Goal: Task Accomplishment & Management: Manage account settings

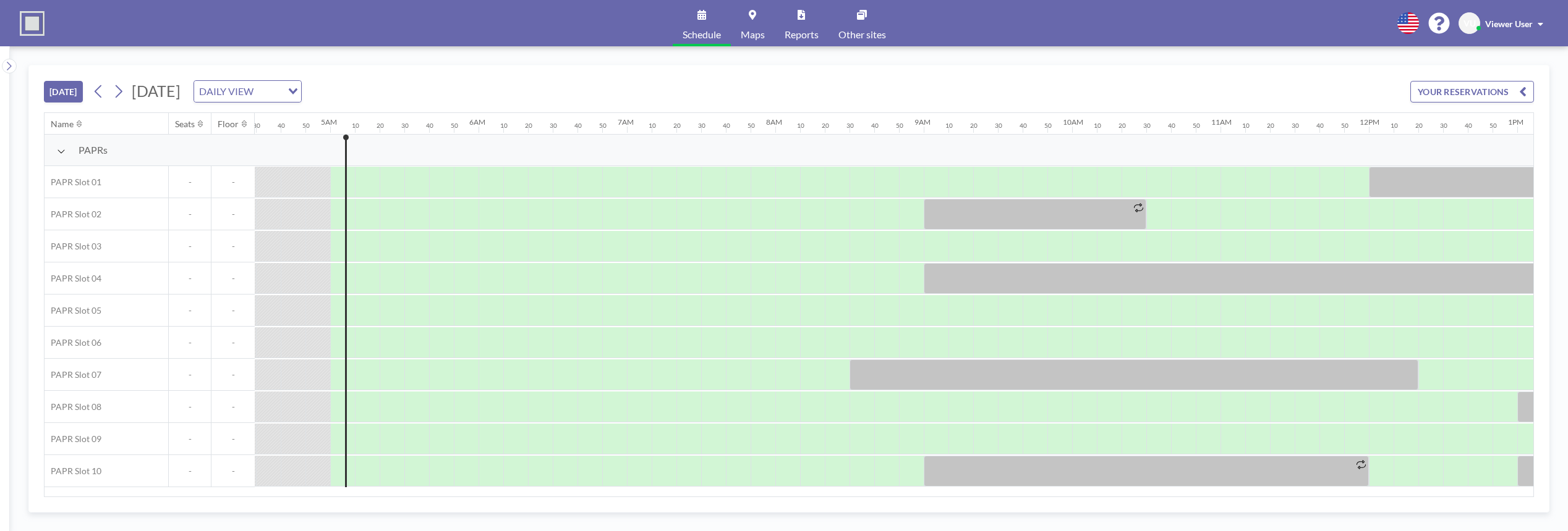
scroll to position [0, 717]
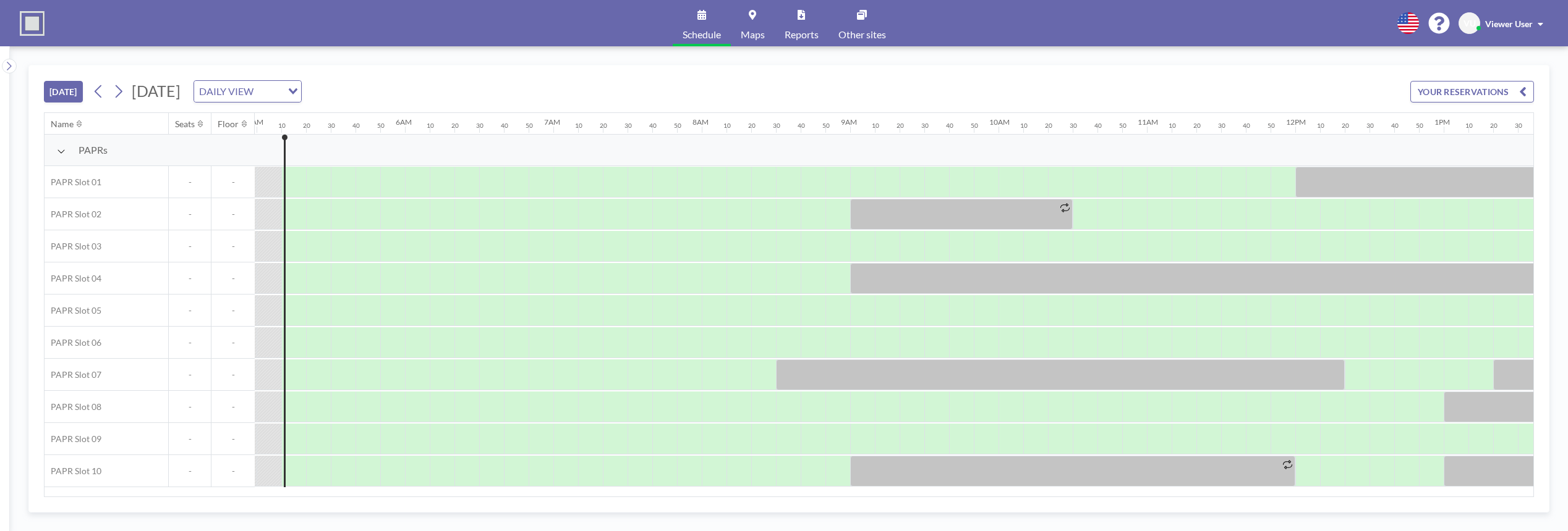
scroll to position [0, 742]
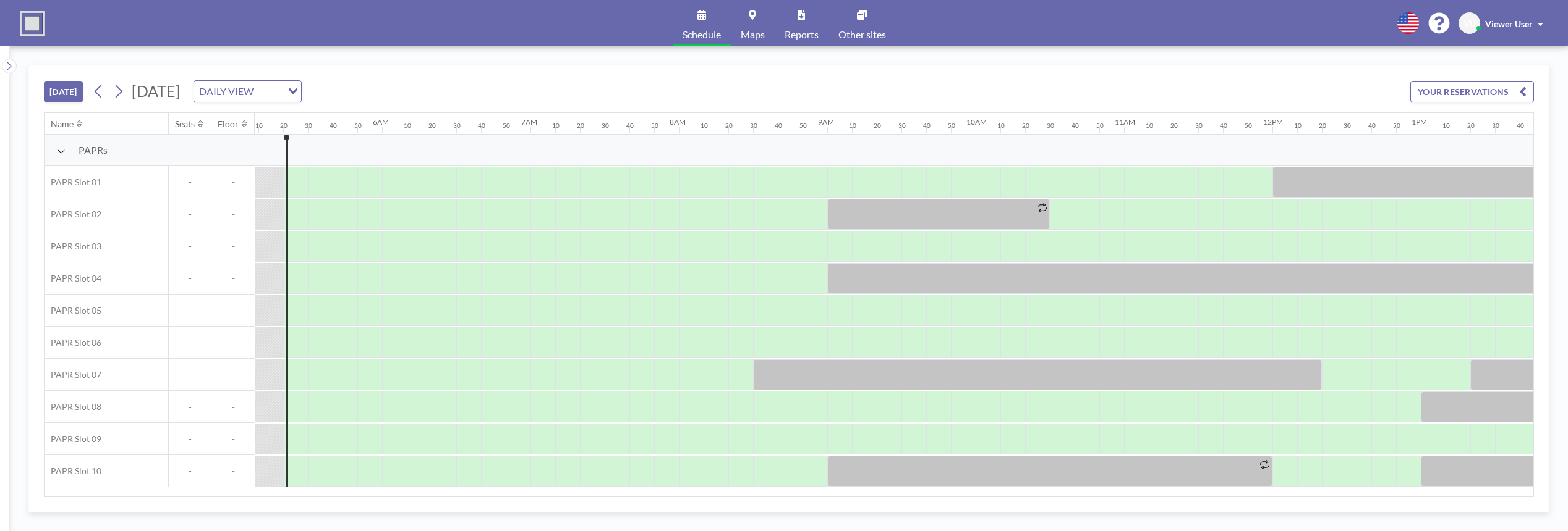
scroll to position [0, 767]
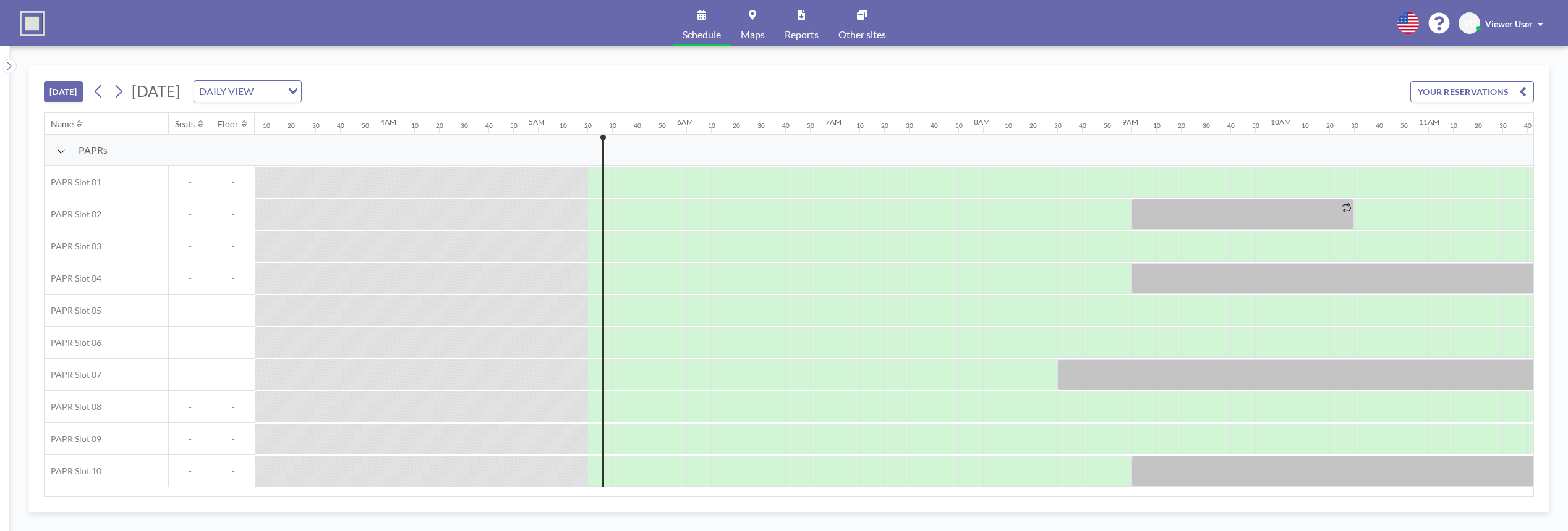
scroll to position [0, 767]
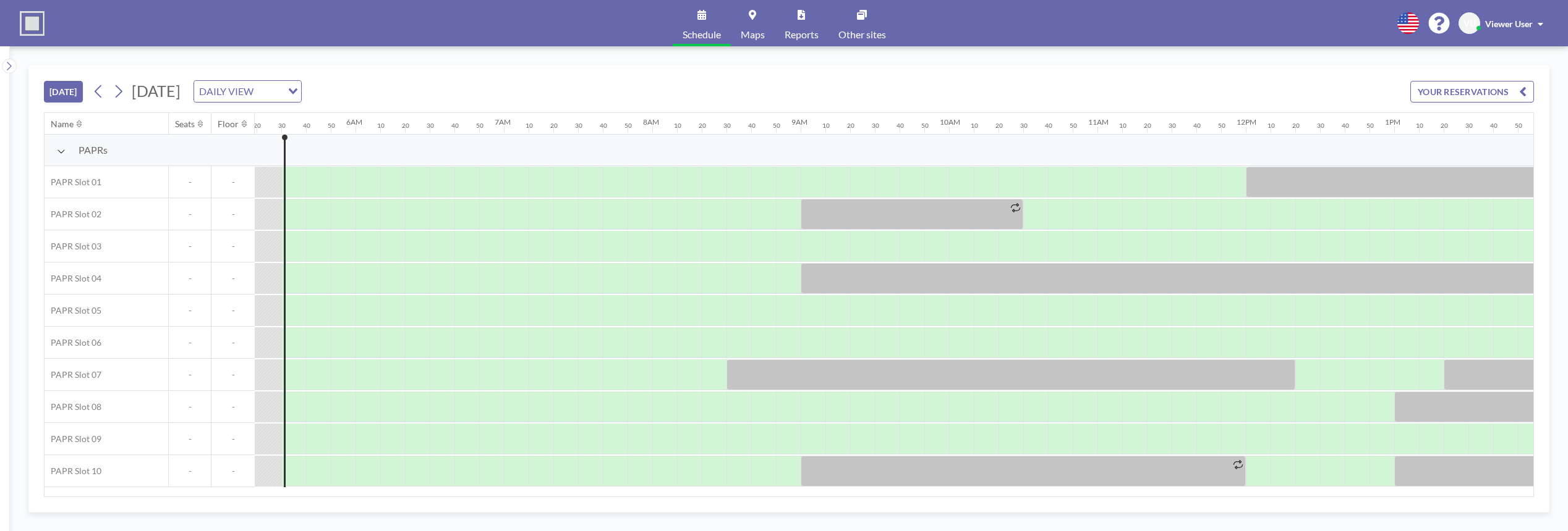
scroll to position [0, 791]
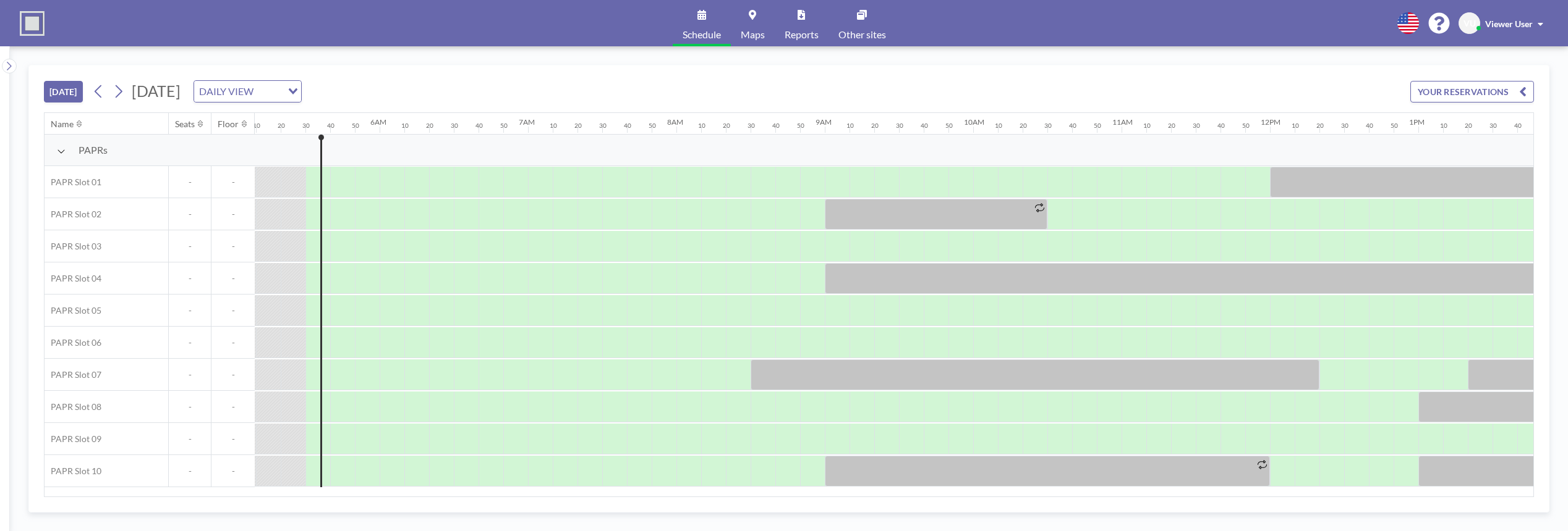
scroll to position [0, 791]
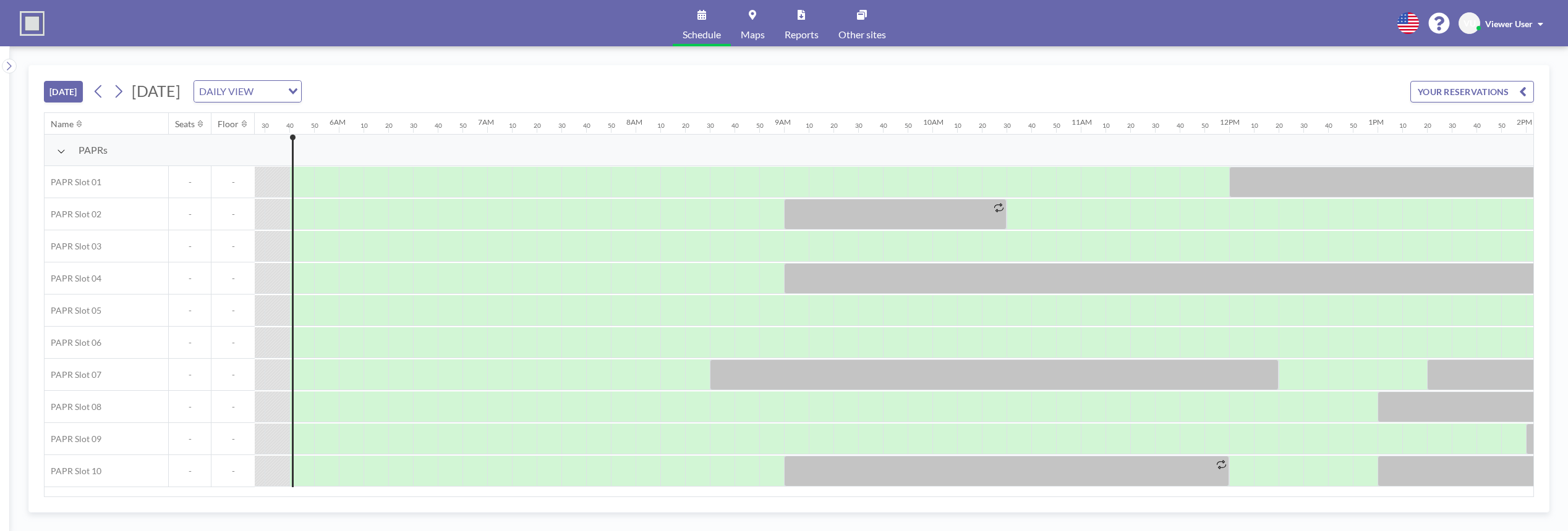
scroll to position [0, 816]
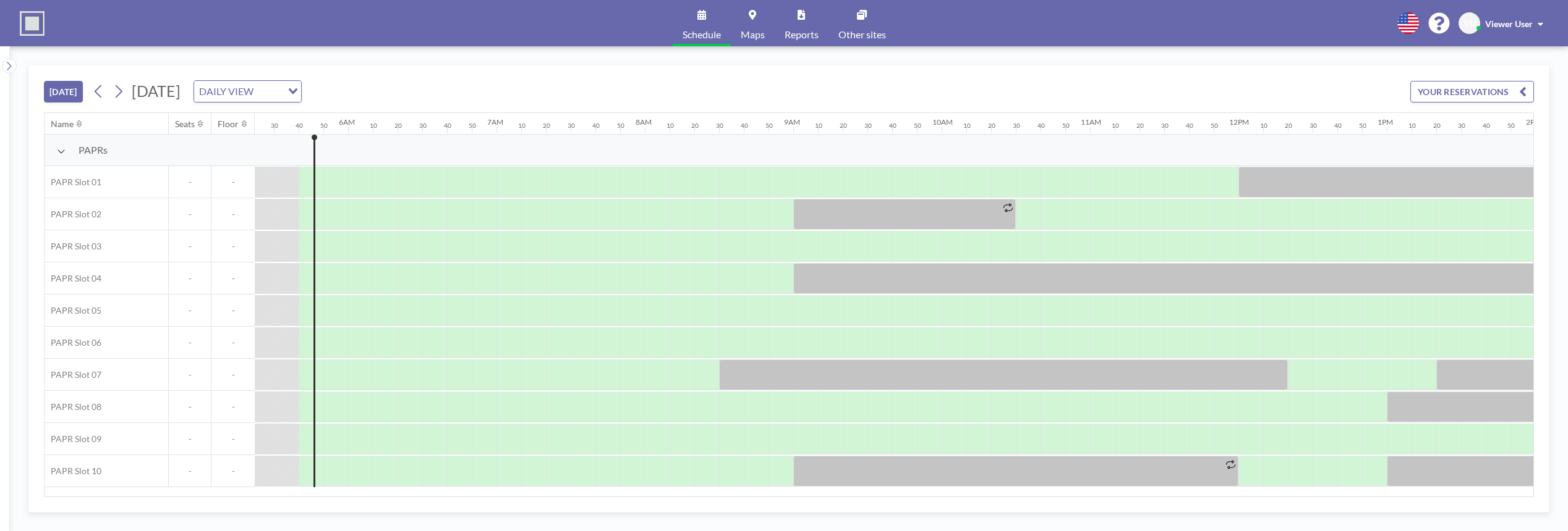
scroll to position [0, 816]
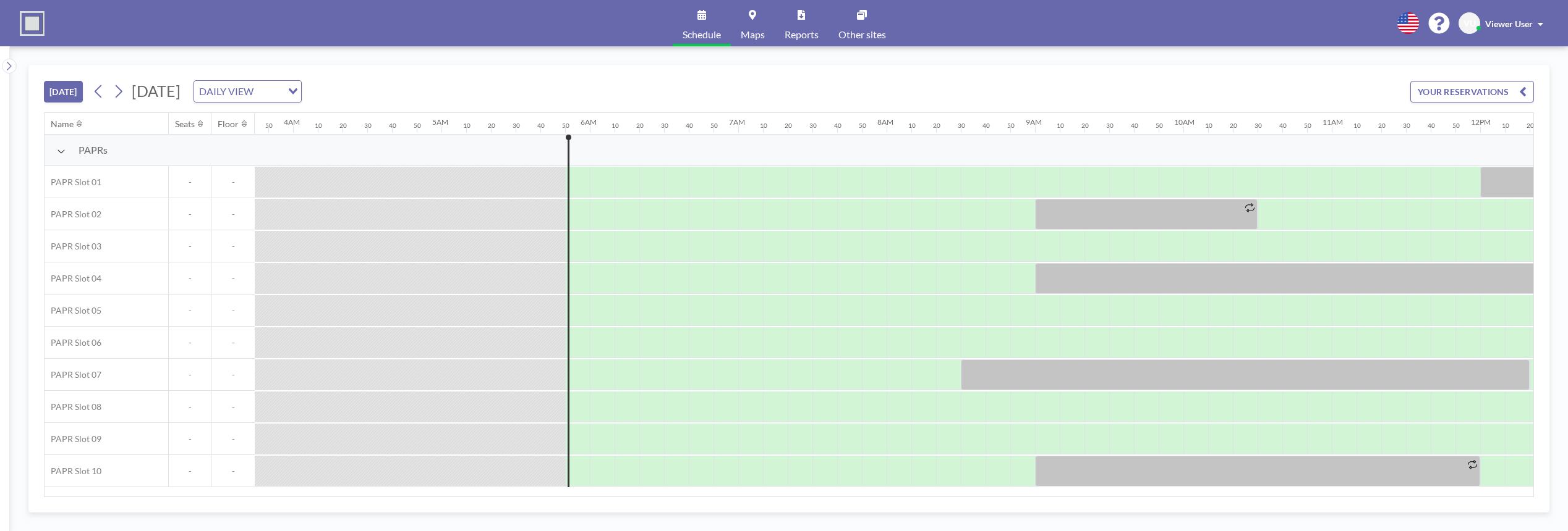
scroll to position [0, 841]
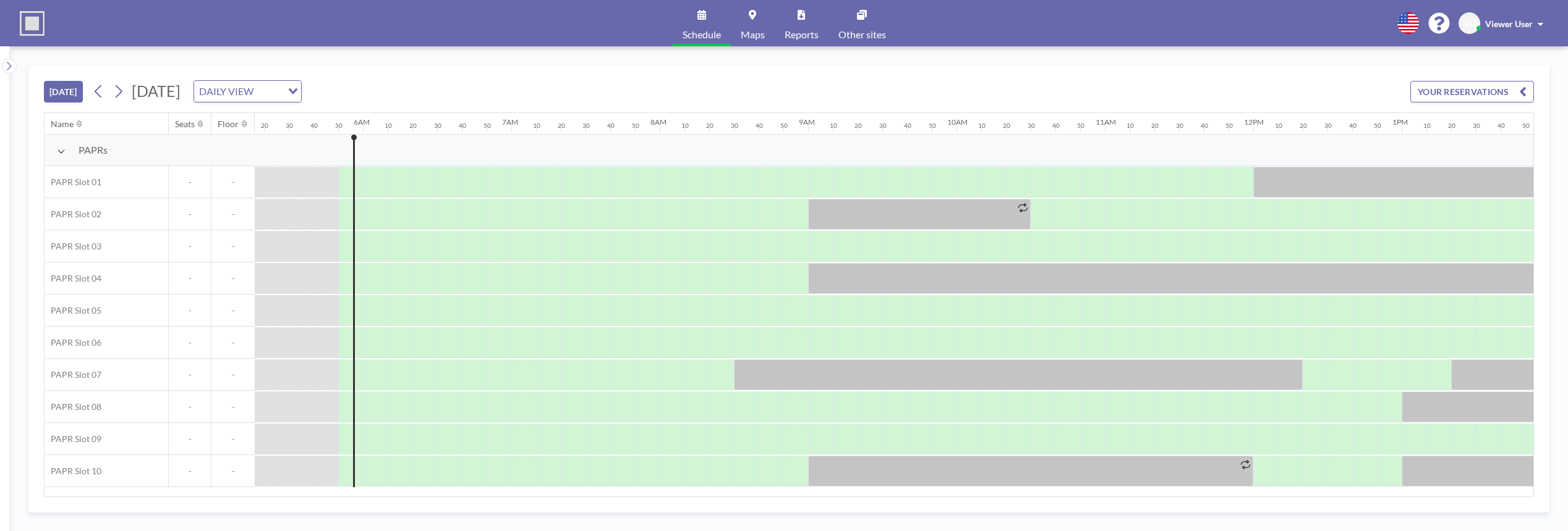
scroll to position [0, 841]
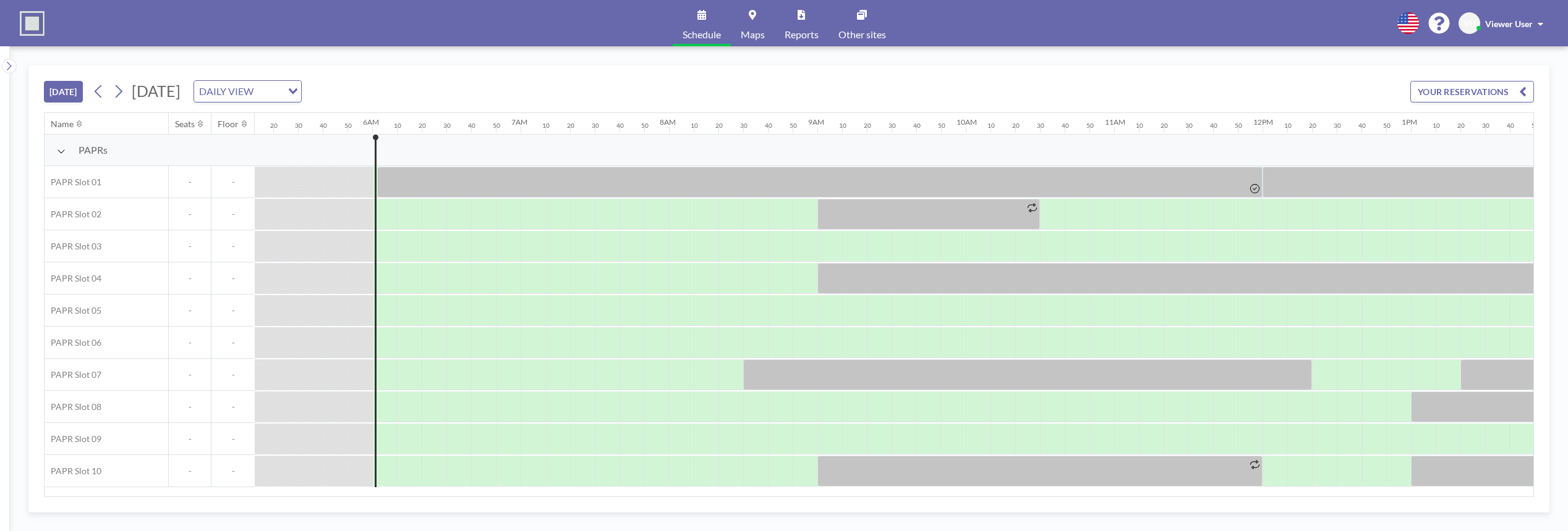
scroll to position [0, 866]
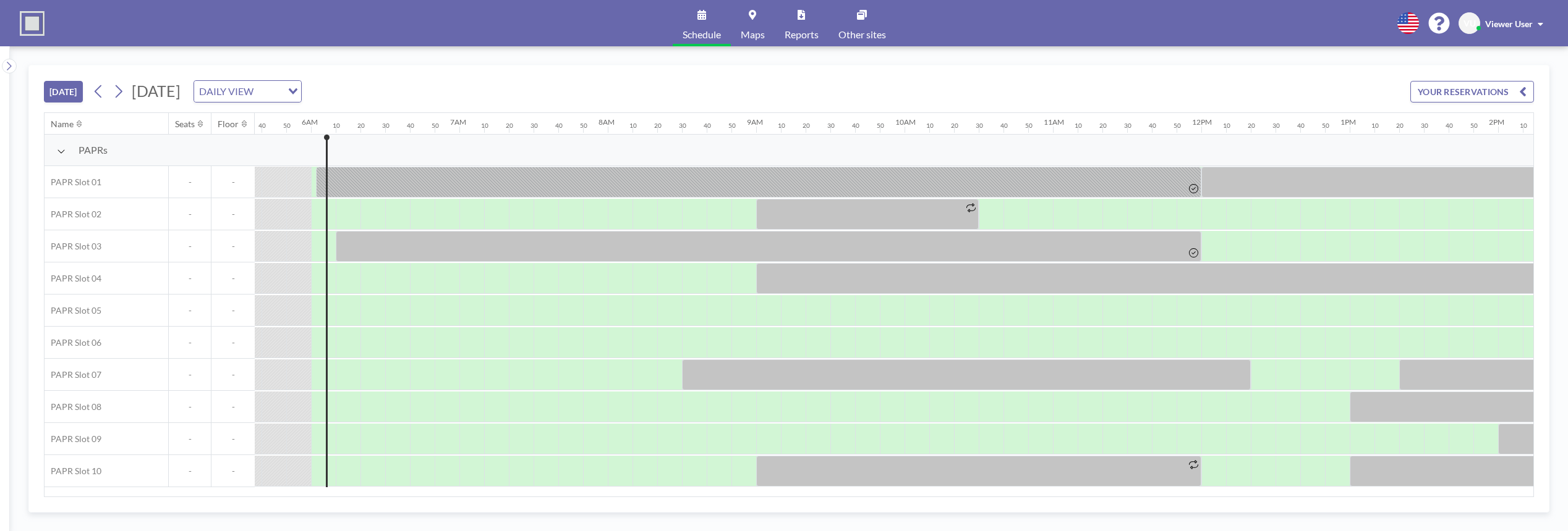
scroll to position [0, 866]
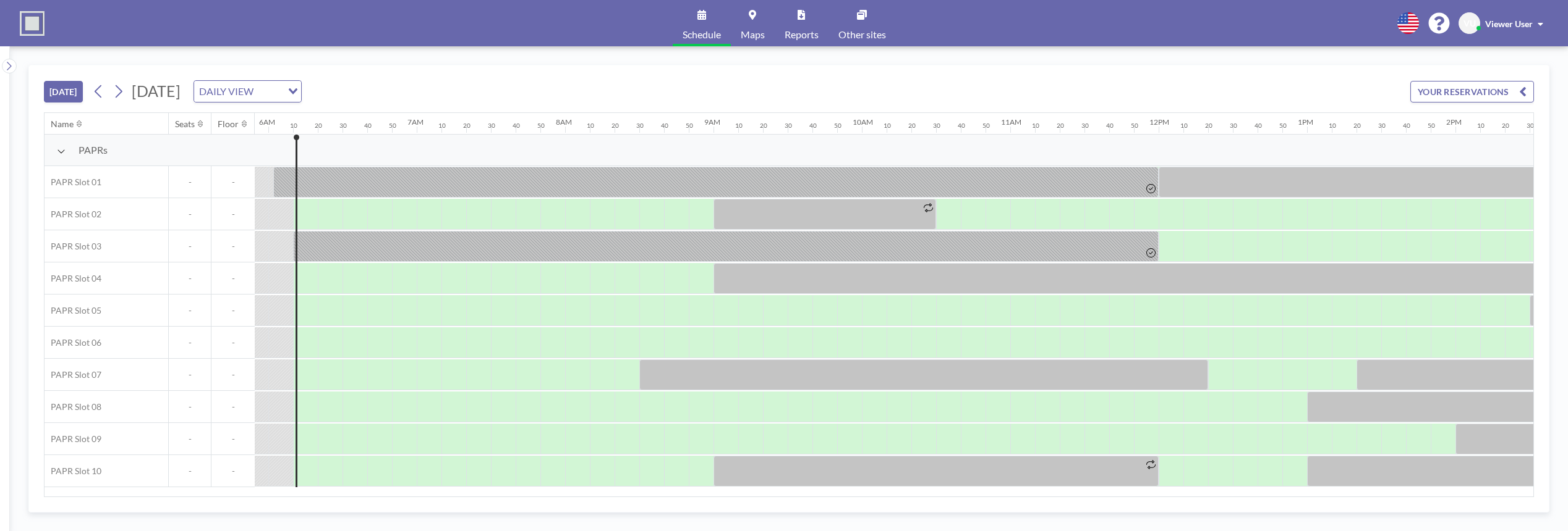
scroll to position [0, 890]
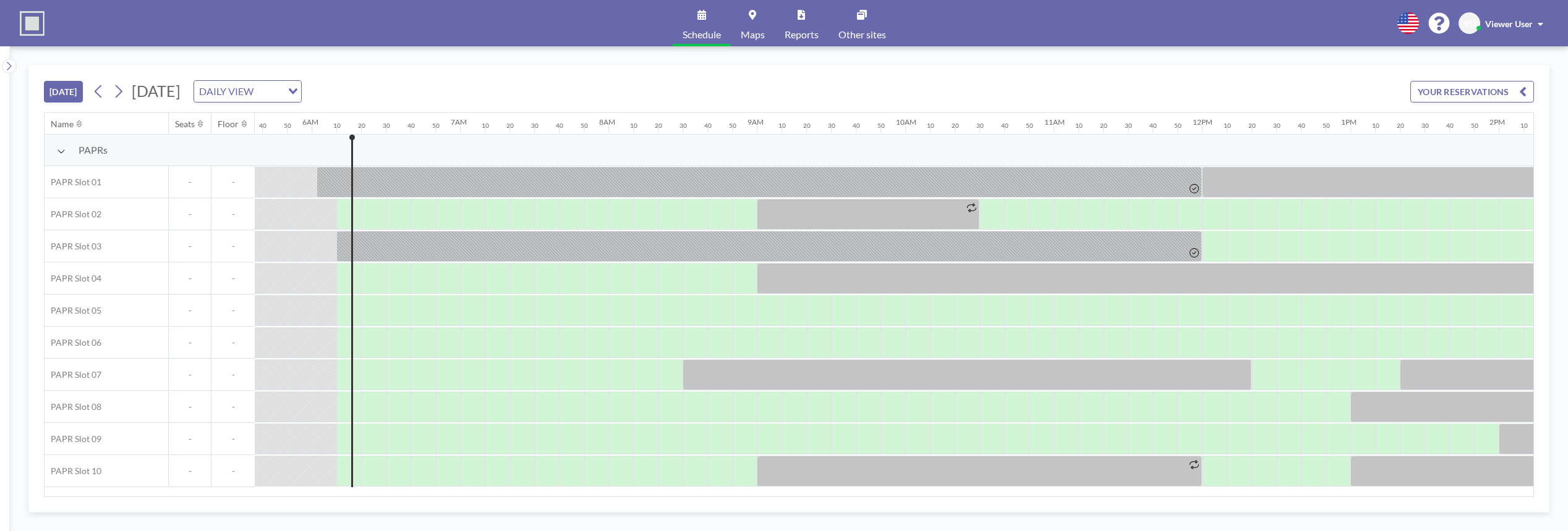
scroll to position [0, 890]
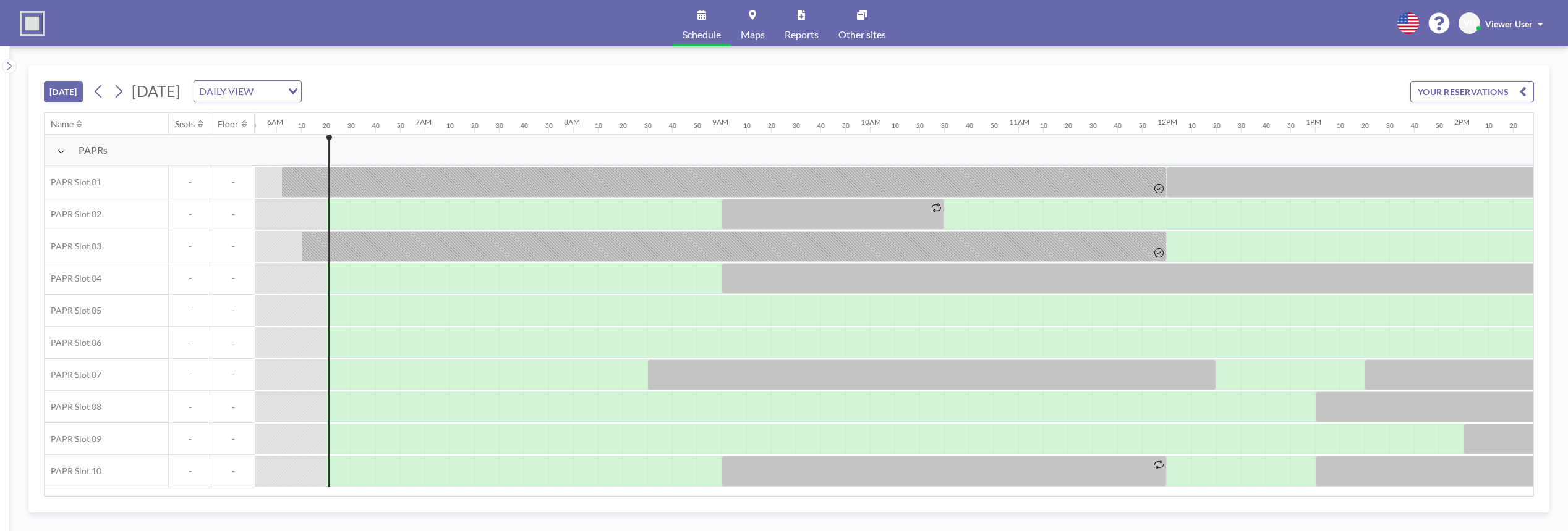
scroll to position [0, 915]
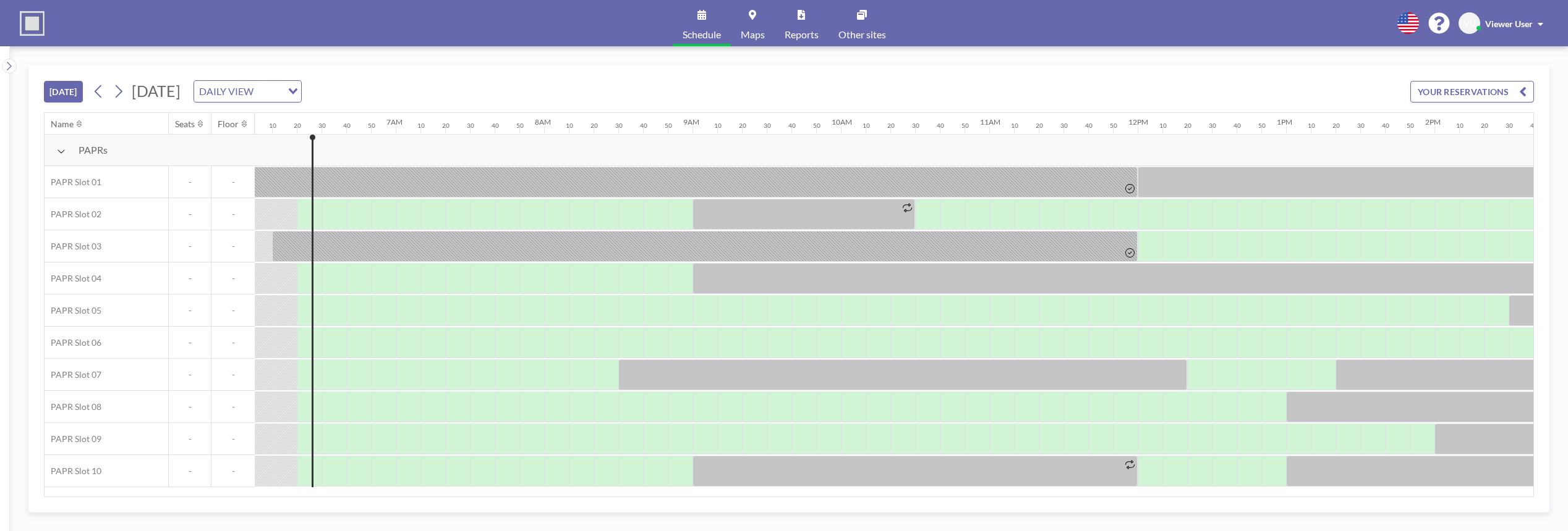
scroll to position [0, 915]
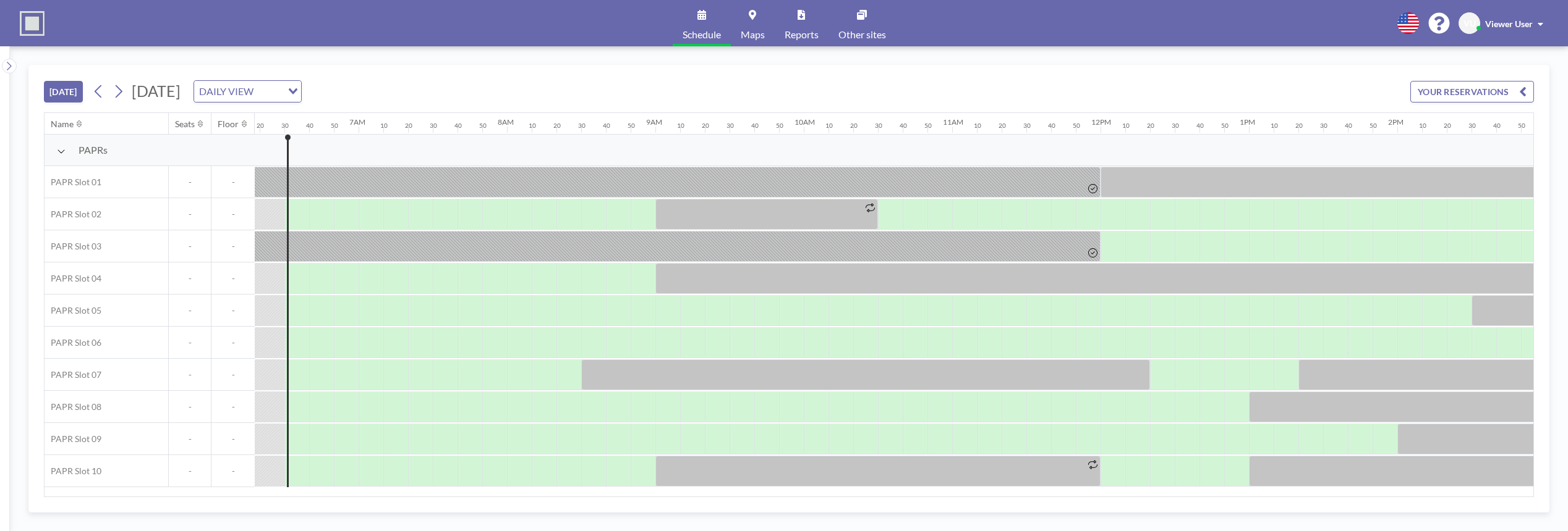
scroll to position [0, 940]
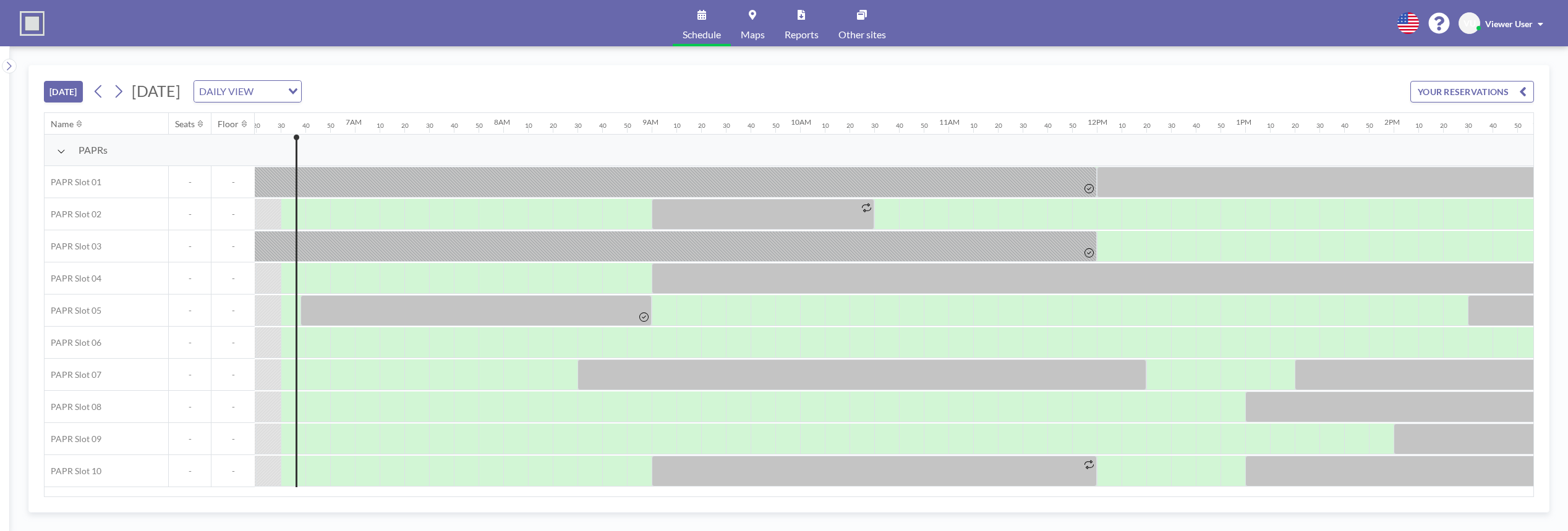
scroll to position [0, 940]
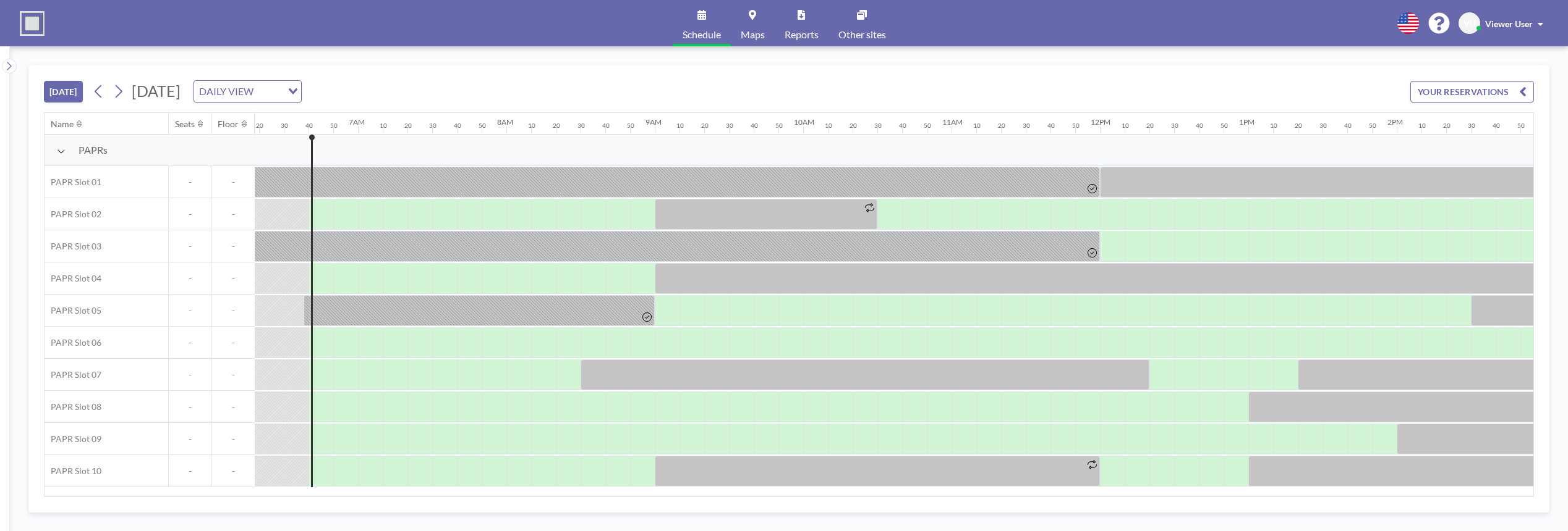
scroll to position [0, 964]
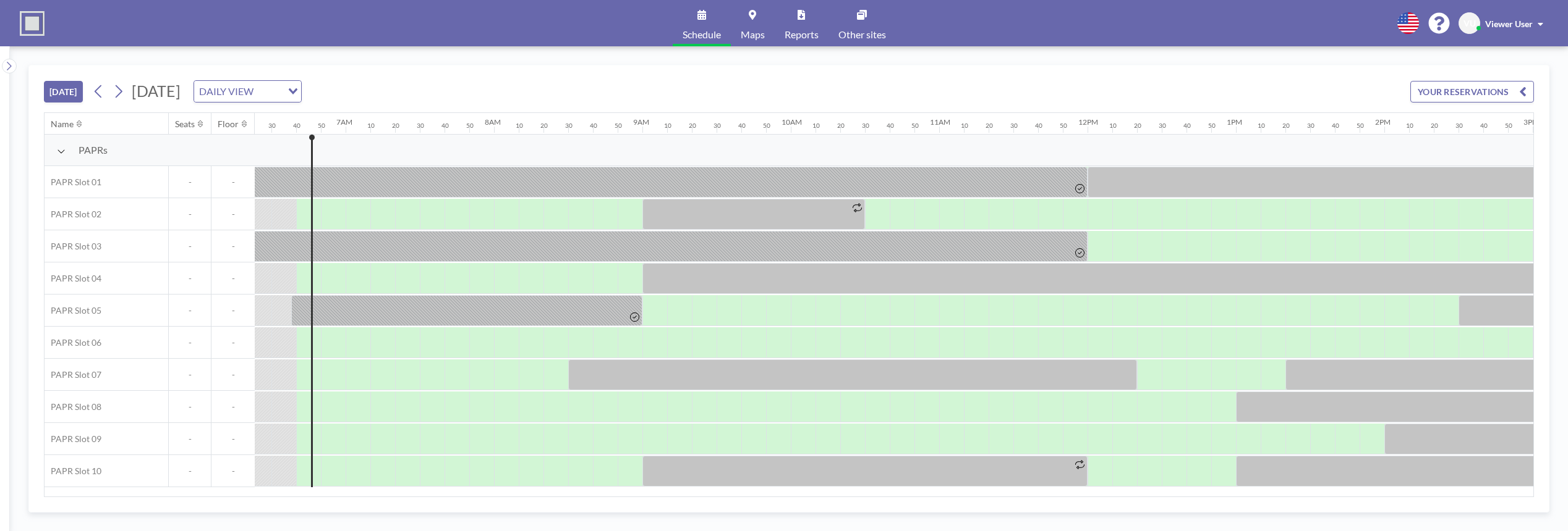
scroll to position [0, 964]
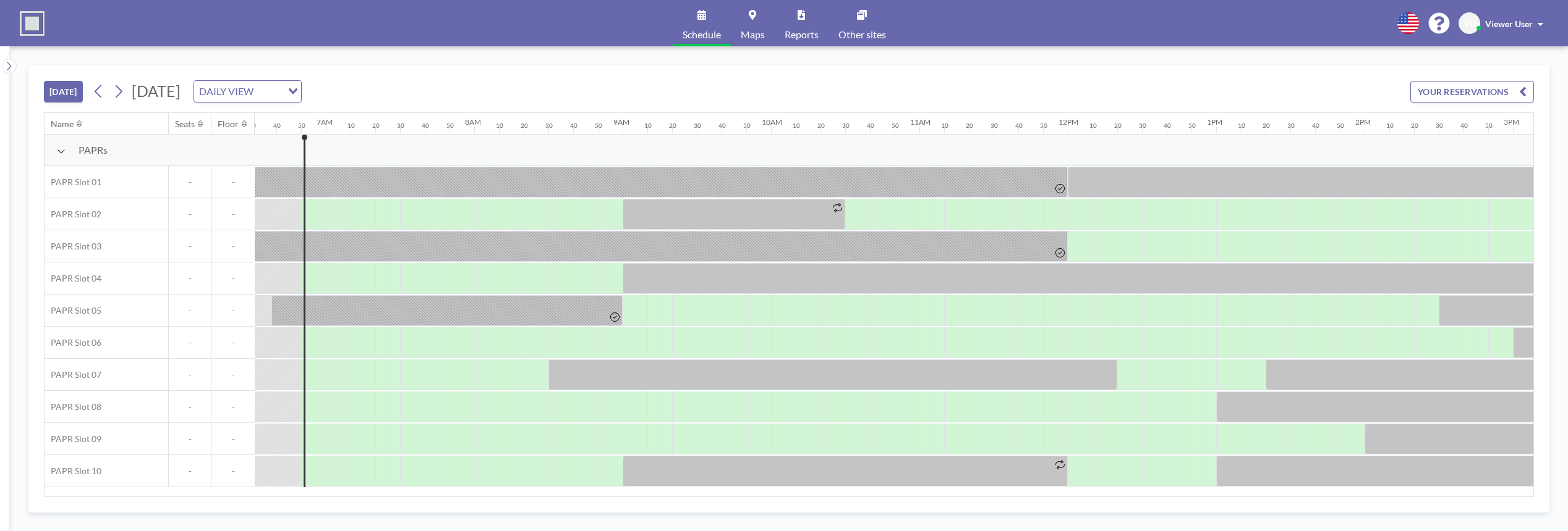
scroll to position [0, 989]
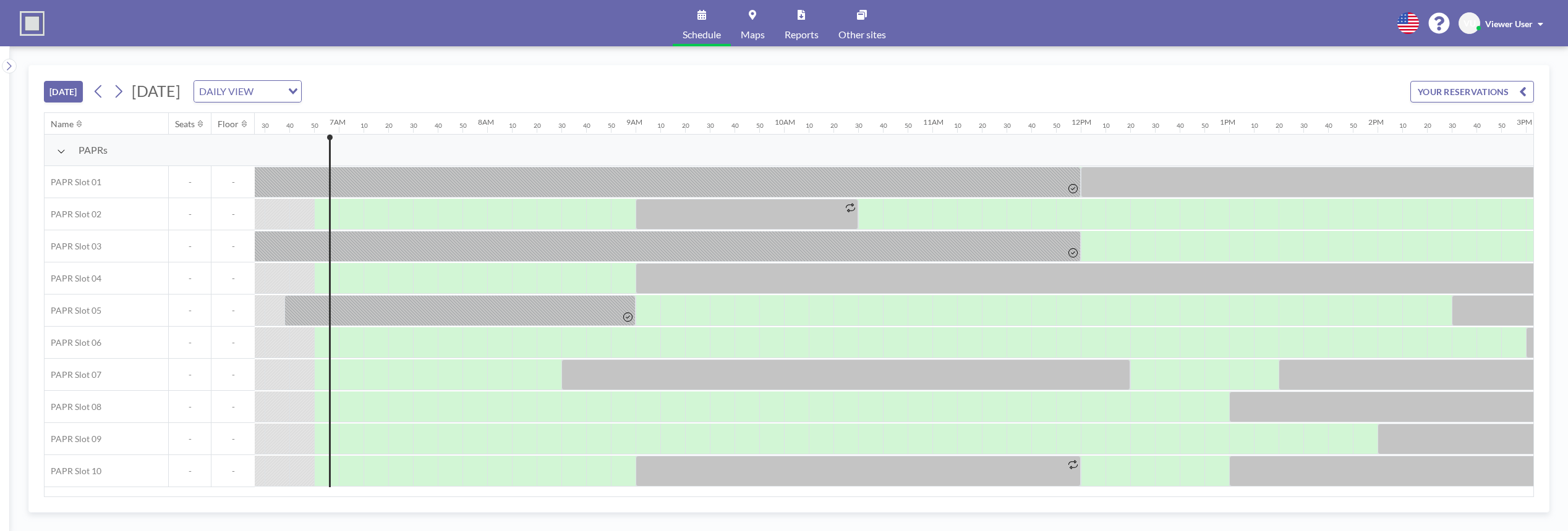
scroll to position [0, 989]
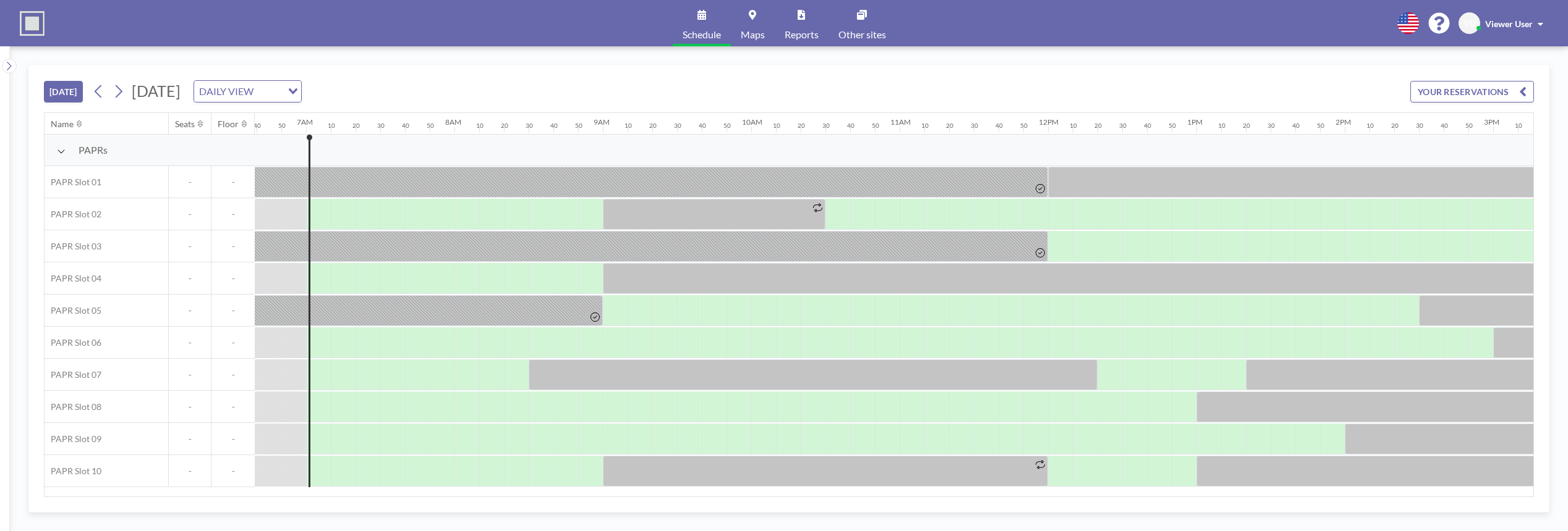
scroll to position [0, 1014]
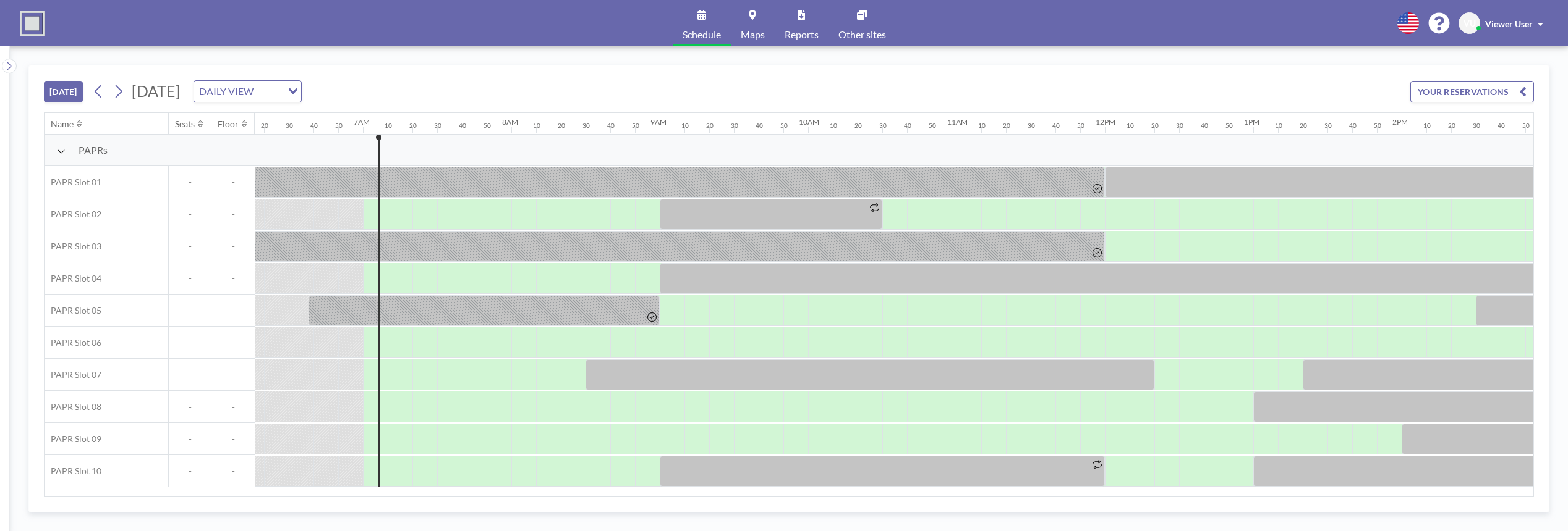
scroll to position [0, 1014]
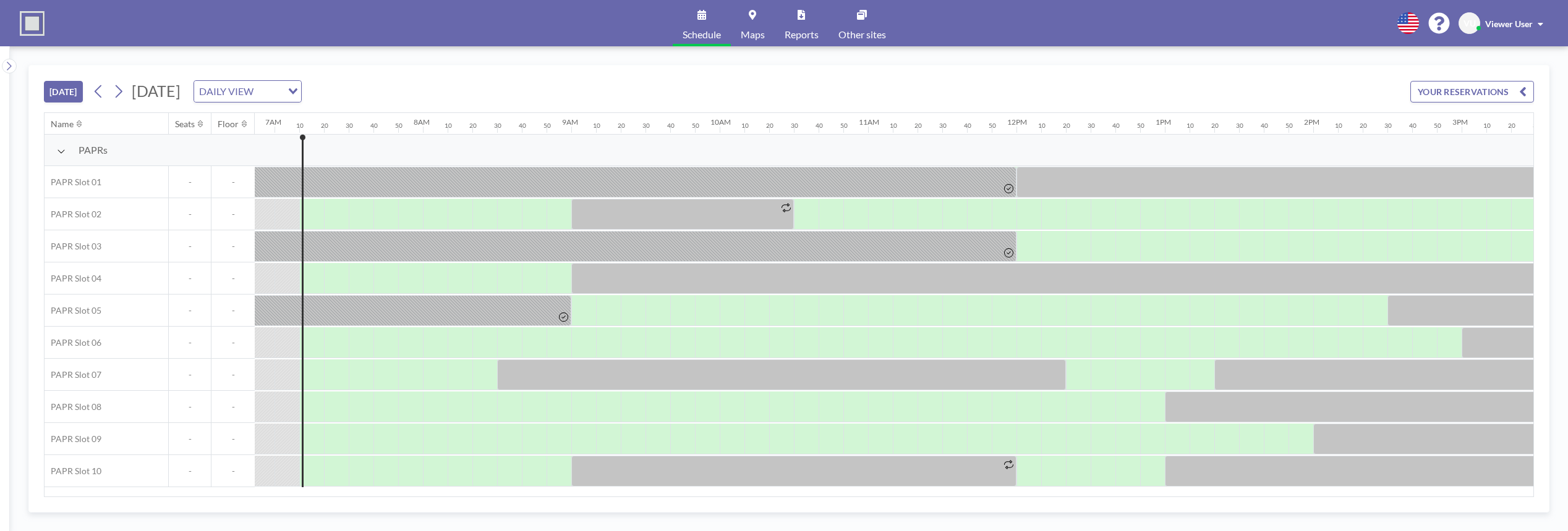
scroll to position [0, 1039]
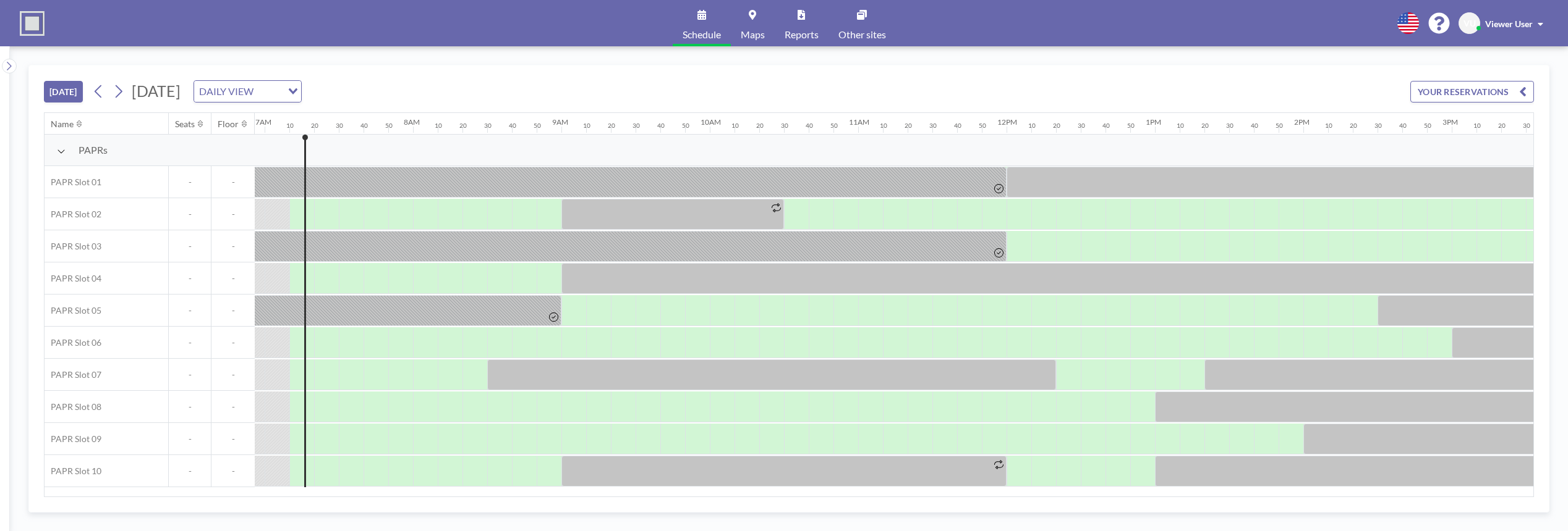
scroll to position [0, 1039]
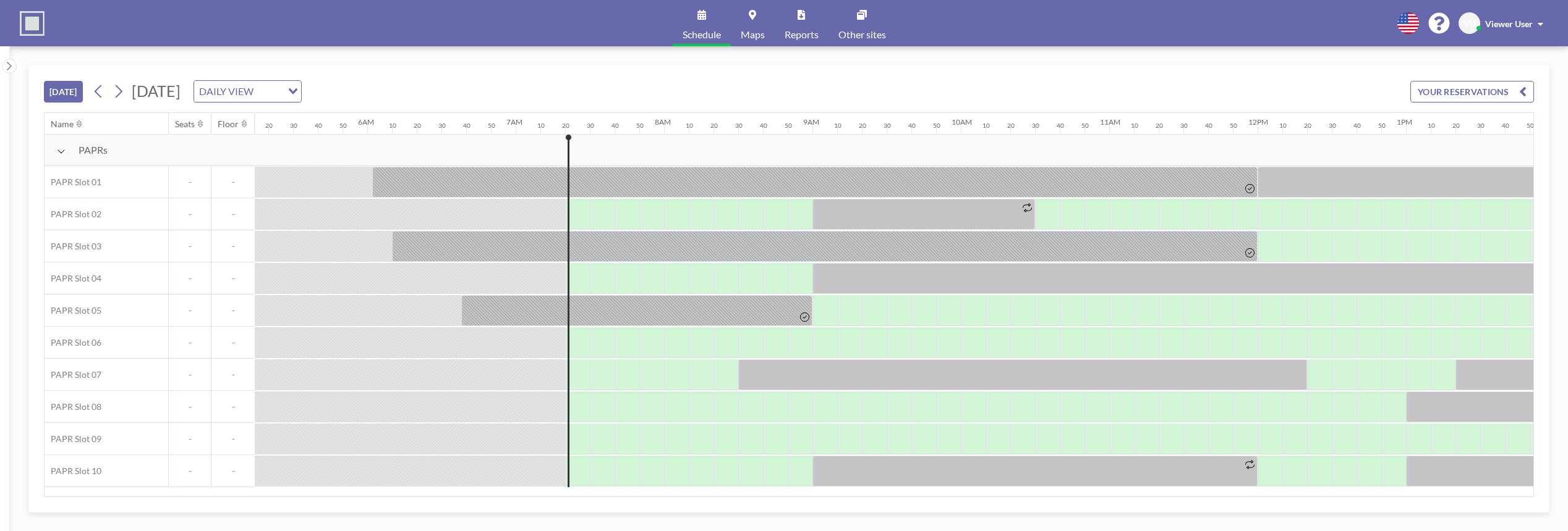
scroll to position [0, 1063]
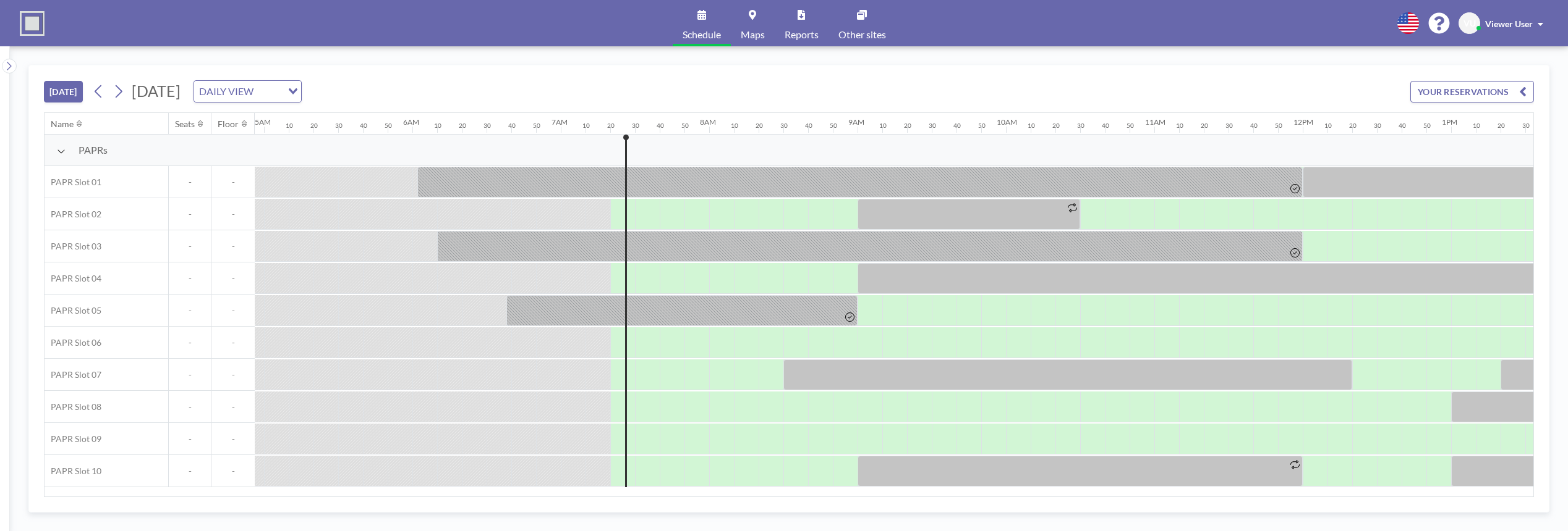
scroll to position [0, 1063]
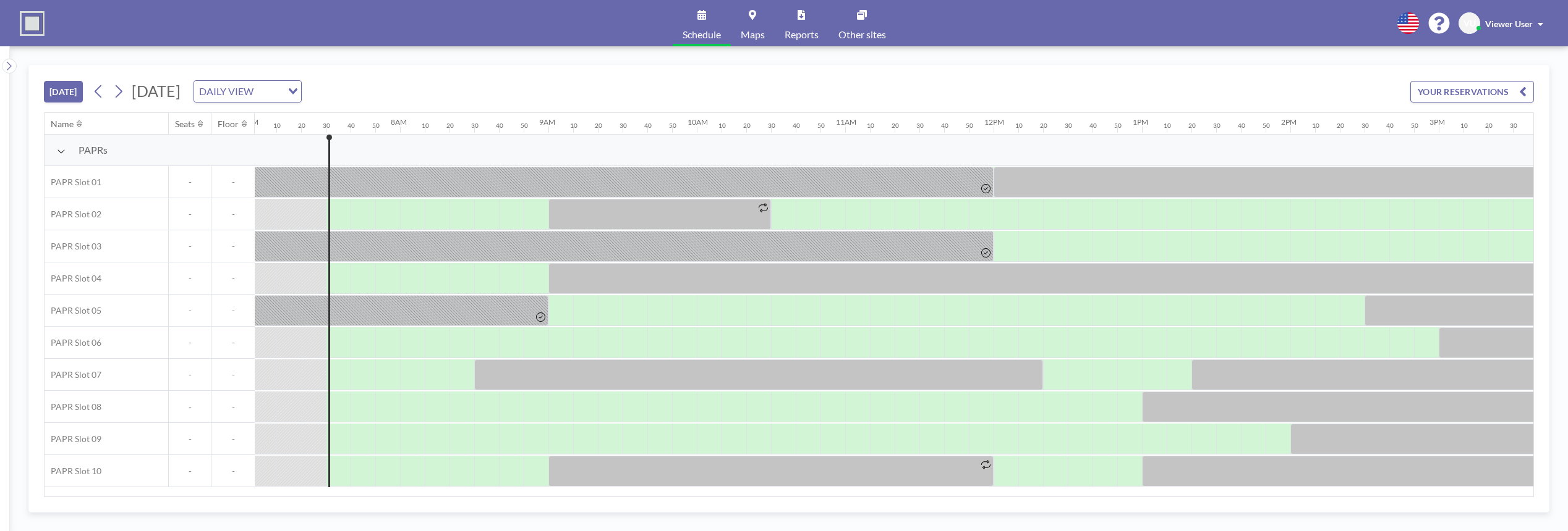
scroll to position [0, 1088]
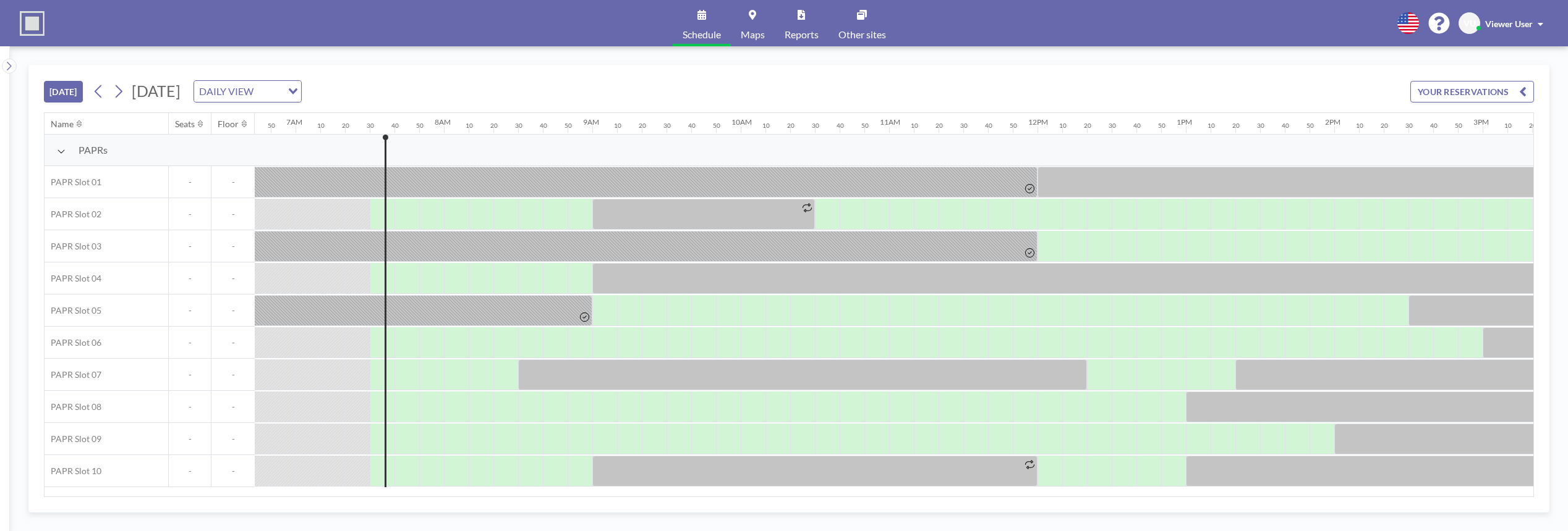
scroll to position [0, 1088]
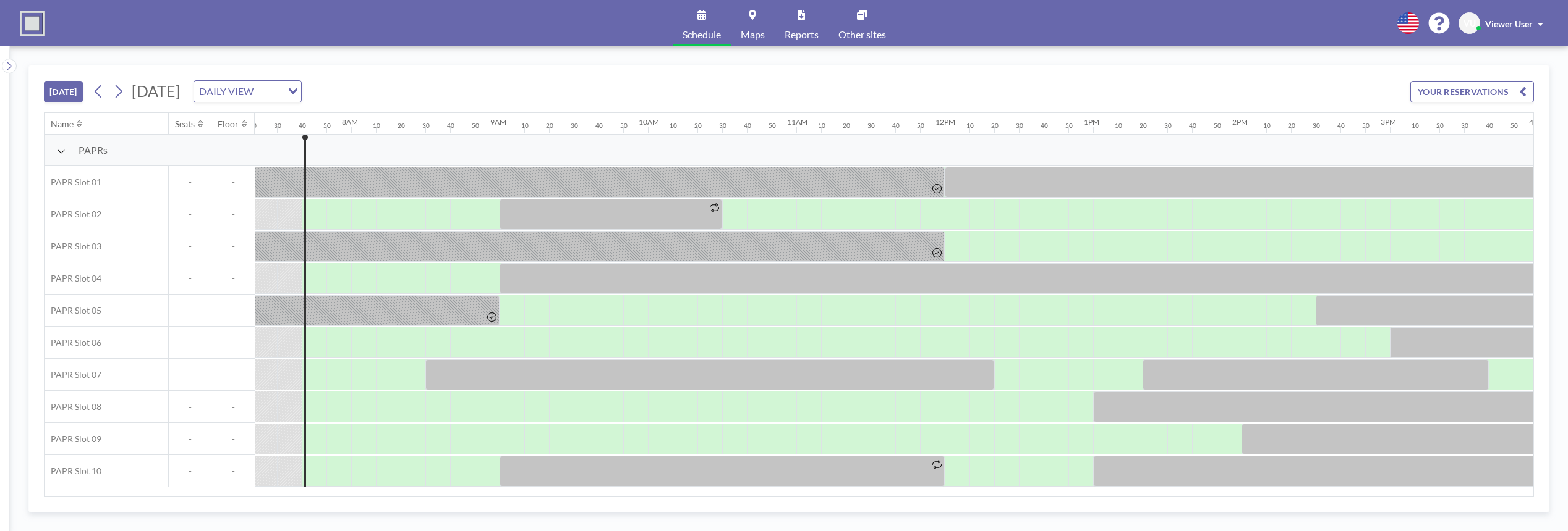
scroll to position [0, 1113]
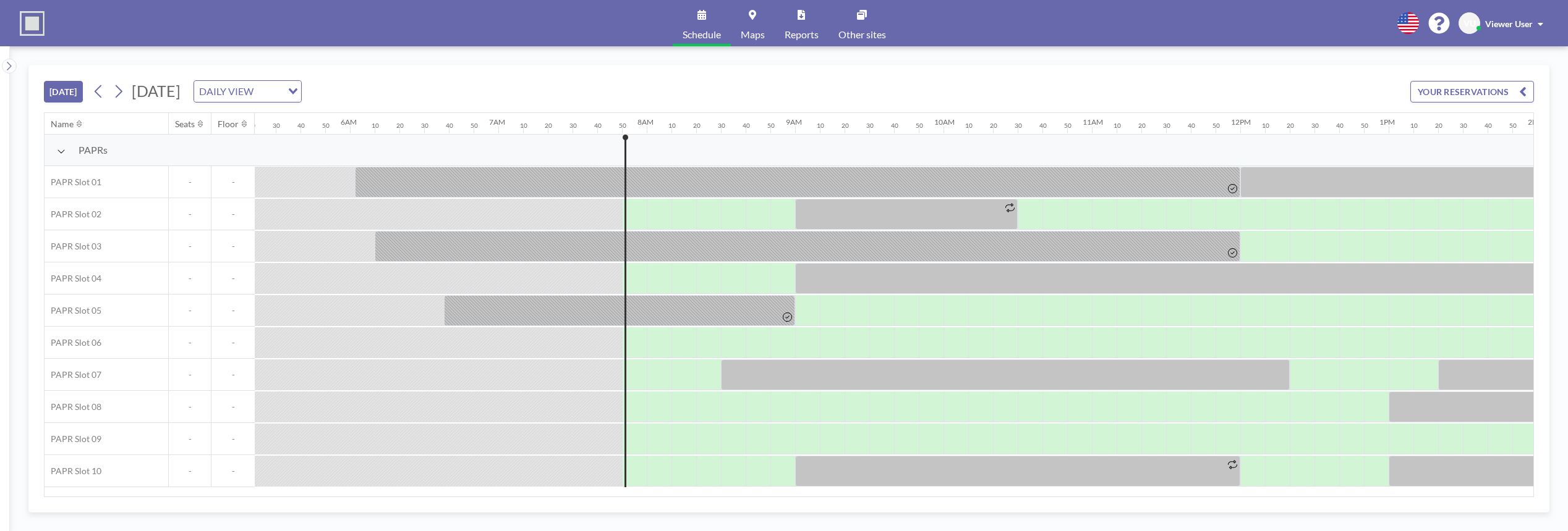
scroll to position [0, 1138]
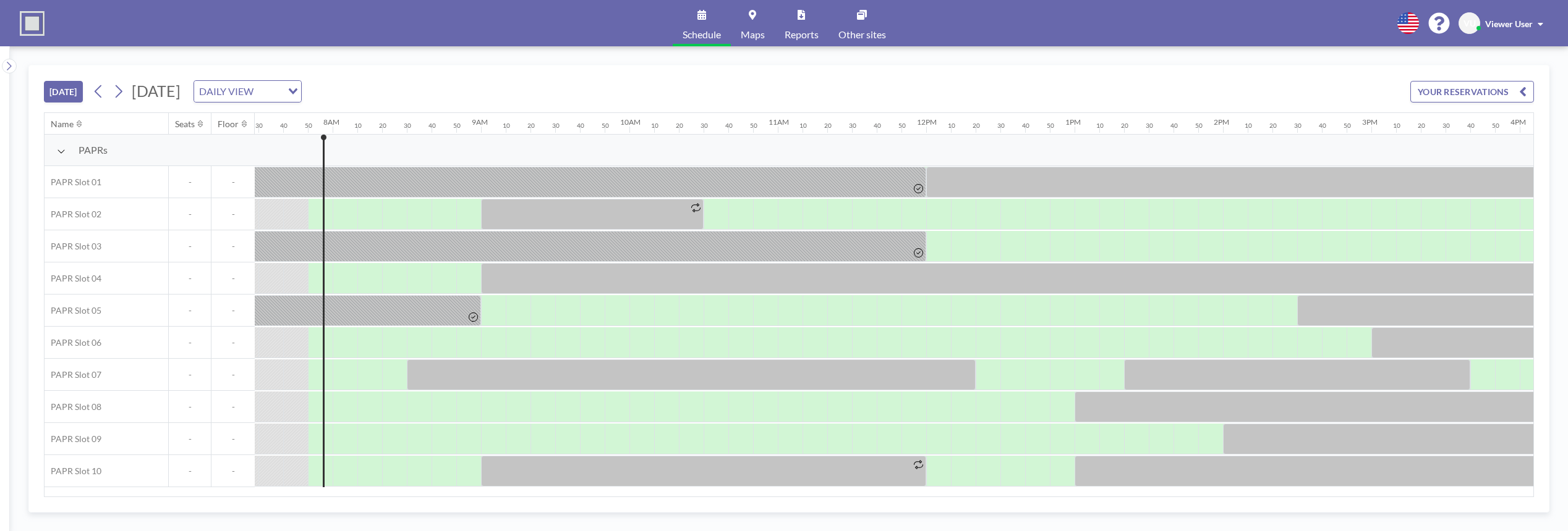
scroll to position [0, 1138]
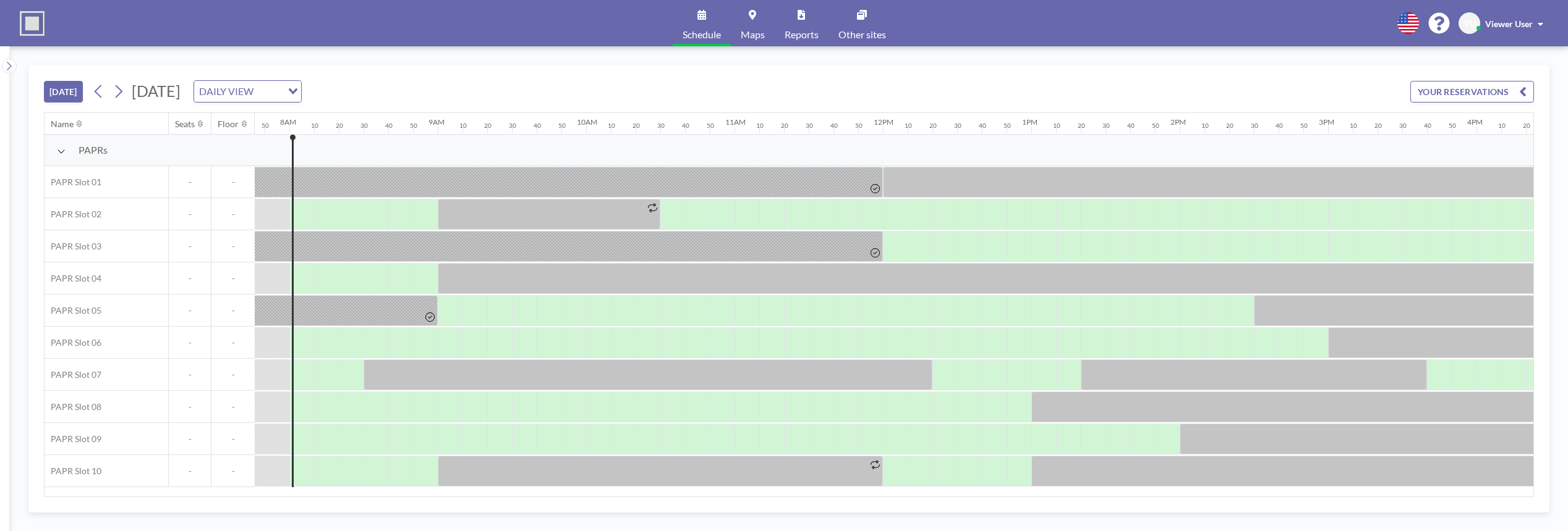
scroll to position [0, 1162]
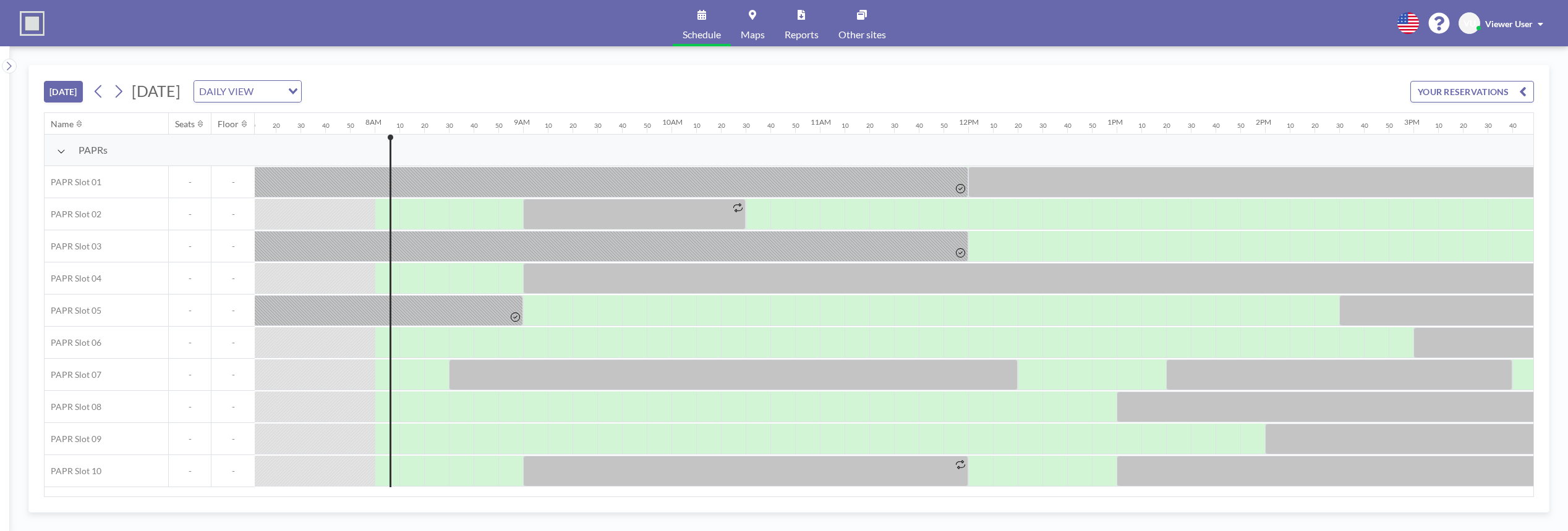
scroll to position [0, 1162]
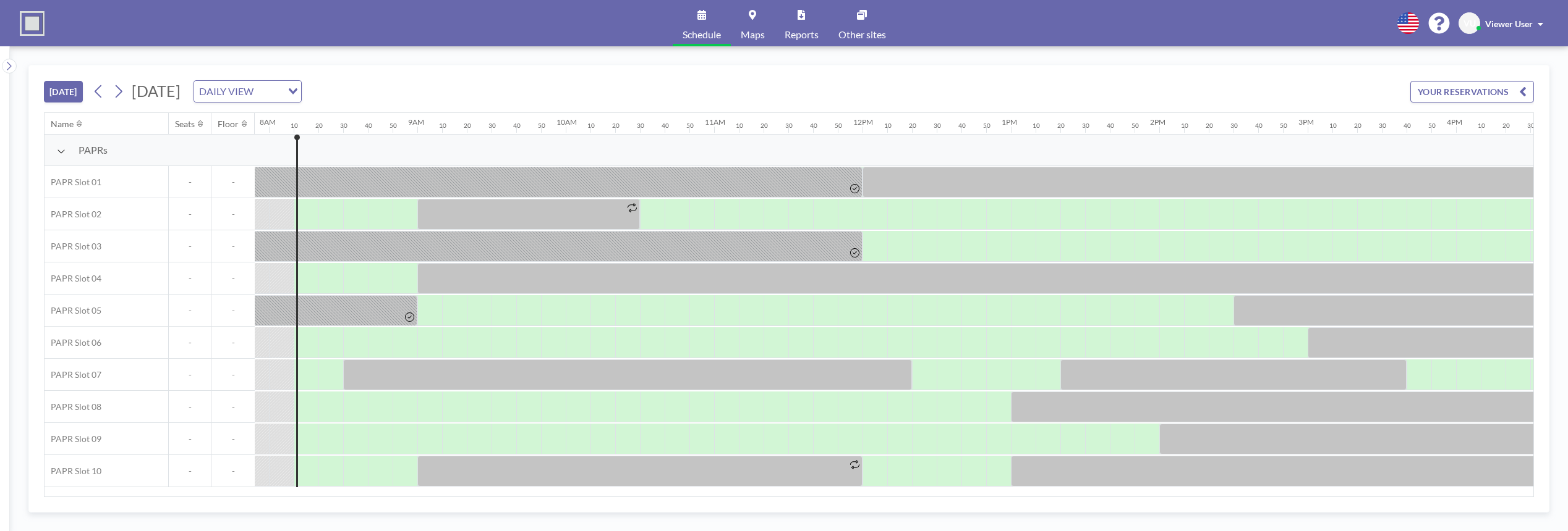
scroll to position [0, 1187]
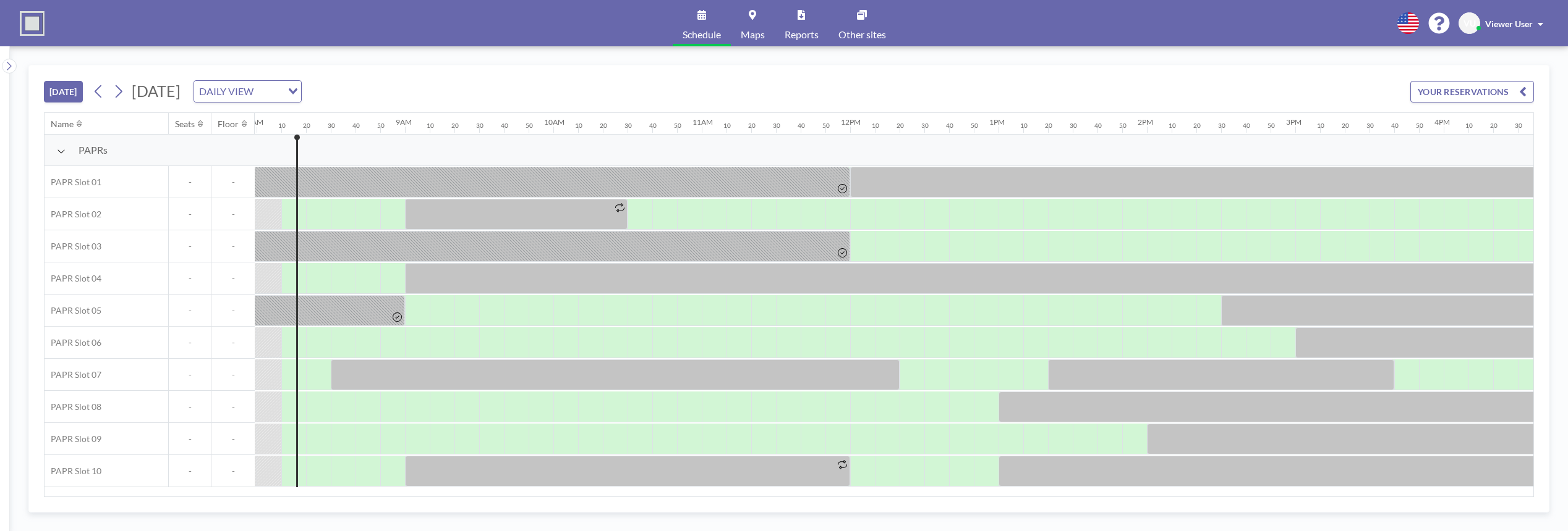
scroll to position [0, 1187]
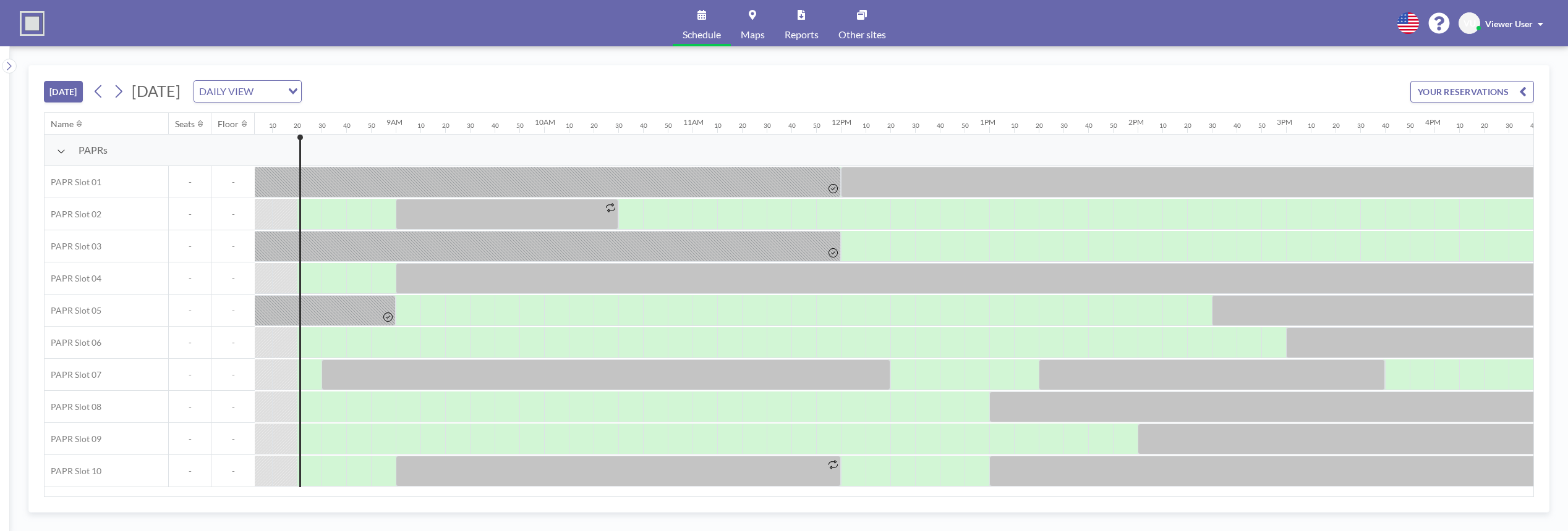
scroll to position [0, 1212]
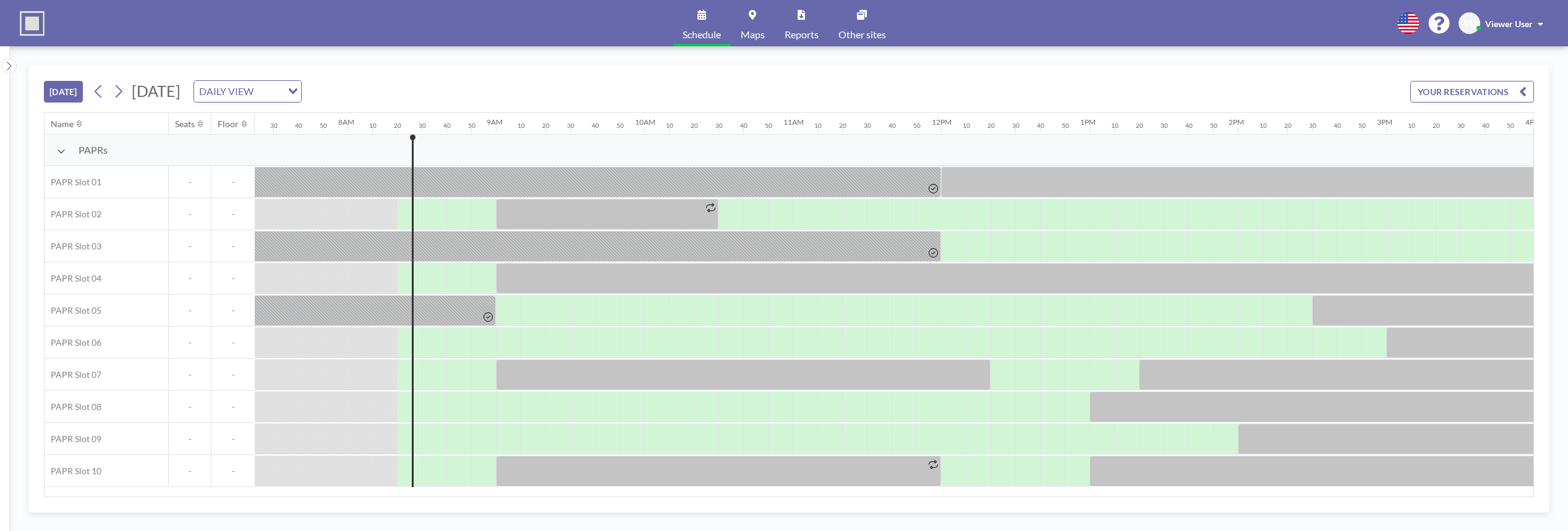
scroll to position [0, 1212]
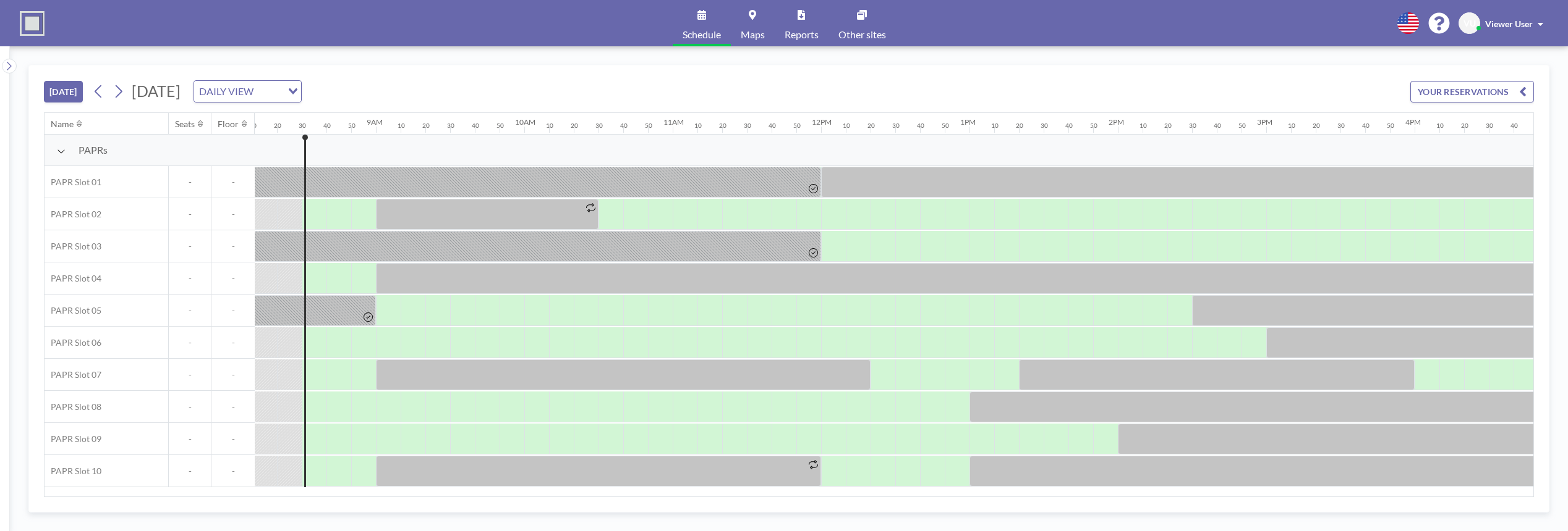
scroll to position [0, 1236]
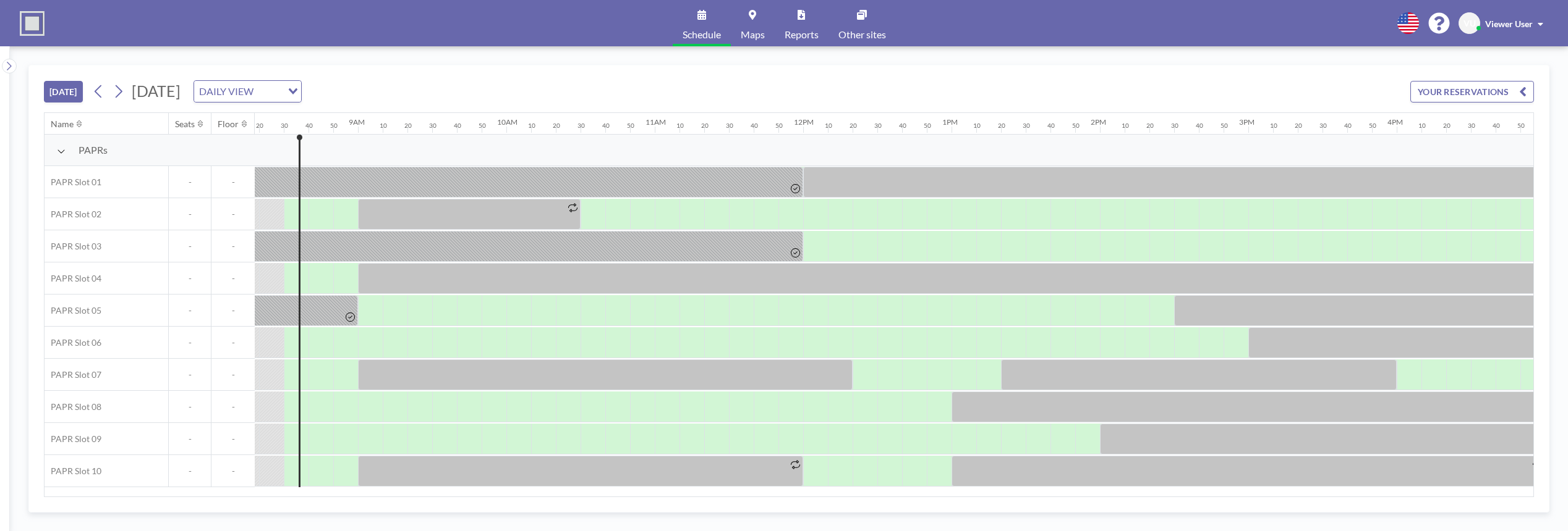
scroll to position [0, 1236]
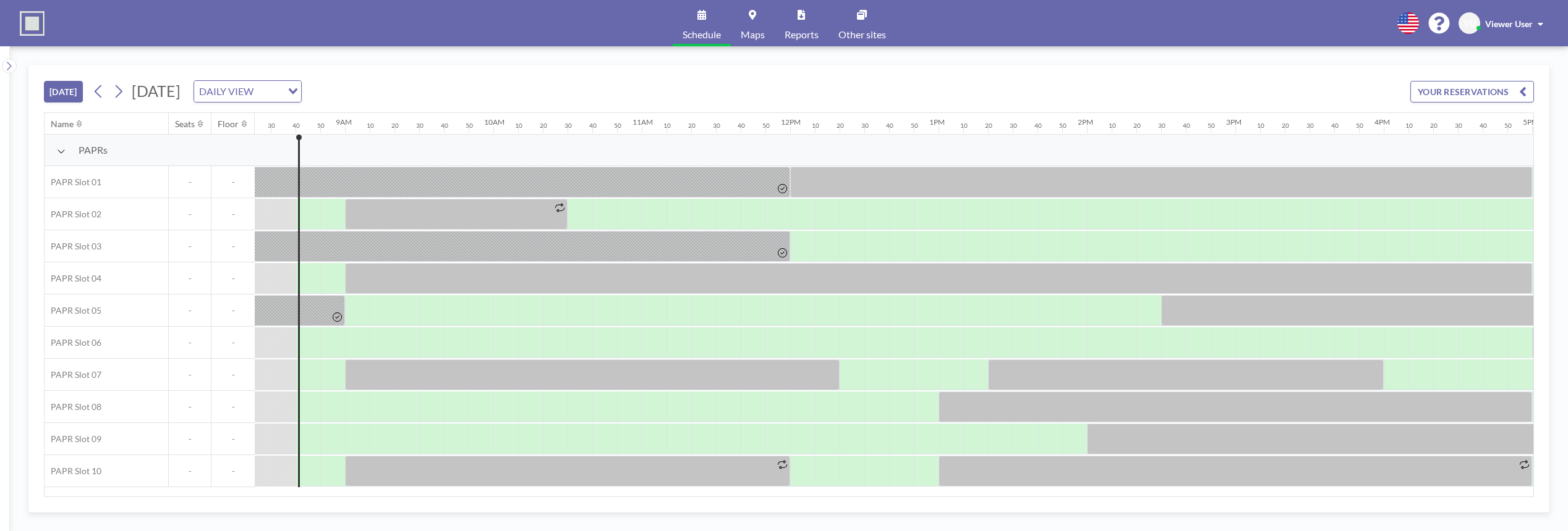
scroll to position [0, 1261]
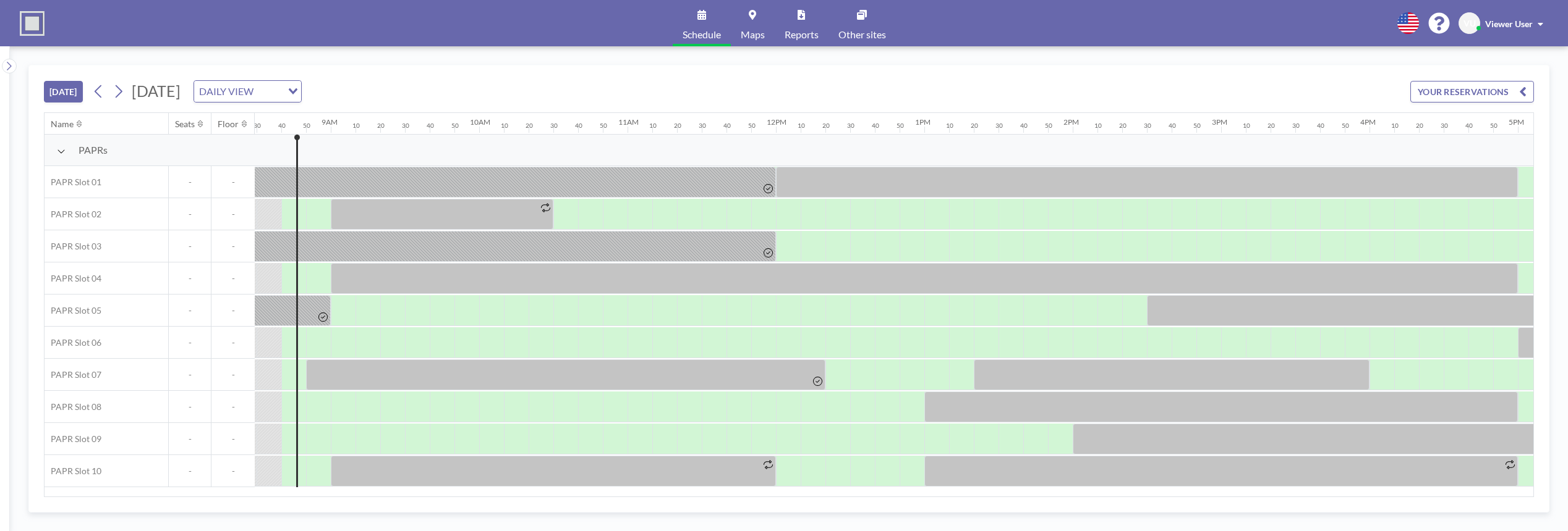
scroll to position [0, 1261]
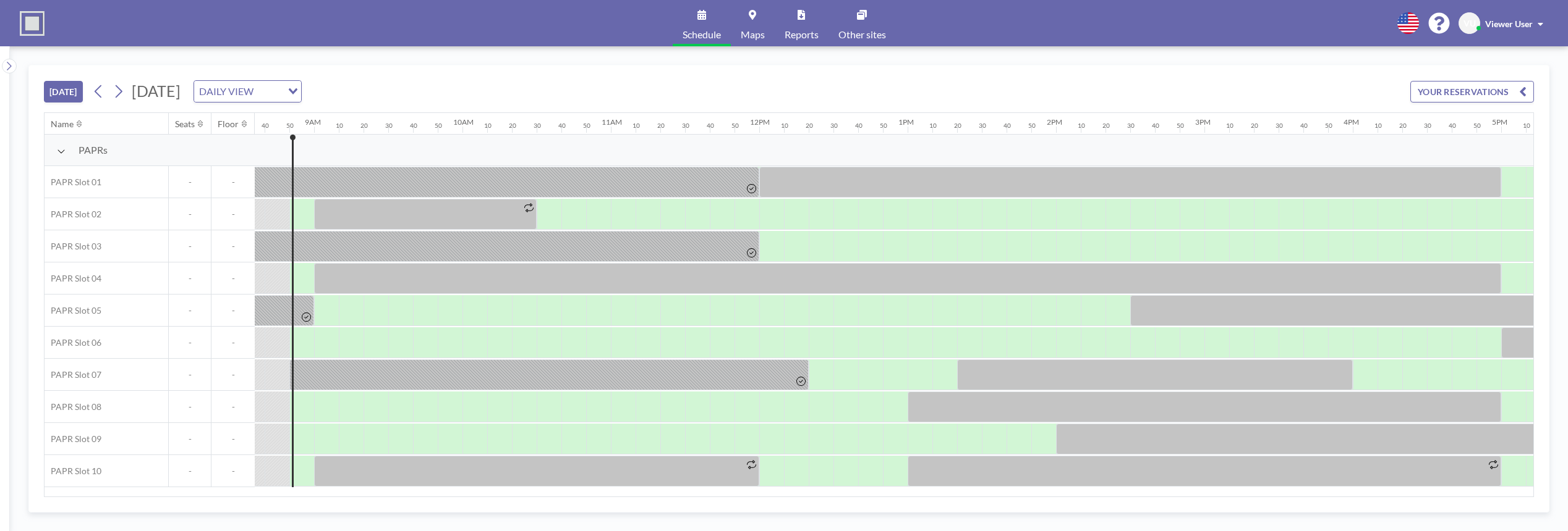
scroll to position [0, 1286]
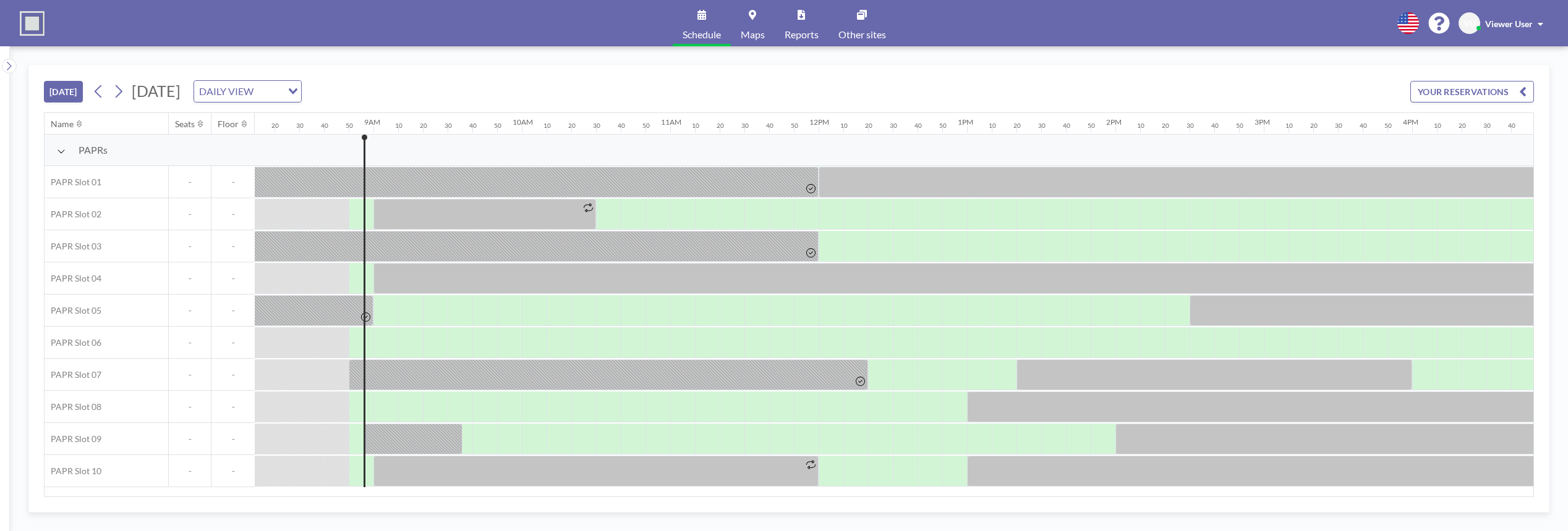
scroll to position [0, 1286]
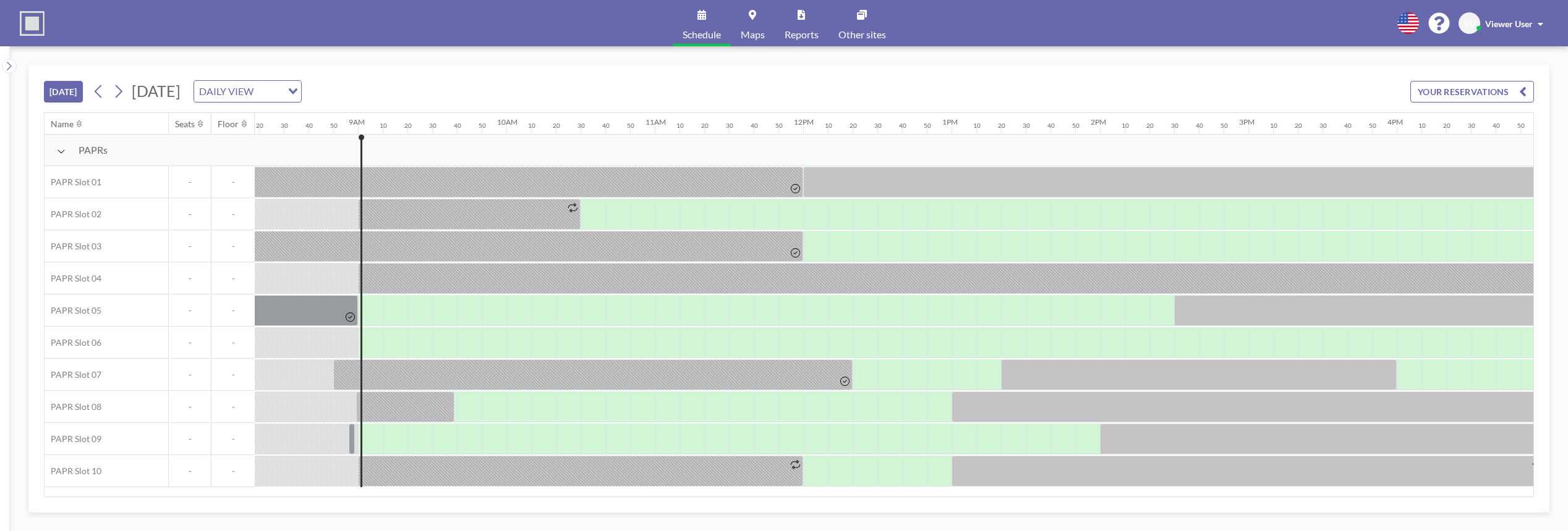
scroll to position [0, 1311]
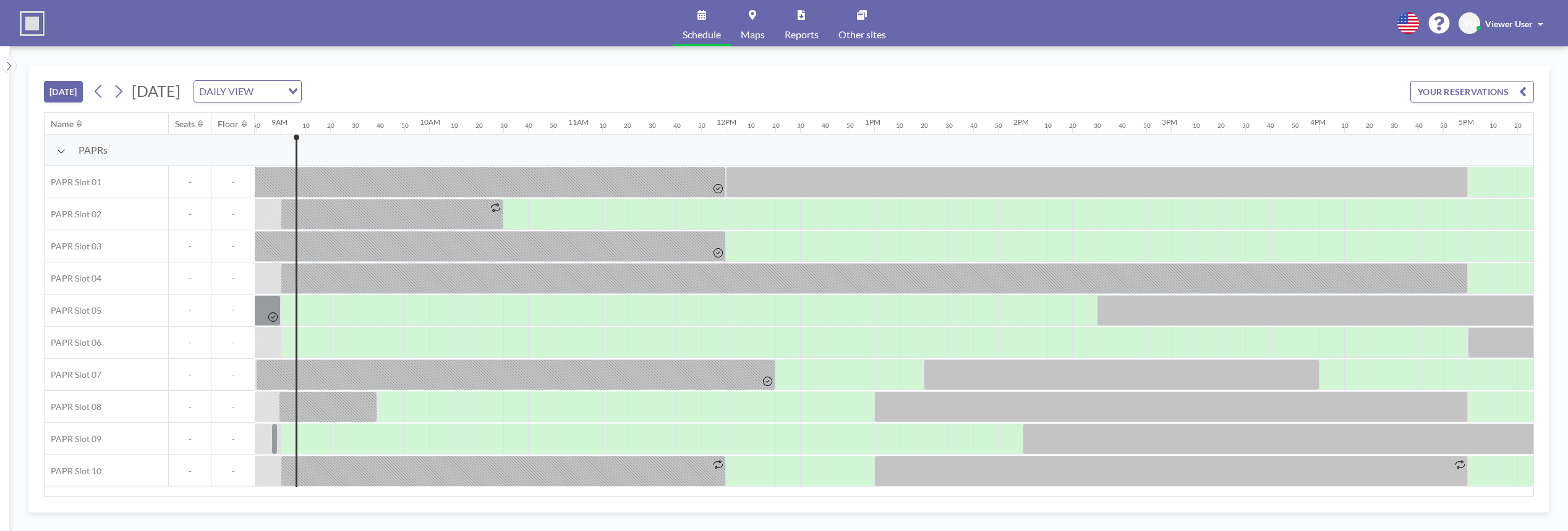
scroll to position [0, 1311]
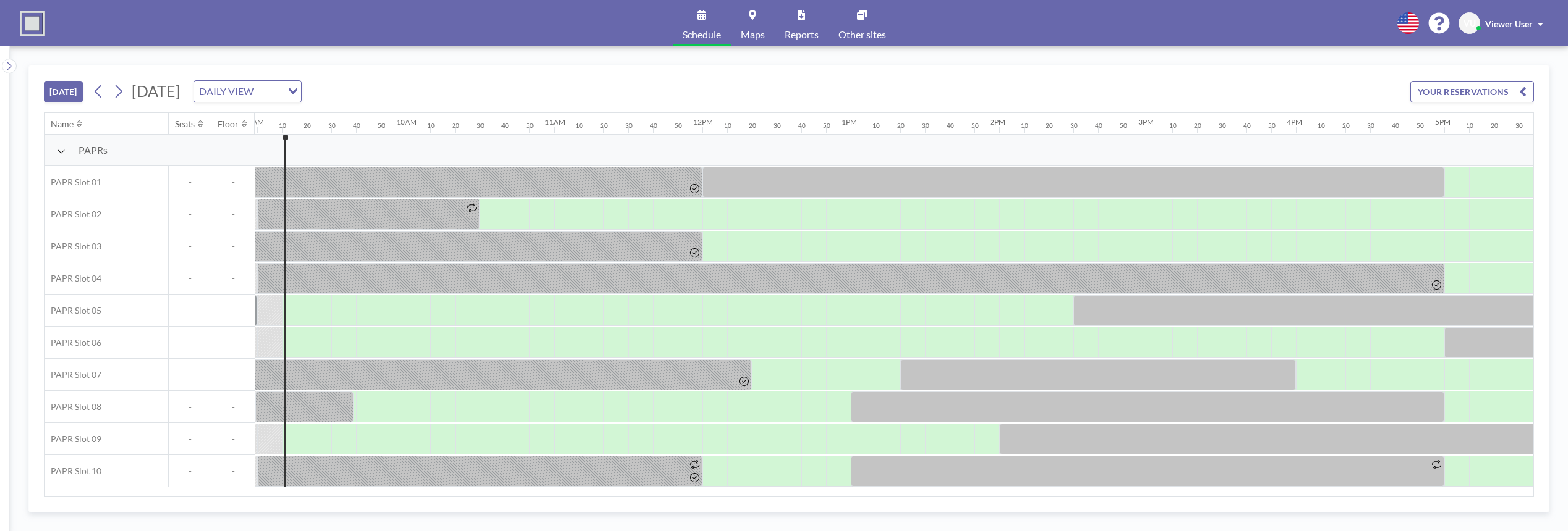
scroll to position [0, 1335]
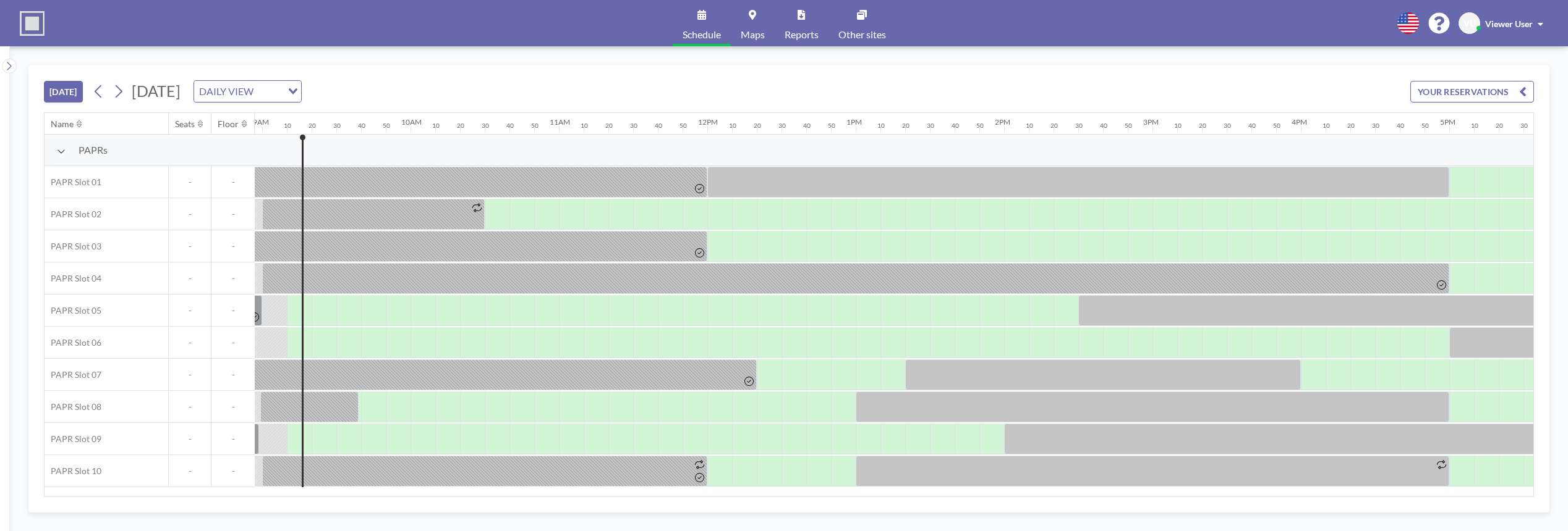
scroll to position [0, 1335]
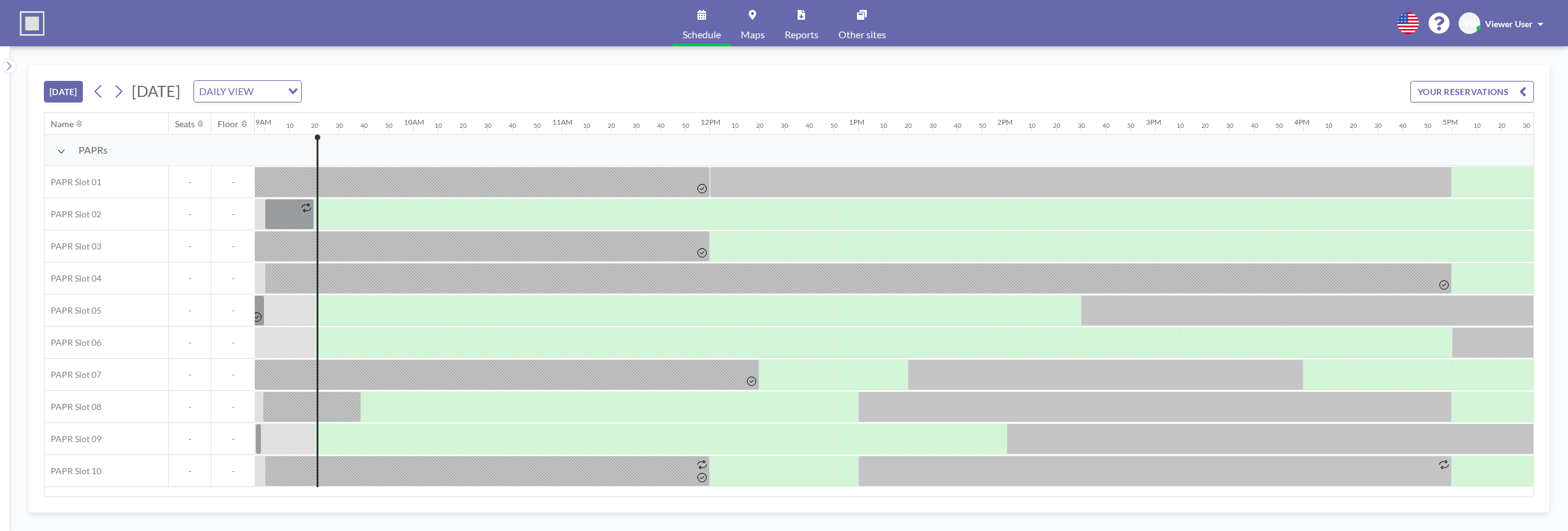
scroll to position [0, 1360]
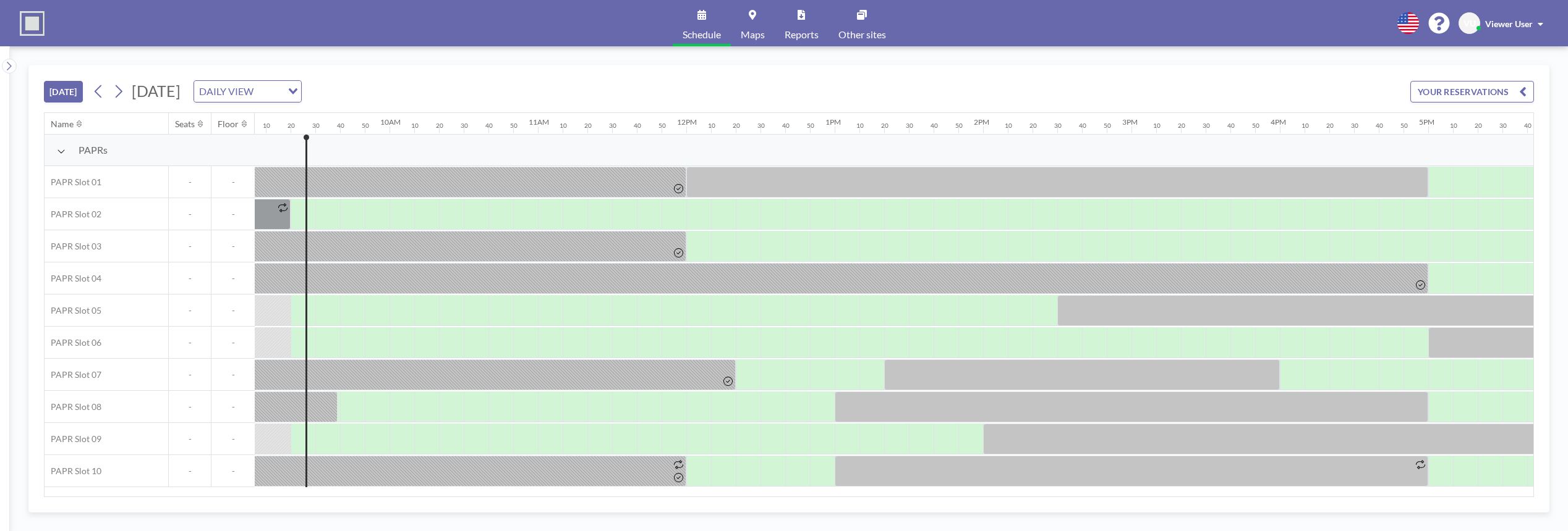
scroll to position [0, 1360]
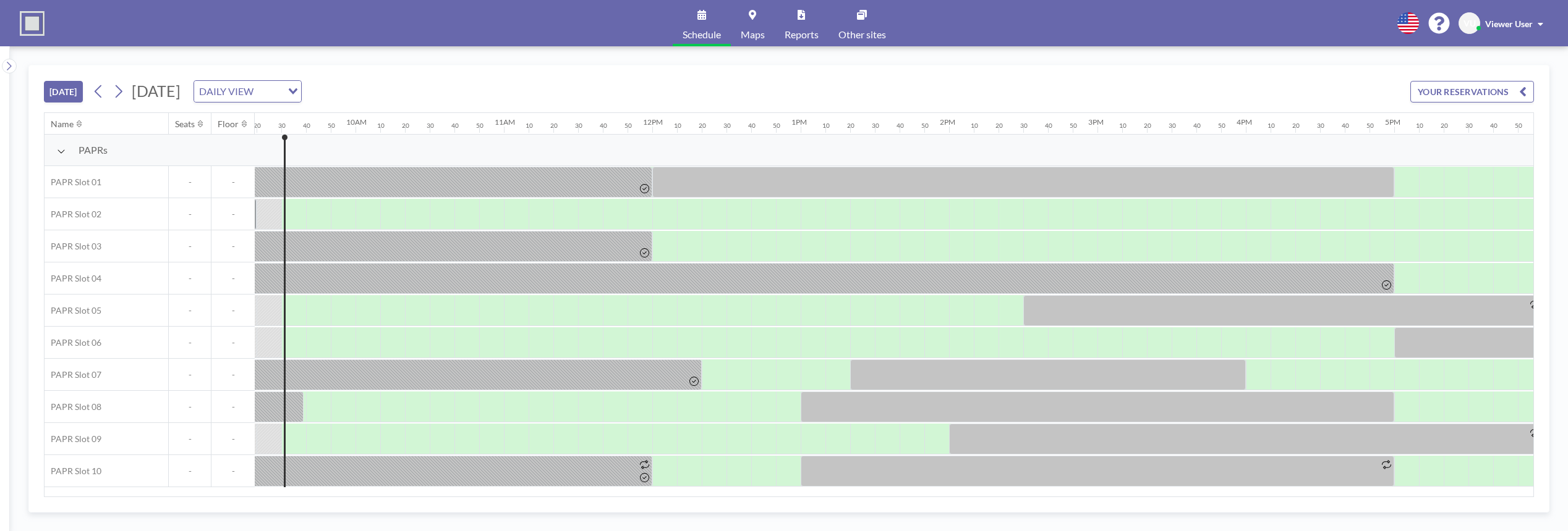
scroll to position [0, 1385]
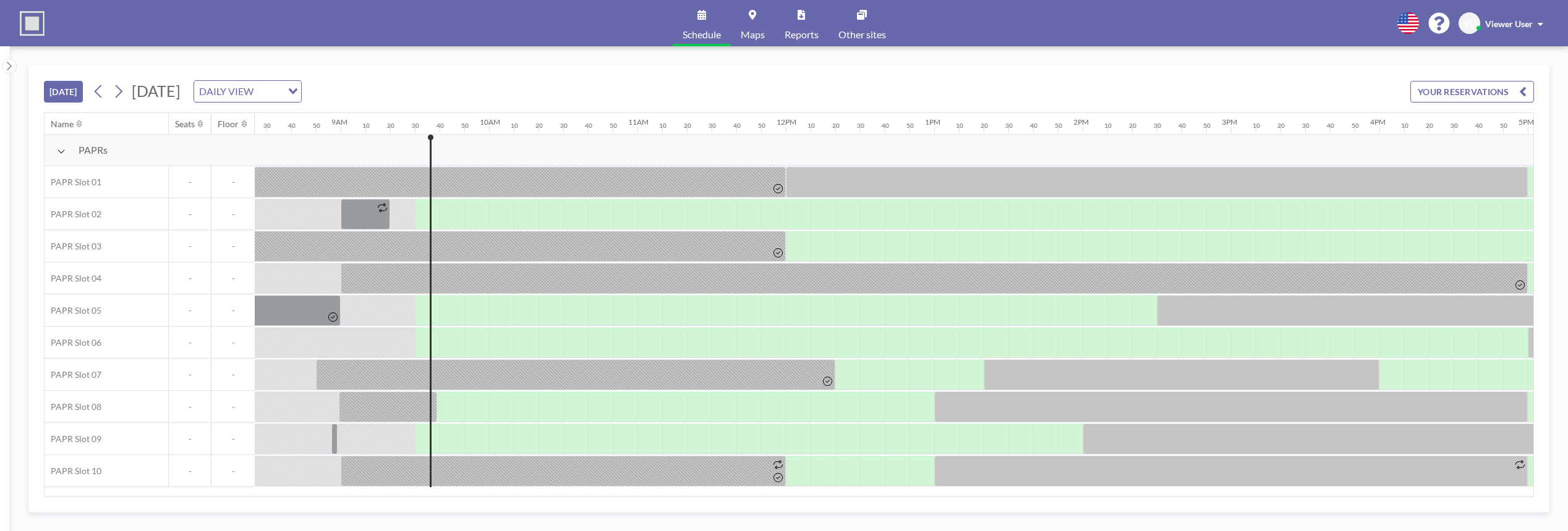
scroll to position [0, 1385]
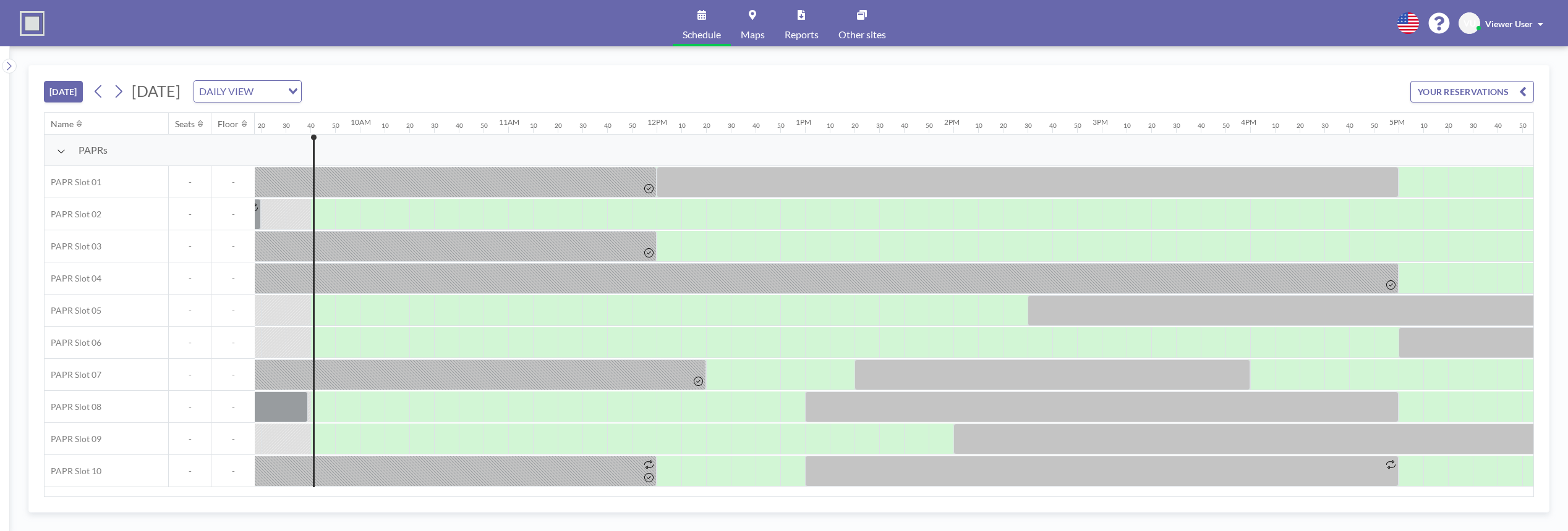
scroll to position [0, 1410]
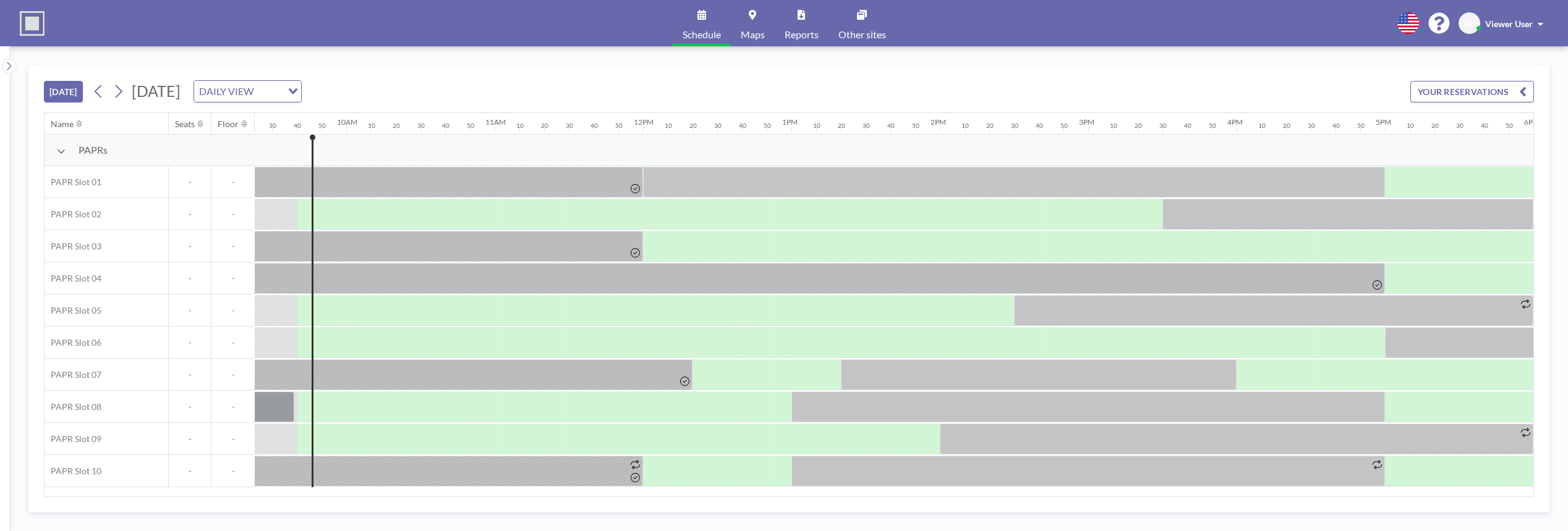
scroll to position [0, 1410]
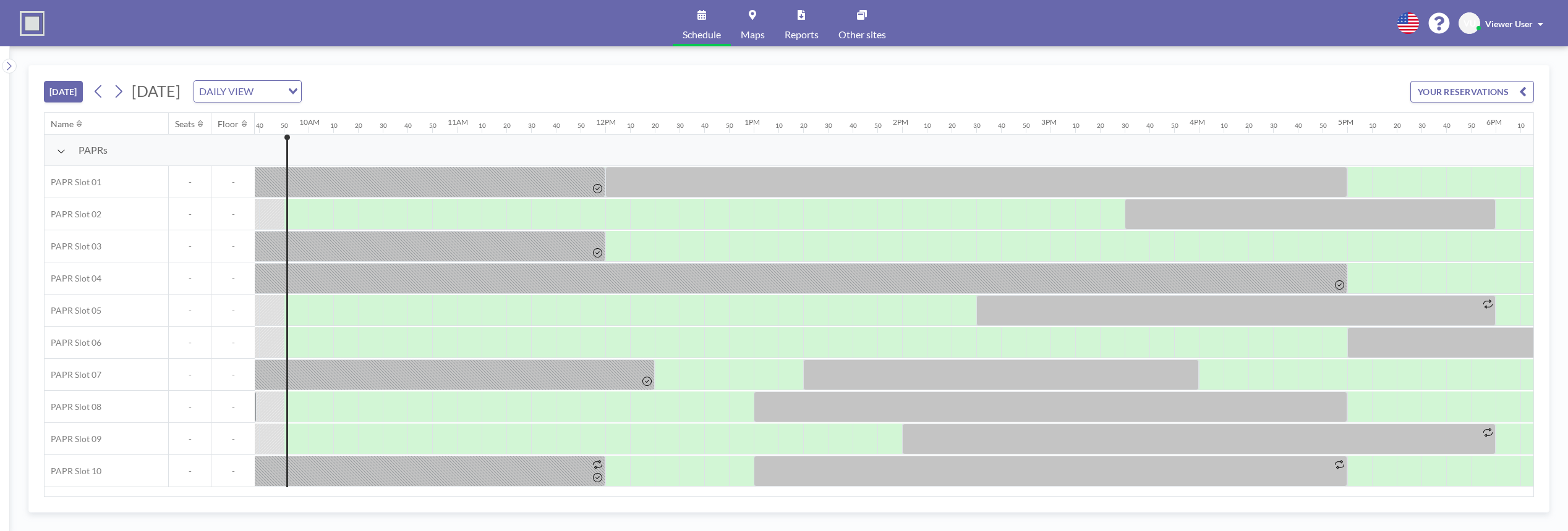
scroll to position [0, 1434]
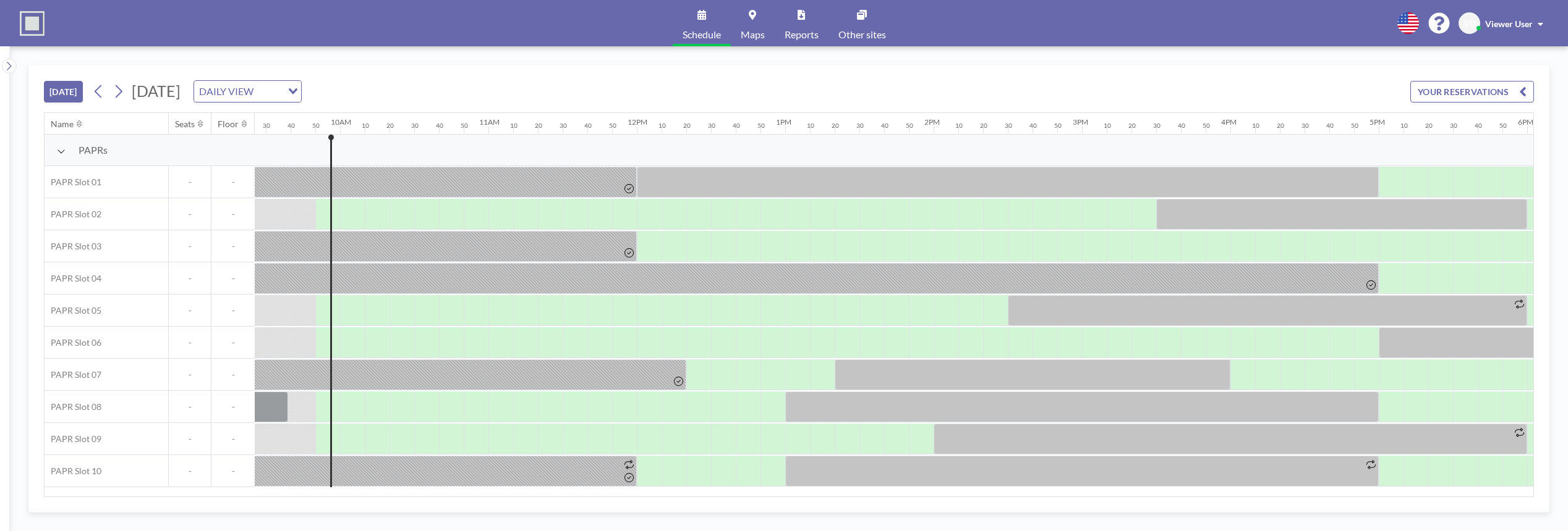
scroll to position [0, 1434]
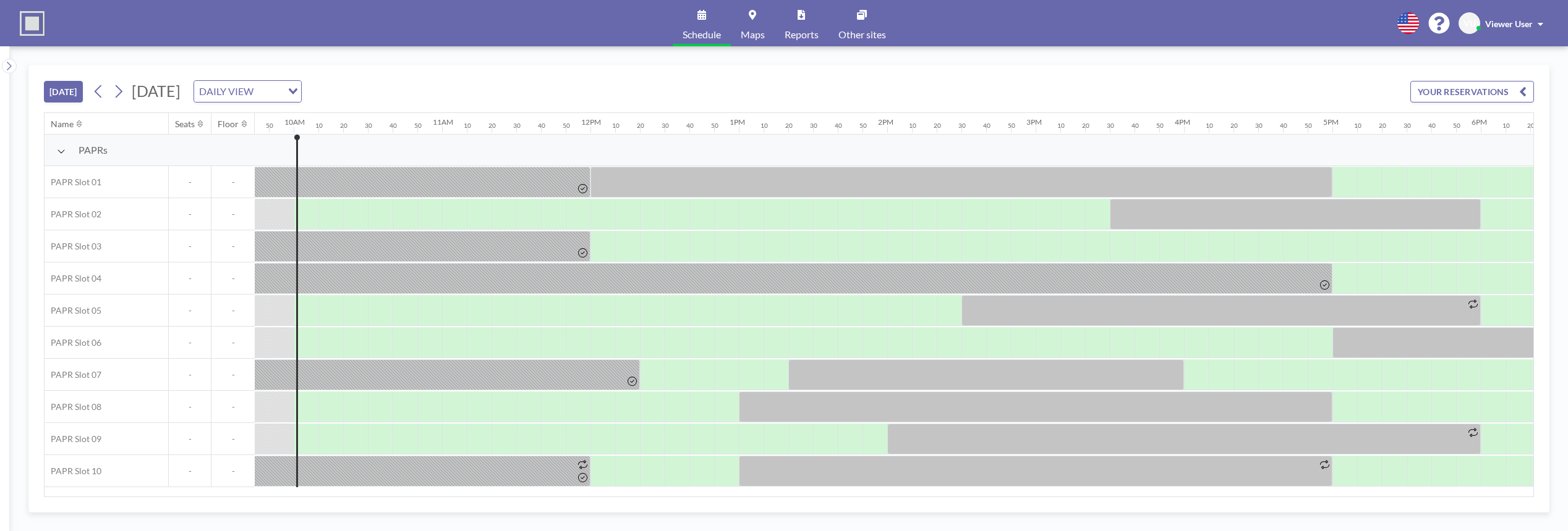
scroll to position [0, 1459]
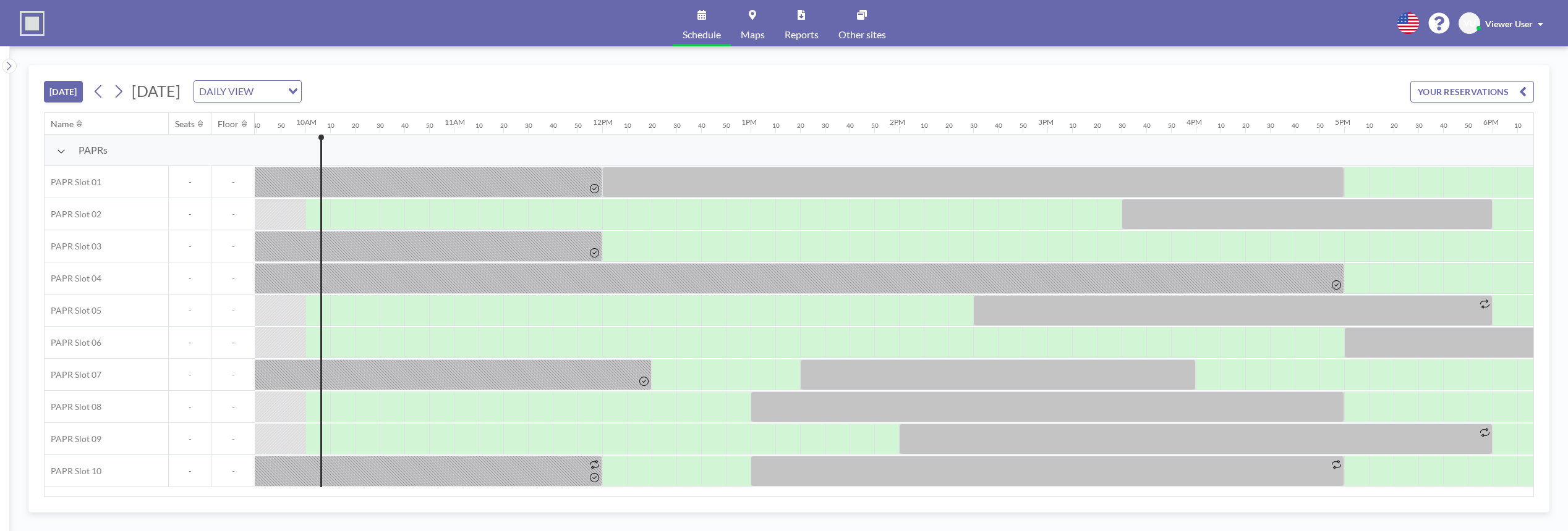
scroll to position [0, 1459]
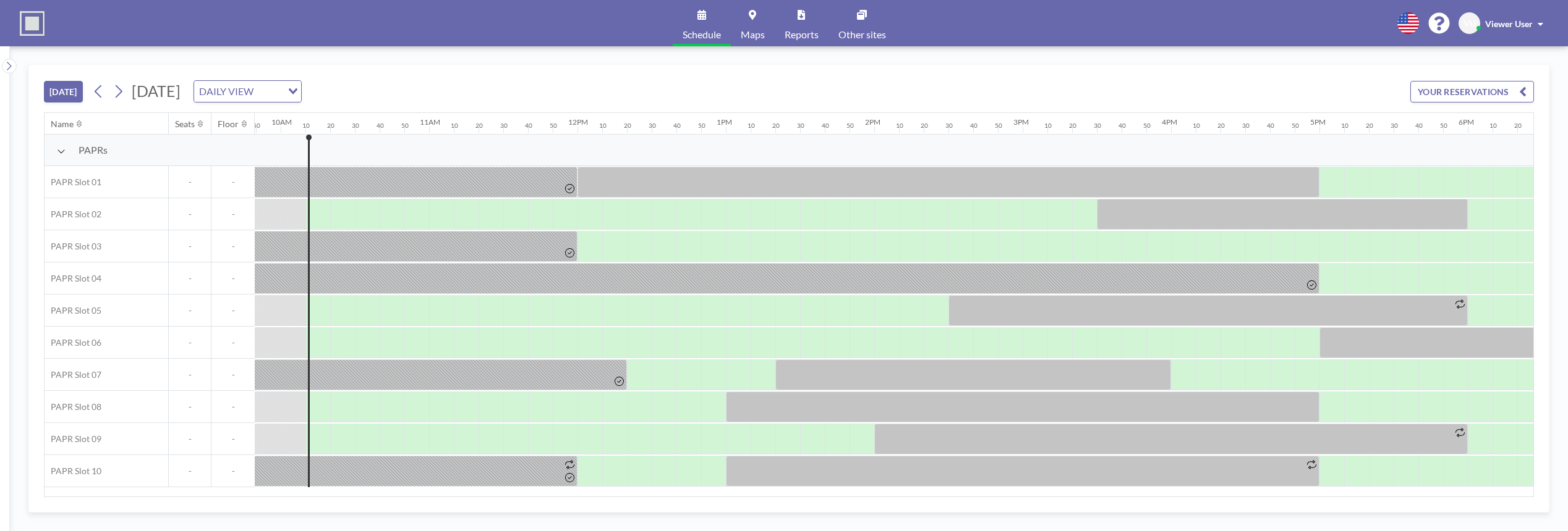
scroll to position [0, 1484]
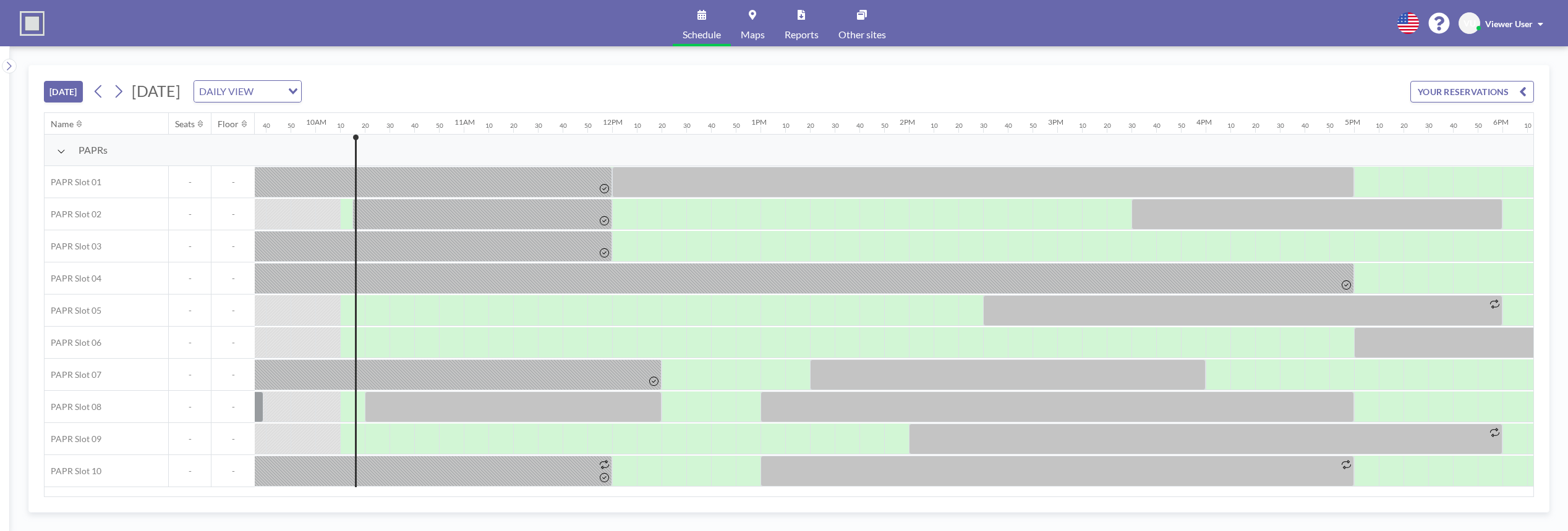
scroll to position [0, 1484]
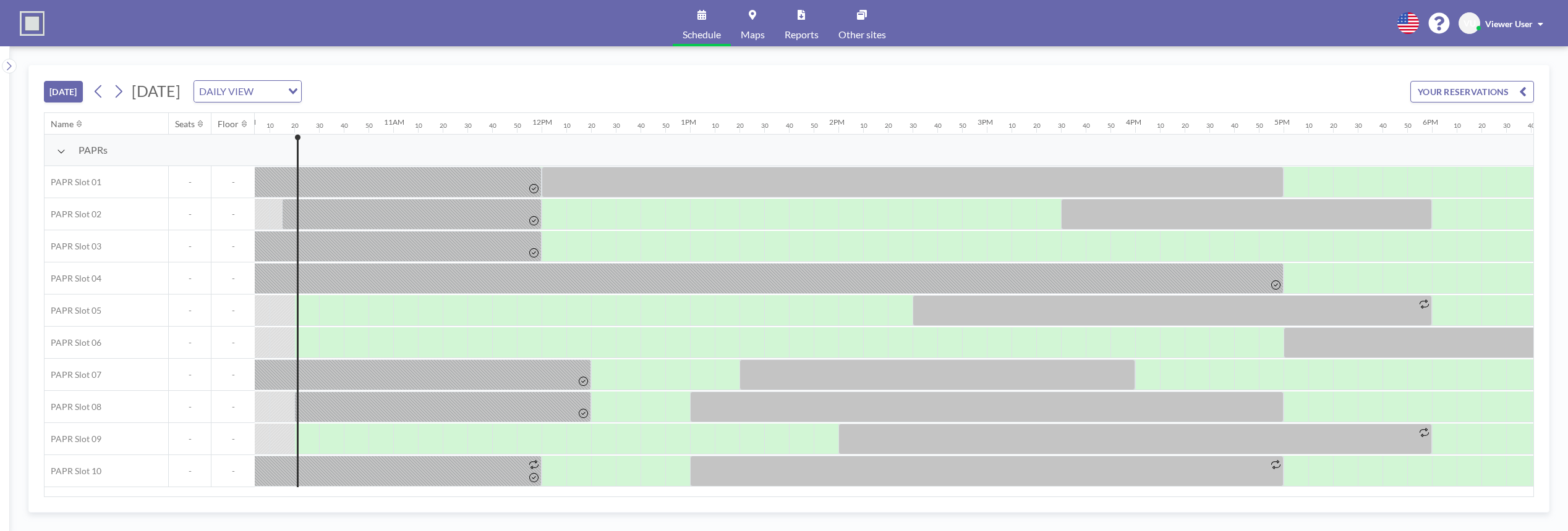
scroll to position [0, 1509]
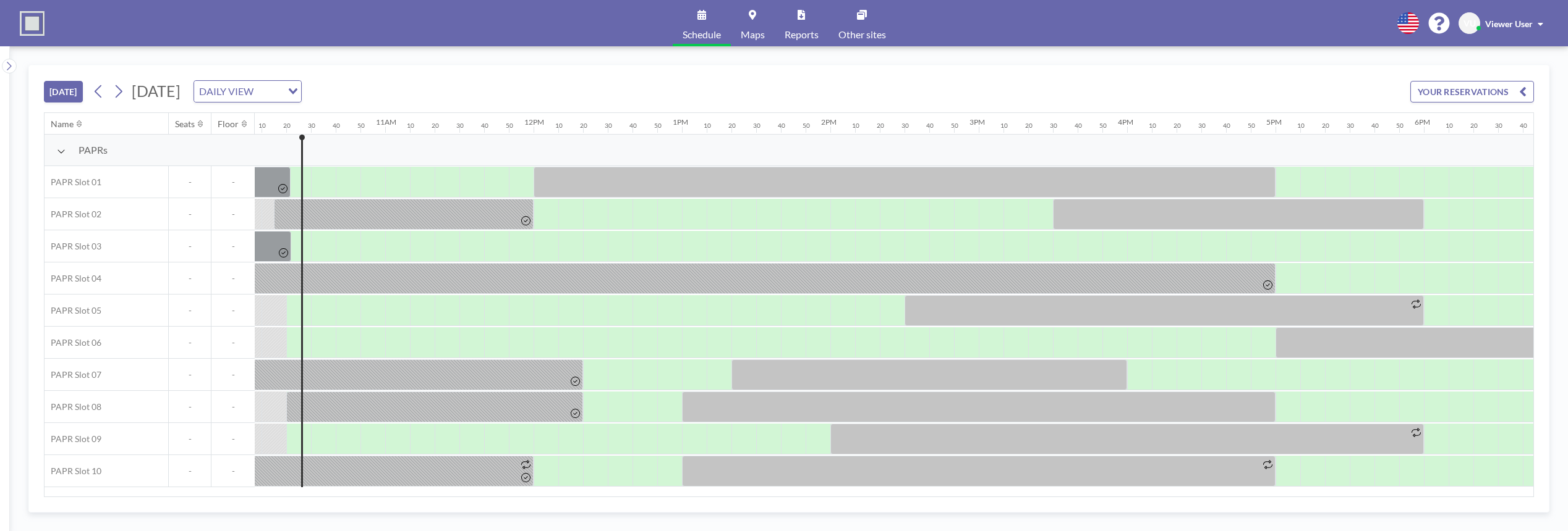
scroll to position [0, 1509]
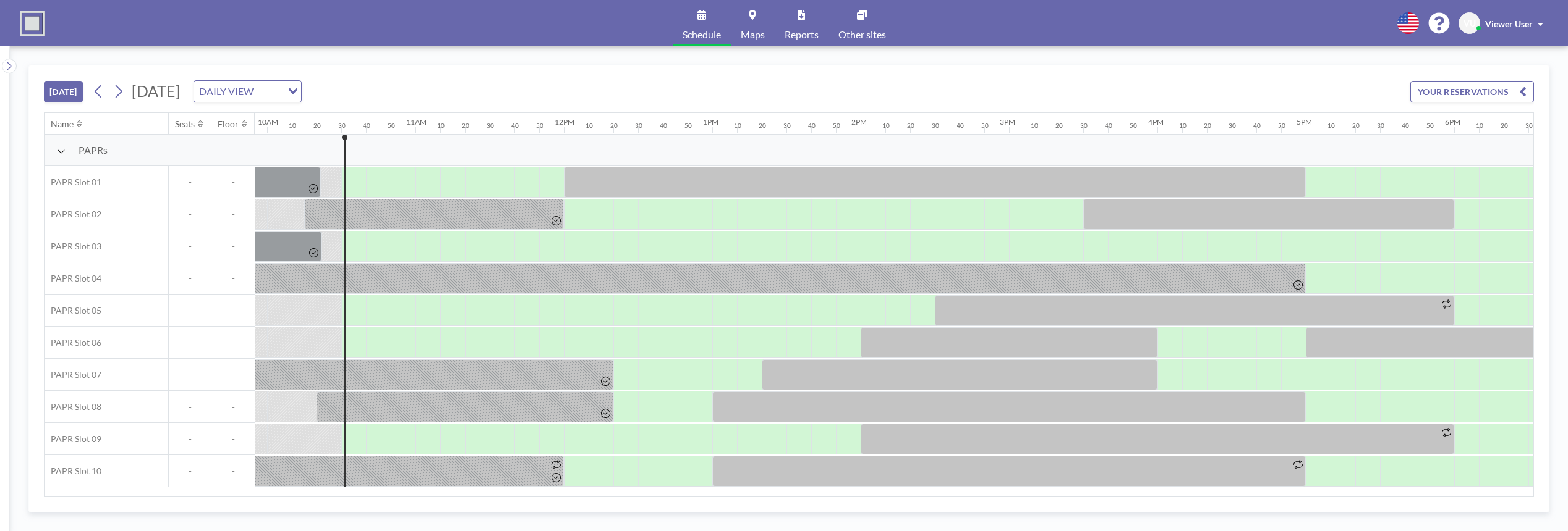
scroll to position [0, 1533]
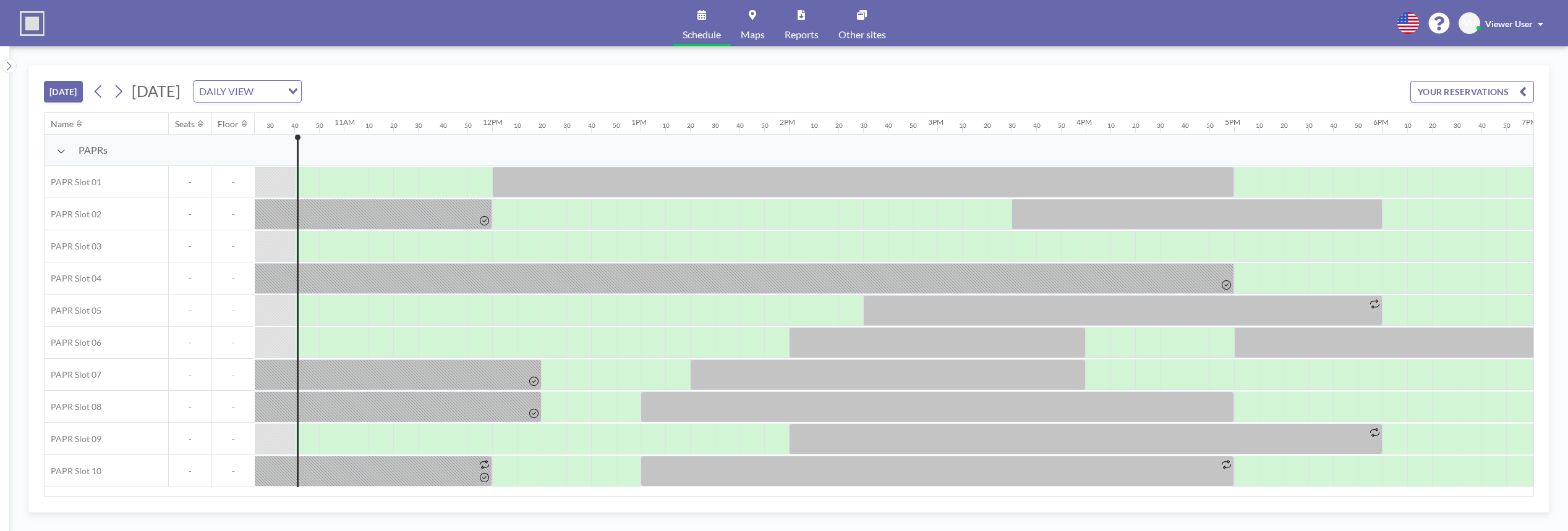
scroll to position [0, 1558]
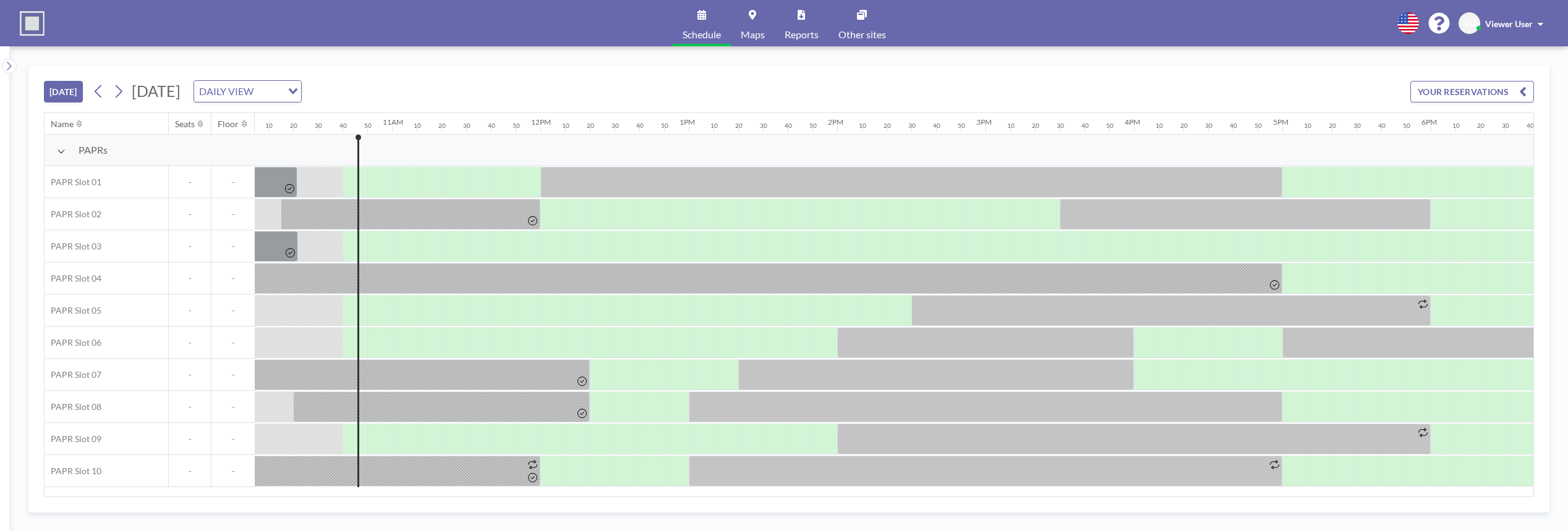
scroll to position [0, 1558]
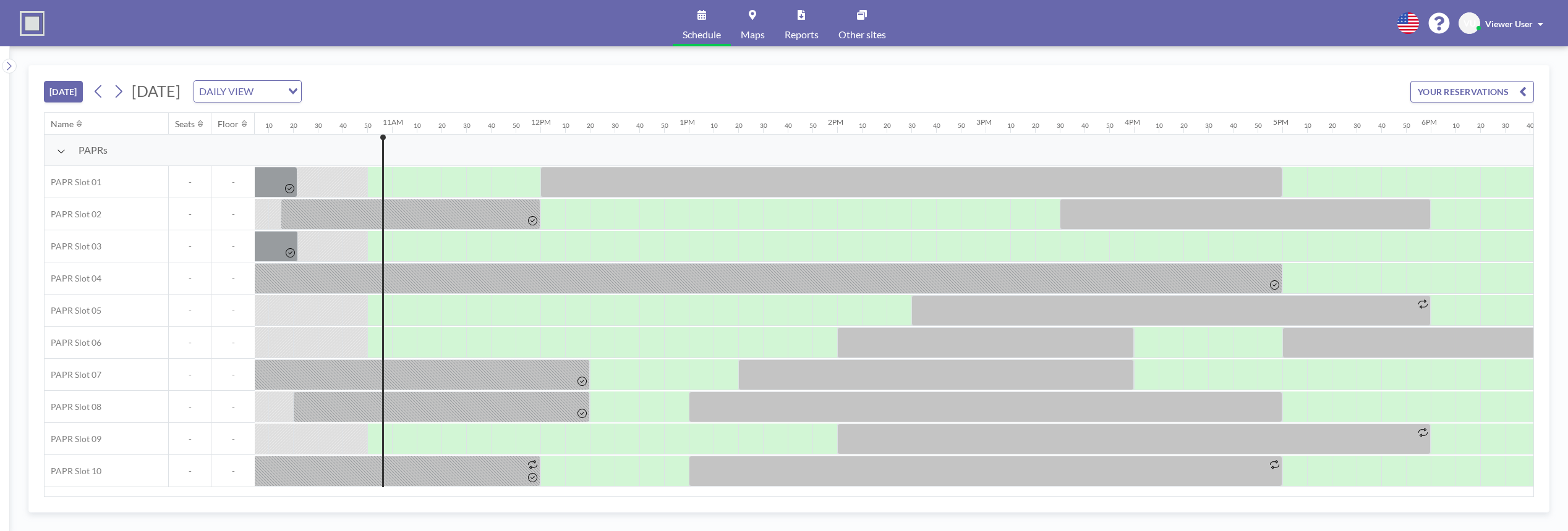
scroll to position [0, 1583]
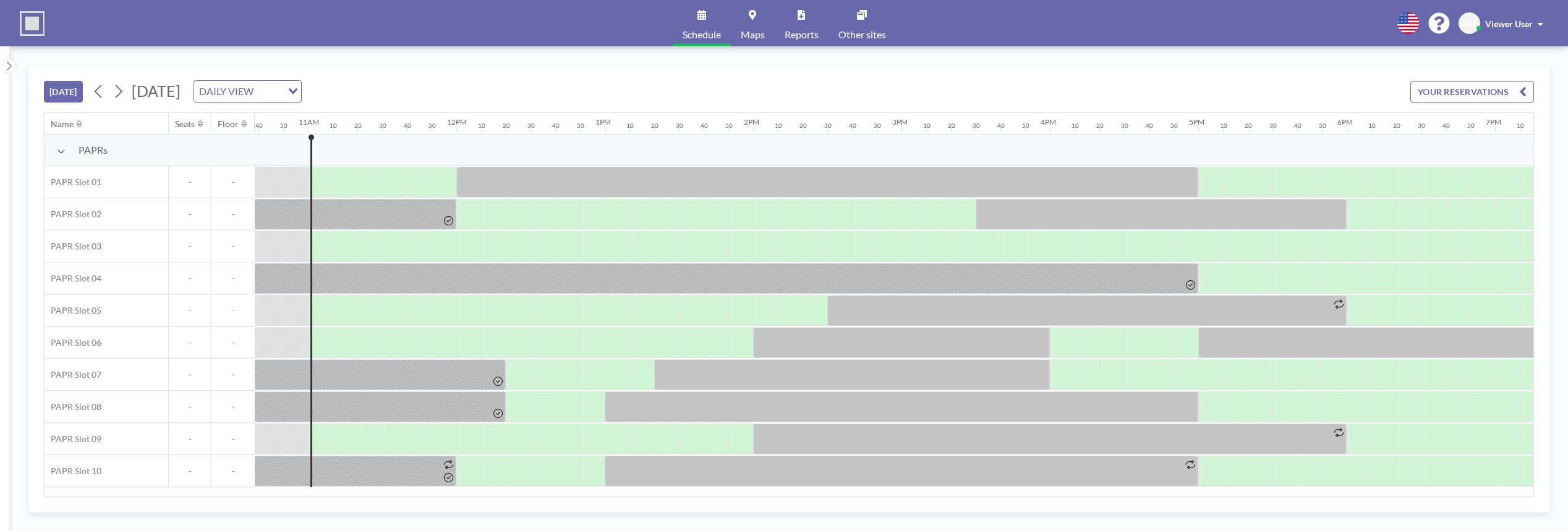
scroll to position [0, 1607]
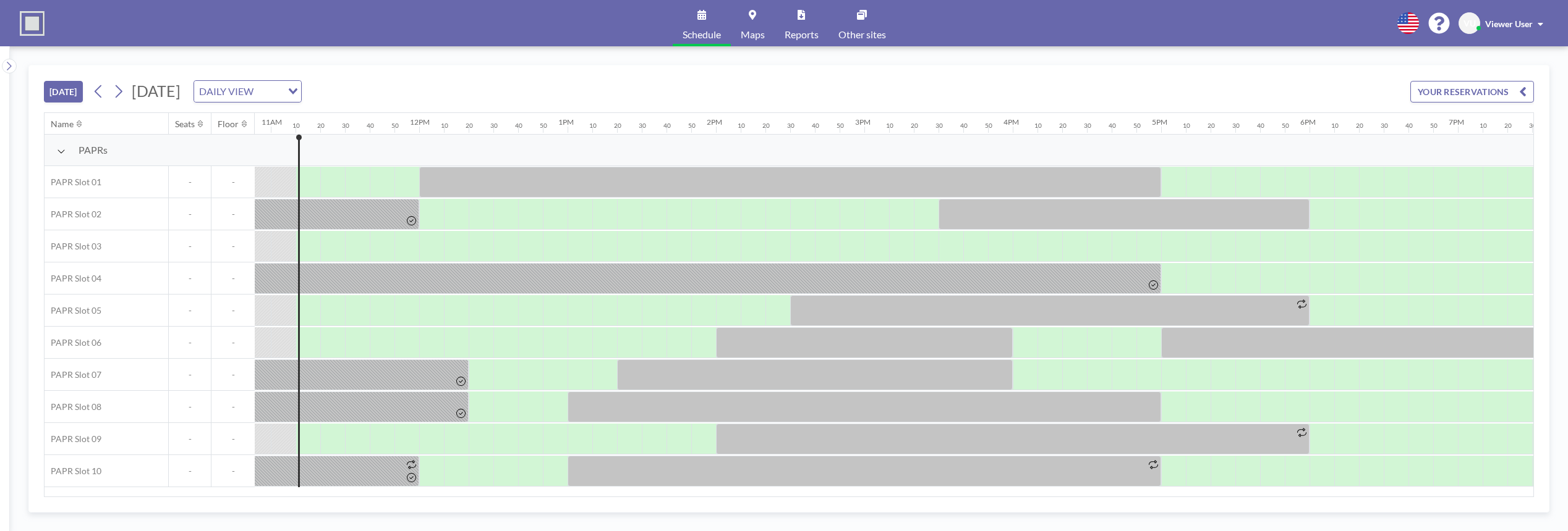
scroll to position [0, 1632]
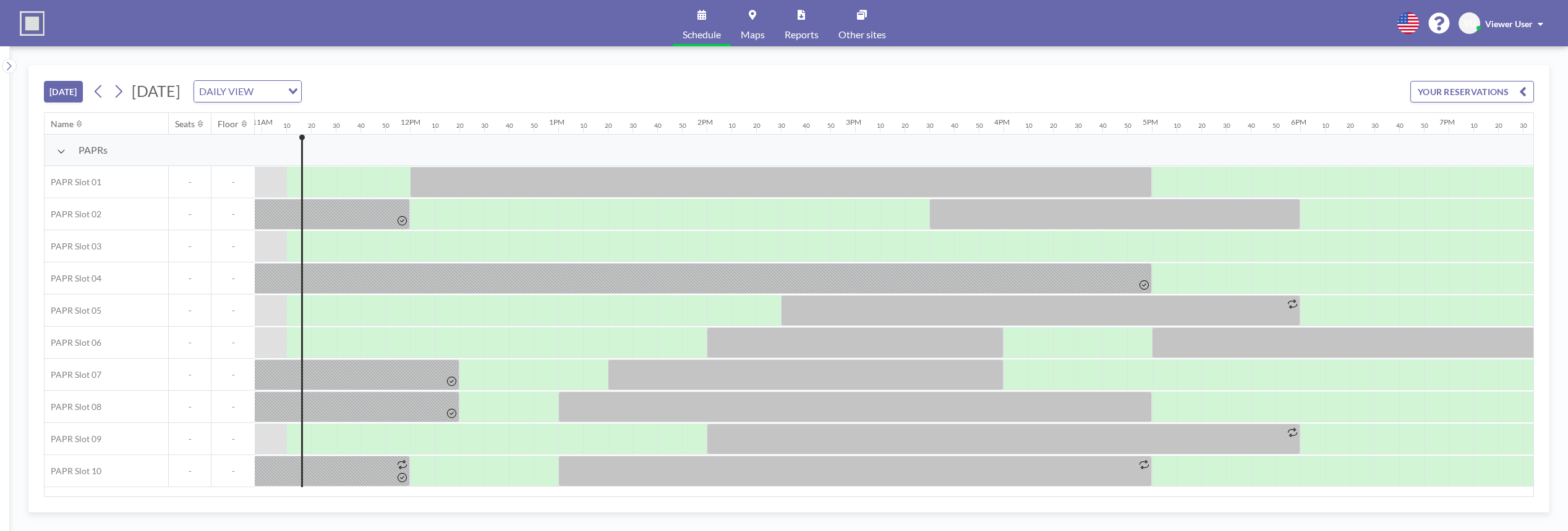
scroll to position [0, 1632]
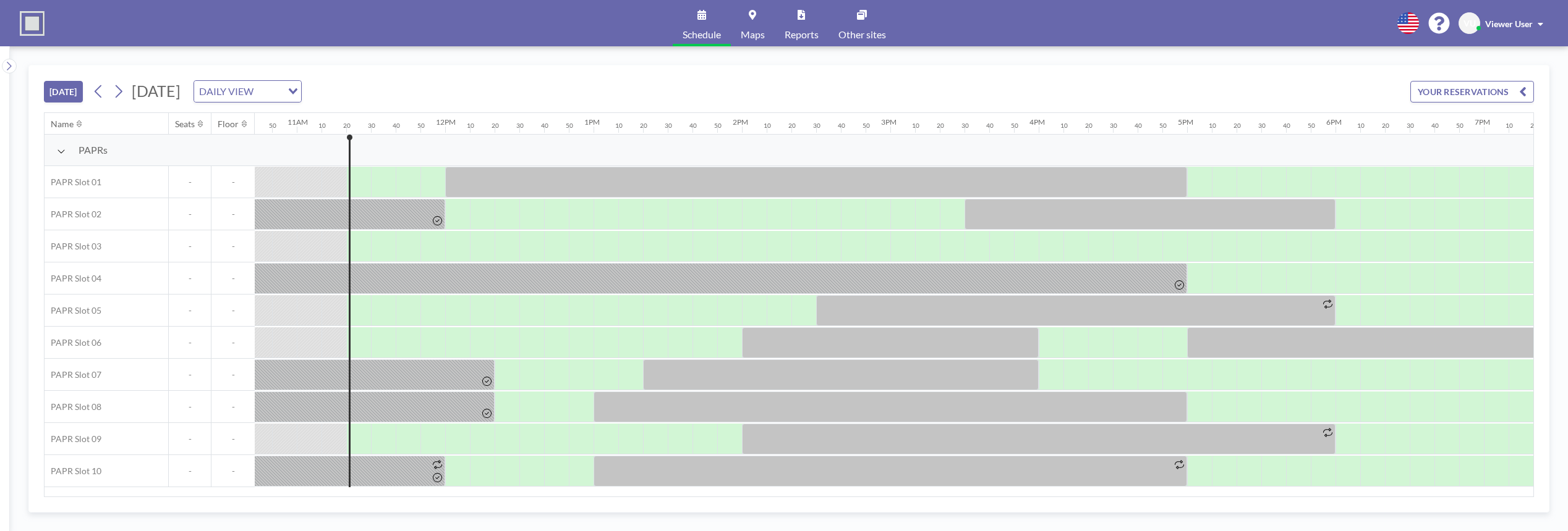
scroll to position [0, 1657]
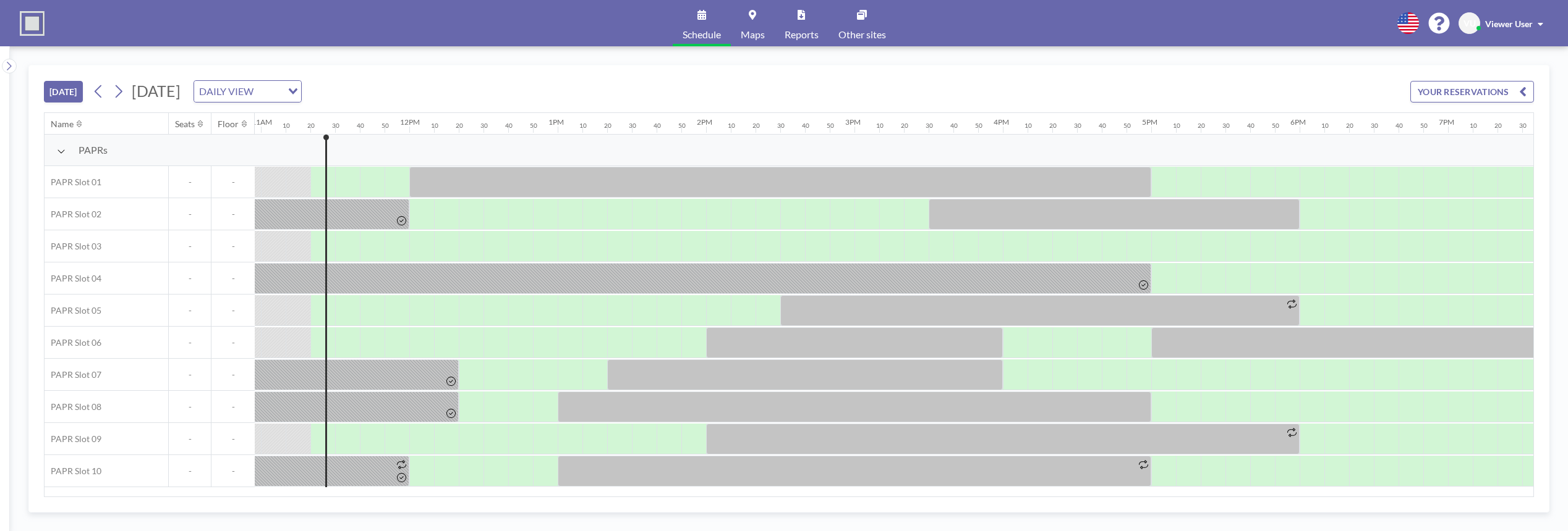
scroll to position [0, 1657]
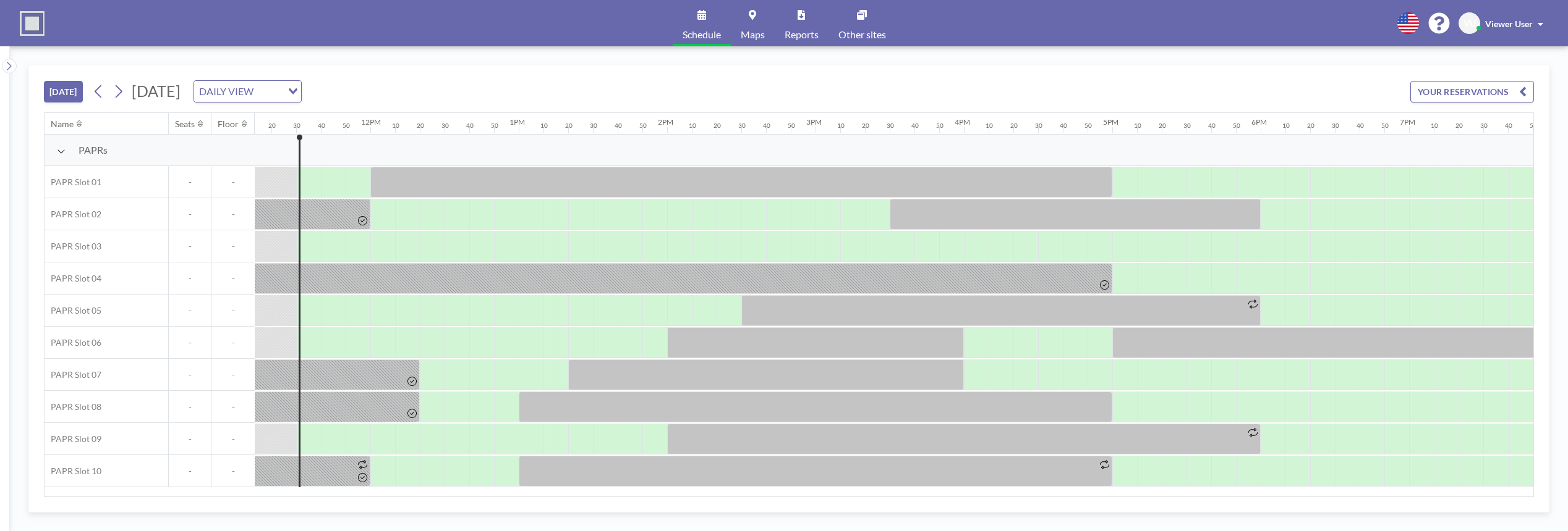
scroll to position [0, 1682]
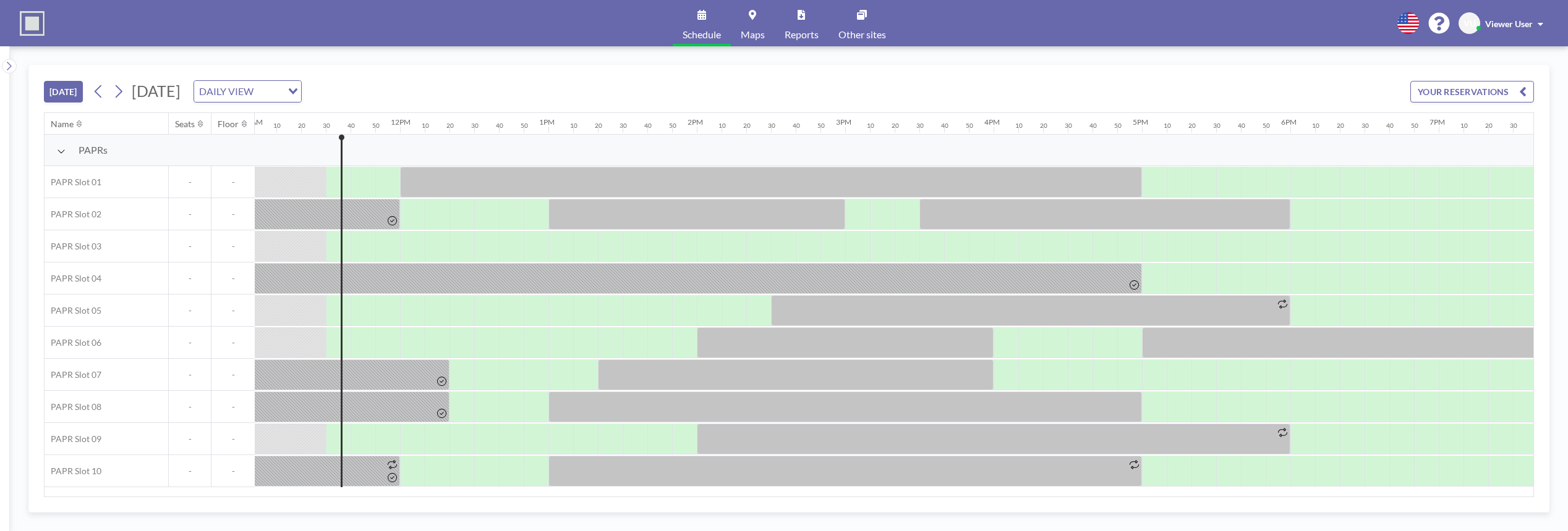
scroll to position [0, 1682]
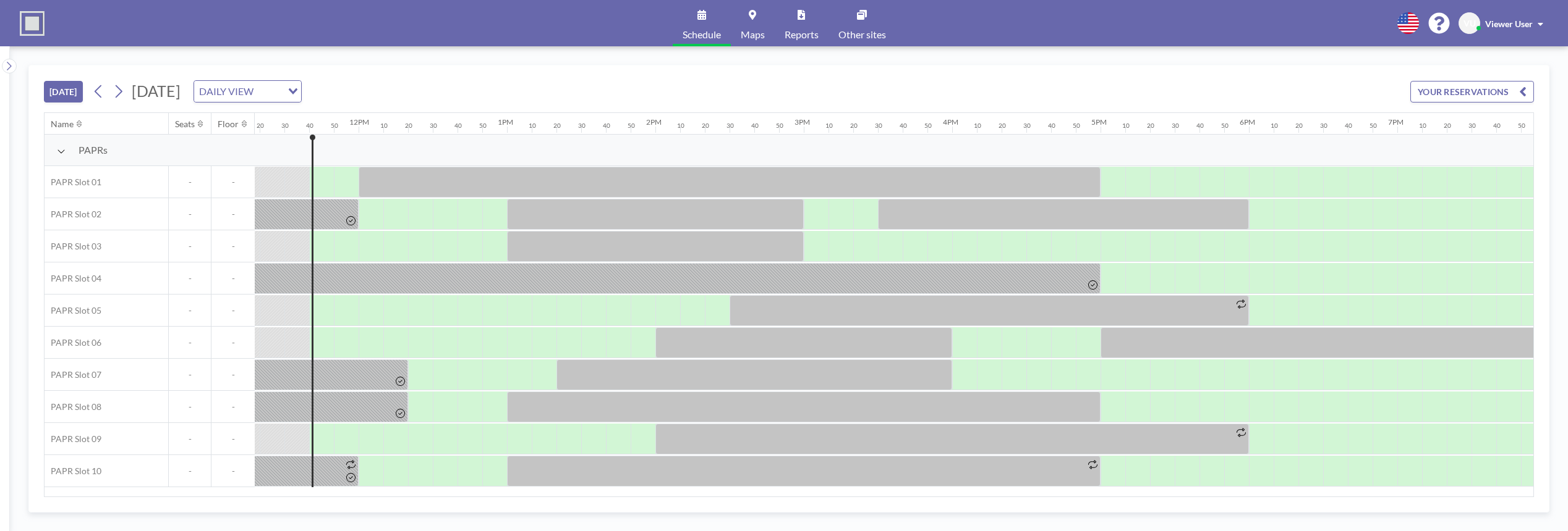
scroll to position [0, 1706]
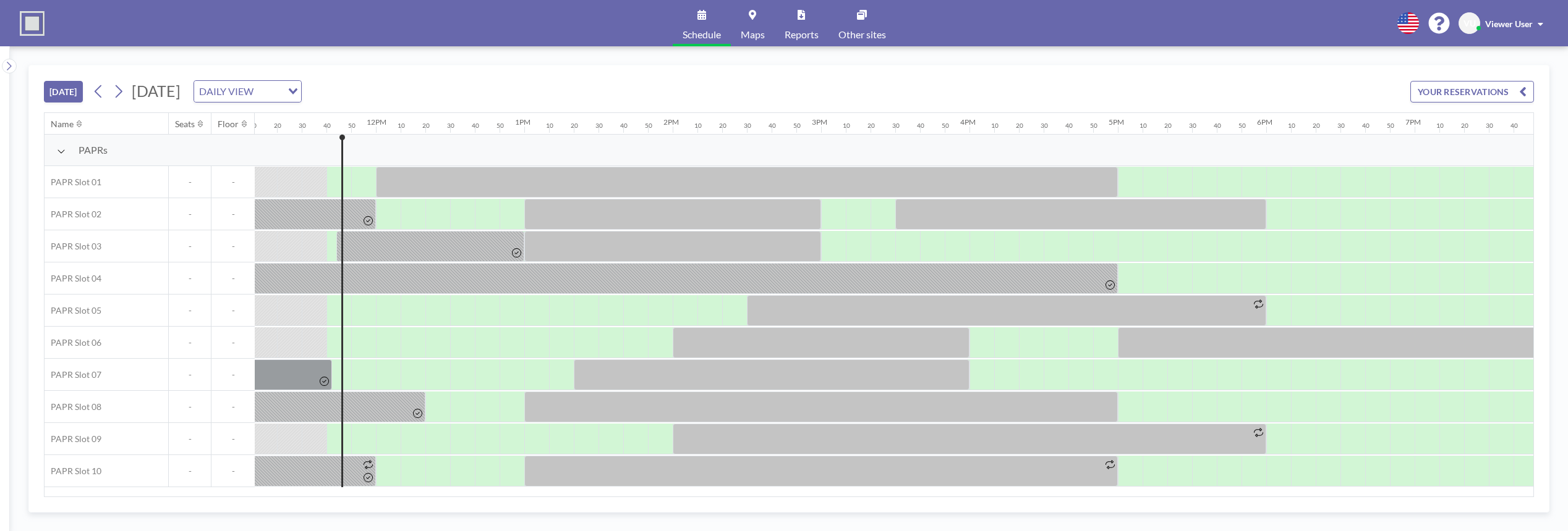
scroll to position [0, 1706]
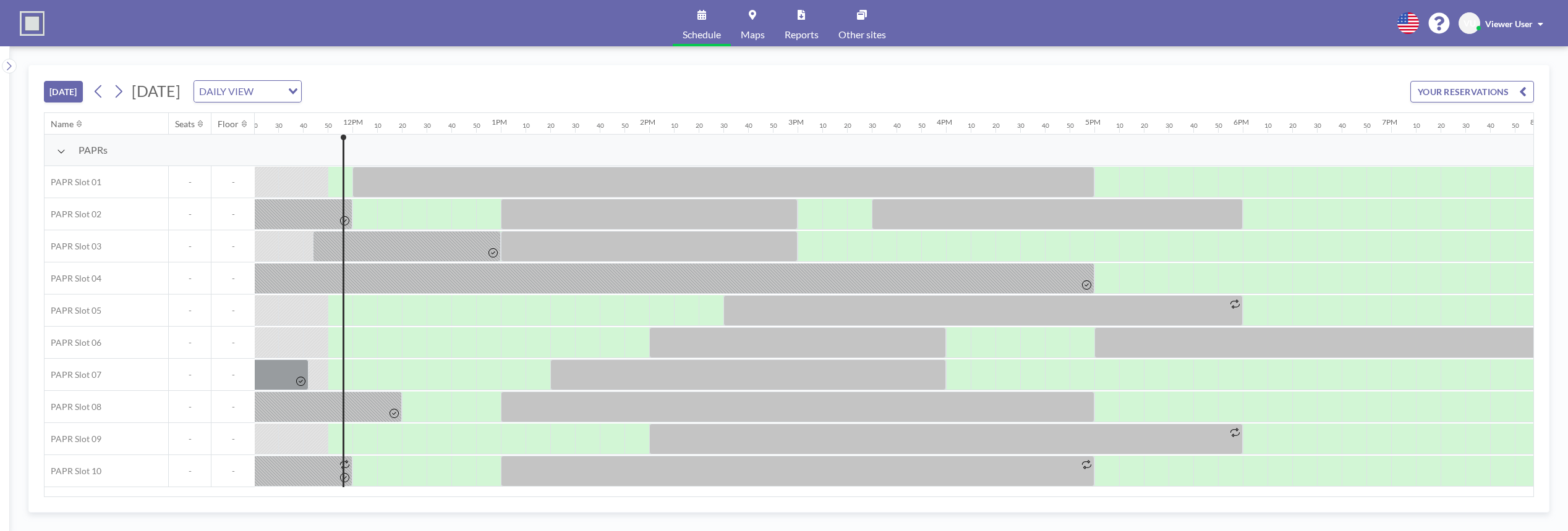
scroll to position [0, 1731]
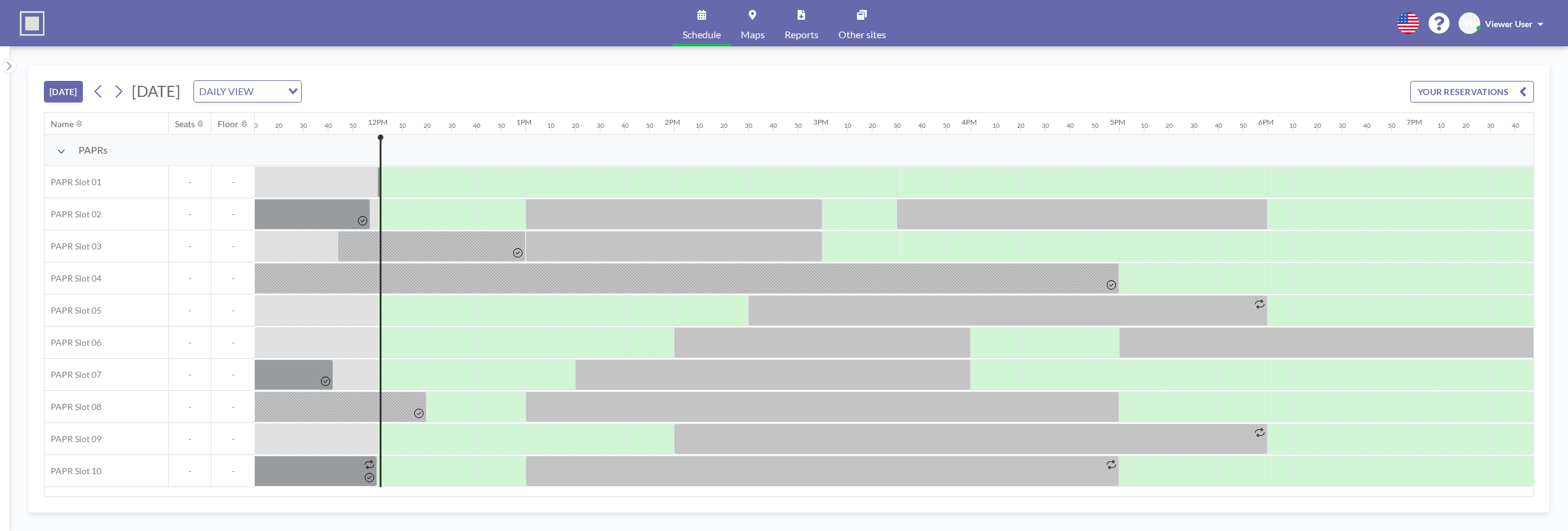
scroll to position [0, 1756]
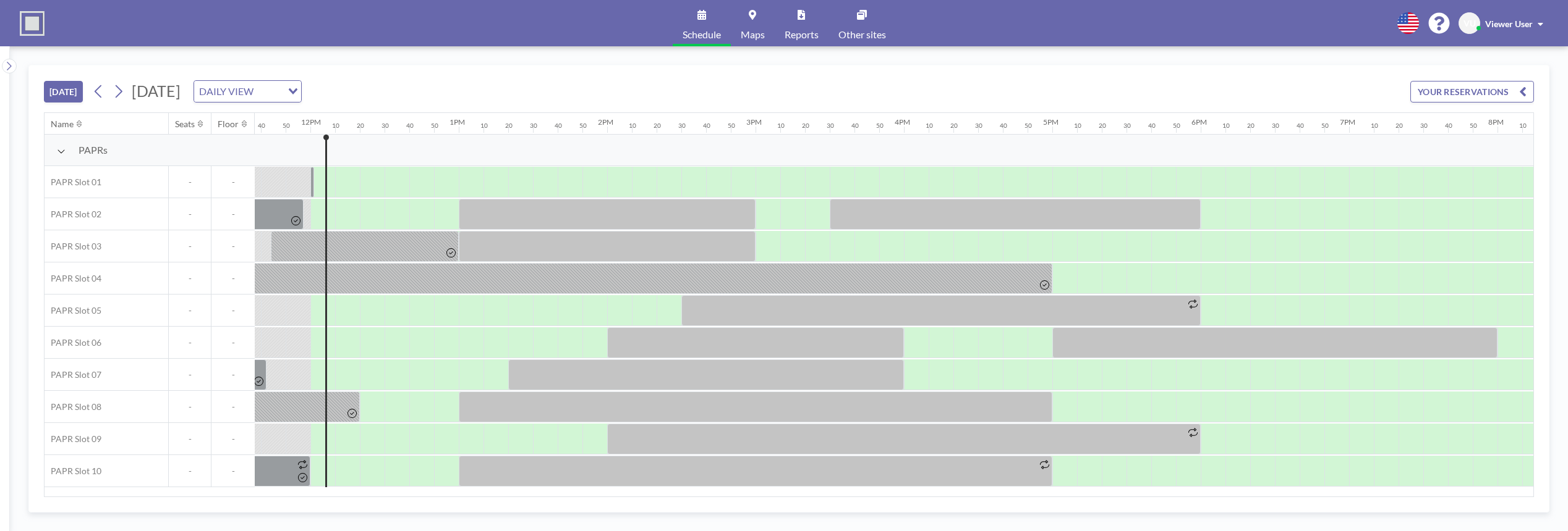
scroll to position [0, 1756]
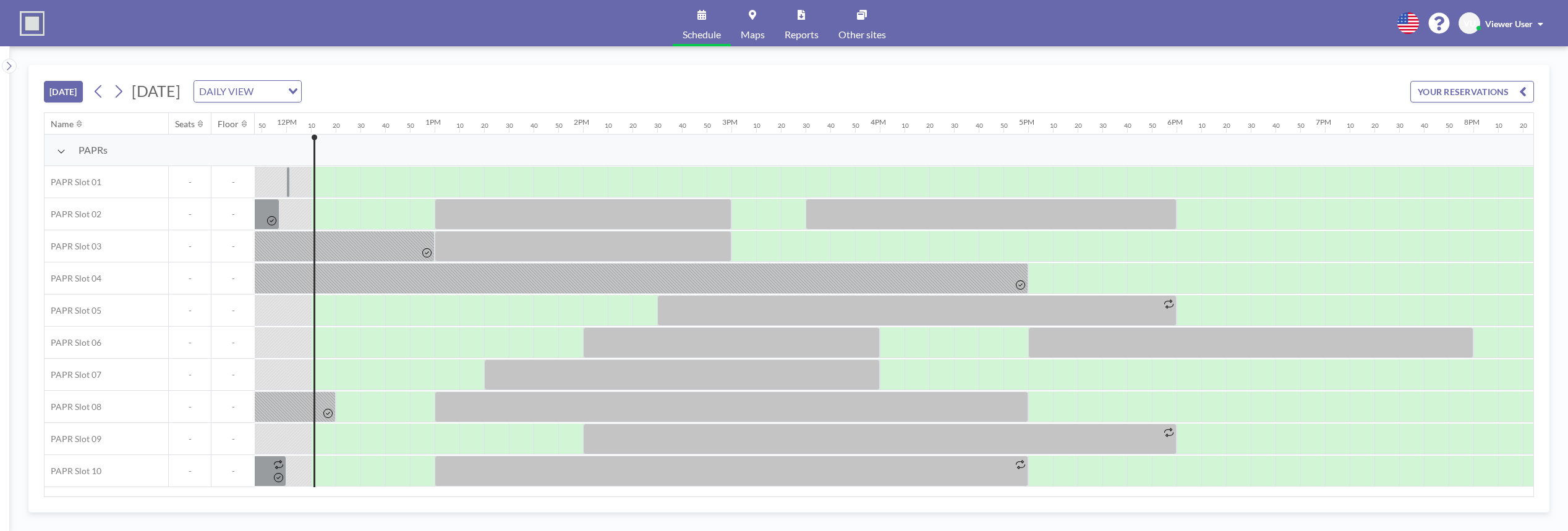
scroll to position [0, 1781]
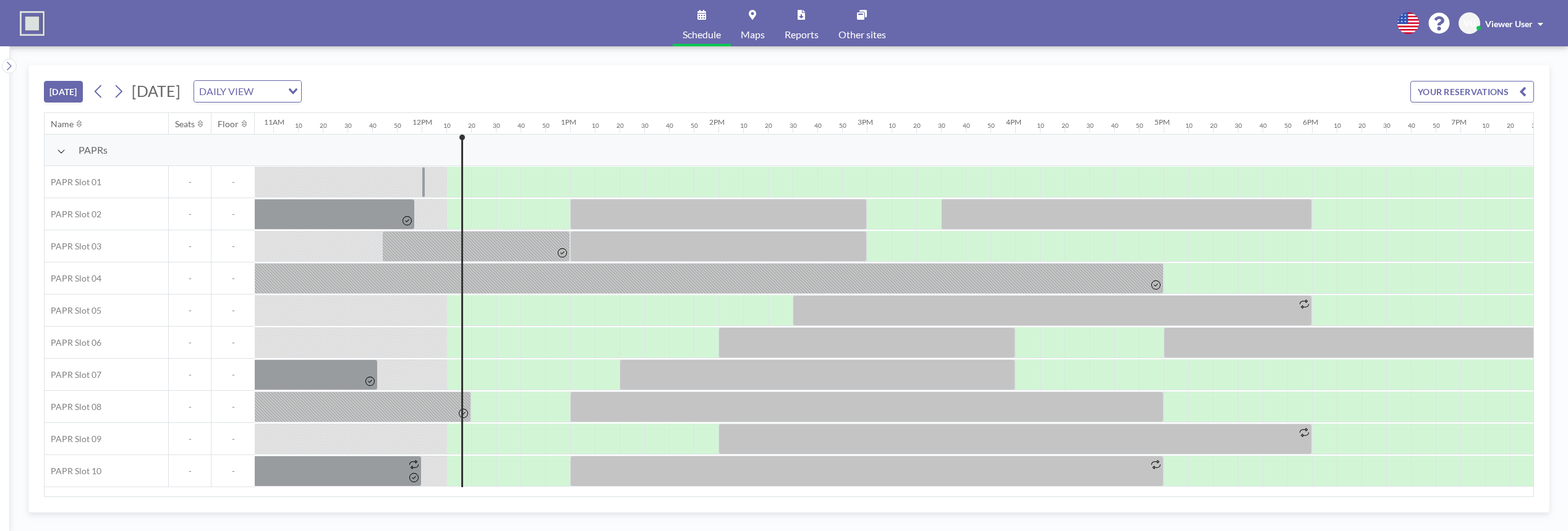
scroll to position [0, 1781]
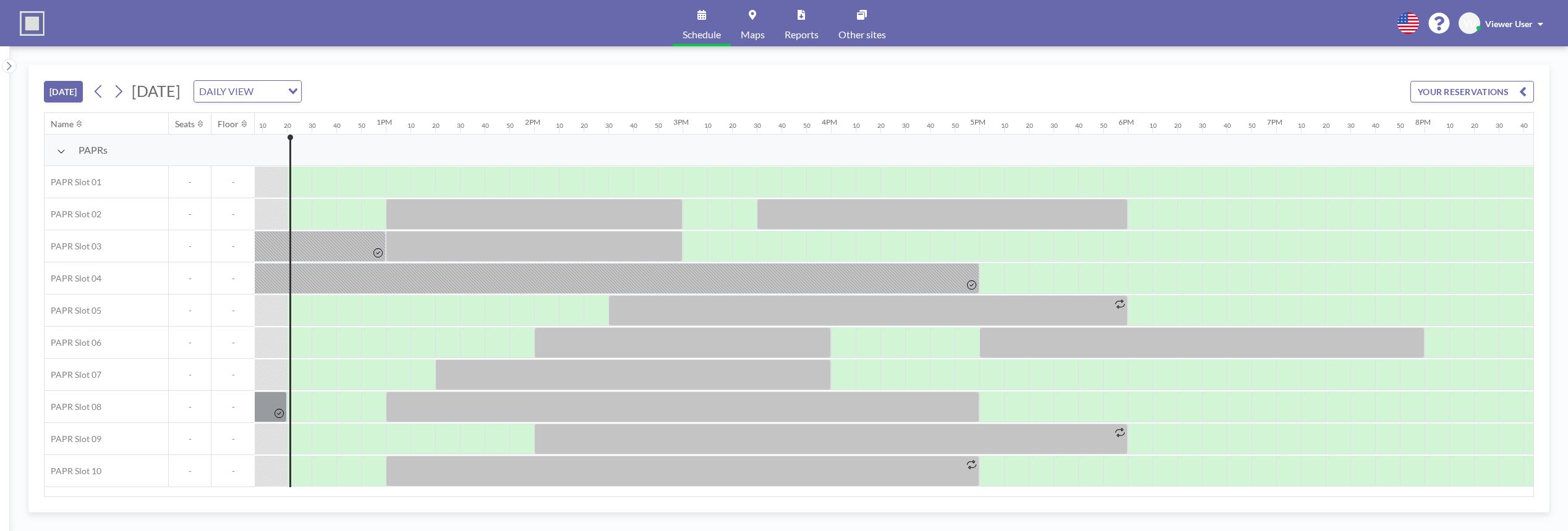
scroll to position [0, 1805]
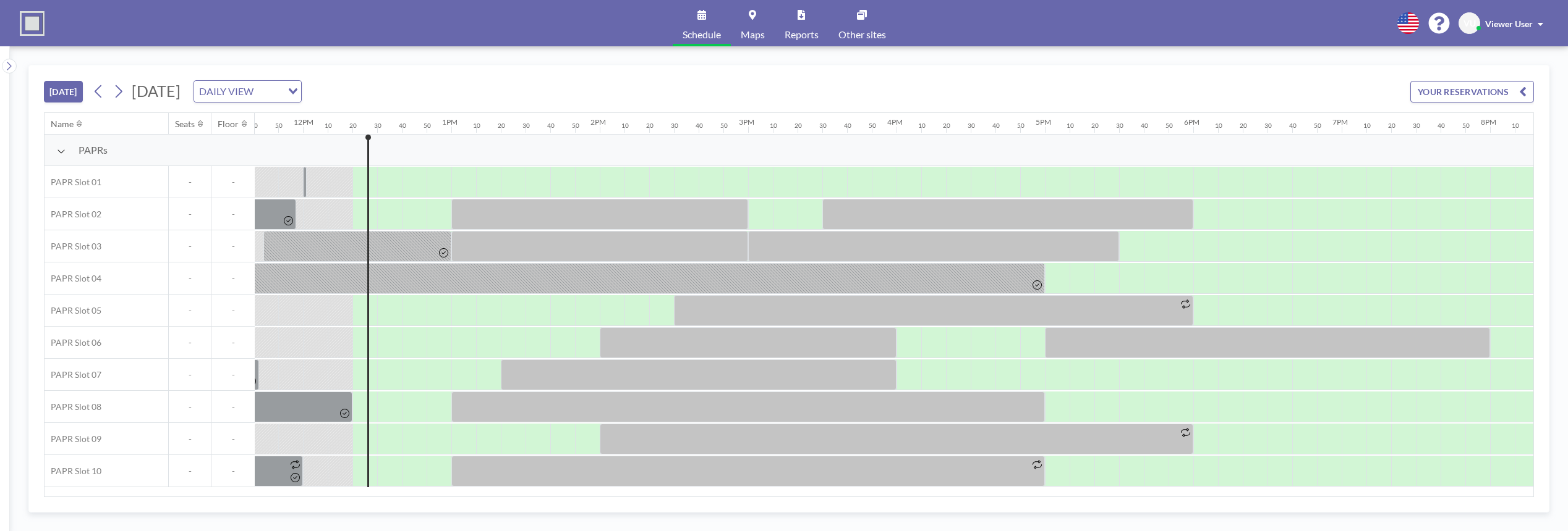
scroll to position [0, 1805]
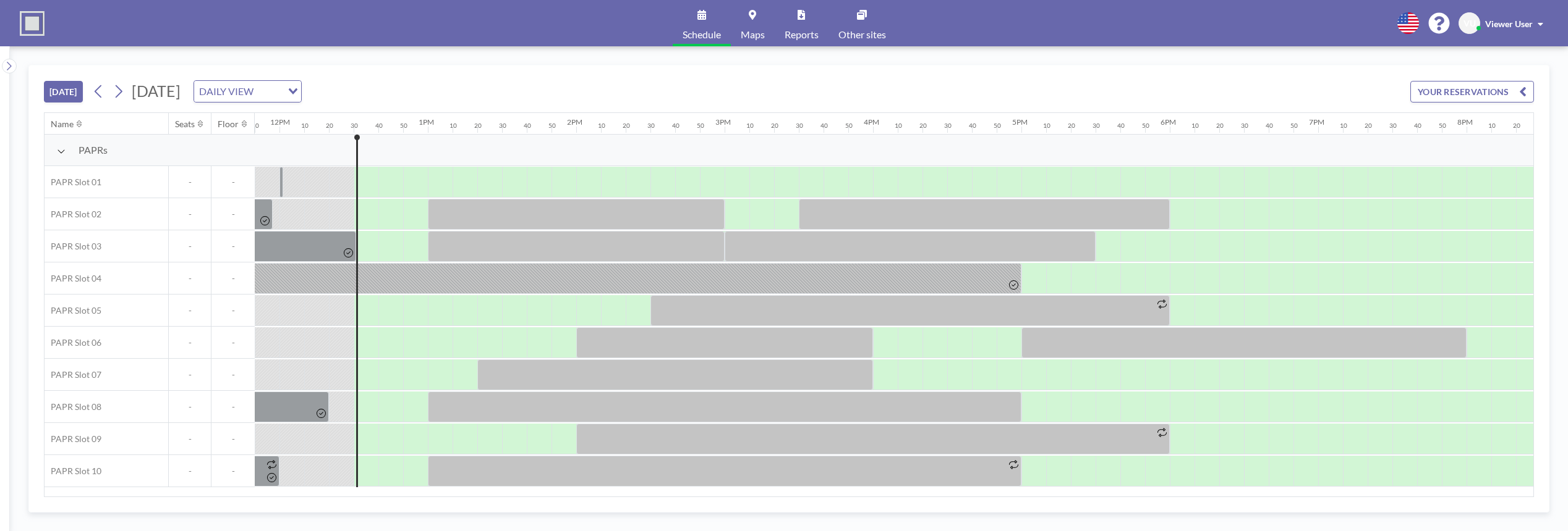
scroll to position [0, 1830]
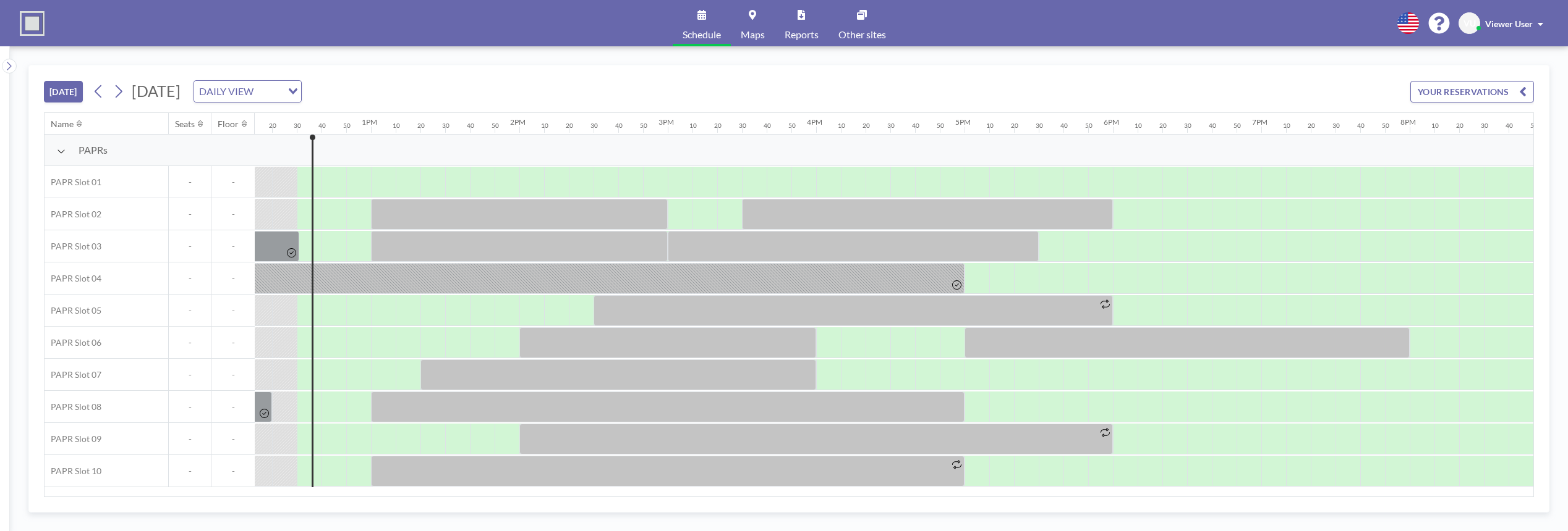
scroll to position [0, 1830]
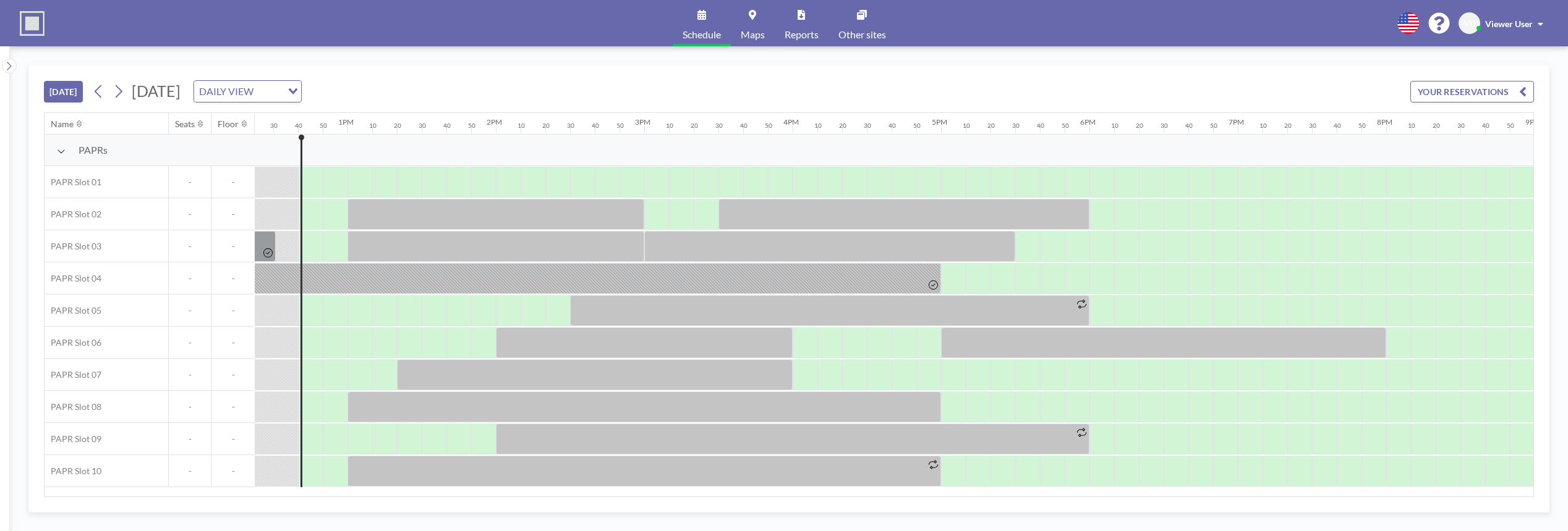
scroll to position [0, 1855]
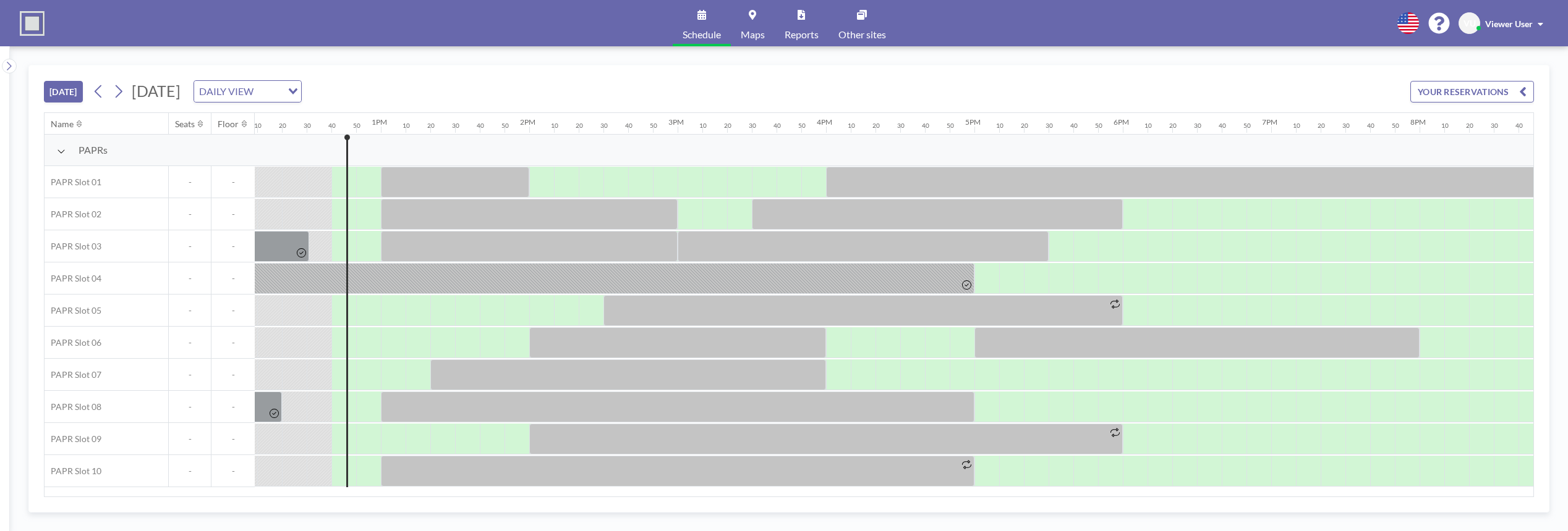
scroll to position [0, 1855]
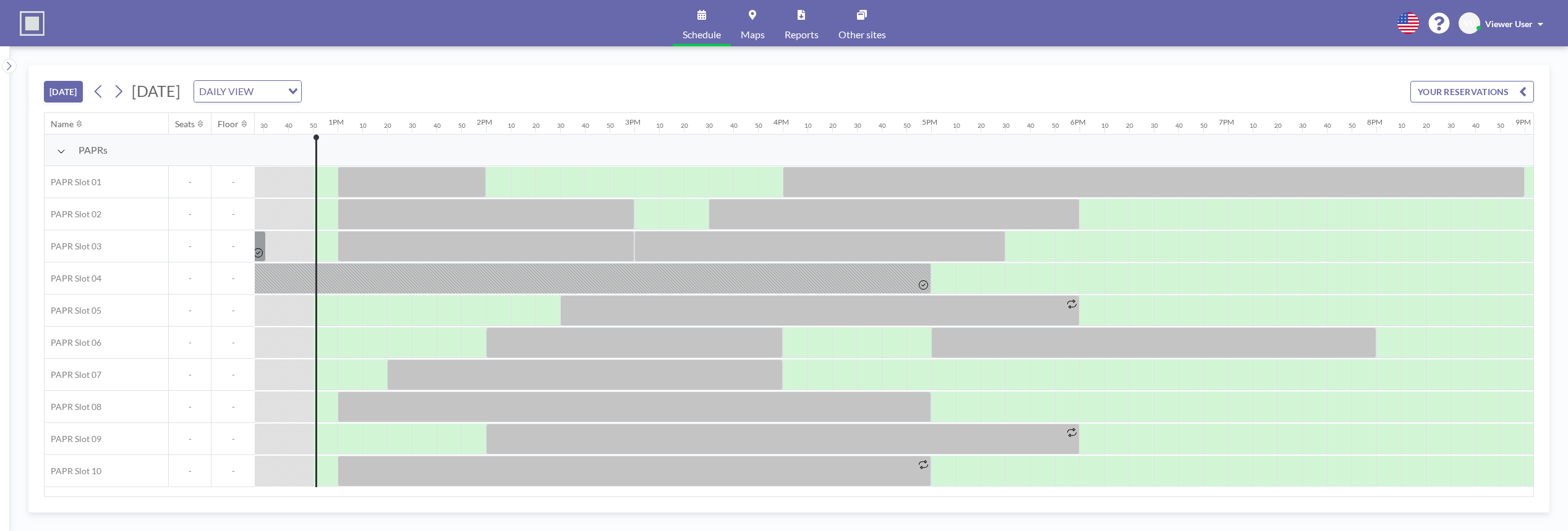
scroll to position [0, 1879]
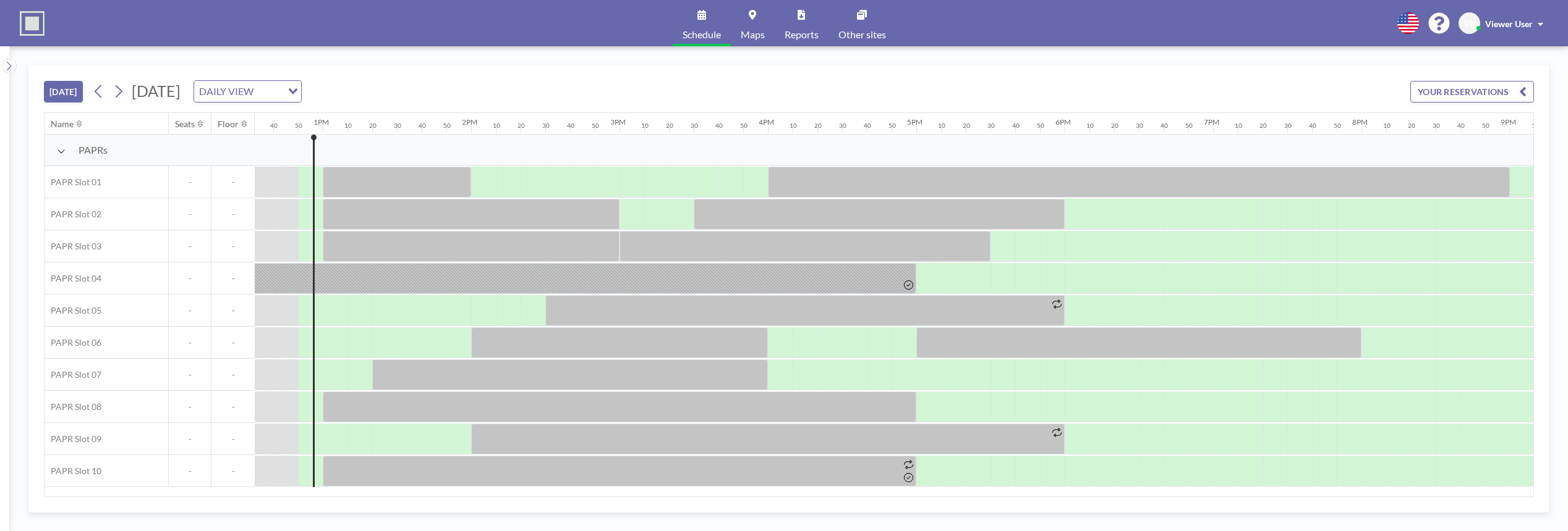
scroll to position [0, 1879]
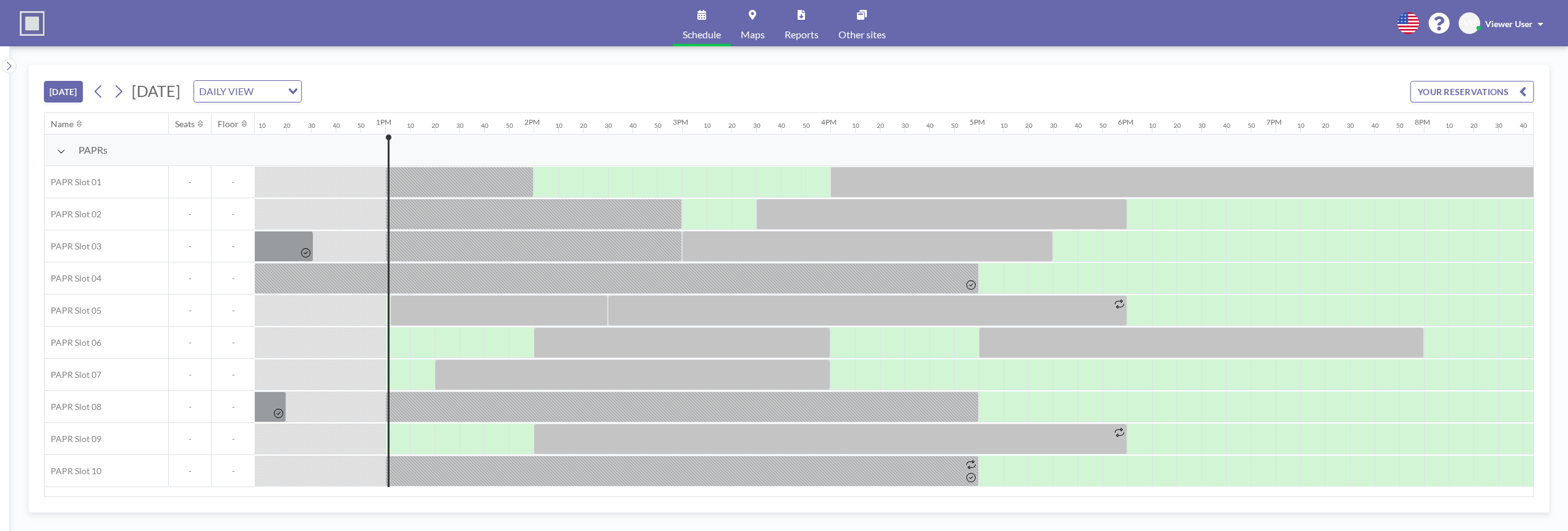
scroll to position [0, 1904]
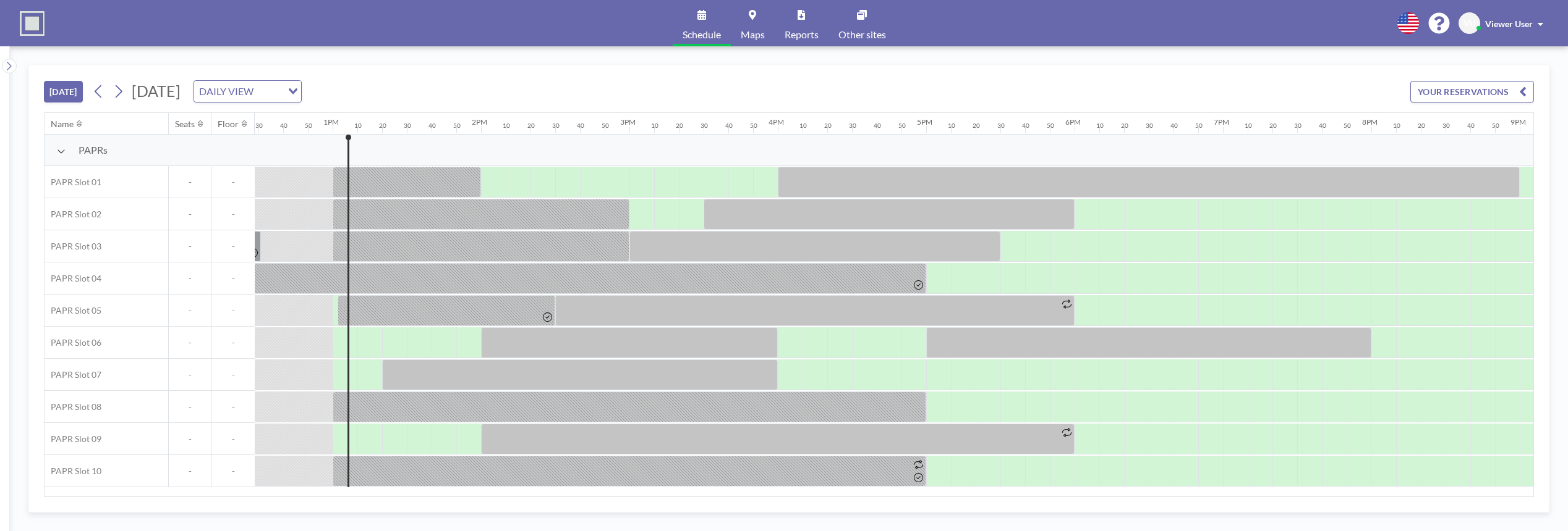
scroll to position [0, 1904]
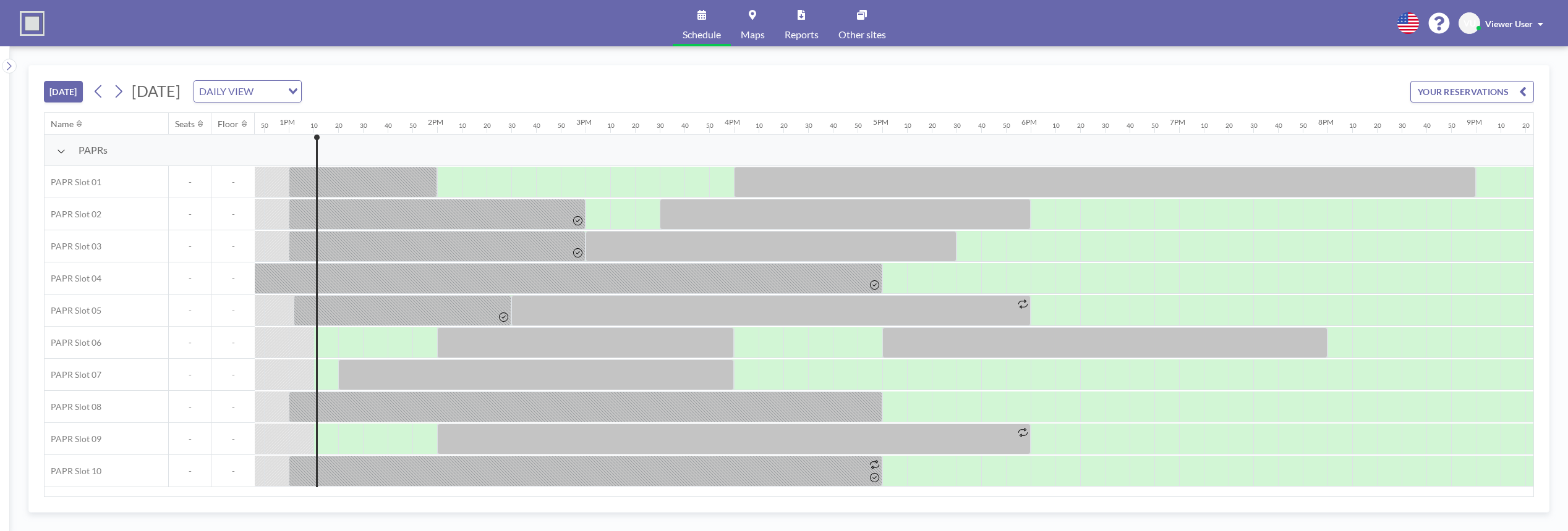
scroll to position [0, 1929]
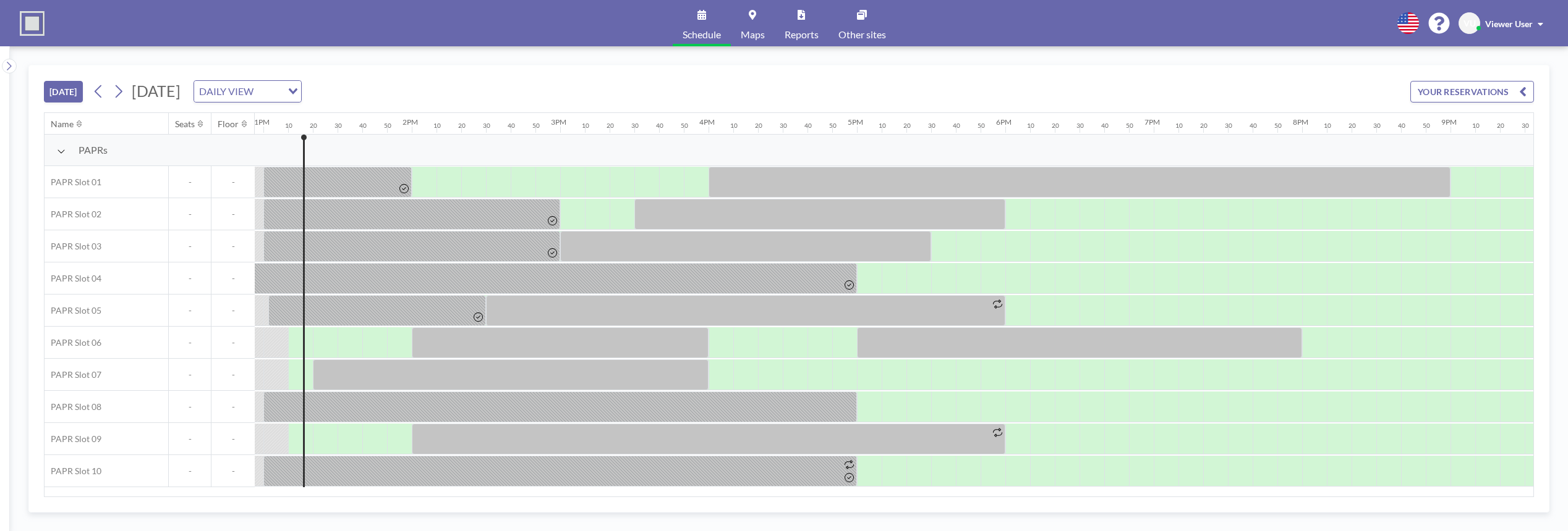
scroll to position [0, 1929]
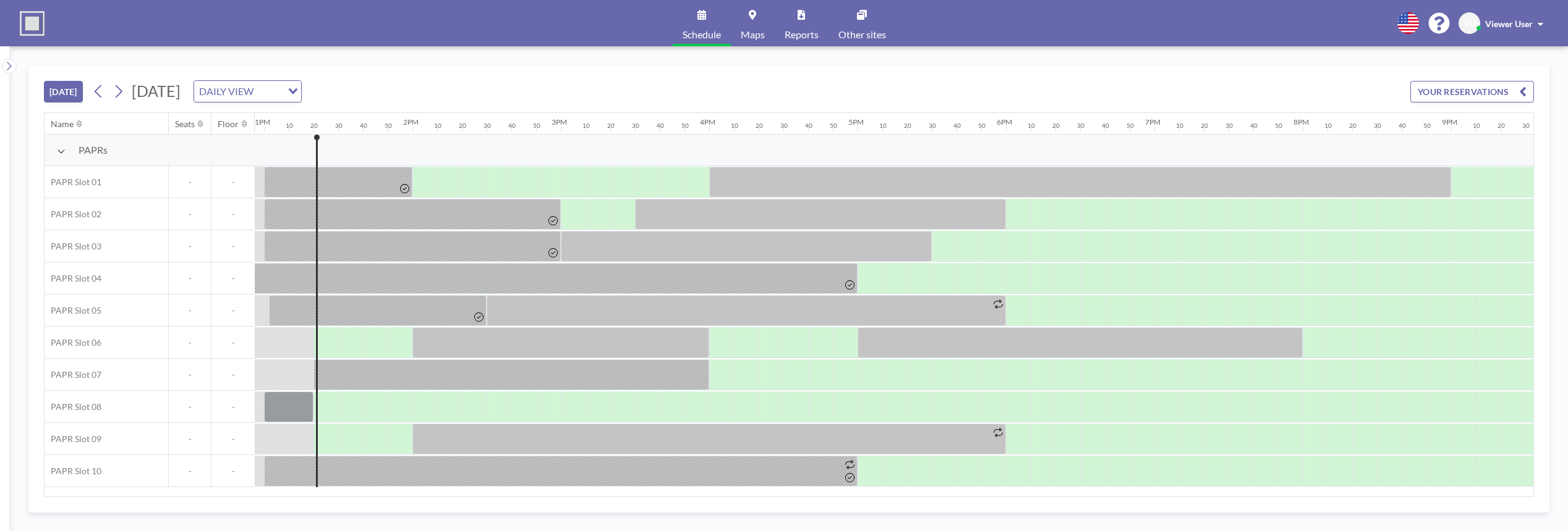
scroll to position [0, 1954]
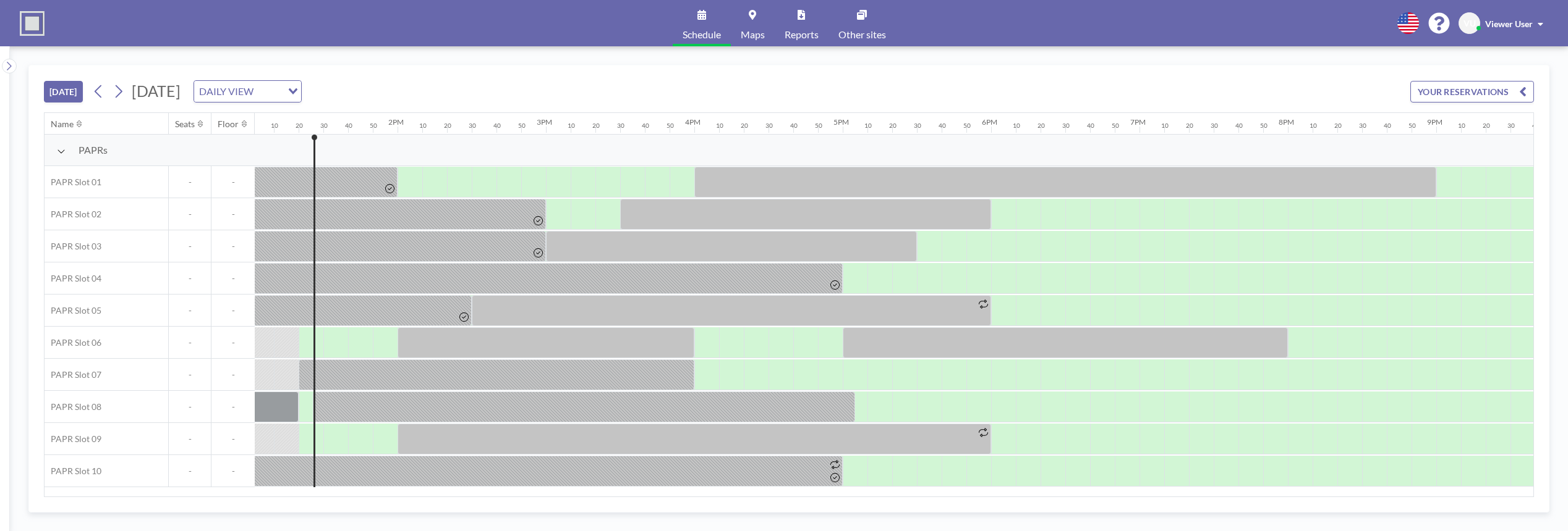
scroll to position [0, 1954]
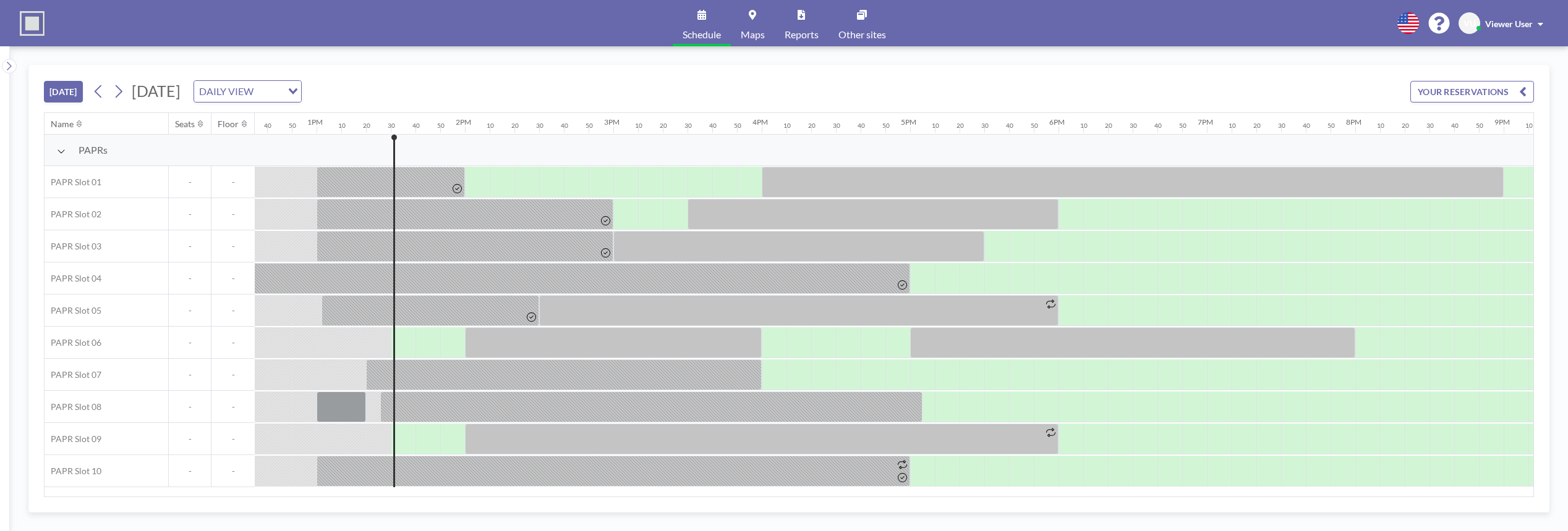
scroll to position [0, 1978]
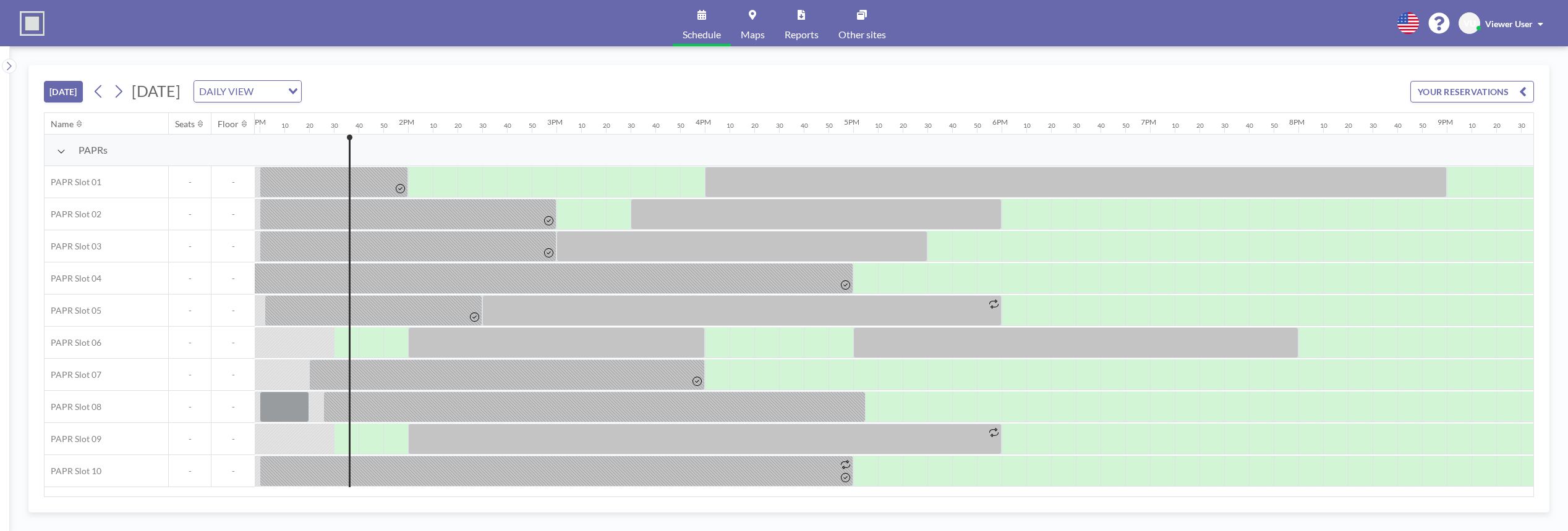
scroll to position [0, 1978]
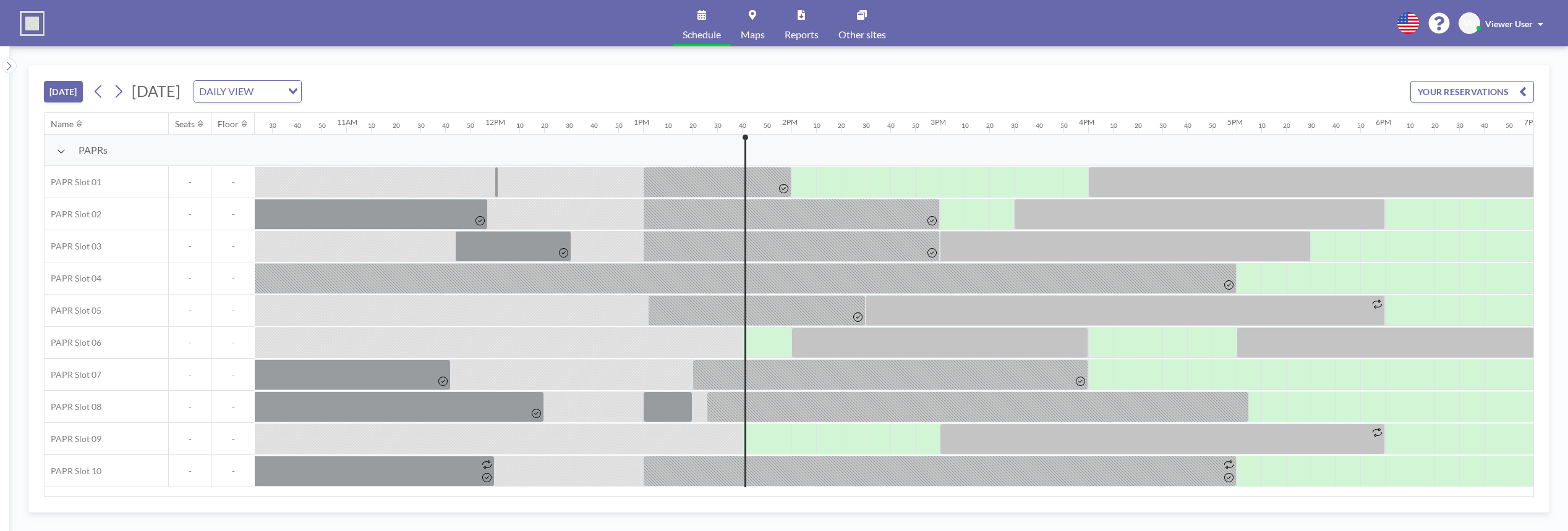
scroll to position [0, 2003]
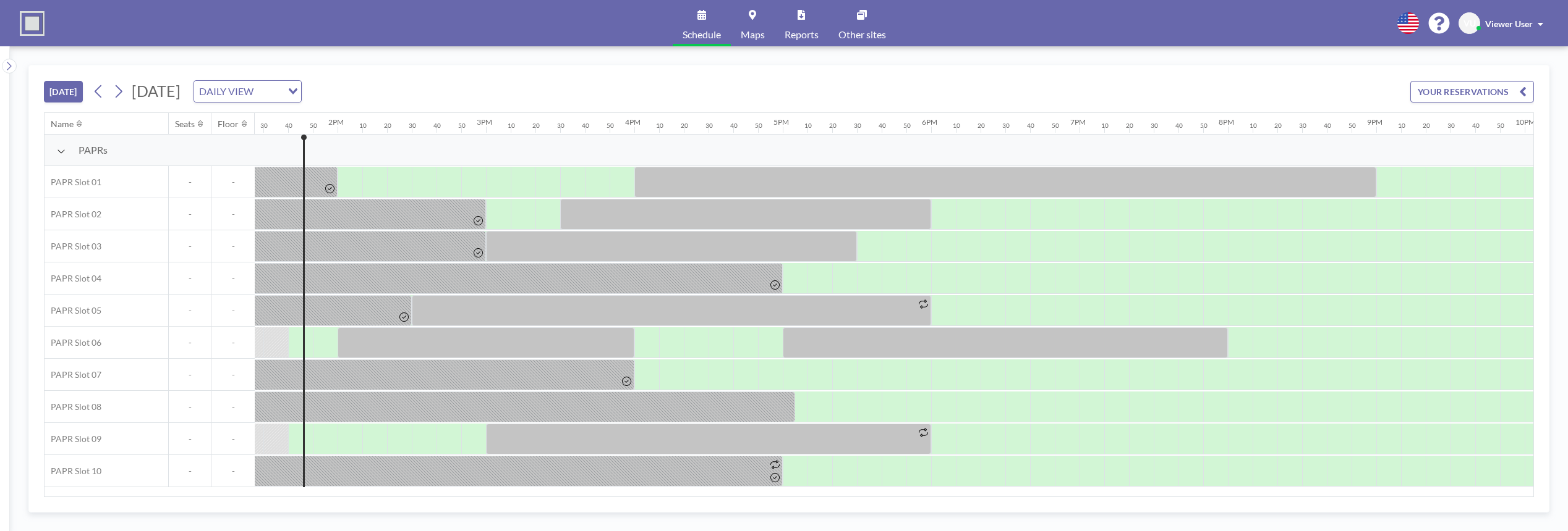
scroll to position [0, 2003]
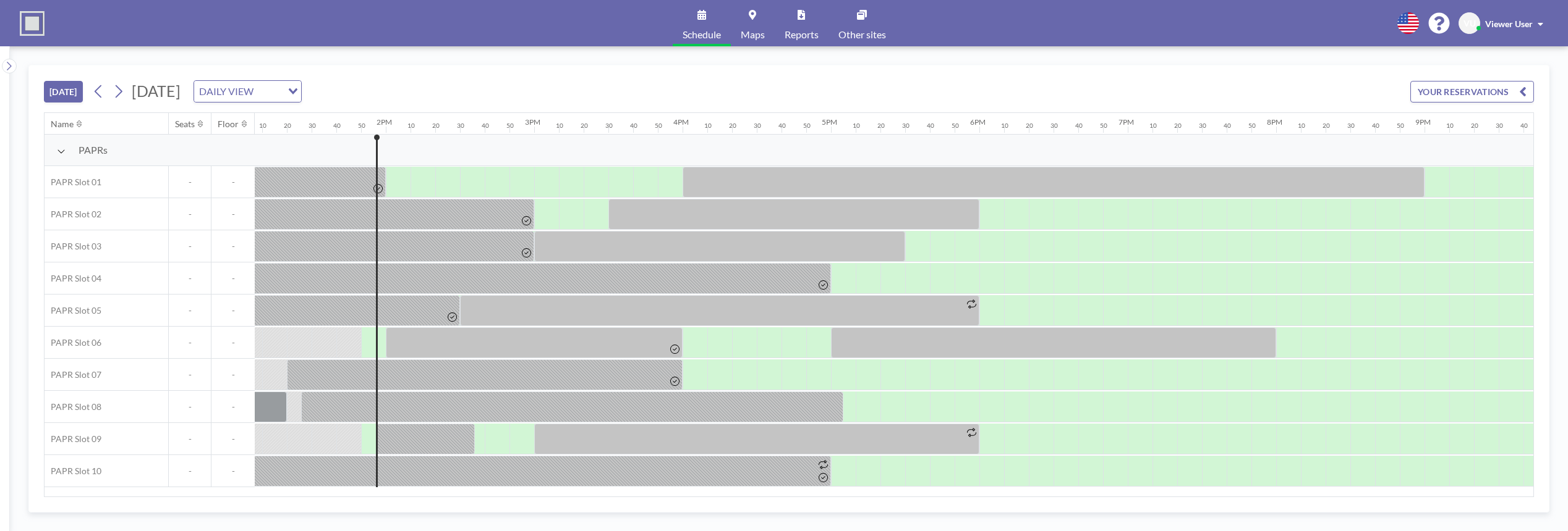
scroll to position [0, 2028]
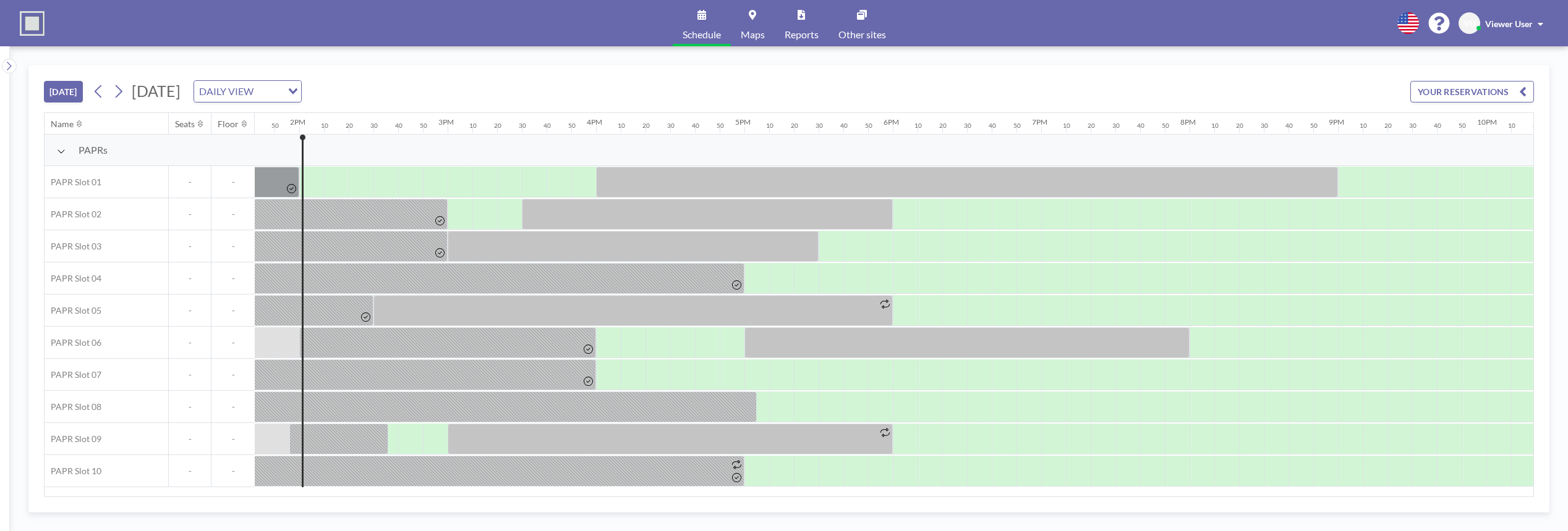
scroll to position [0, 2053]
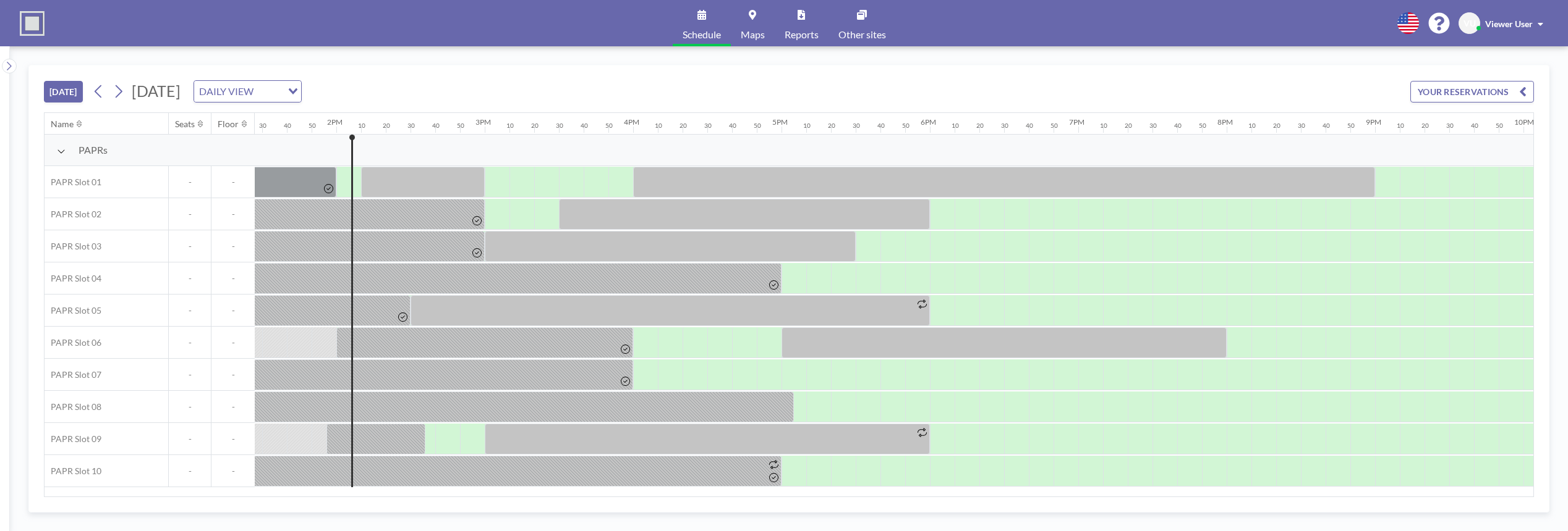
scroll to position [0, 2053]
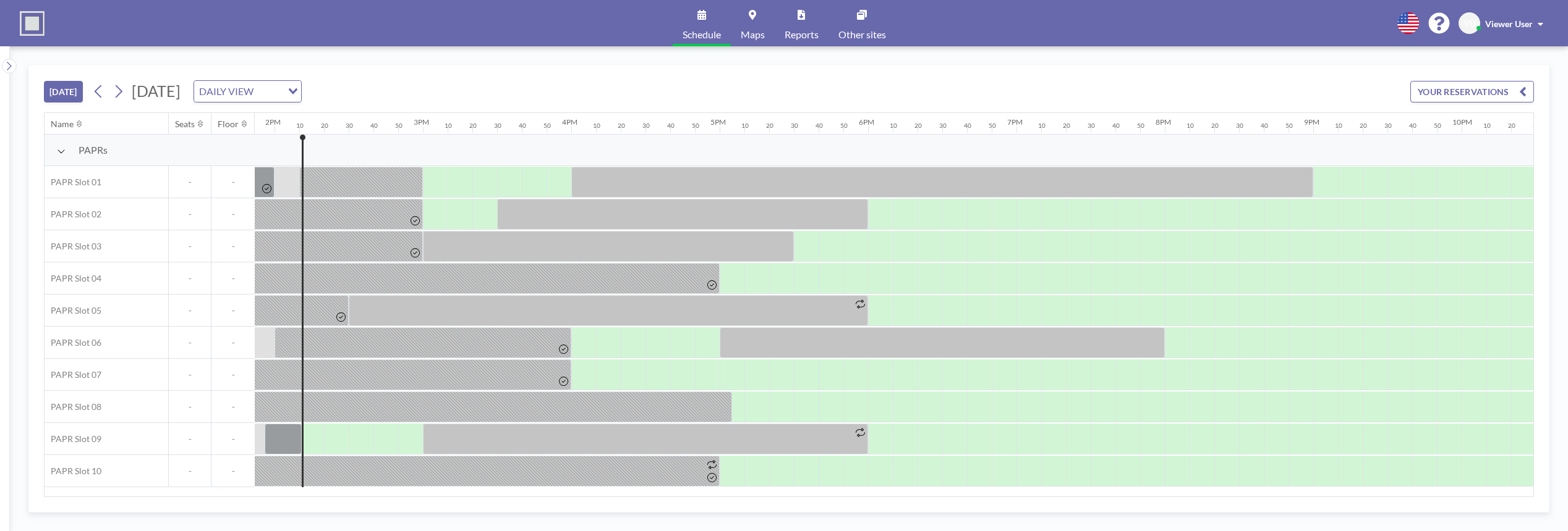
scroll to position [0, 2077]
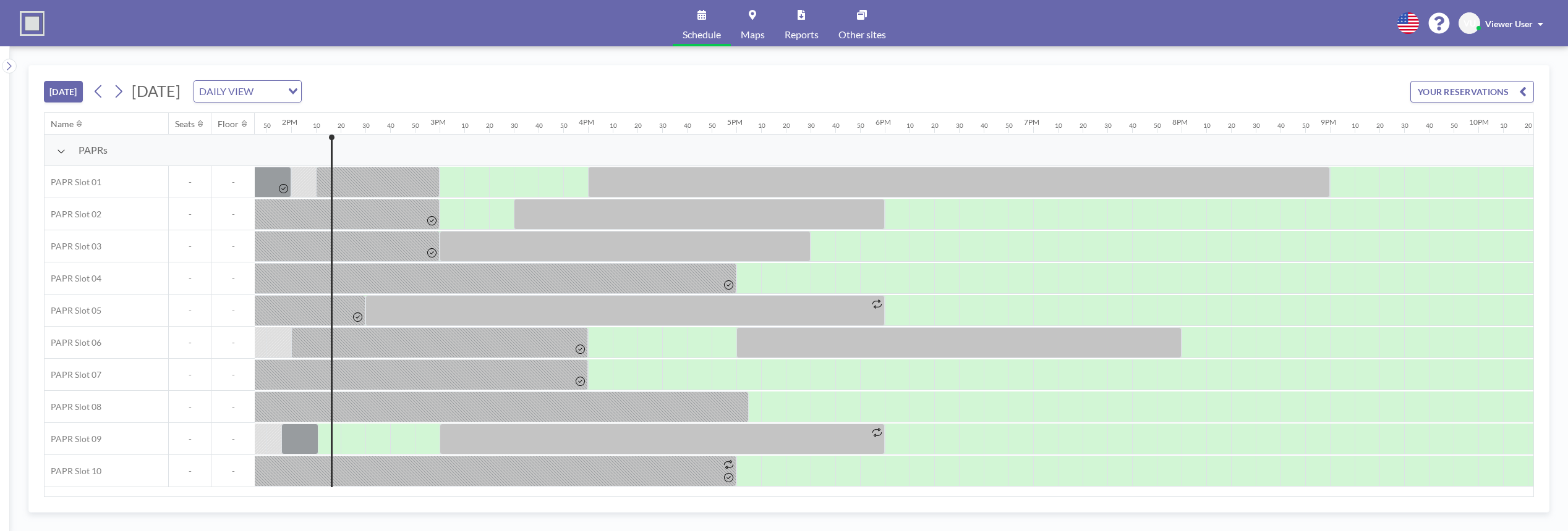
scroll to position [0, 2077]
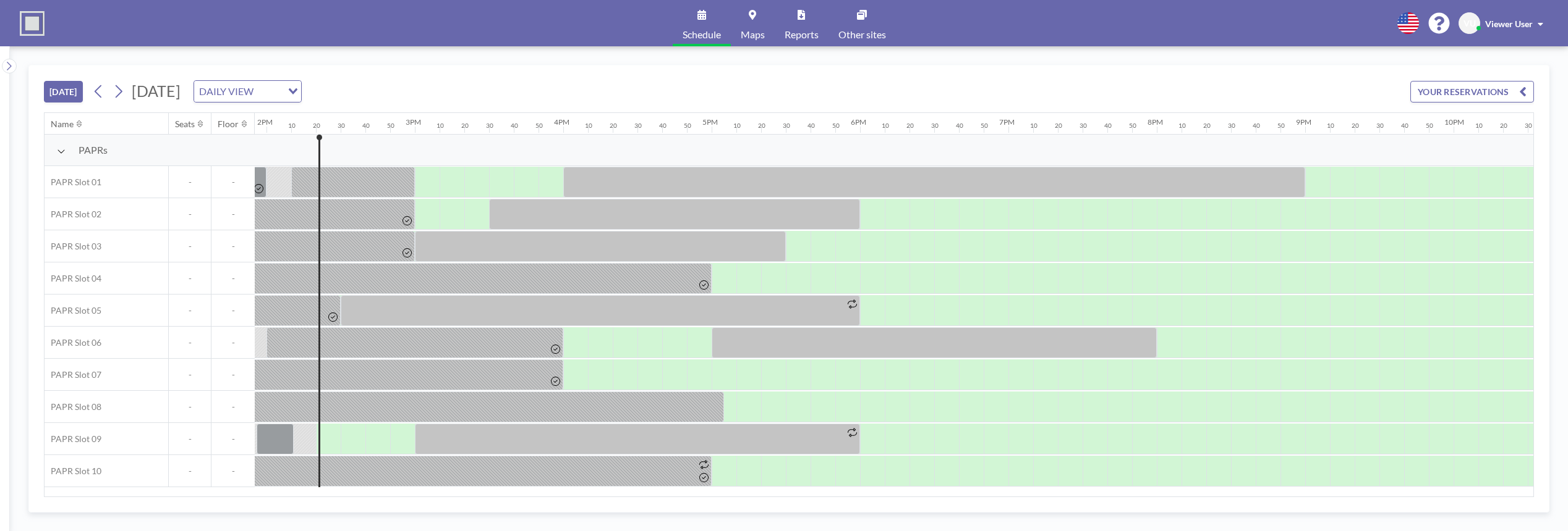
scroll to position [0, 2102]
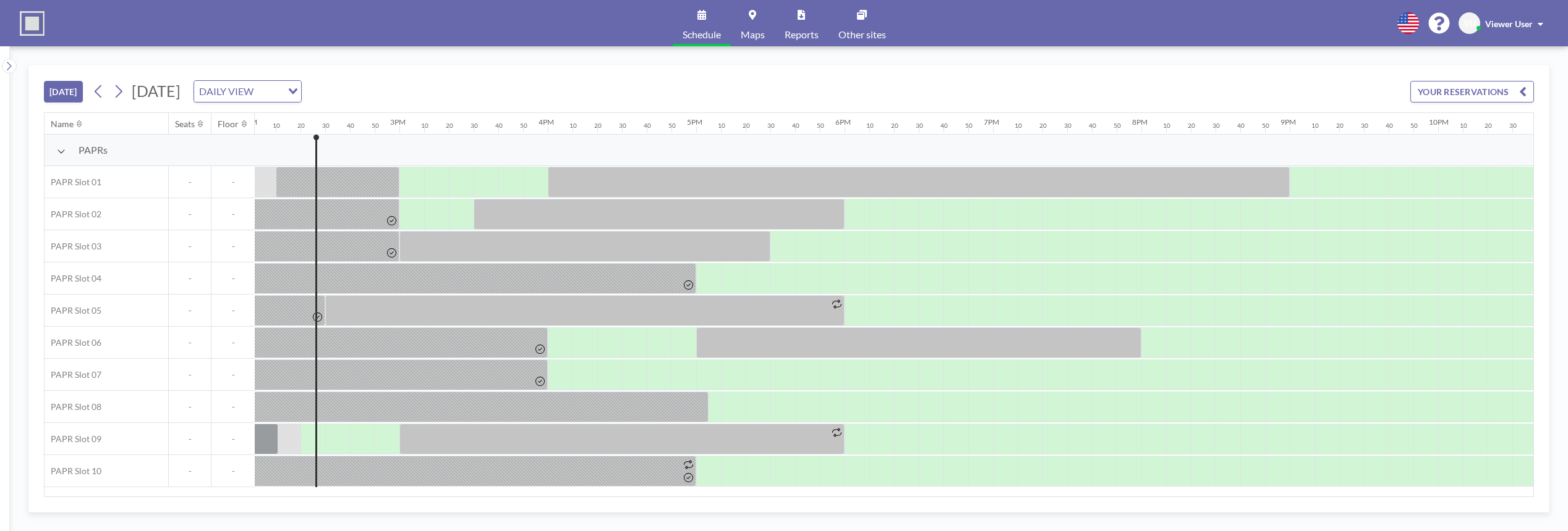
scroll to position [0, 2102]
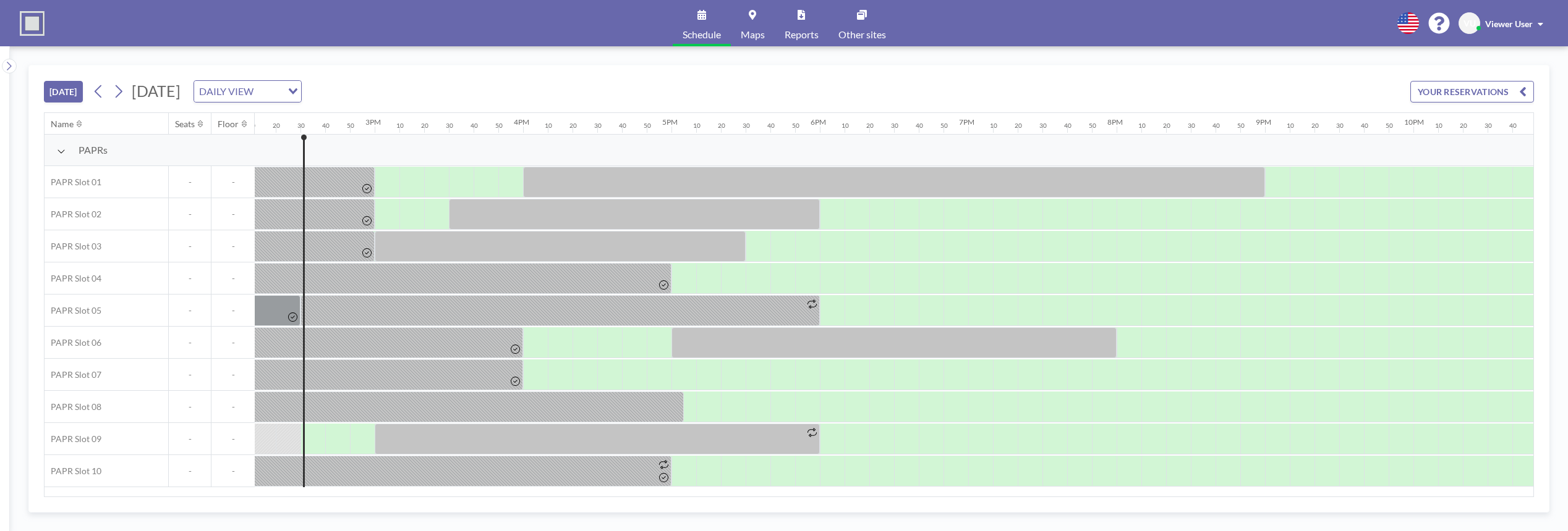
scroll to position [0, 2127]
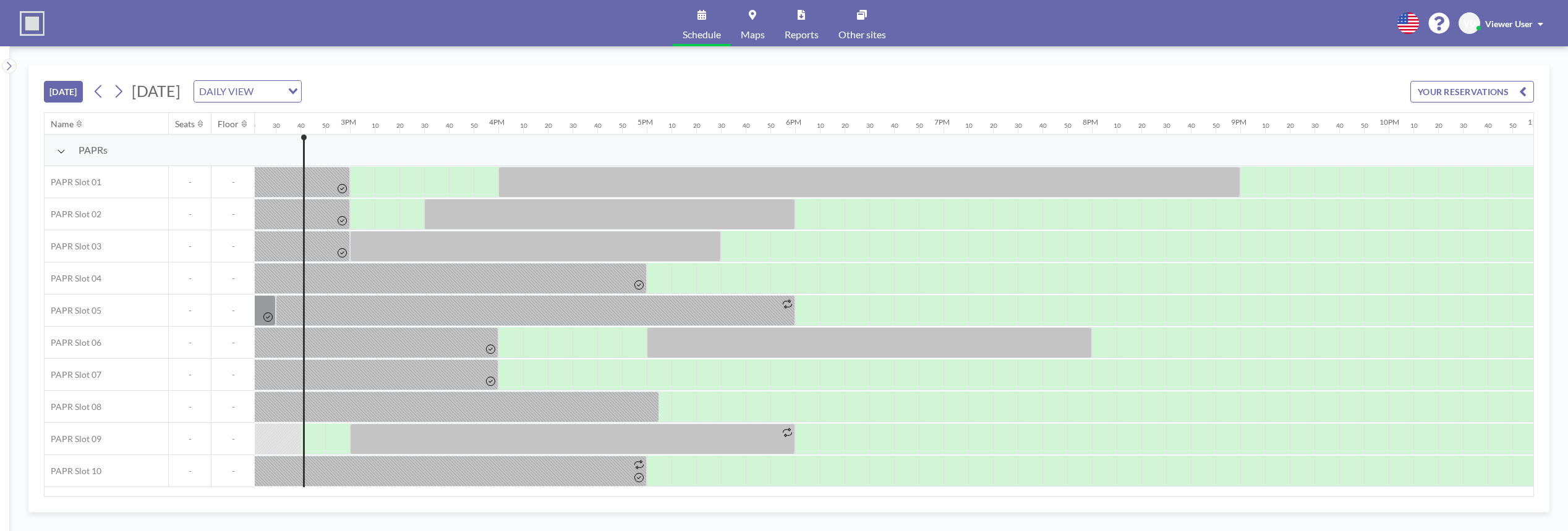
scroll to position [0, 2151]
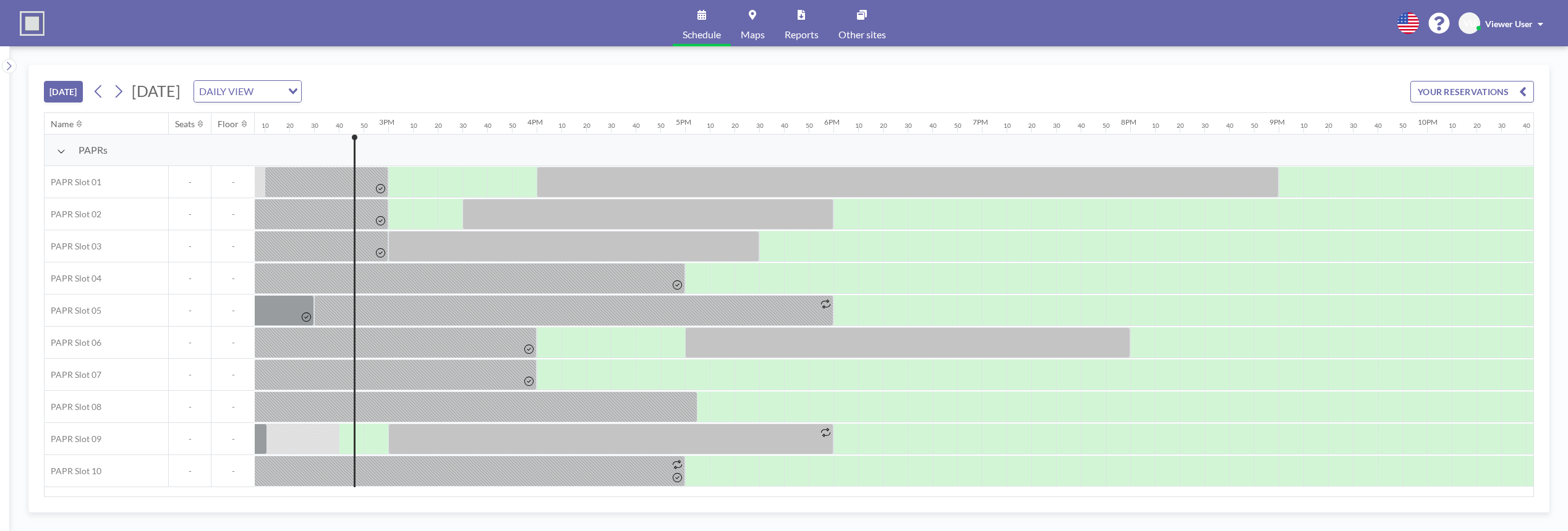
scroll to position [0, 2151]
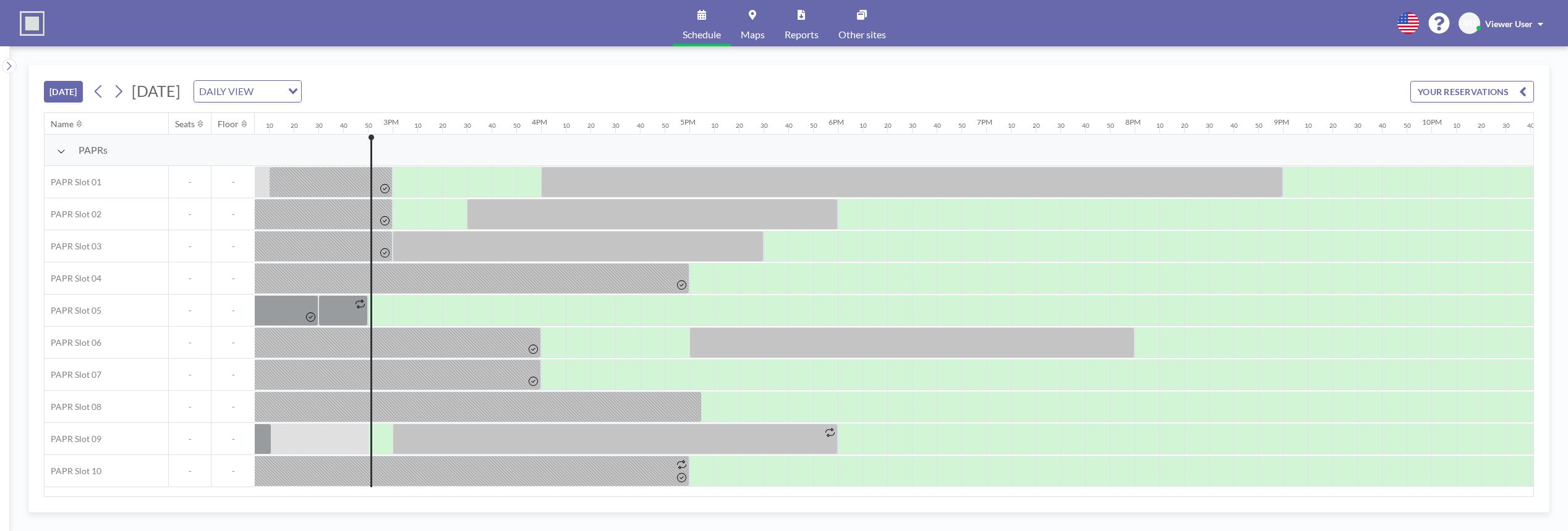
scroll to position [0, 2176]
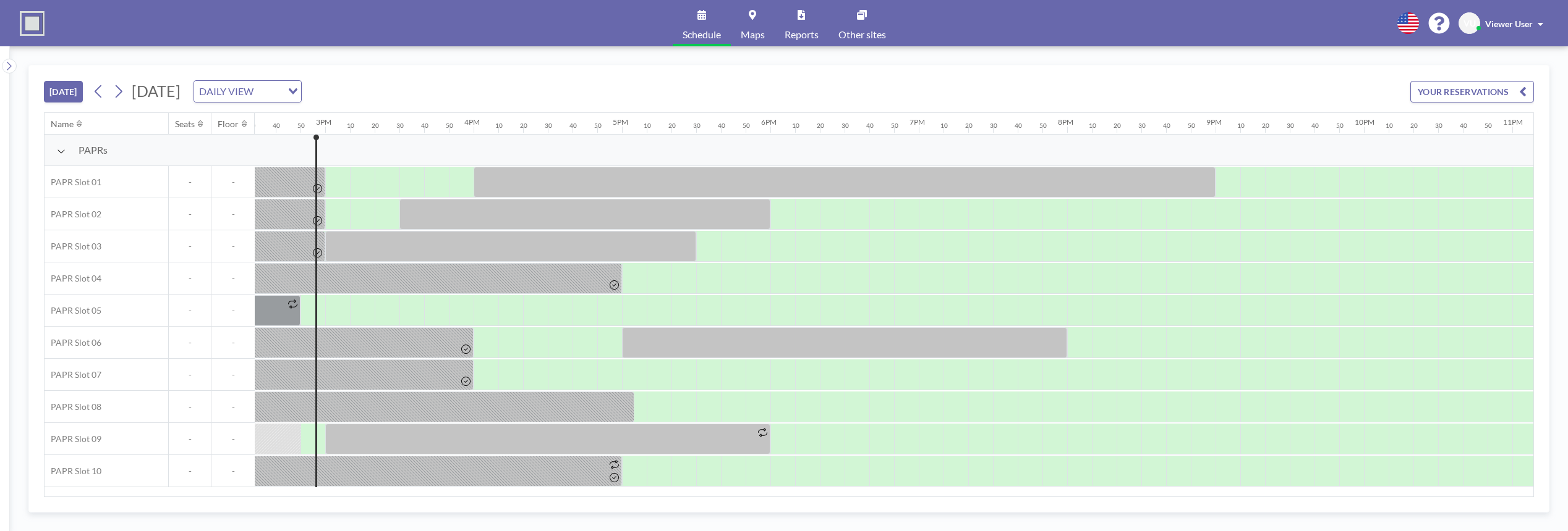
scroll to position [0, 2176]
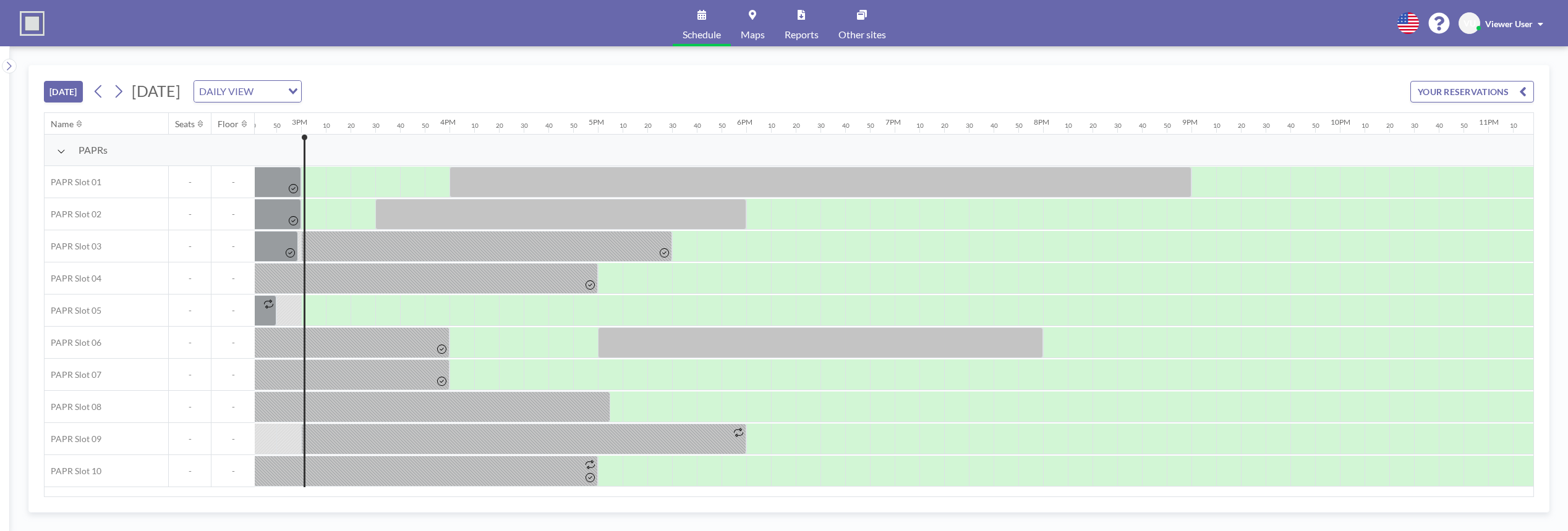
scroll to position [0, 2201]
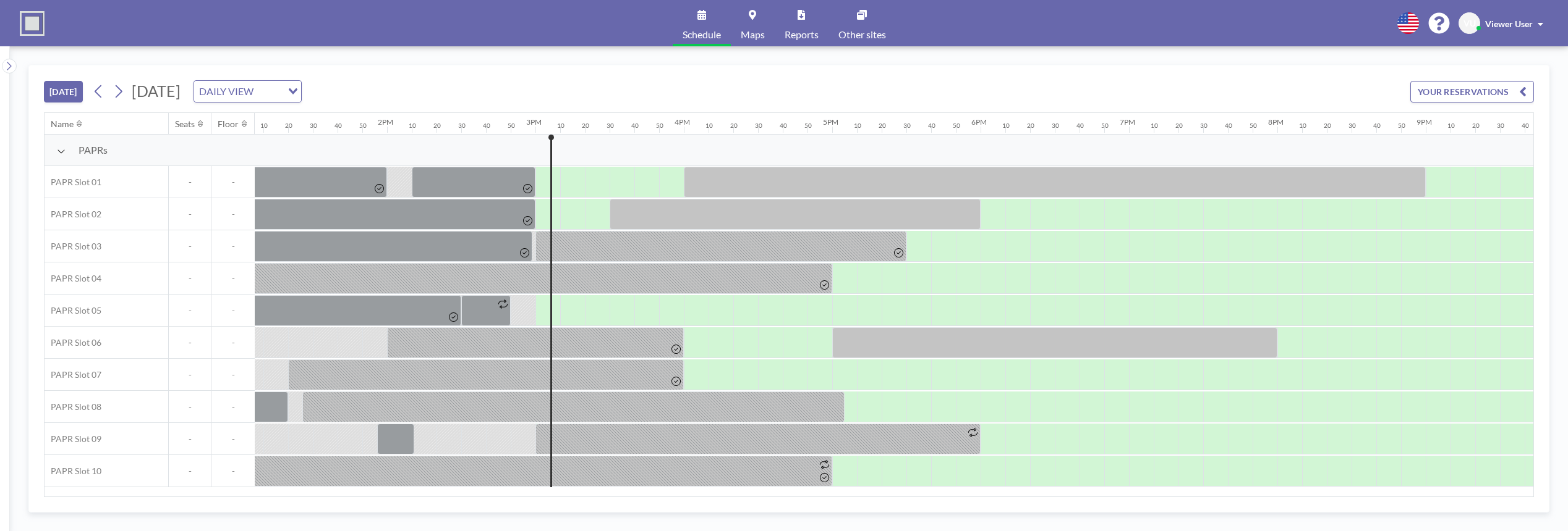
scroll to position [0, 2201]
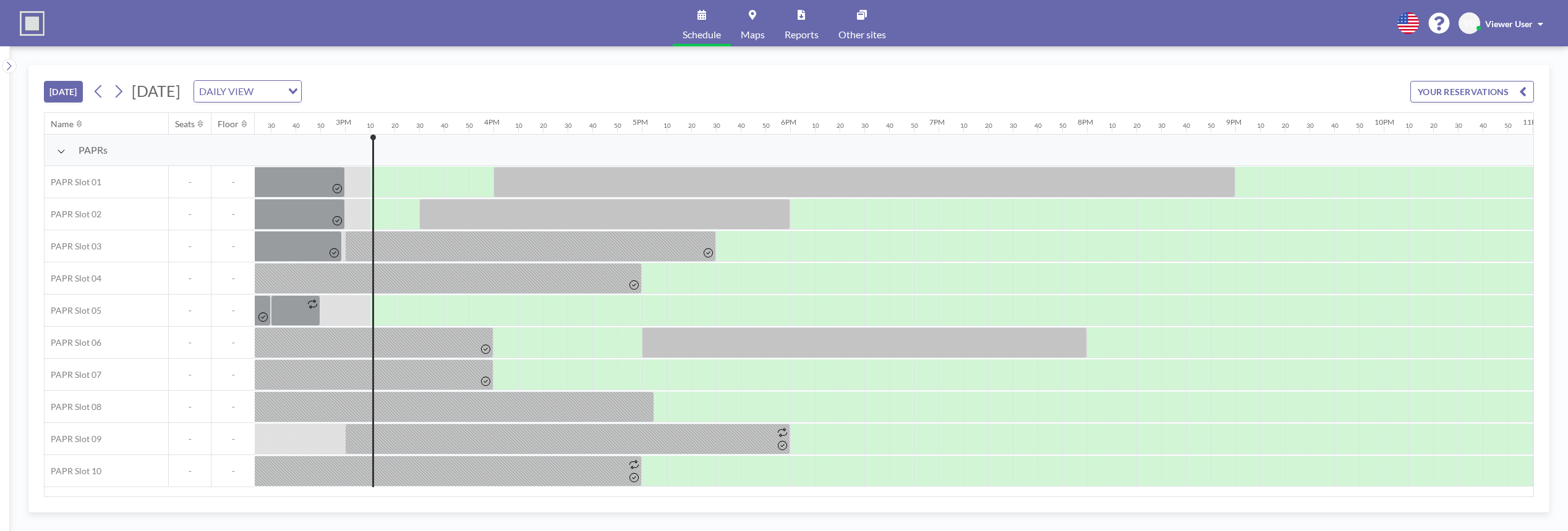
scroll to position [0, 2226]
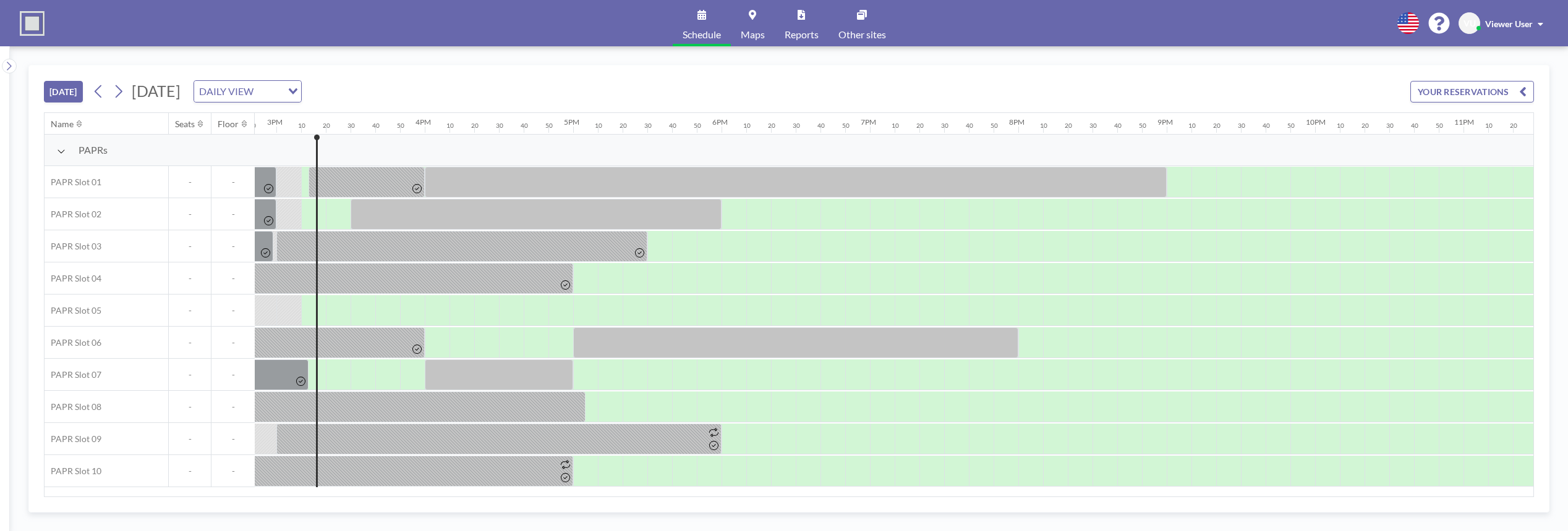
scroll to position [0, 2226]
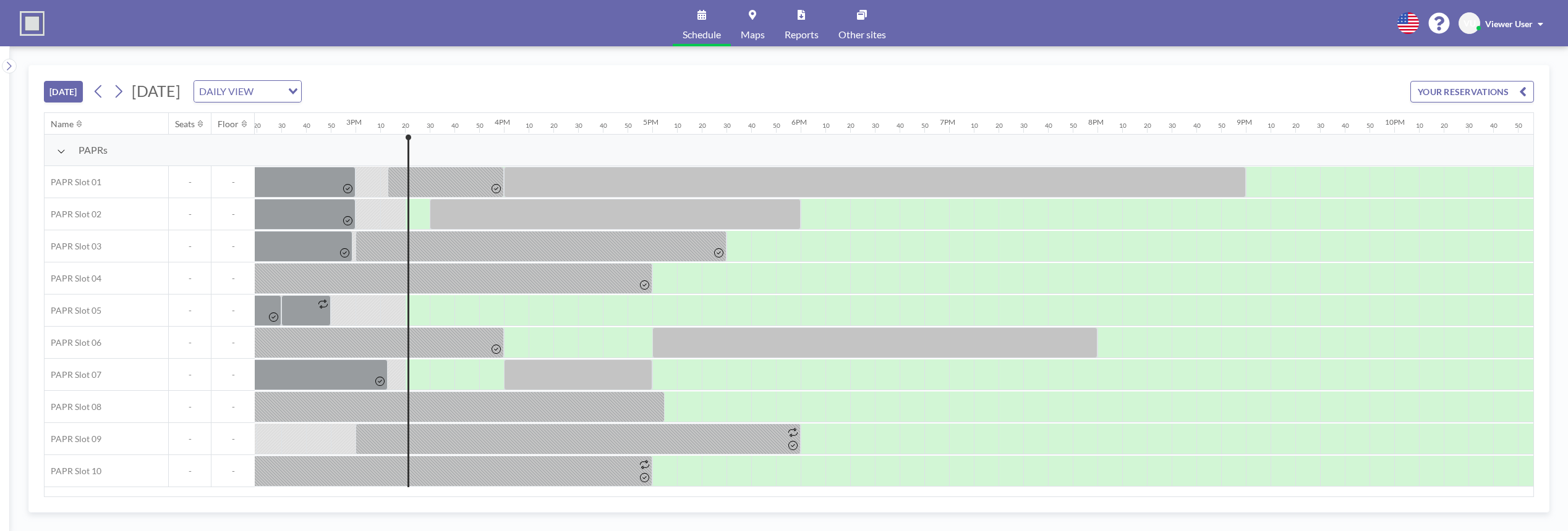
scroll to position [0, 2250]
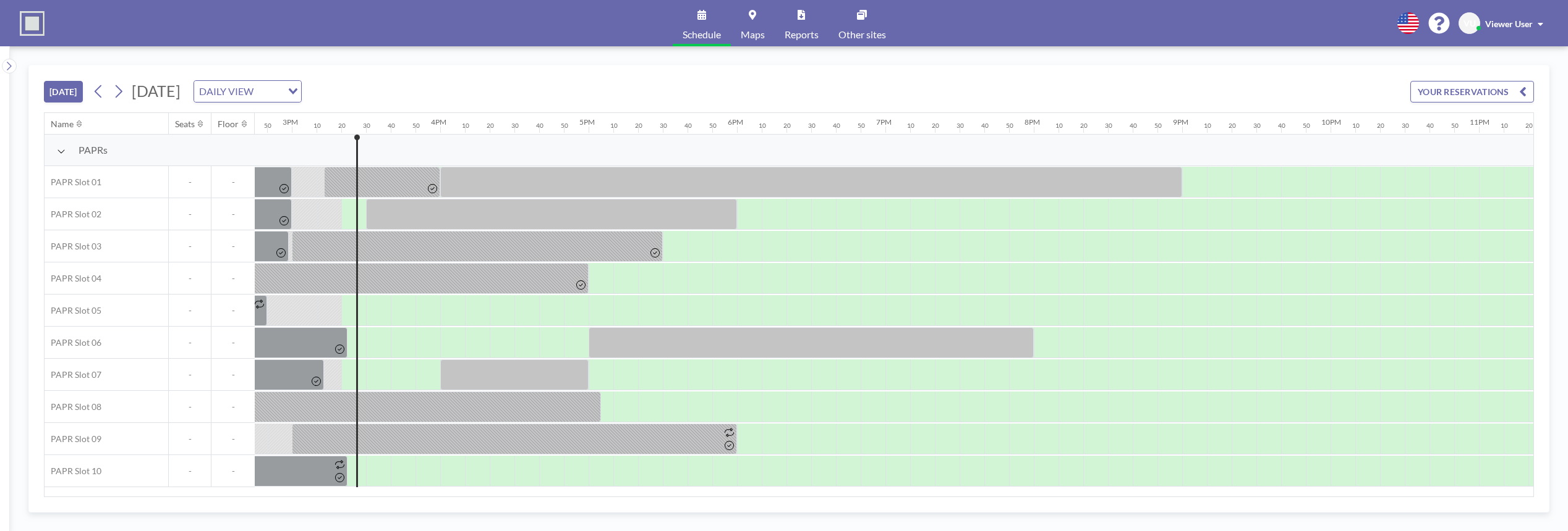
scroll to position [0, 2250]
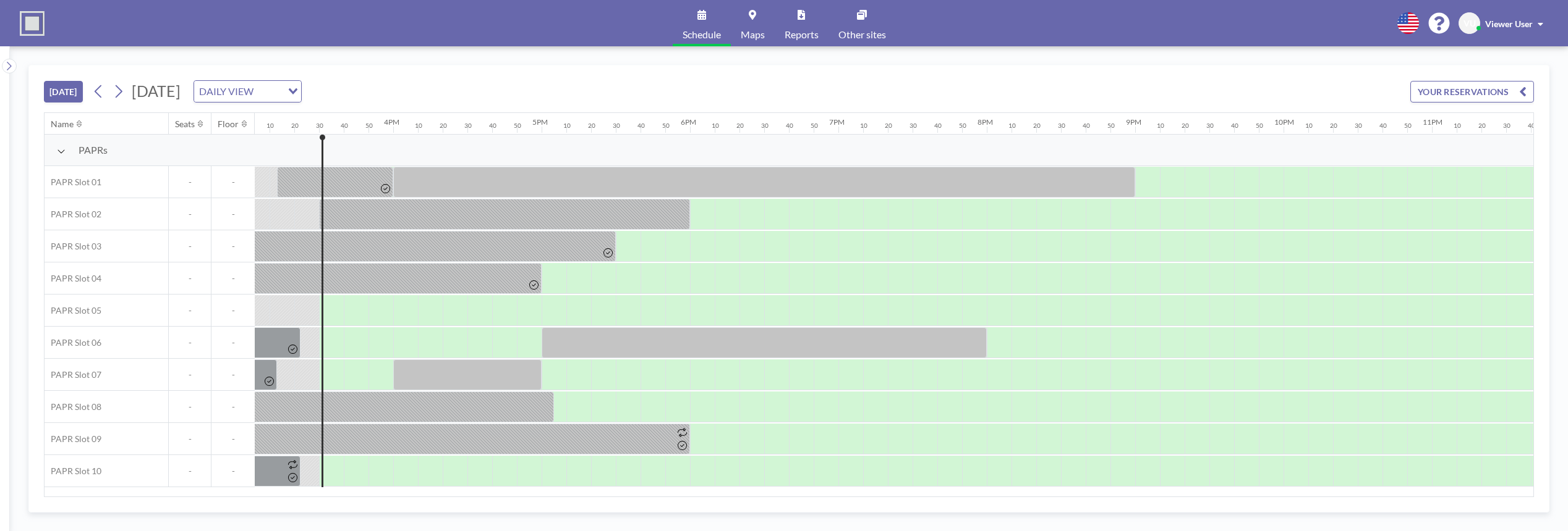
scroll to position [0, 2275]
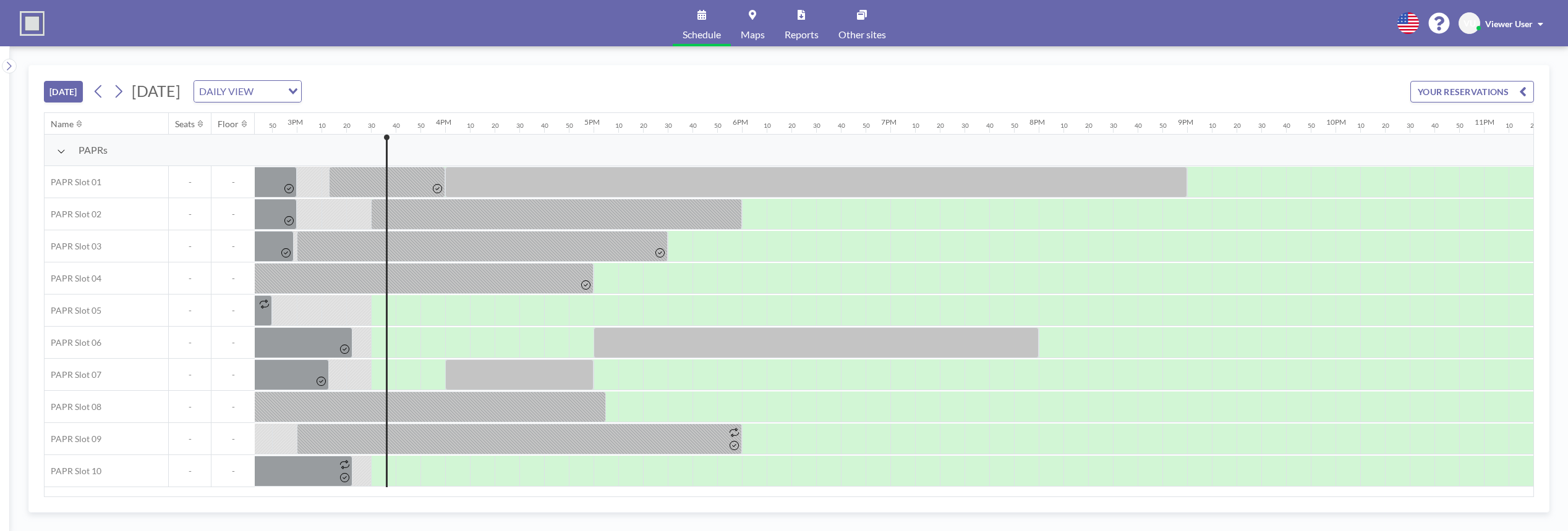
scroll to position [0, 2275]
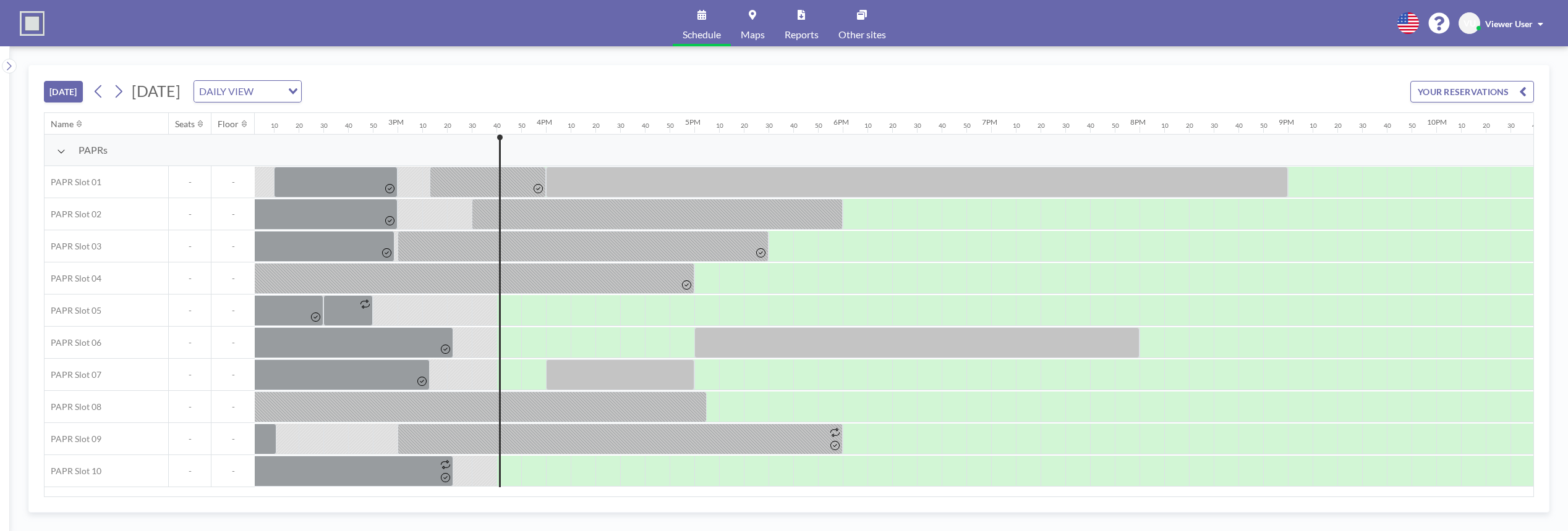
scroll to position [0, 2296]
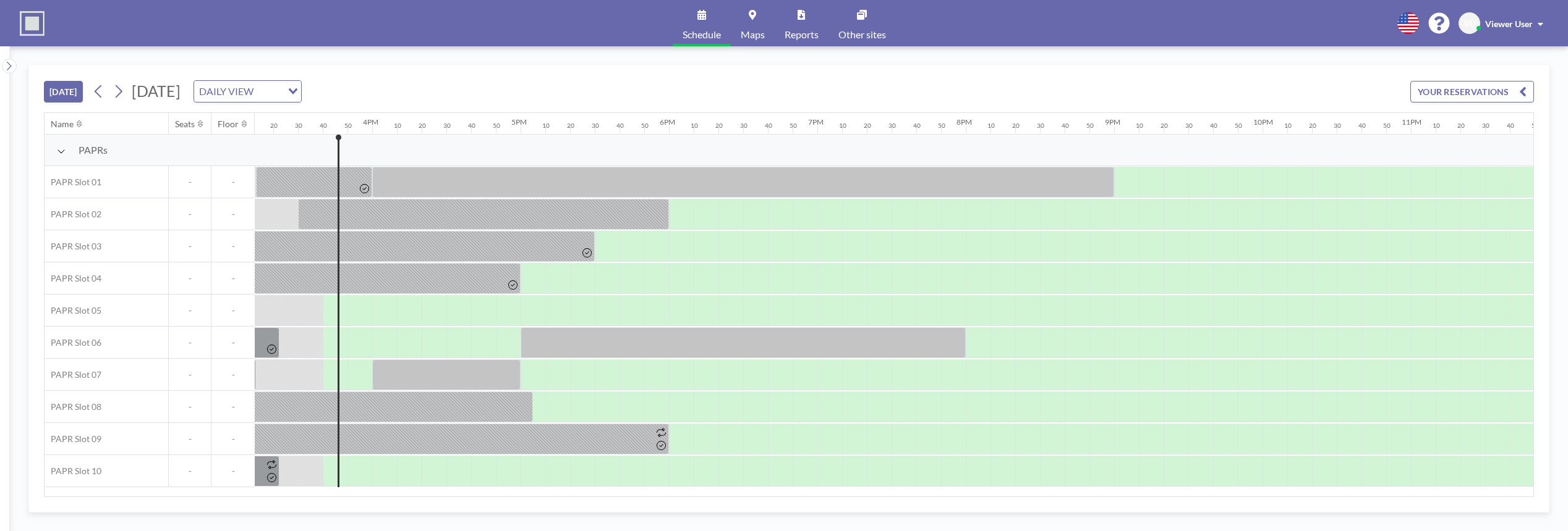
scroll to position [0, 2296]
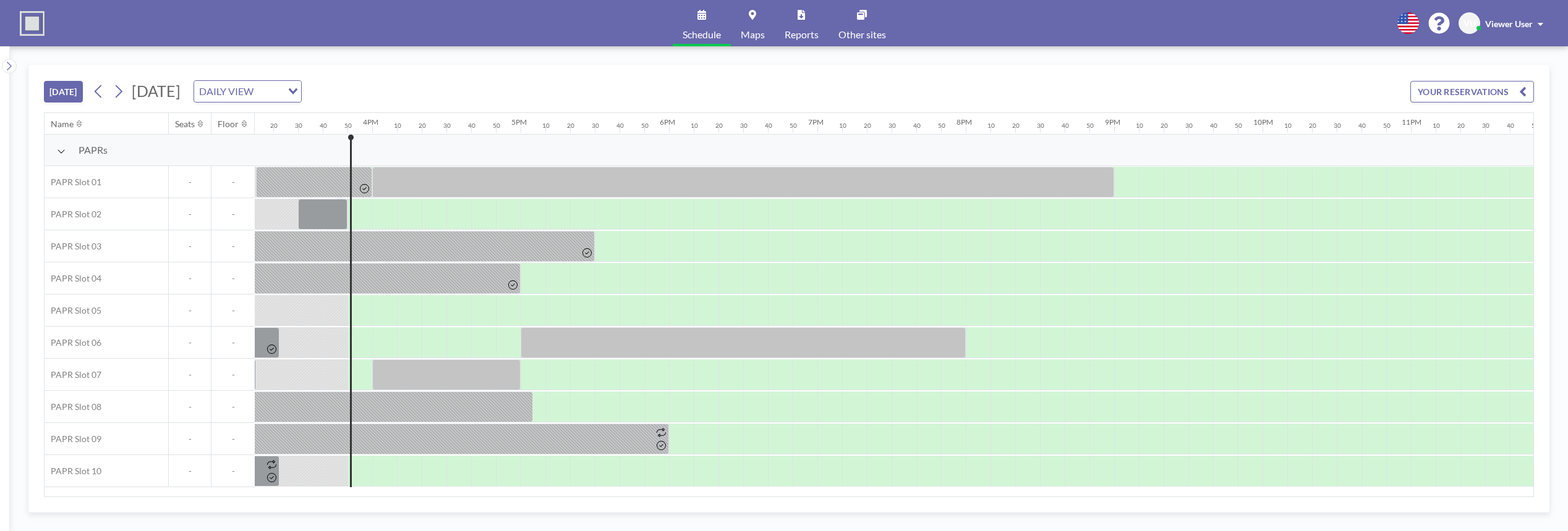
scroll to position [0, 2296]
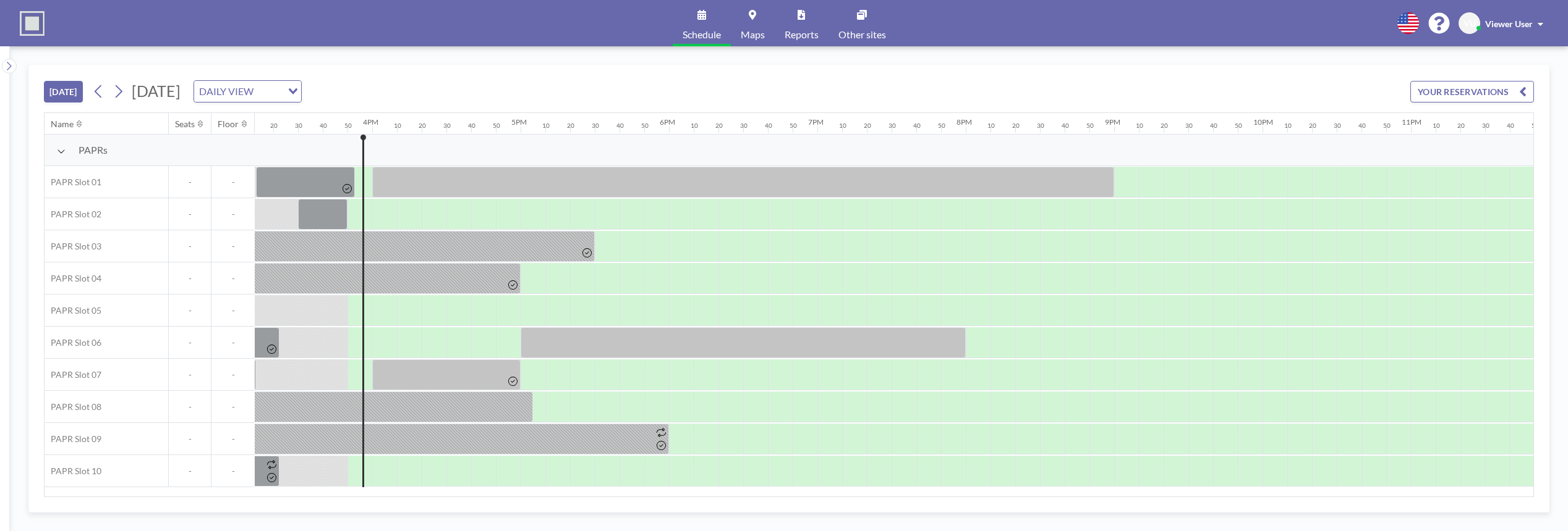
scroll to position [0, 2296]
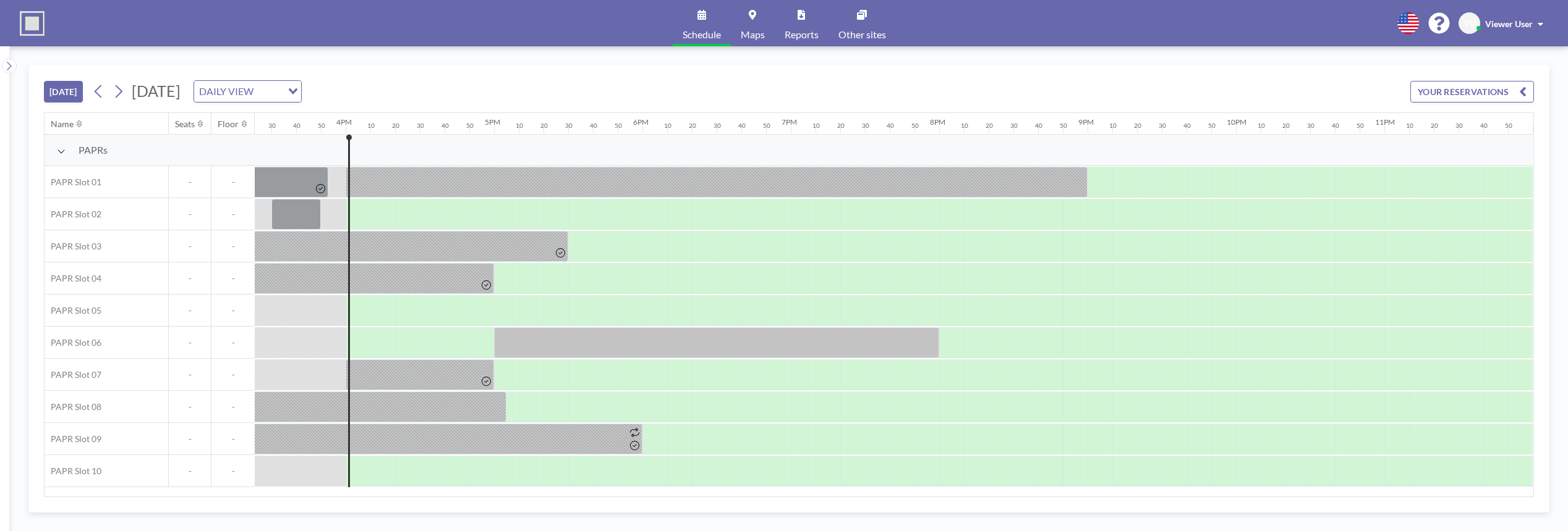
scroll to position [0, 2296]
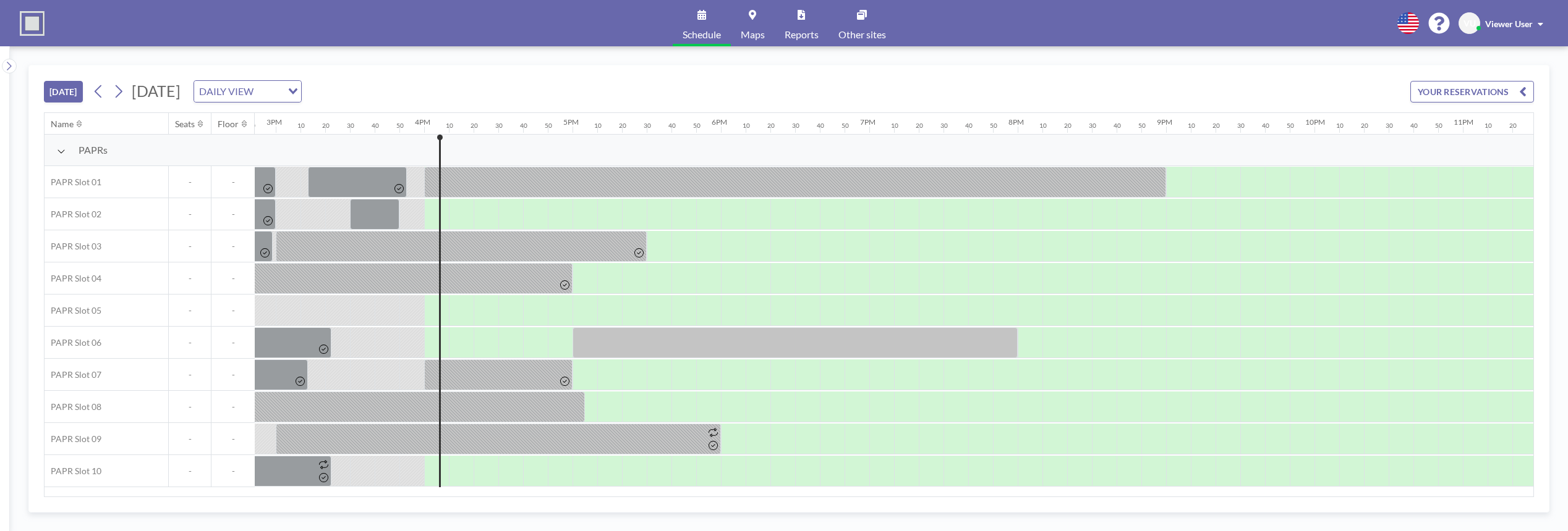
scroll to position [0, 2296]
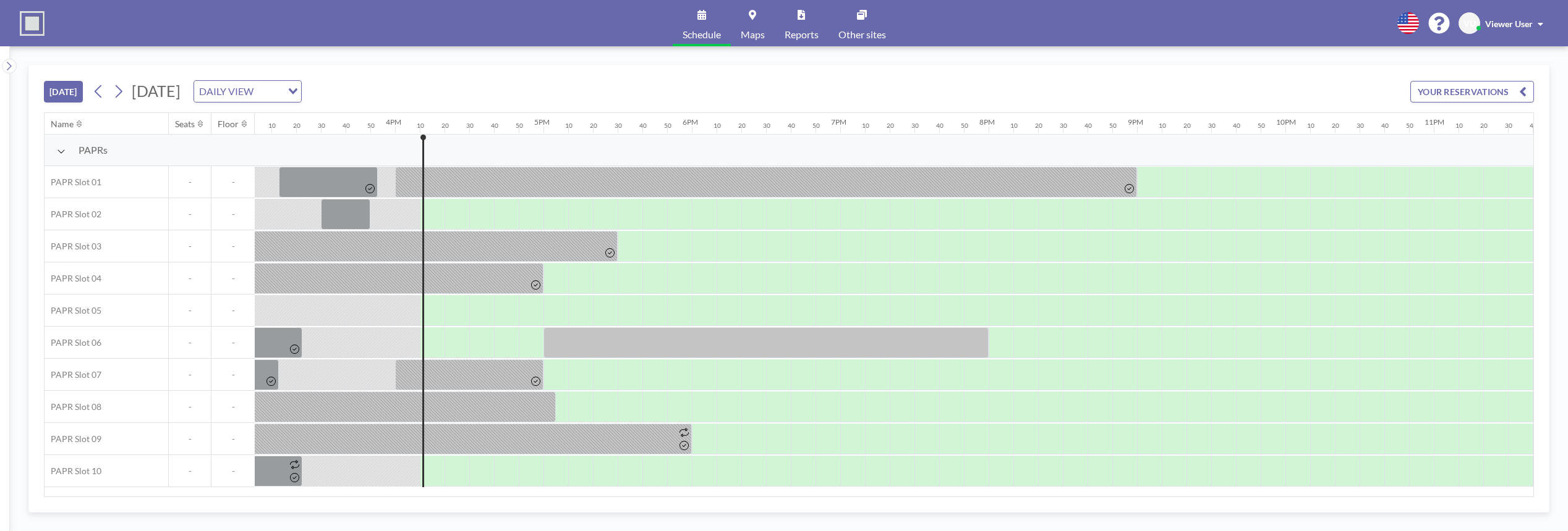
scroll to position [0, 2296]
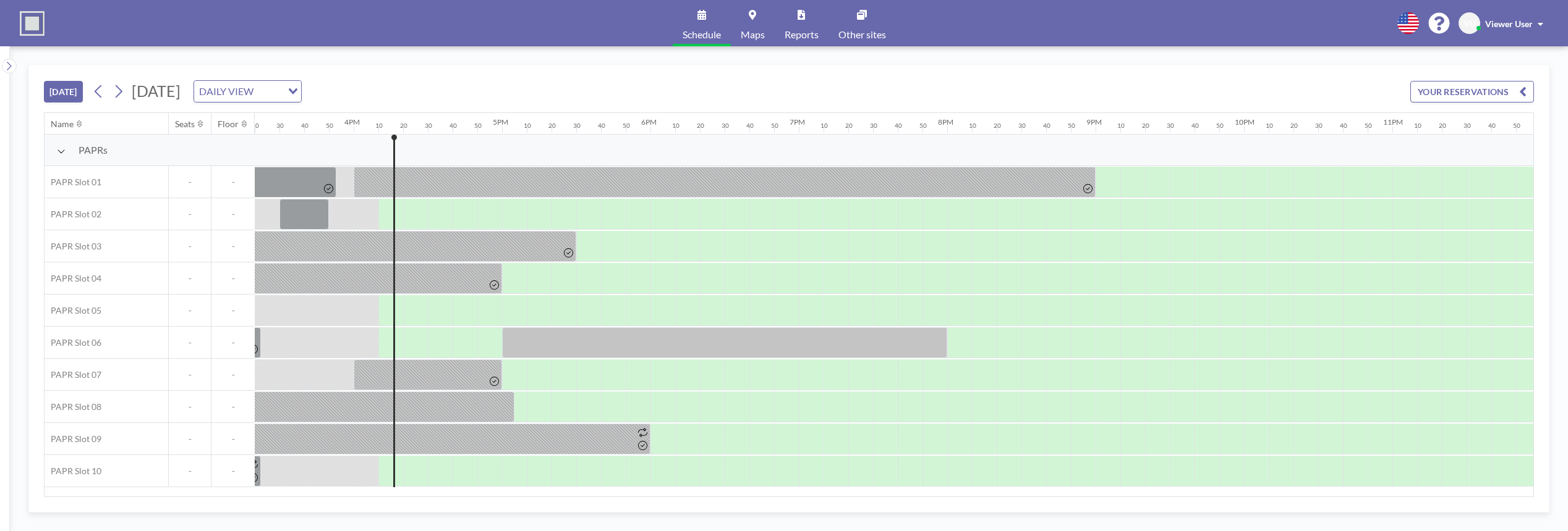
scroll to position [0, 2296]
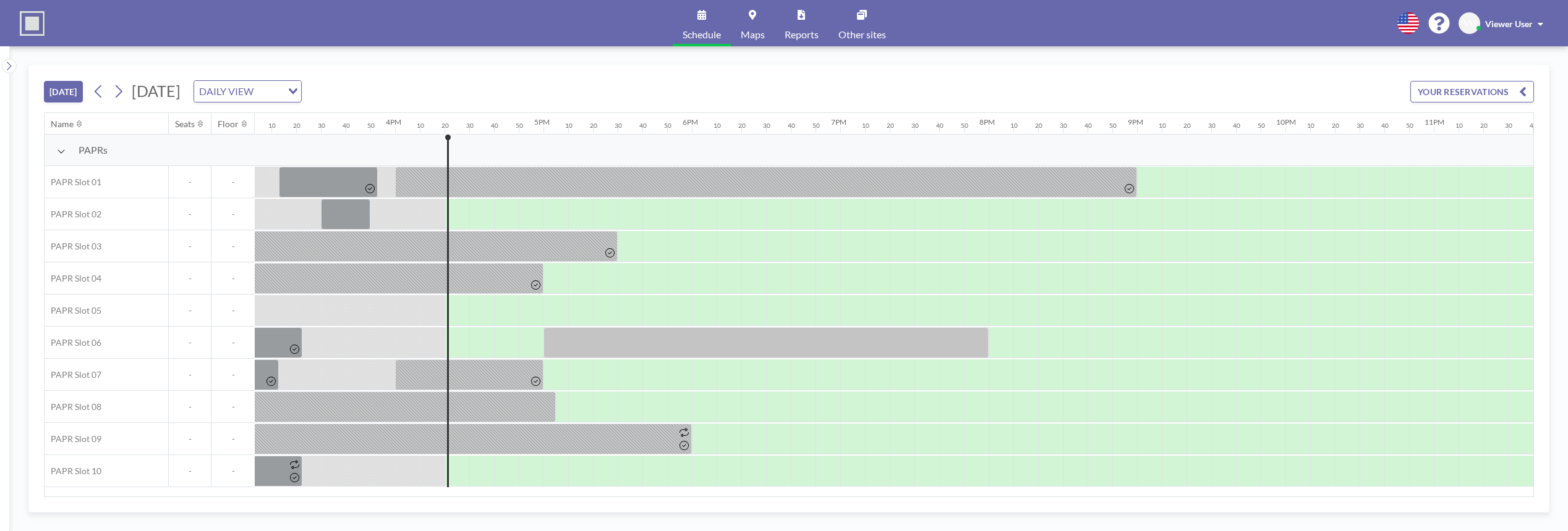
scroll to position [0, 2296]
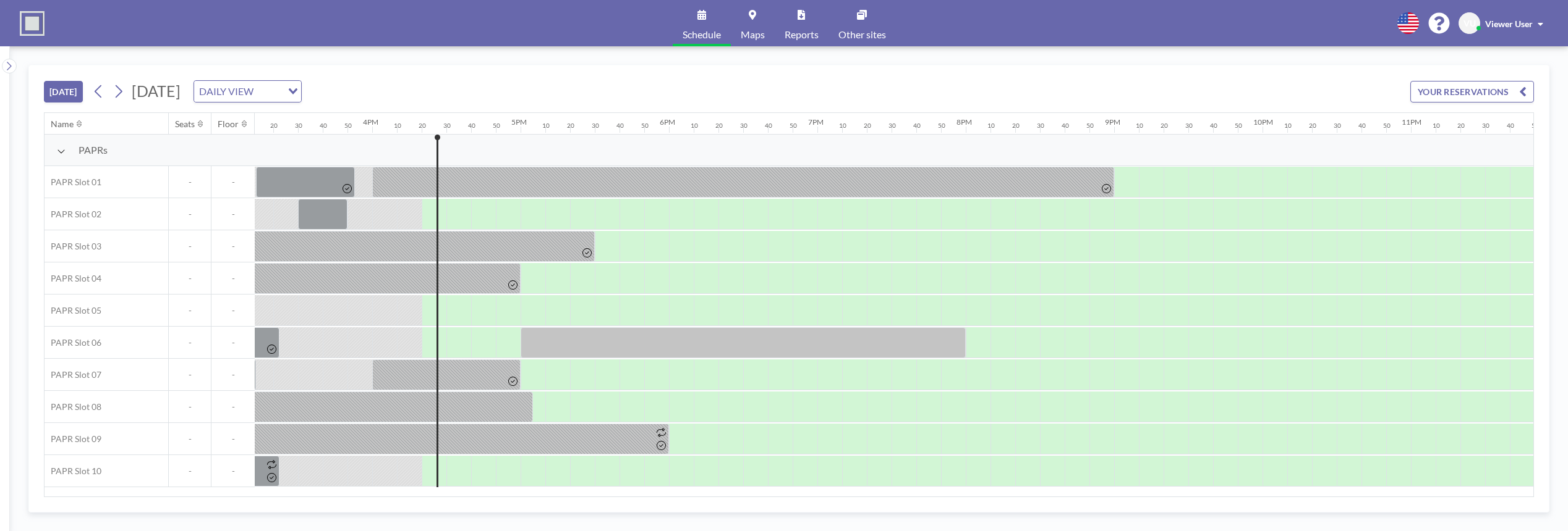
scroll to position [0, 2296]
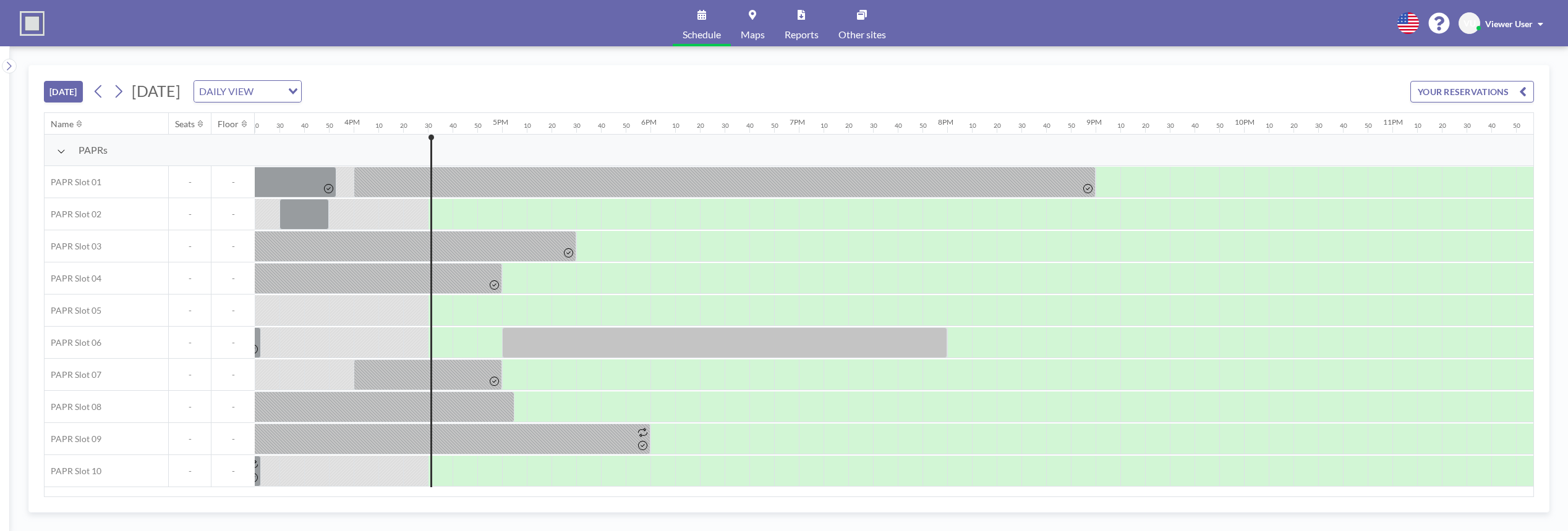
scroll to position [0, 2296]
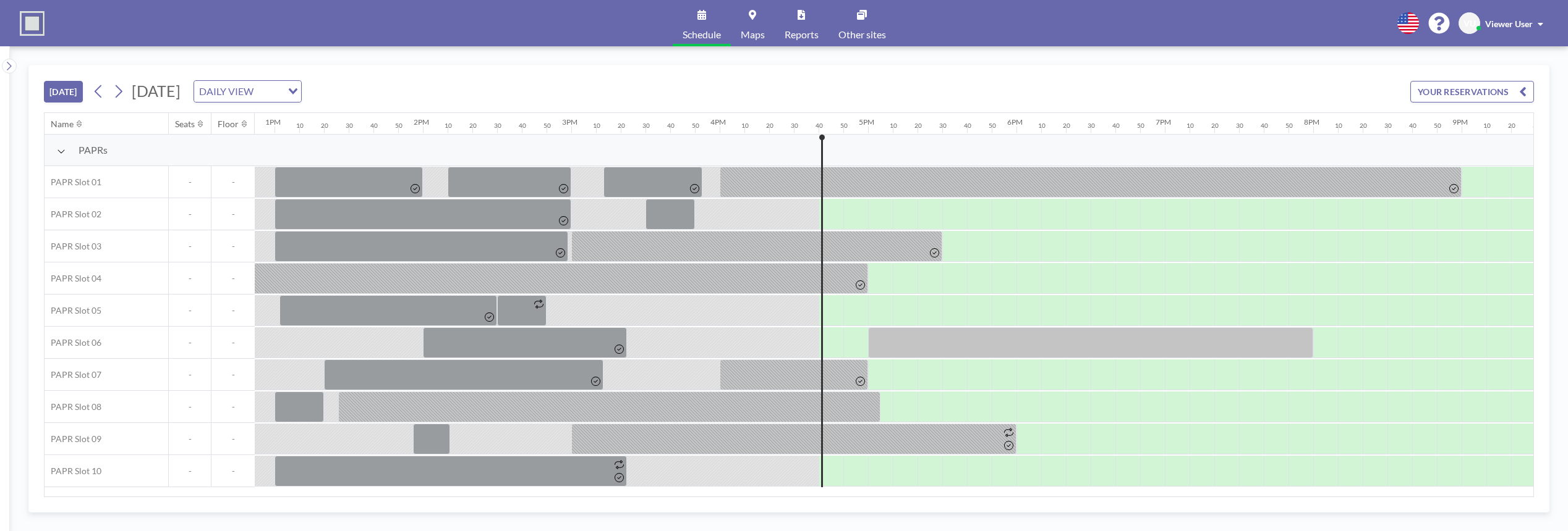
scroll to position [0, 2296]
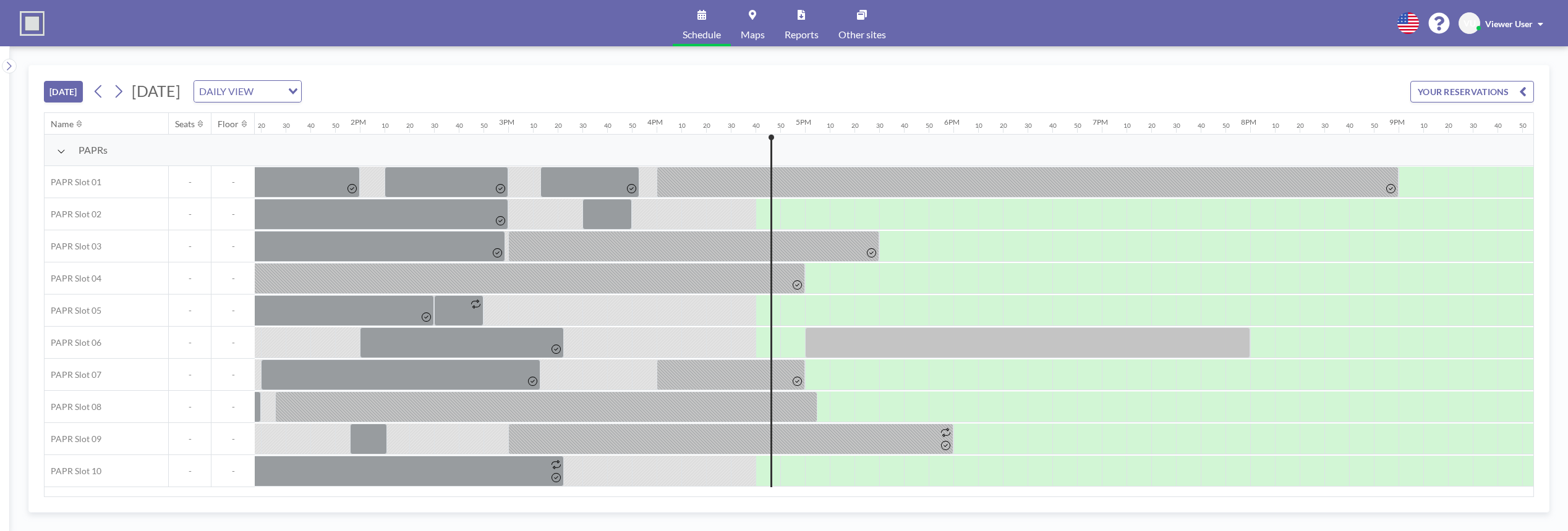
scroll to position [0, 2296]
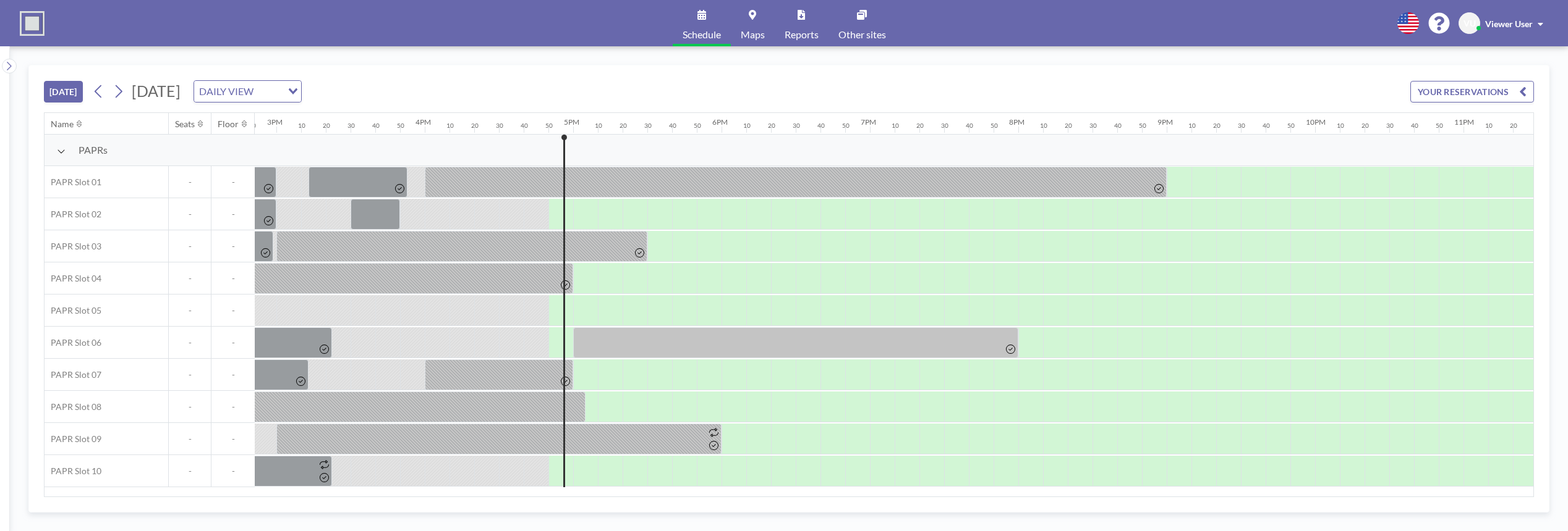
scroll to position [0, 2296]
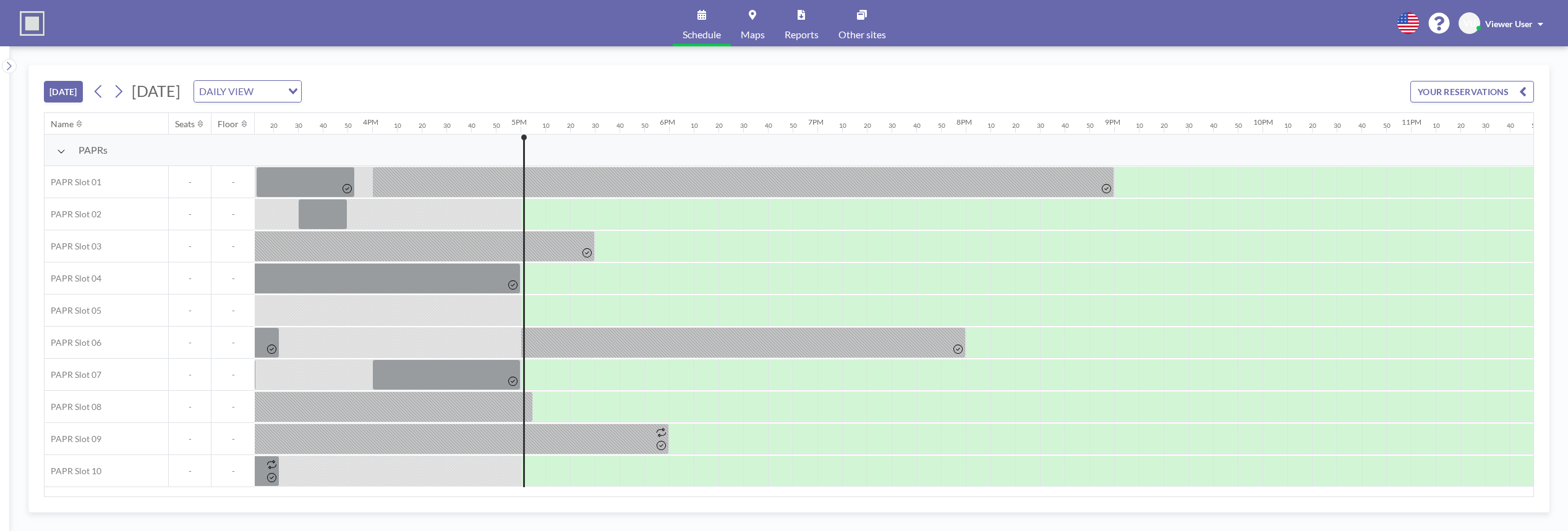
scroll to position [0, 2296]
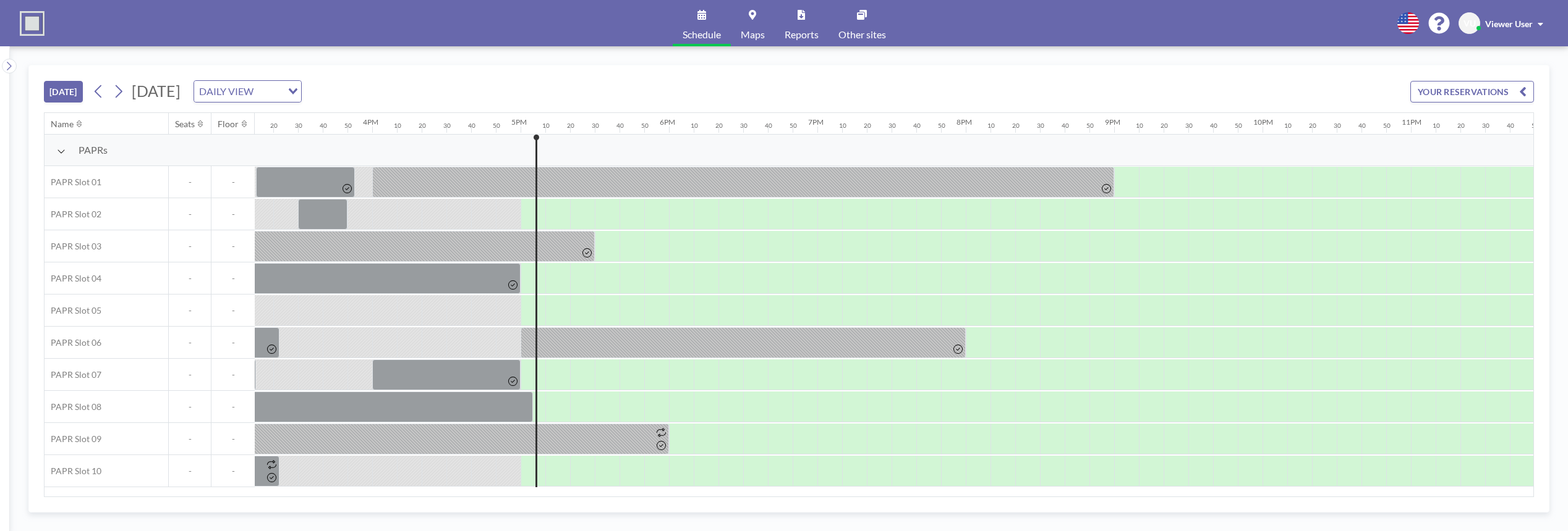
scroll to position [0, 2296]
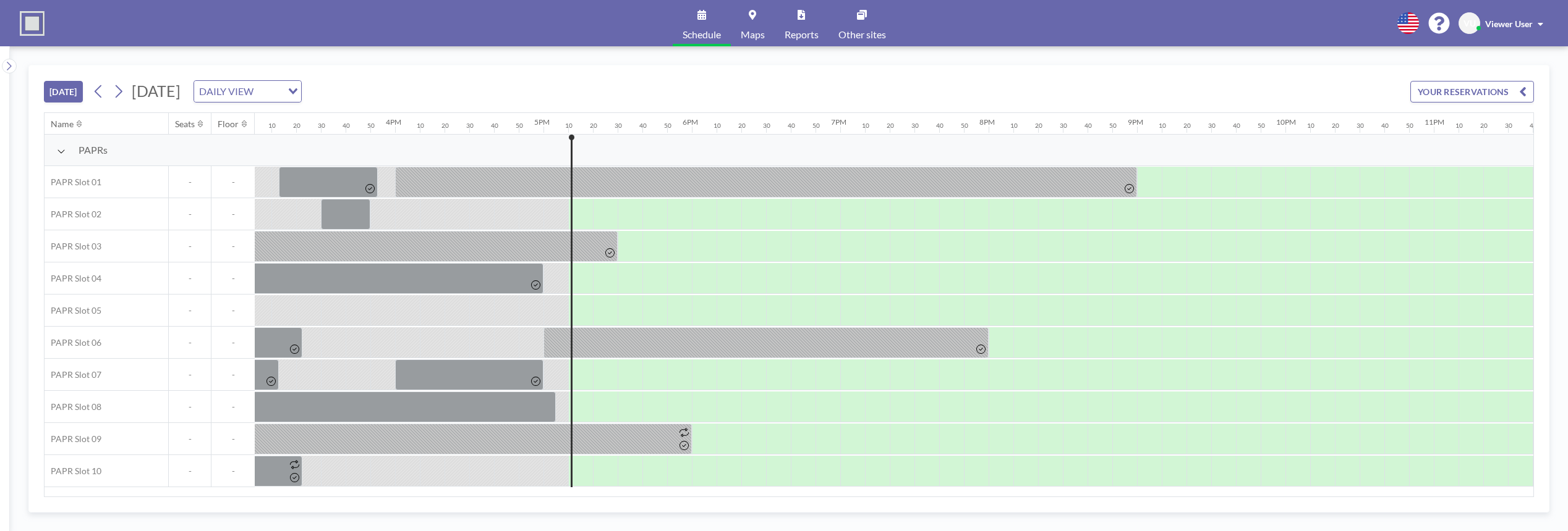
scroll to position [0, 2296]
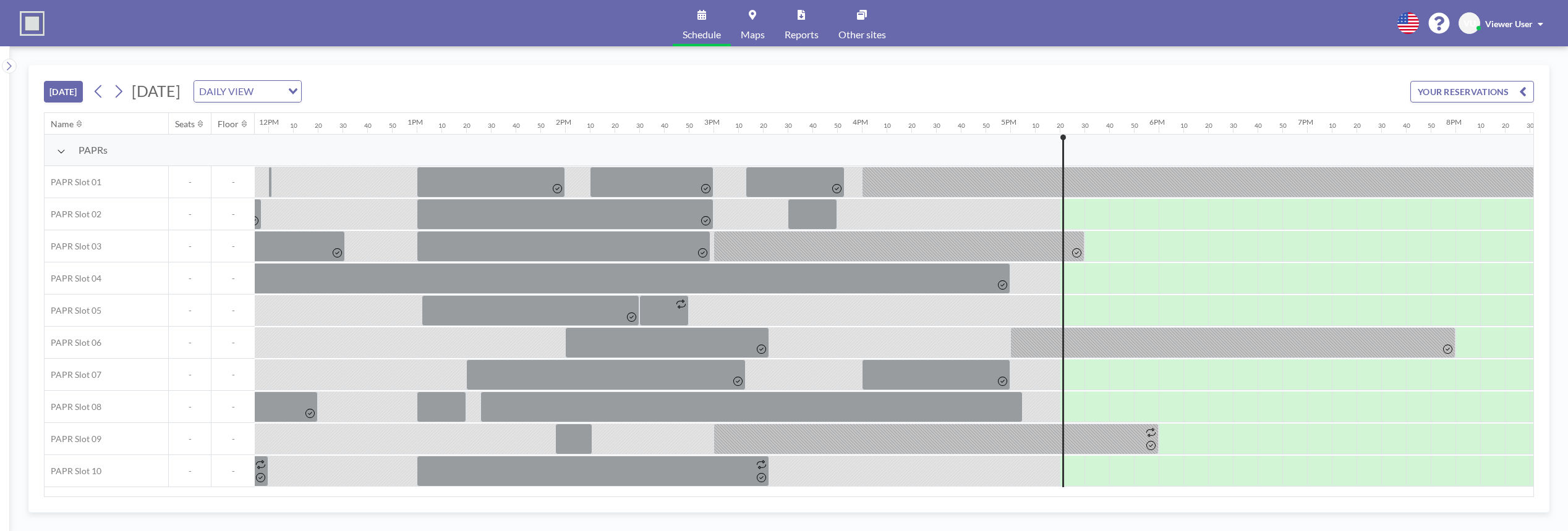
scroll to position [0, 2296]
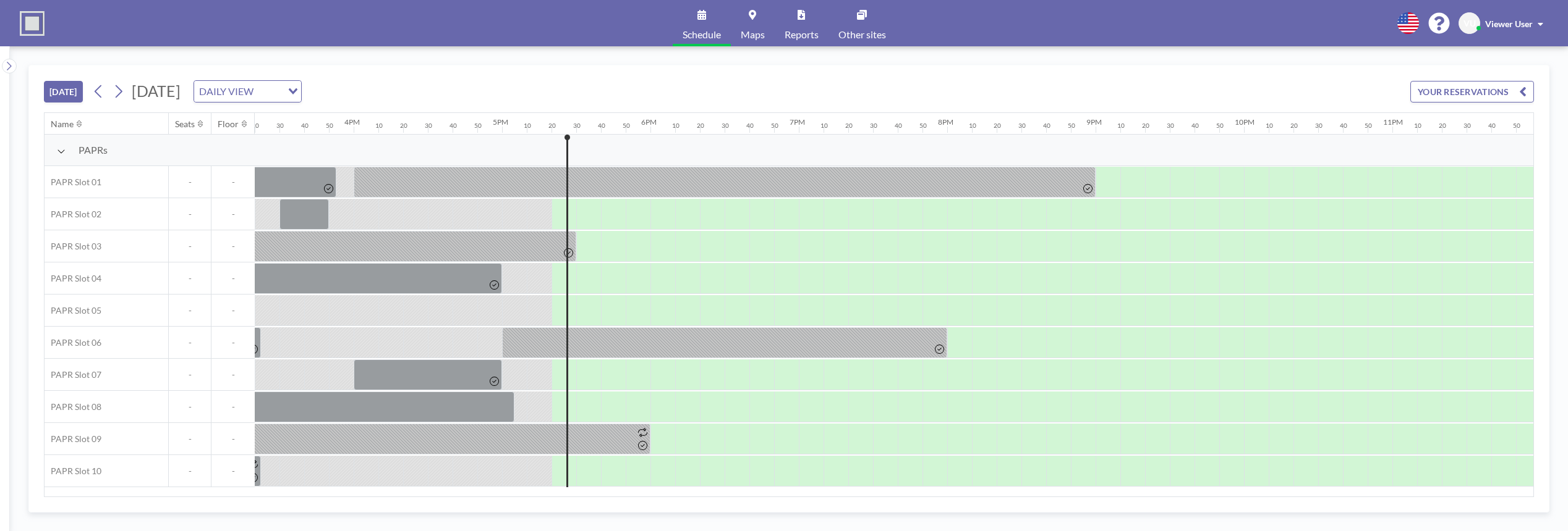
scroll to position [0, 2296]
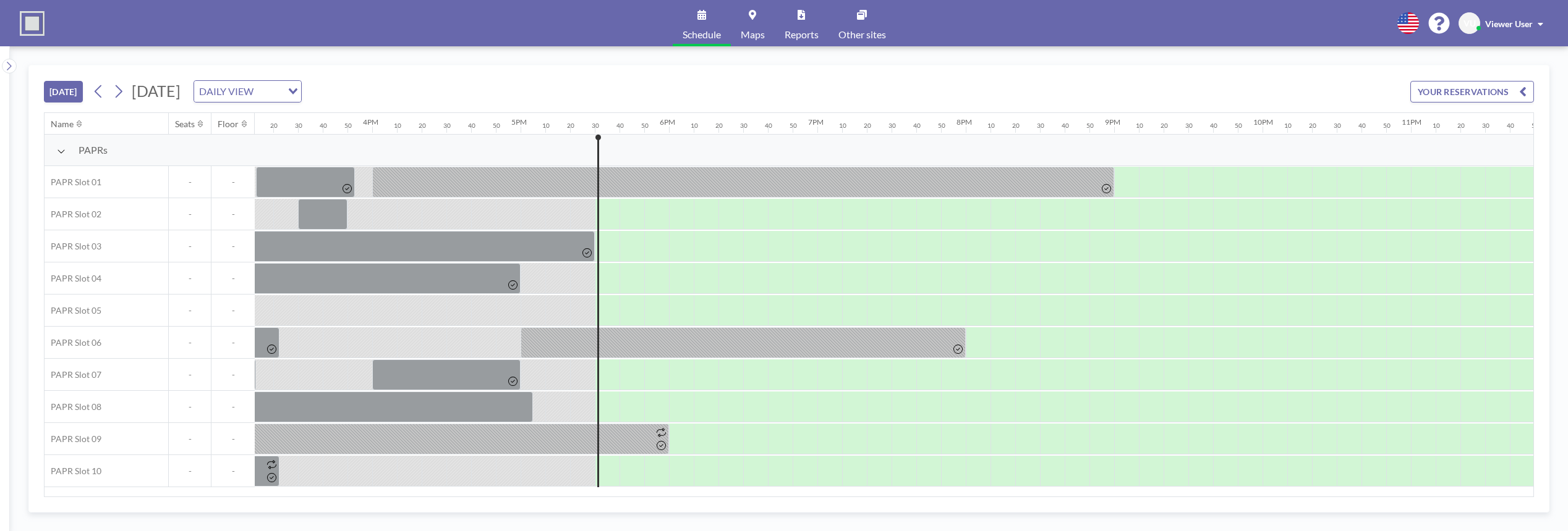
scroll to position [0, 2296]
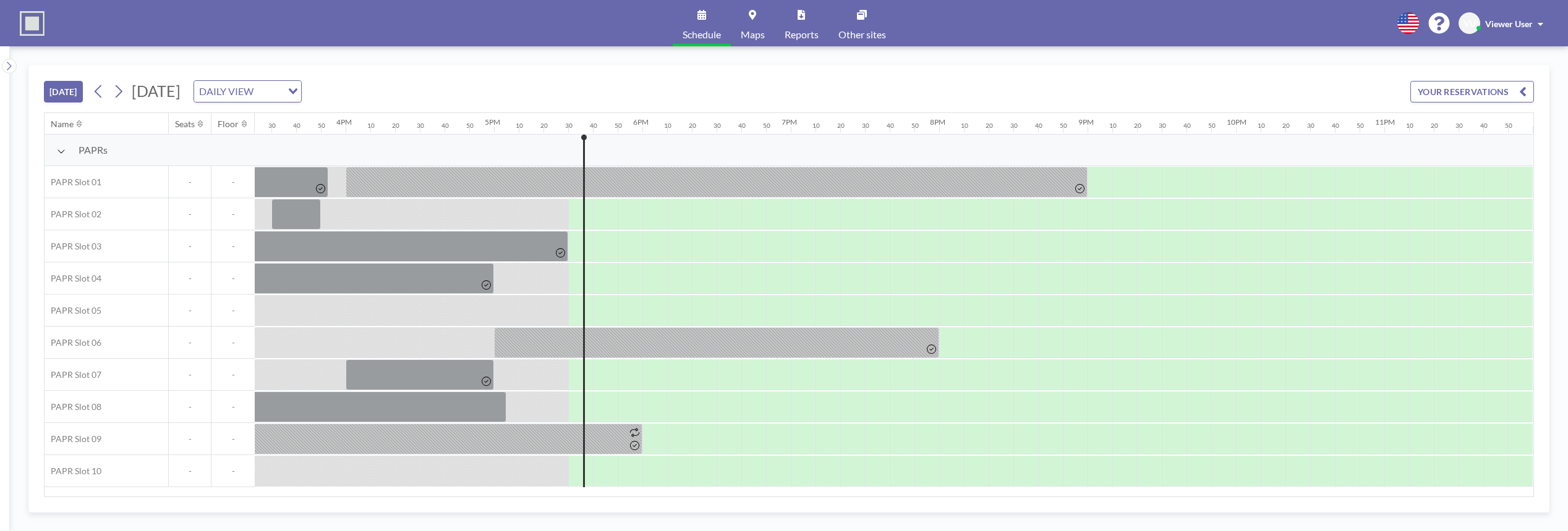
scroll to position [0, 2296]
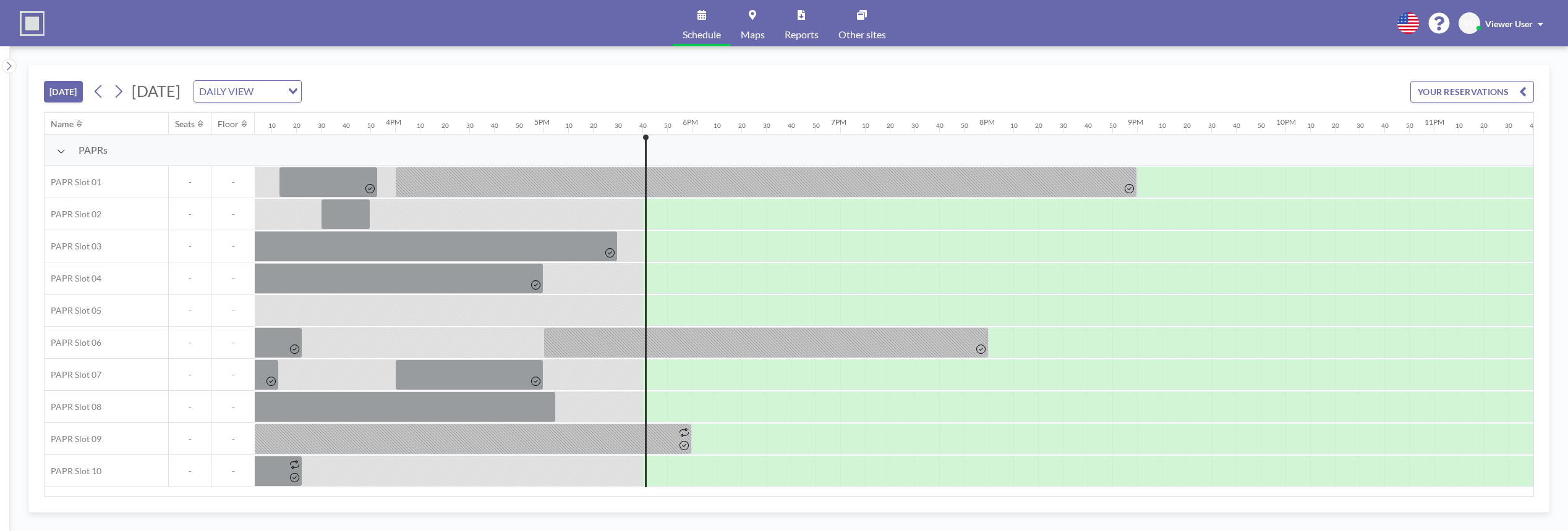
scroll to position [0, 2296]
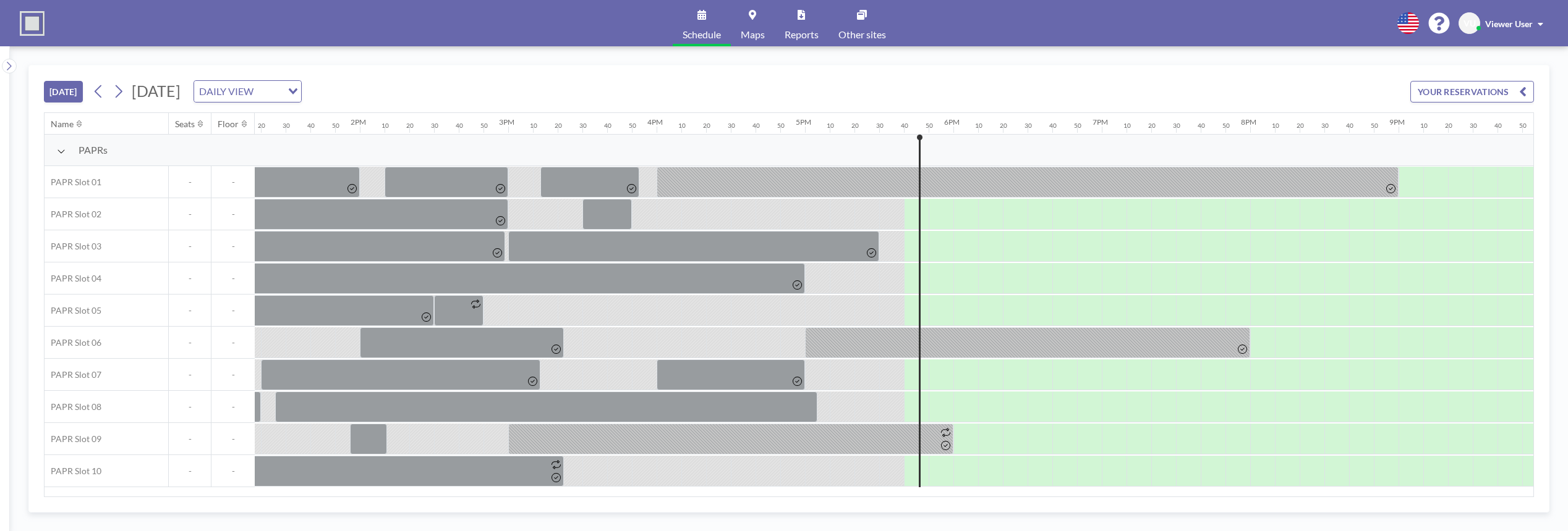
scroll to position [0, 2296]
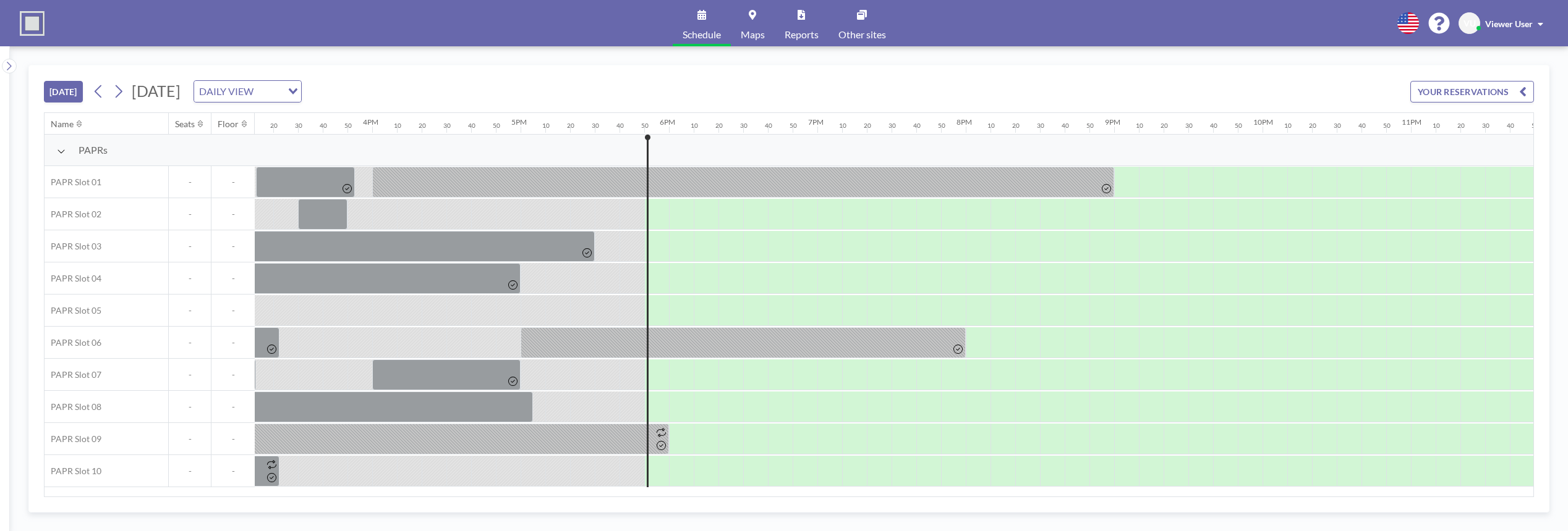
scroll to position [0, 2296]
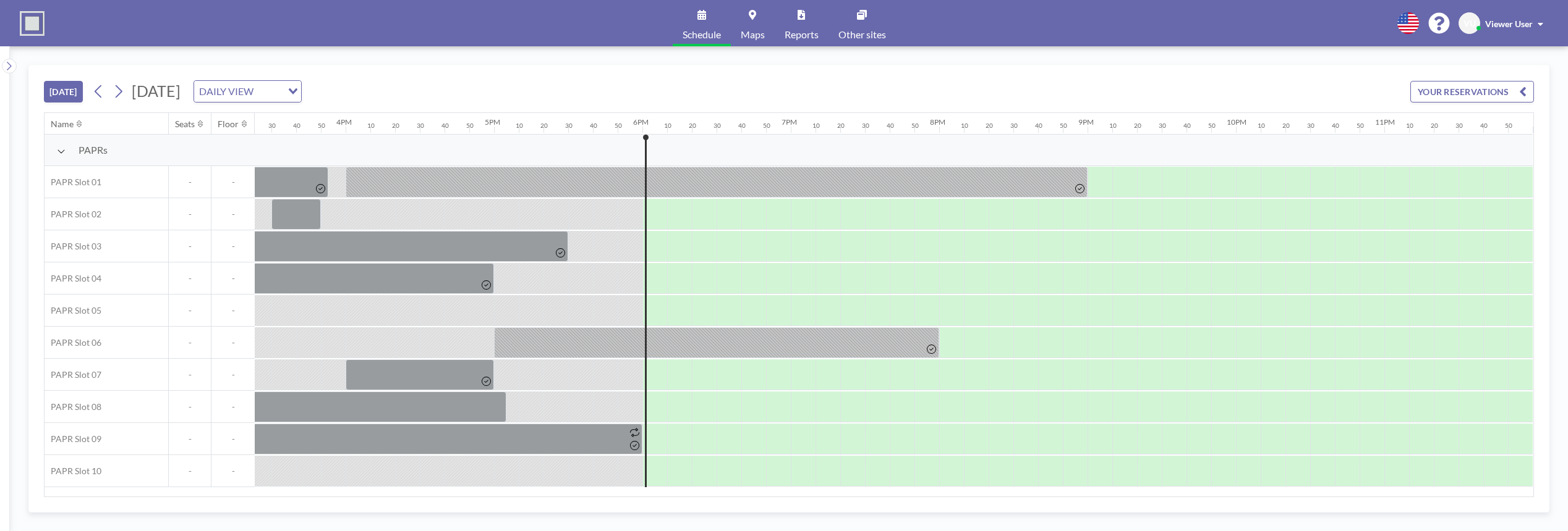
scroll to position [0, 2296]
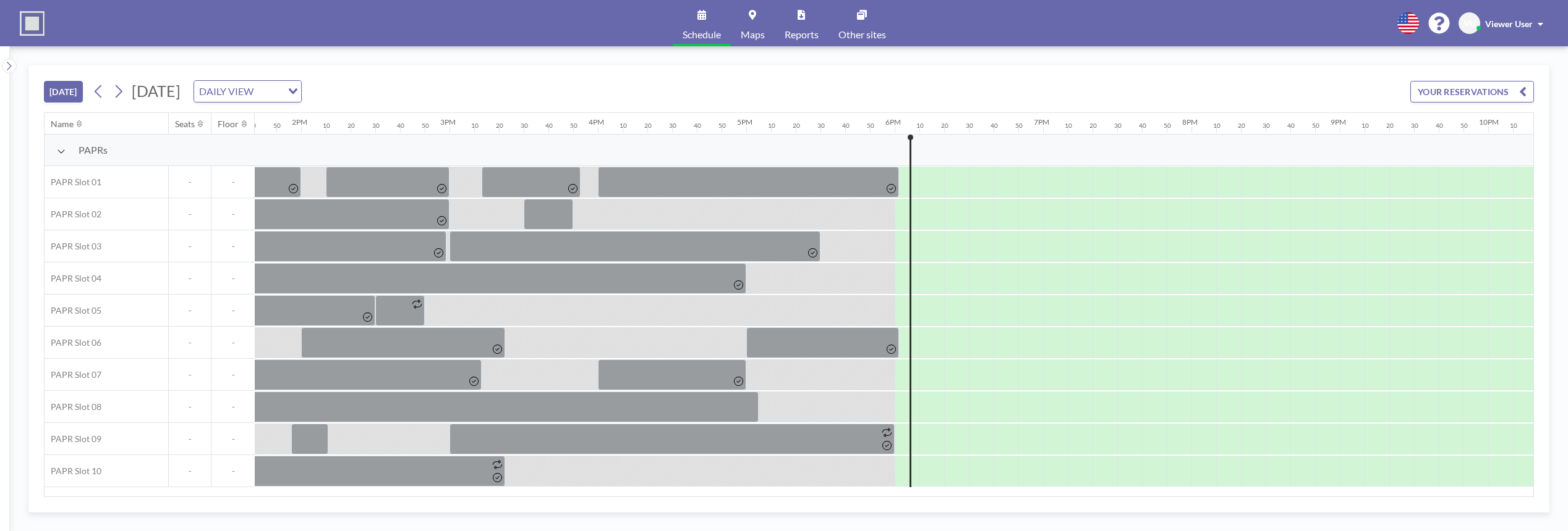
scroll to position [0, 2296]
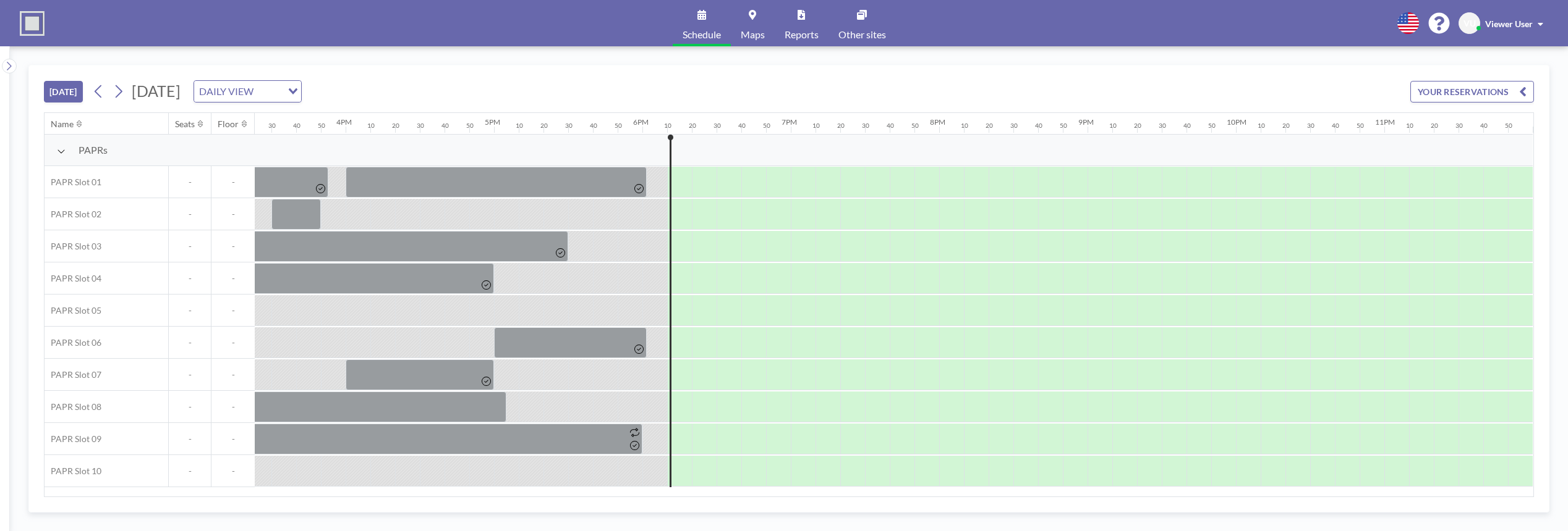
scroll to position [0, 2296]
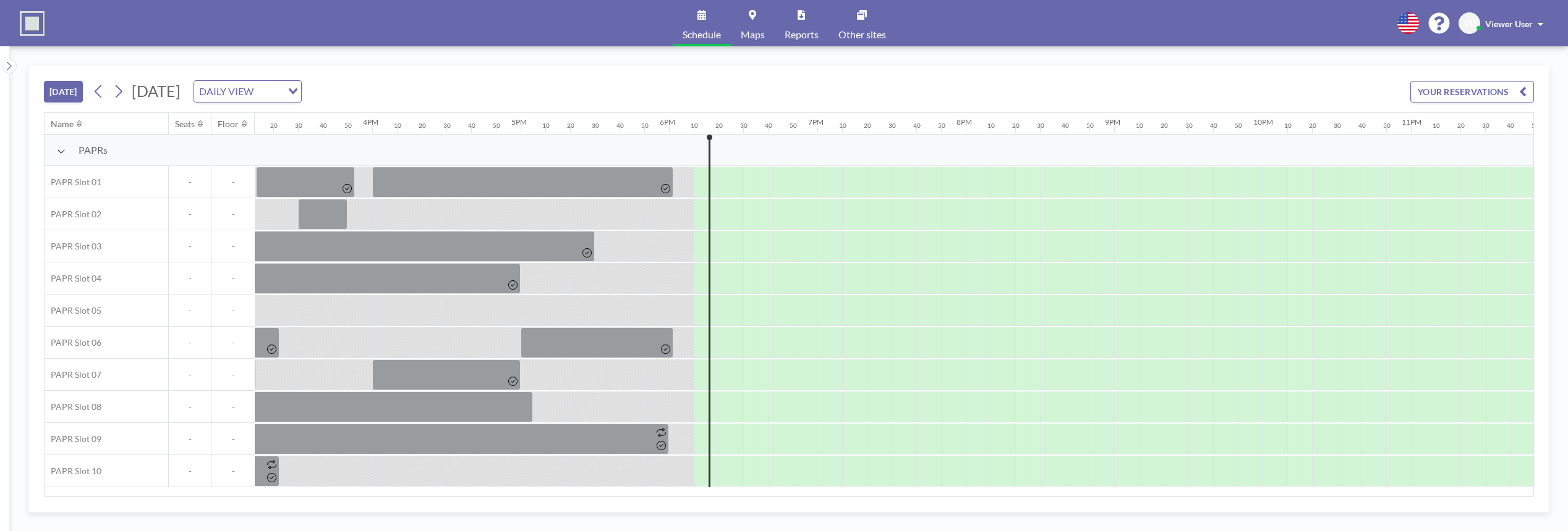
scroll to position [0, 2296]
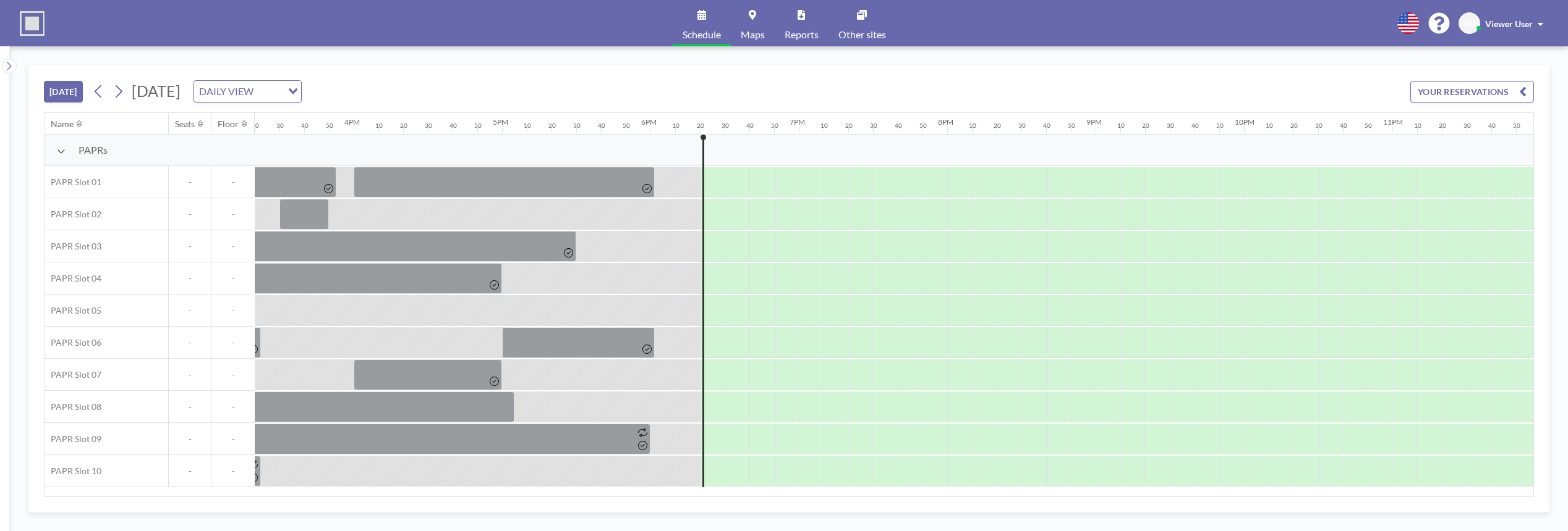
scroll to position [0, 2296]
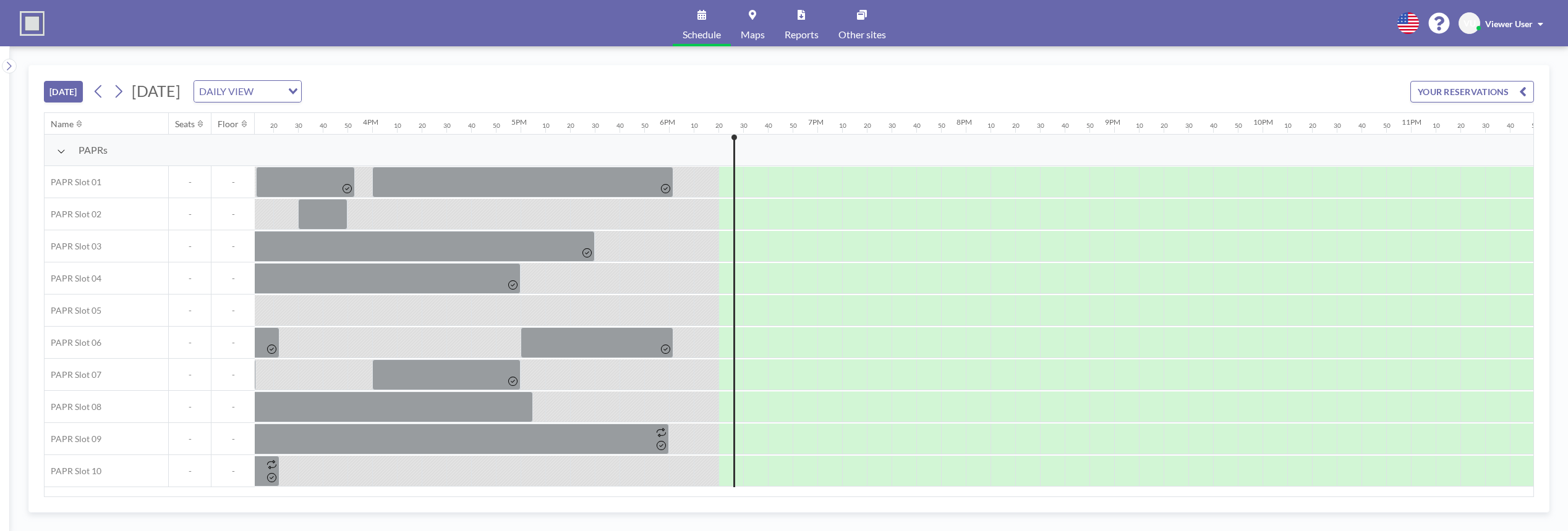
scroll to position [0, 2296]
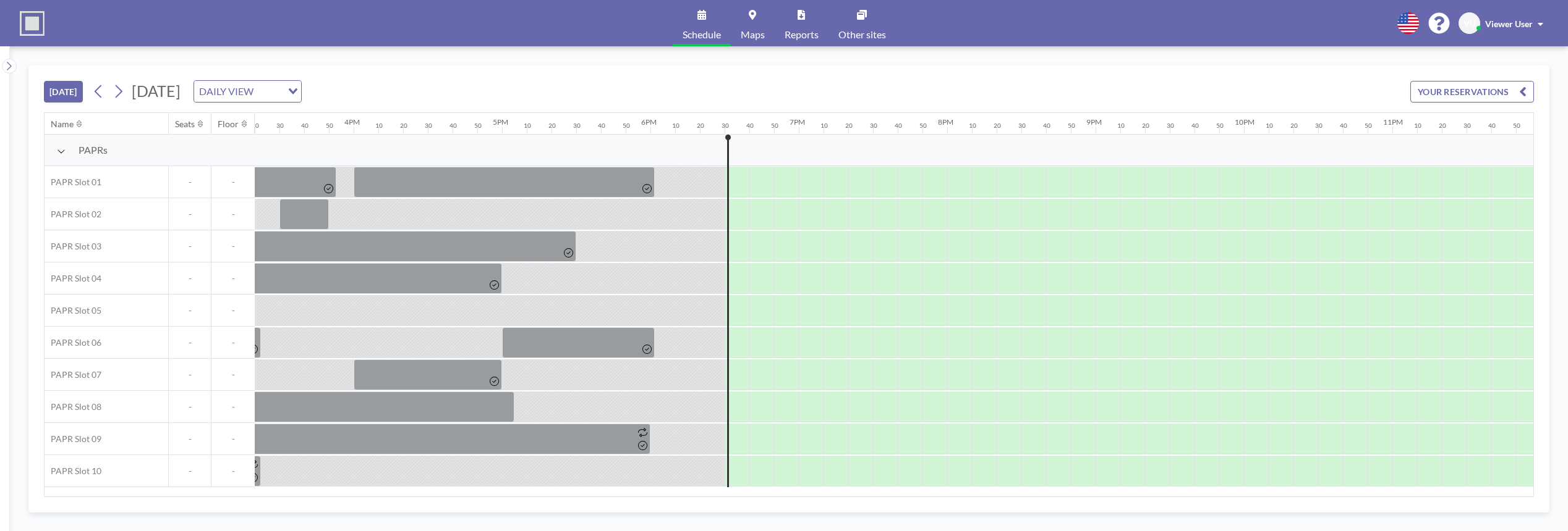
scroll to position [0, 2296]
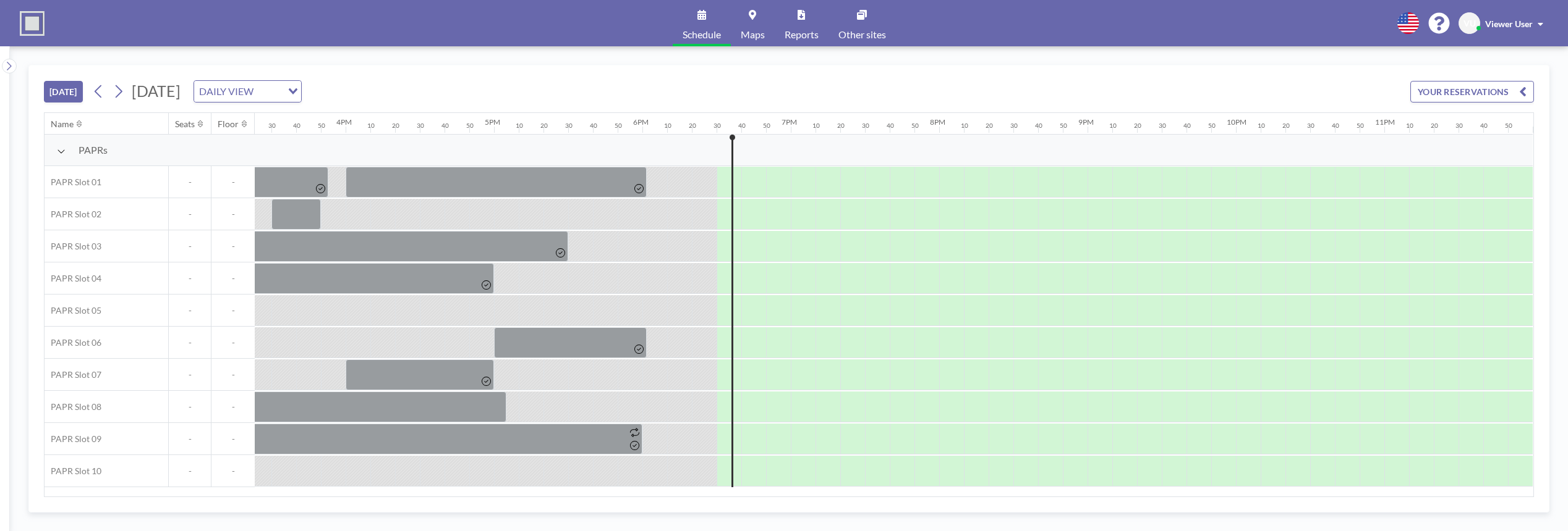
scroll to position [0, 2296]
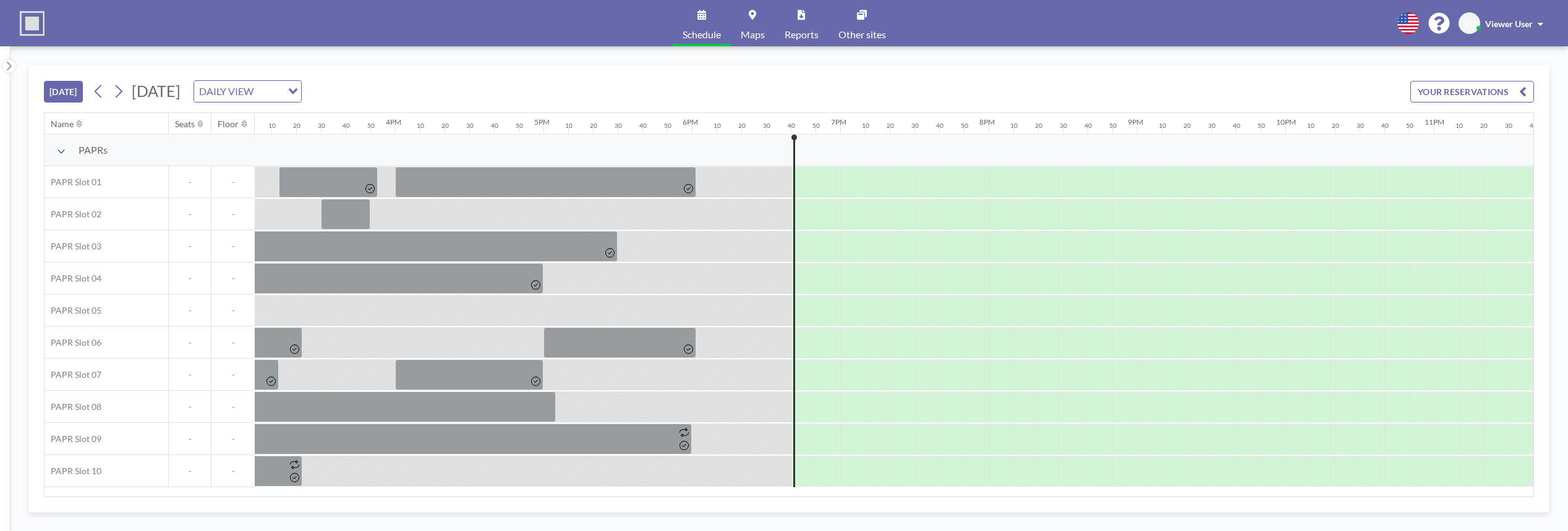
scroll to position [0, 2296]
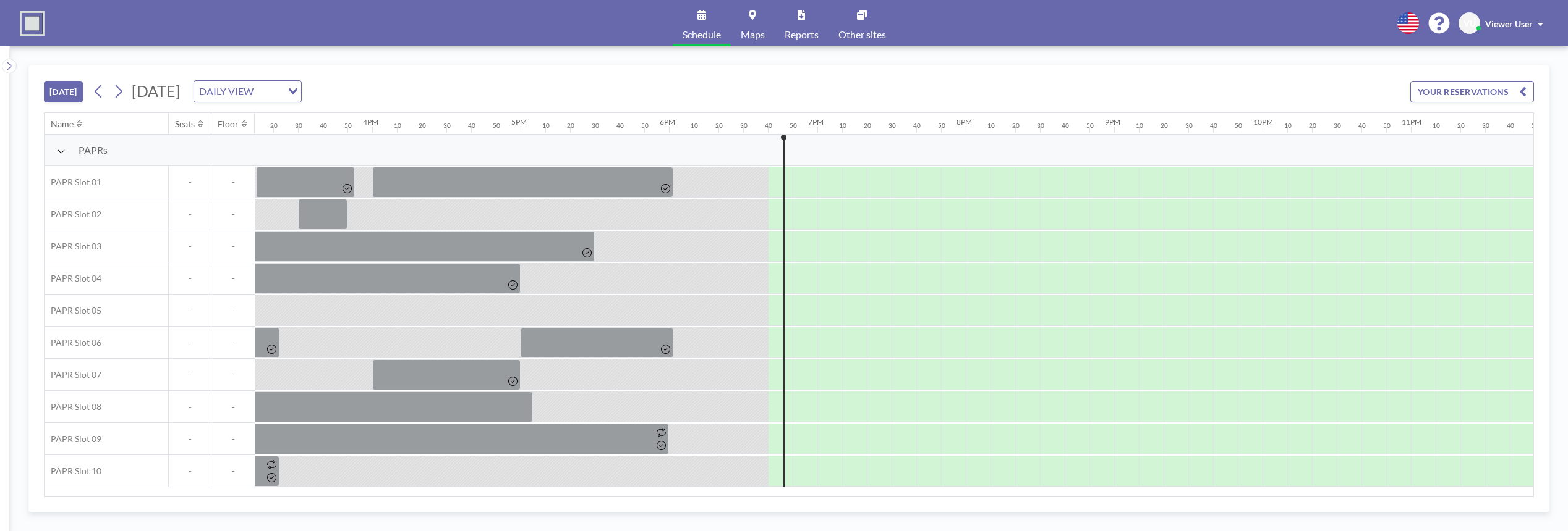
scroll to position [0, 2296]
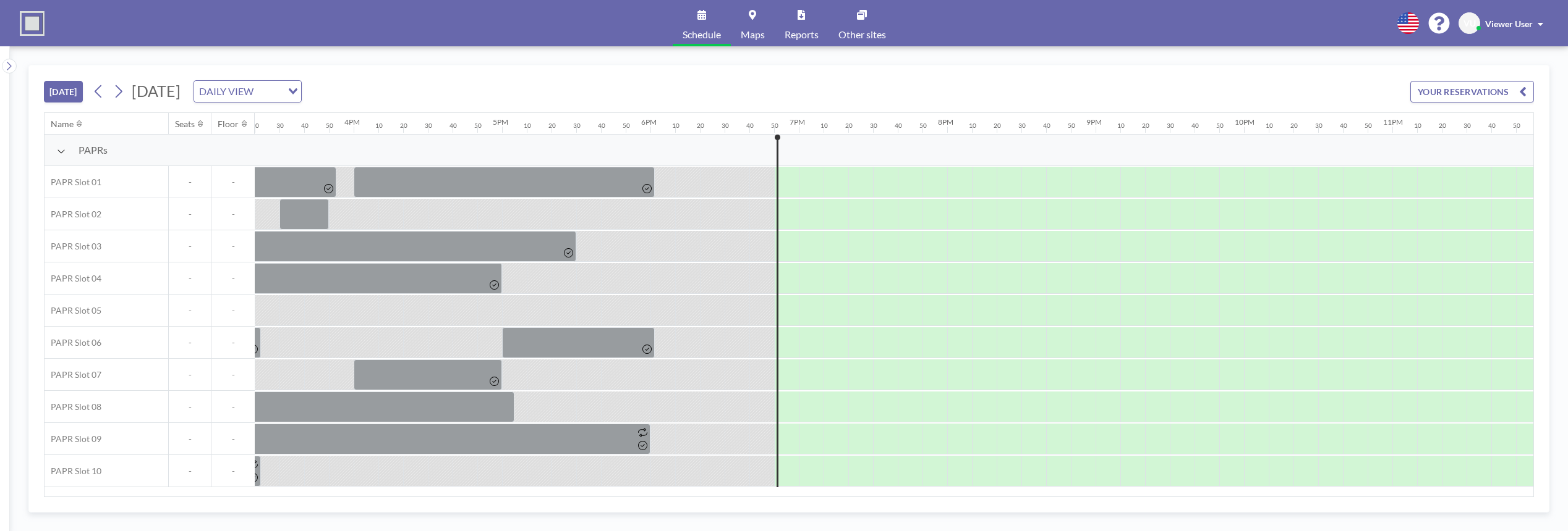
scroll to position [0, 2296]
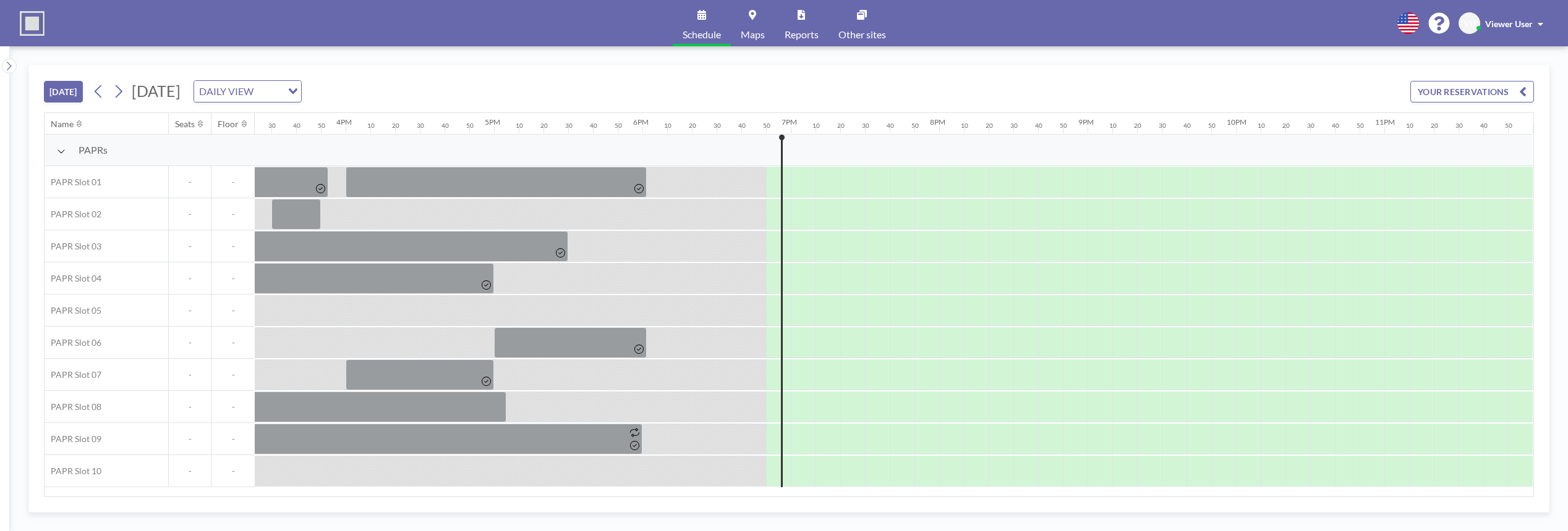
scroll to position [0, 2296]
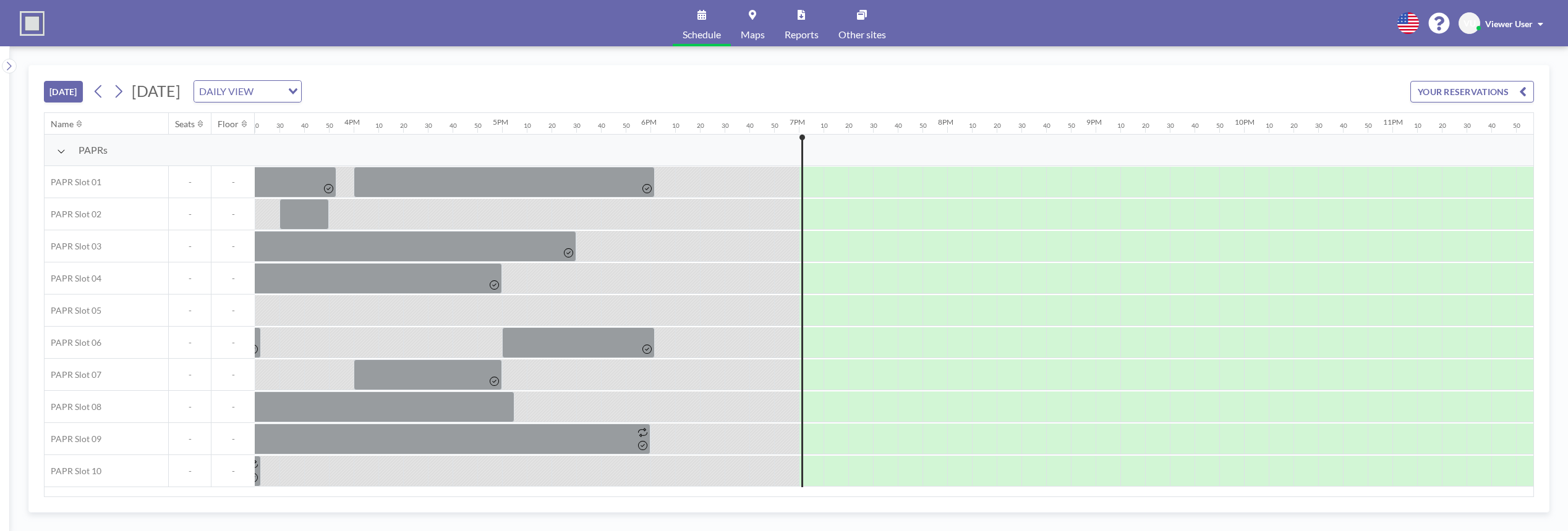
scroll to position [0, 2296]
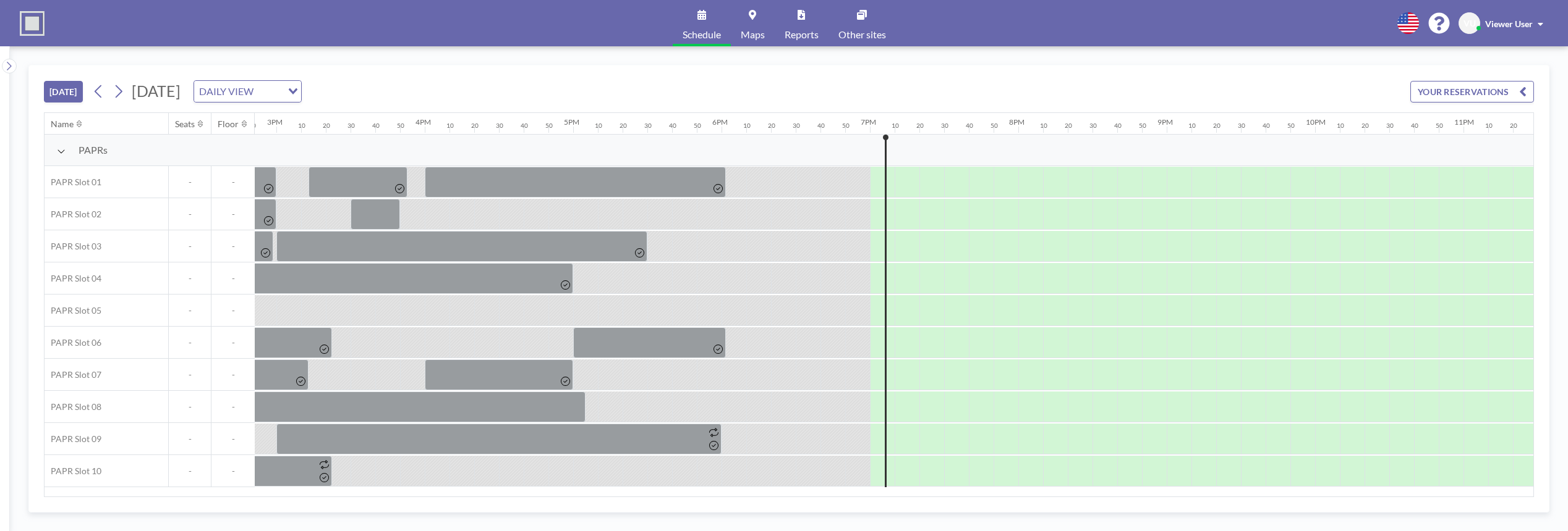
scroll to position [0, 2296]
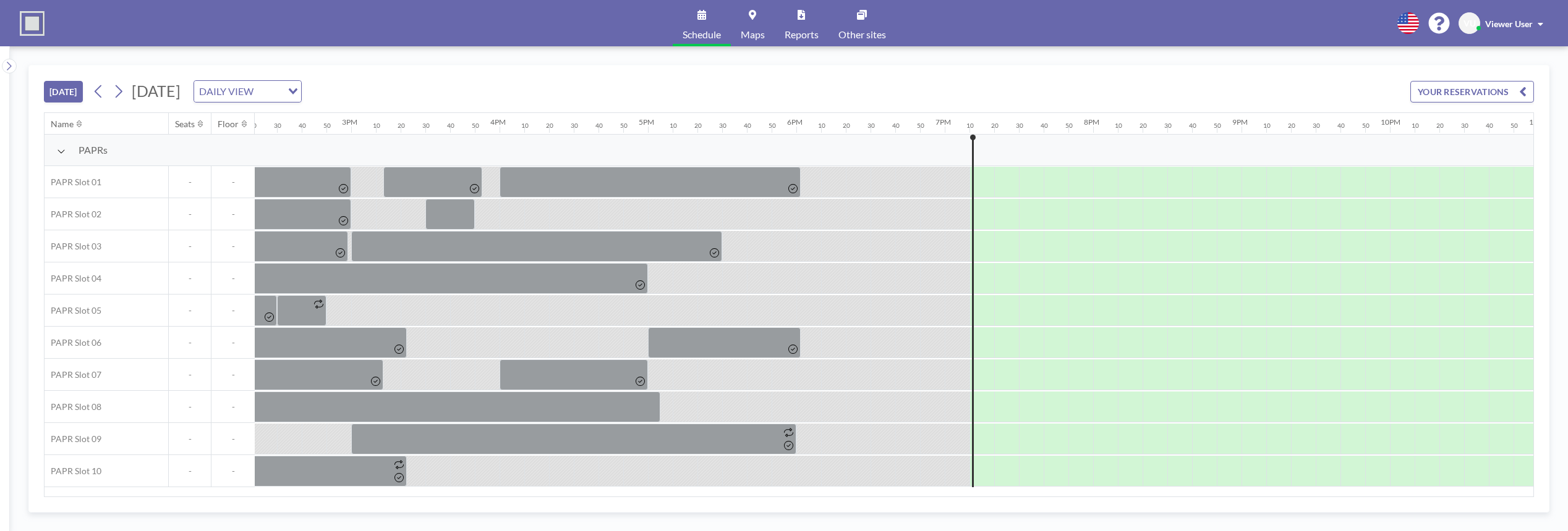
scroll to position [0, 2296]
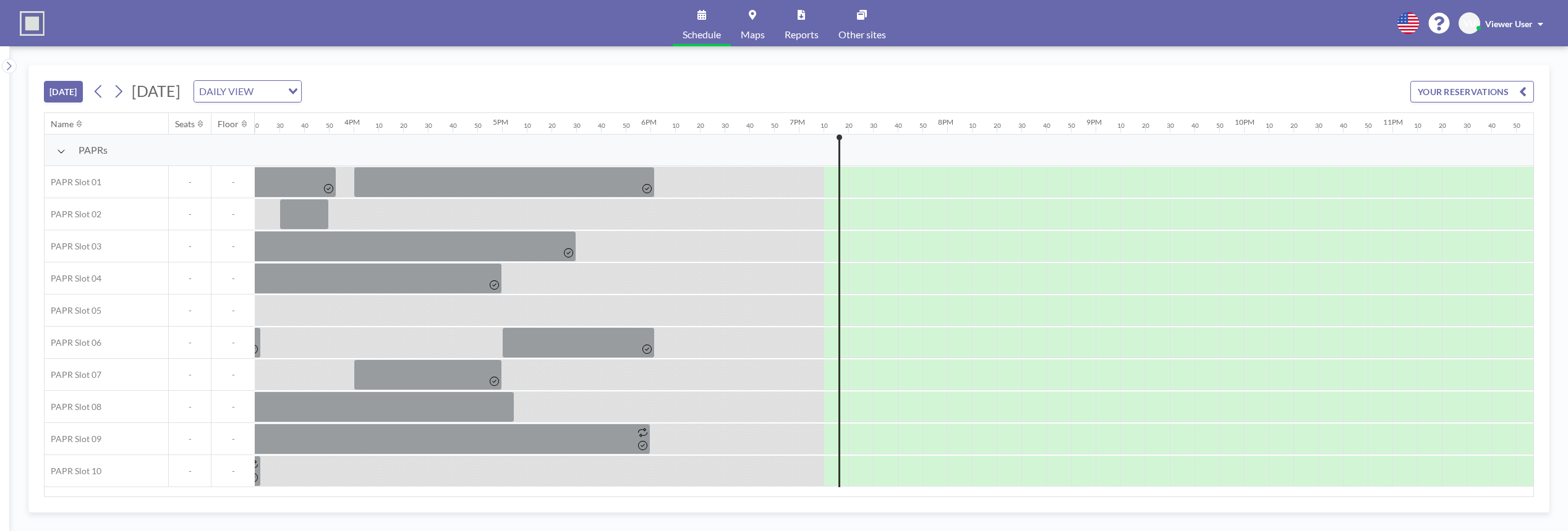
scroll to position [0, 2296]
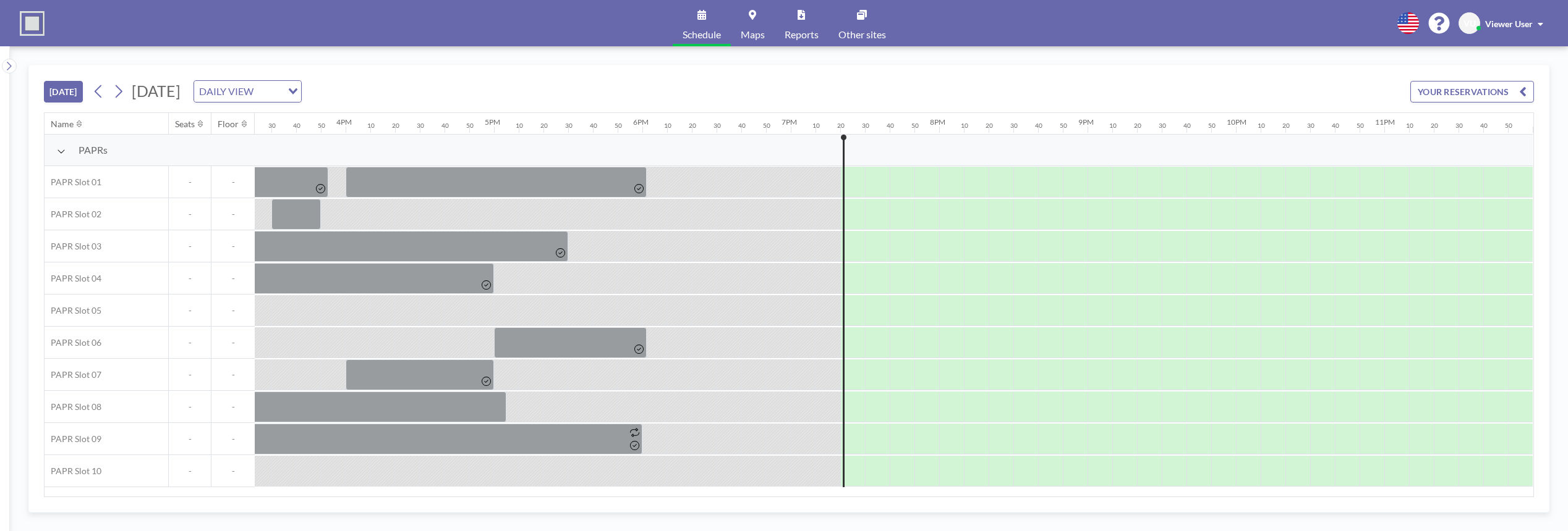
scroll to position [0, 2296]
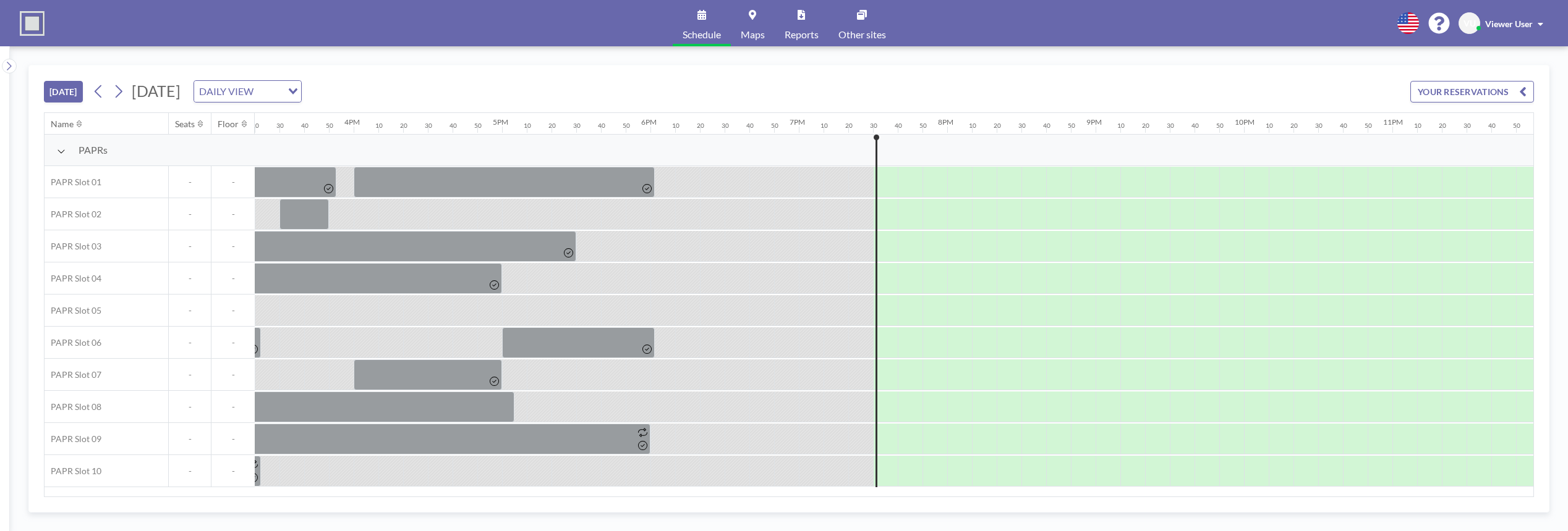
scroll to position [0, 2296]
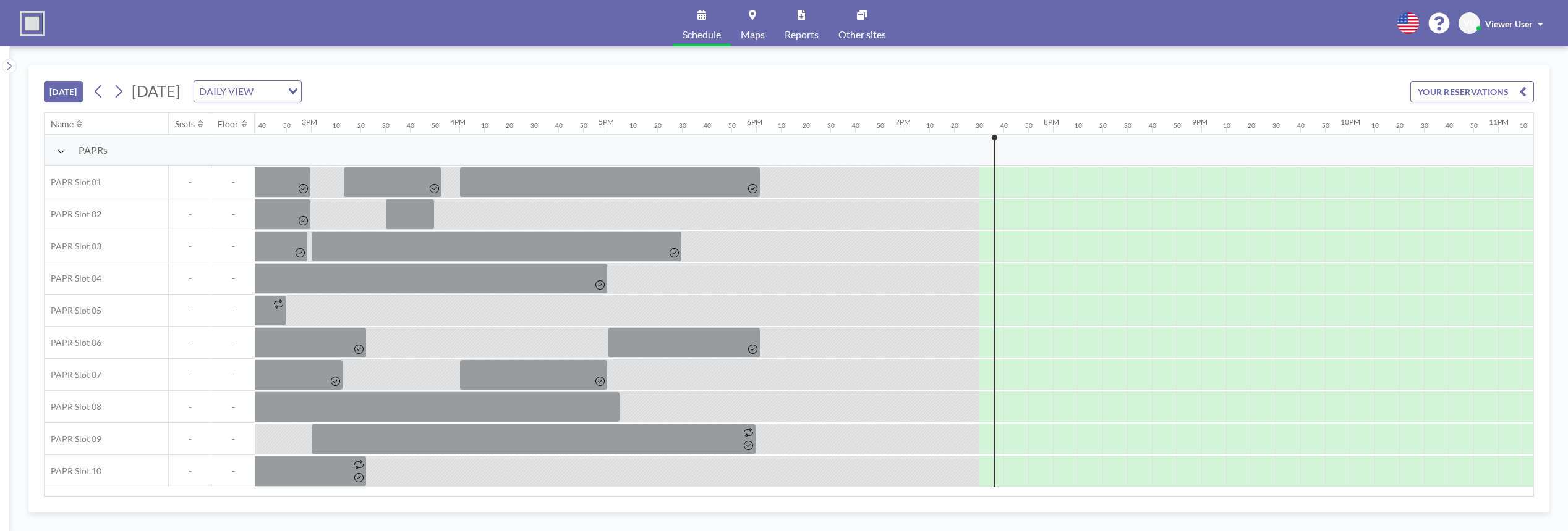
scroll to position [0, 2296]
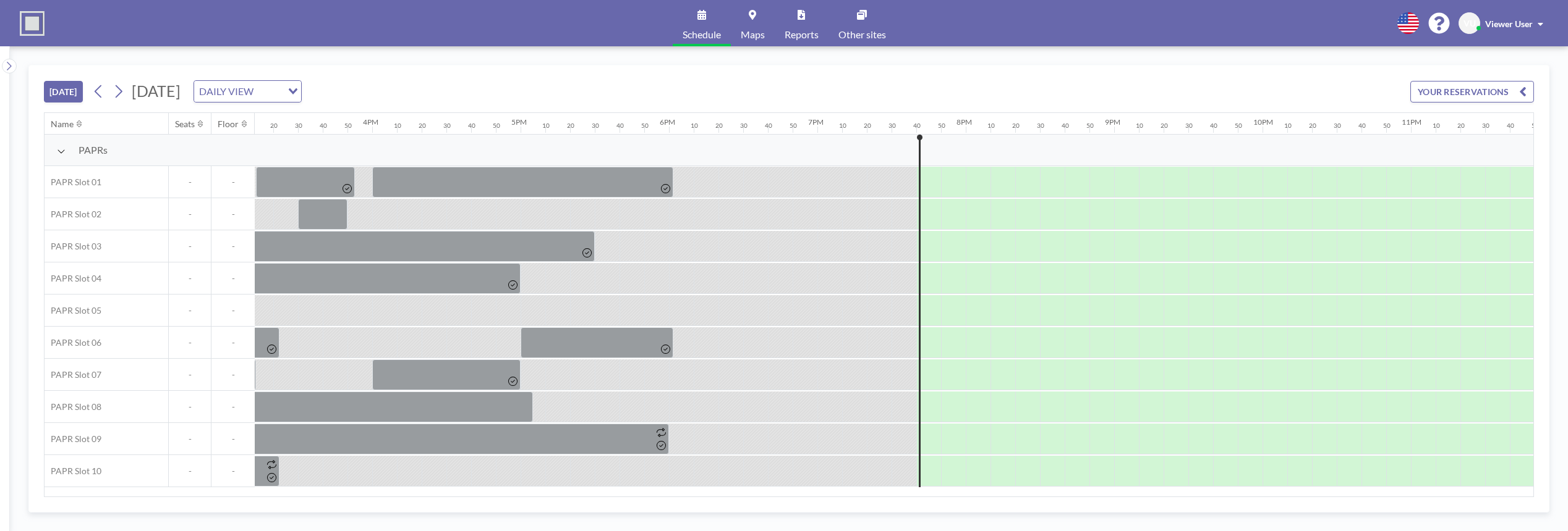
scroll to position [0, 2296]
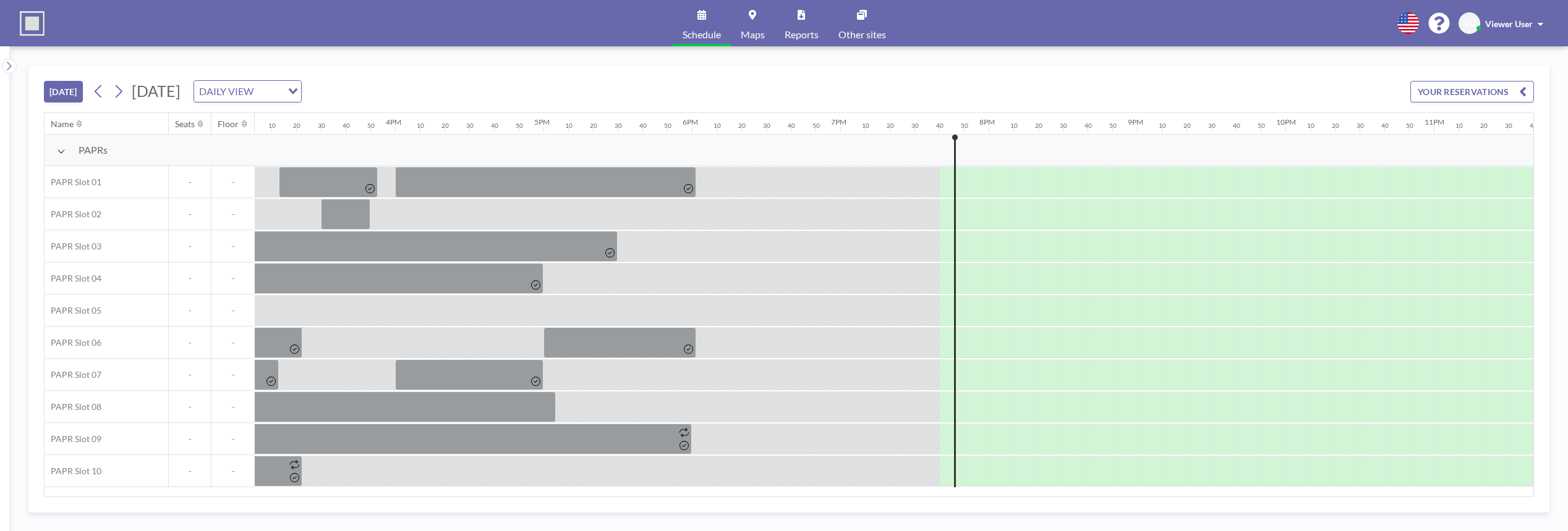
scroll to position [0, 2296]
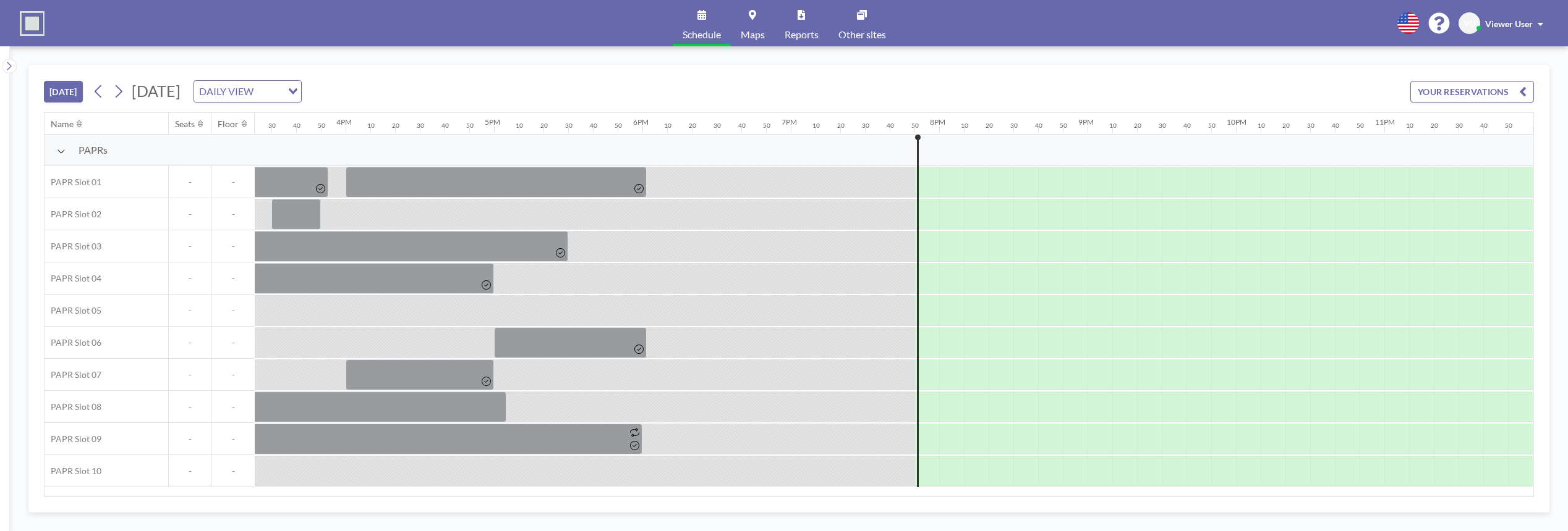
scroll to position [0, 2296]
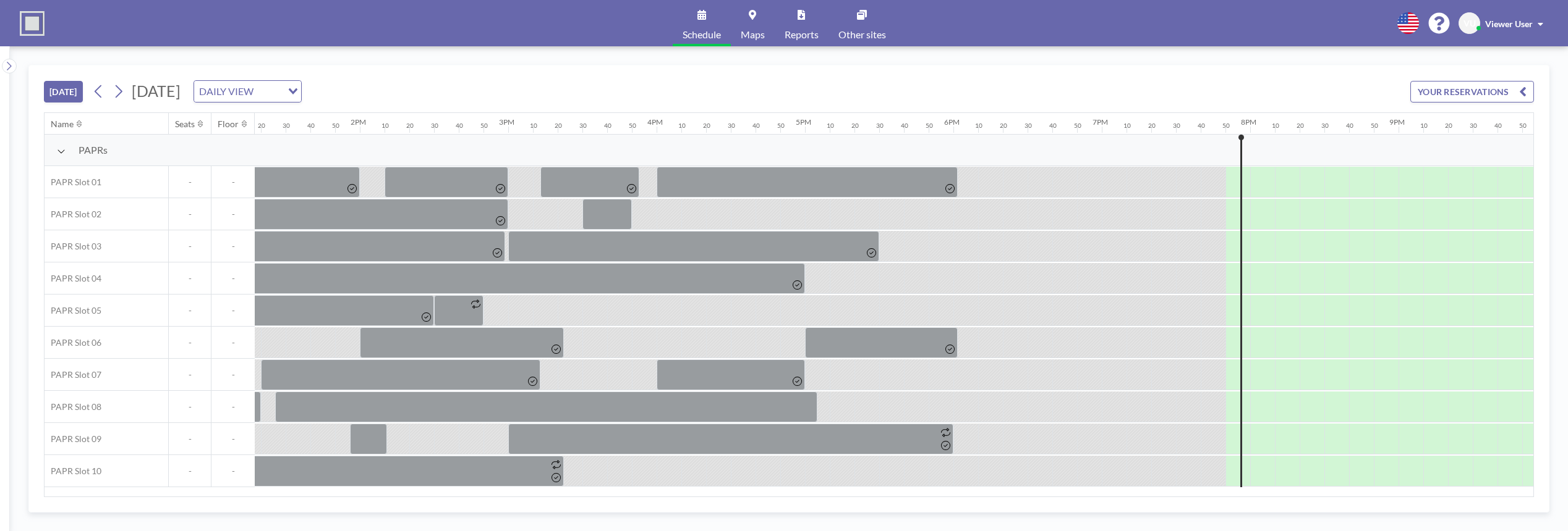
scroll to position [0, 2296]
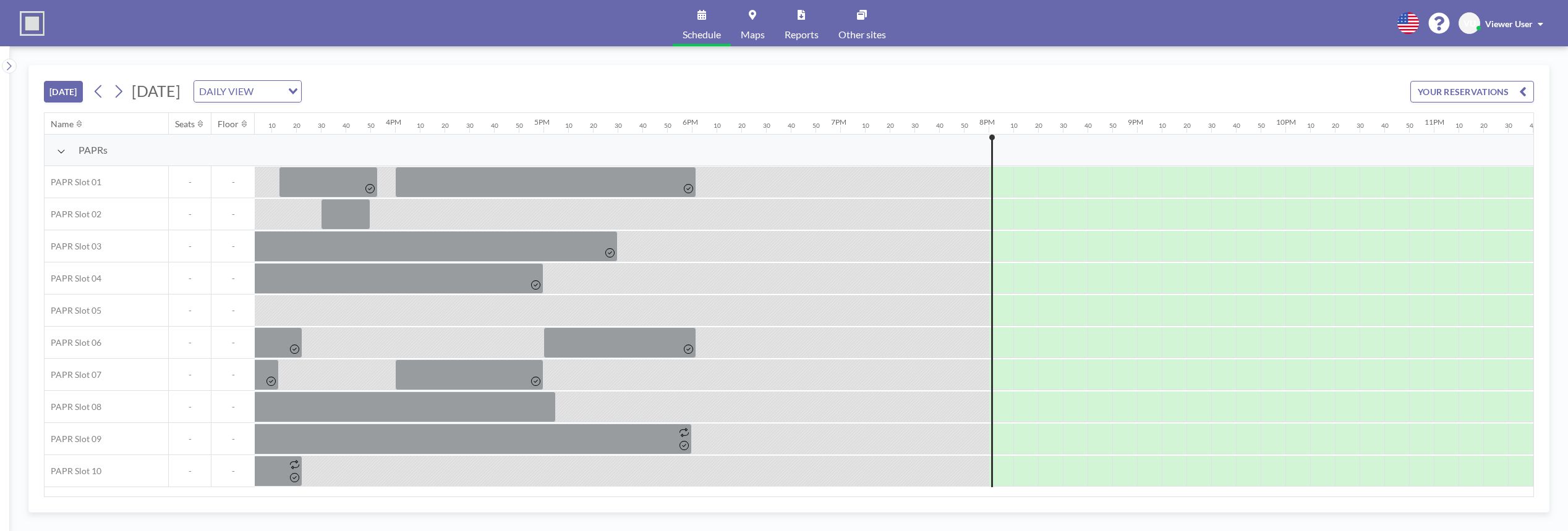
scroll to position [0, 2296]
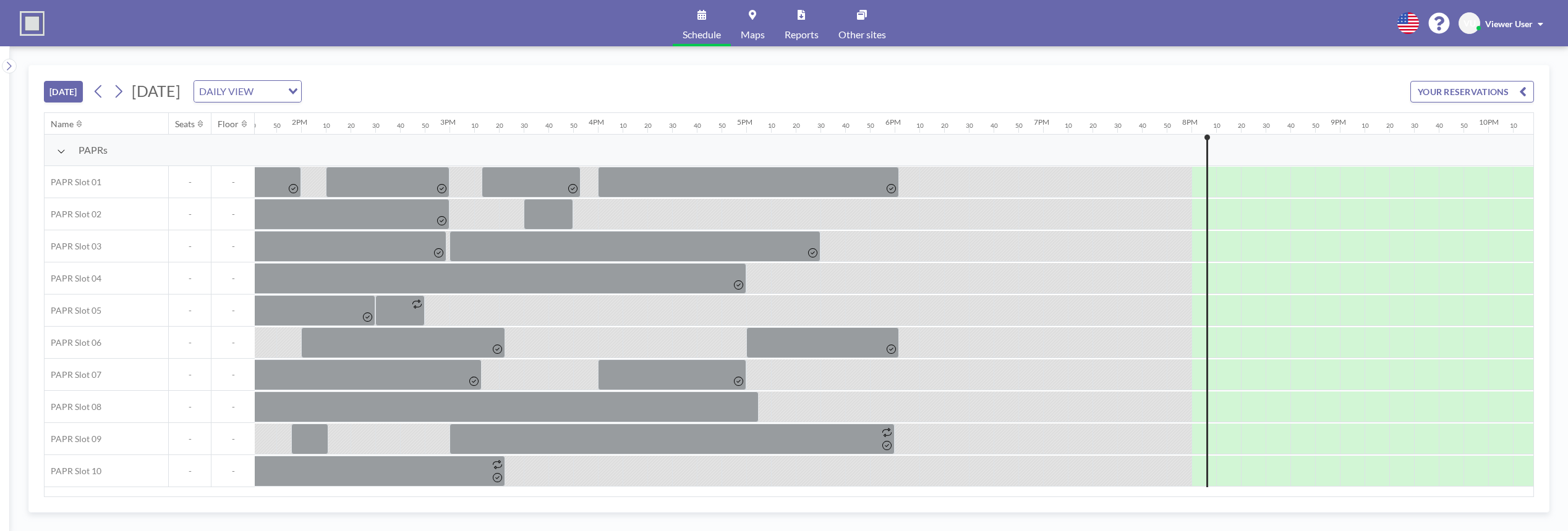
scroll to position [0, 2296]
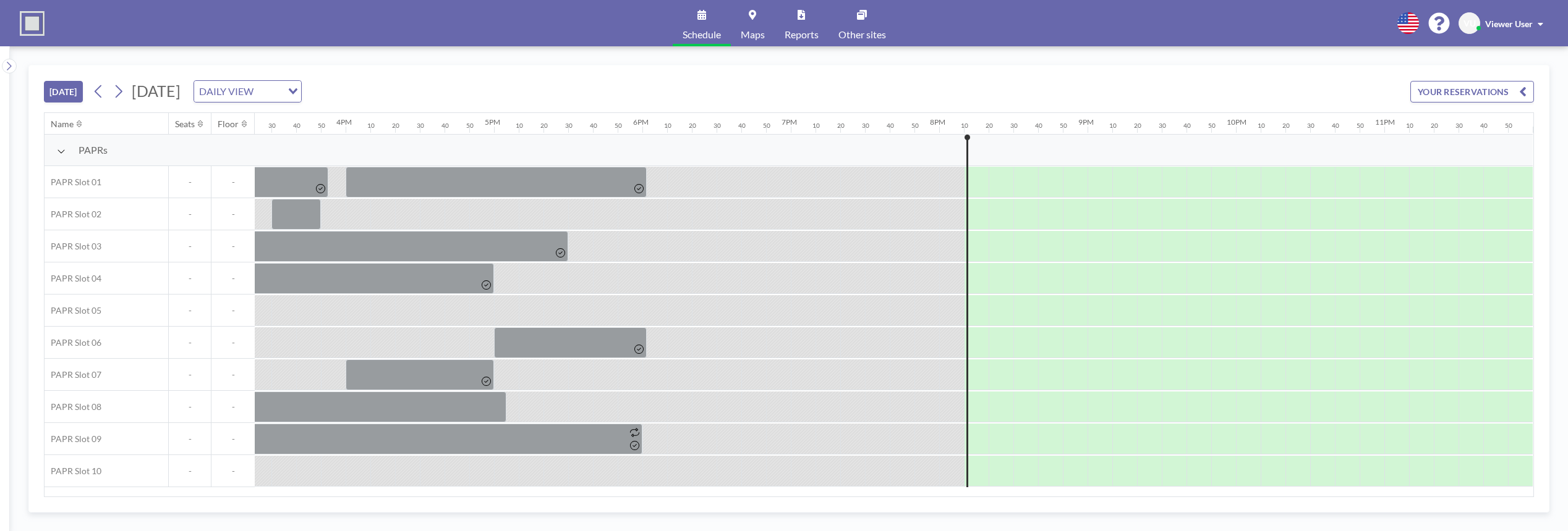
scroll to position [0, 2296]
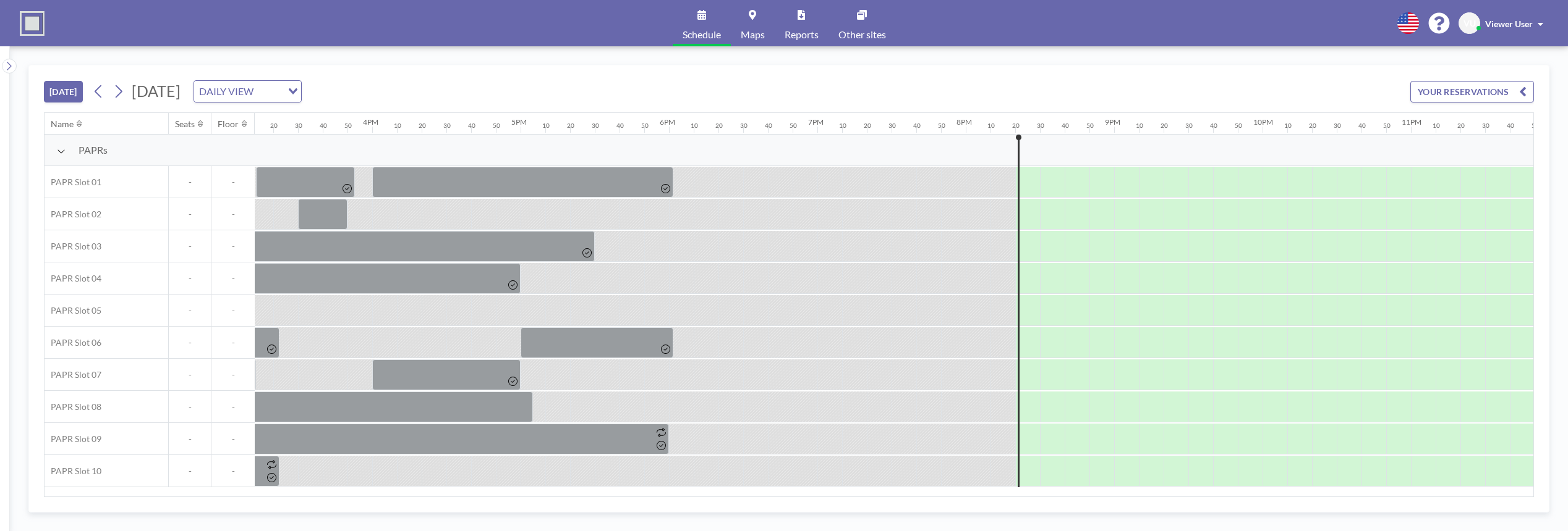
scroll to position [0, 2296]
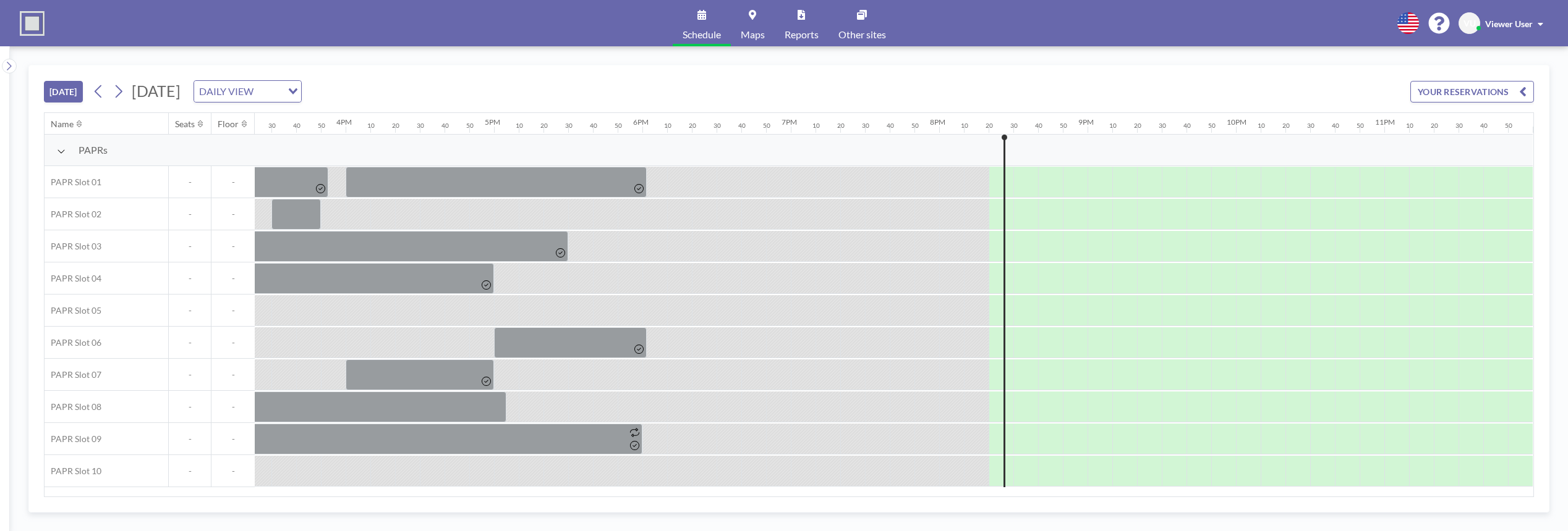
scroll to position [0, 2296]
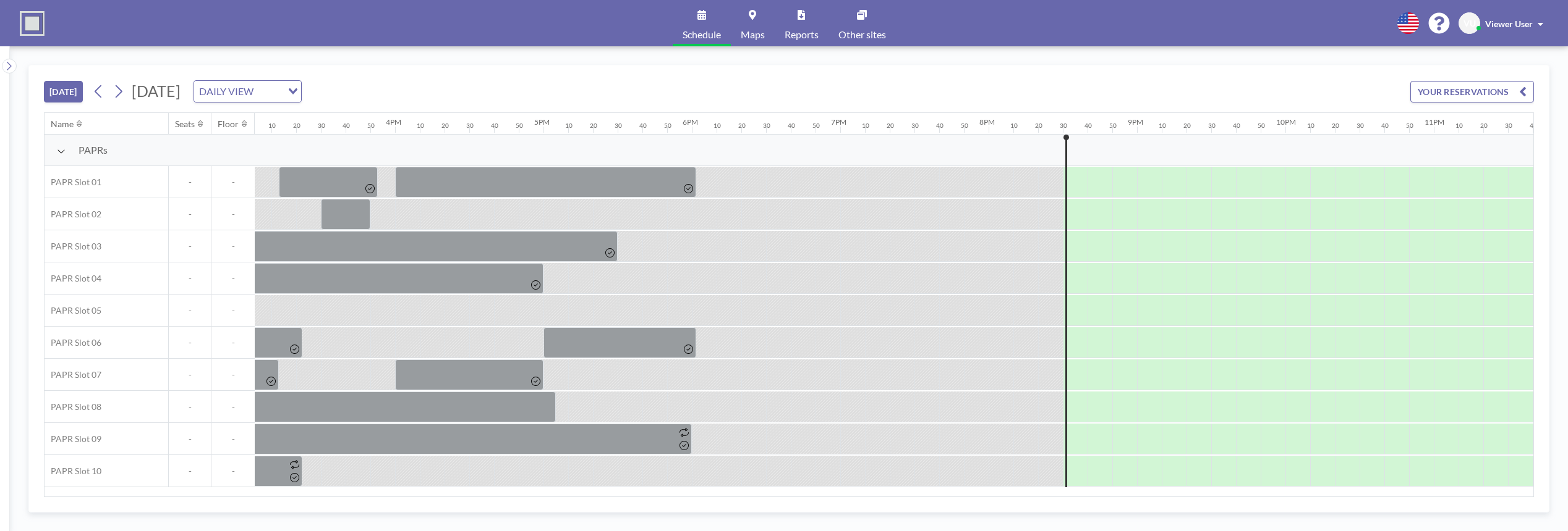
scroll to position [0, 2296]
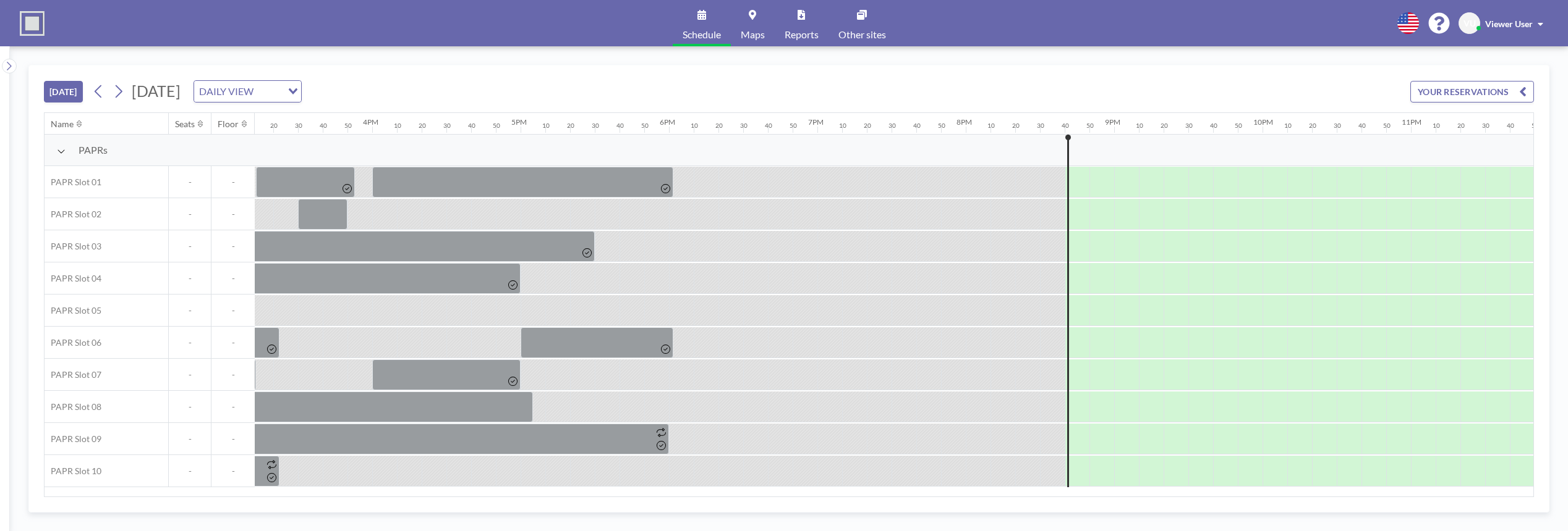
scroll to position [0, 2296]
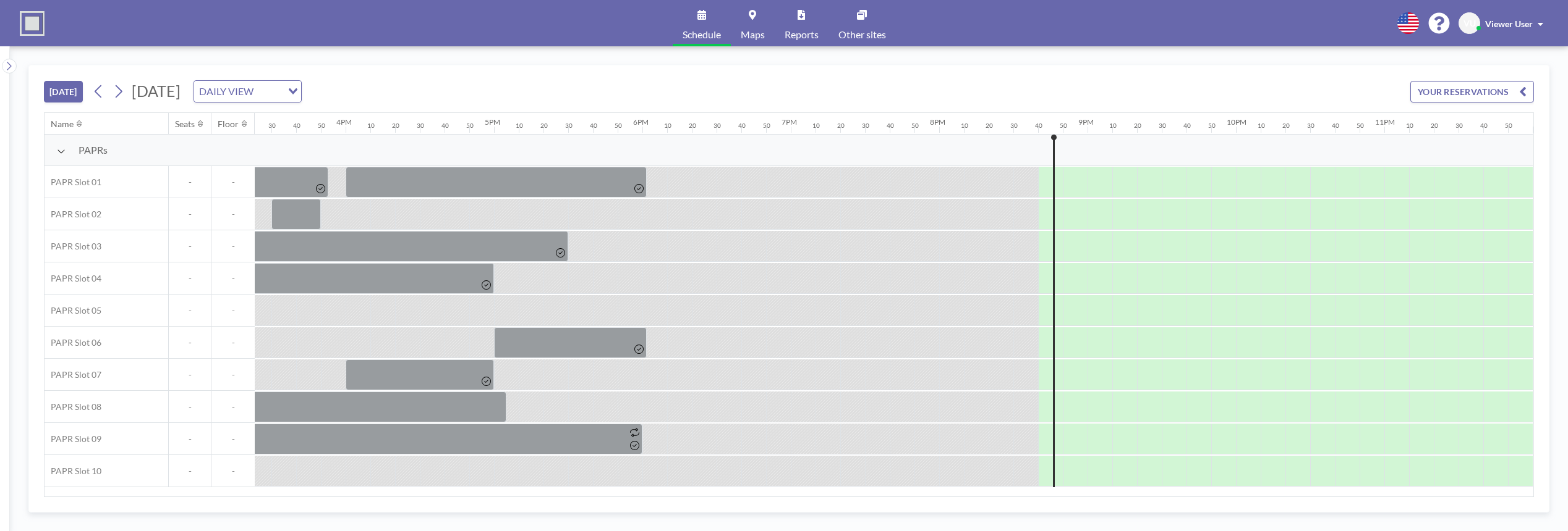
scroll to position [0, 2296]
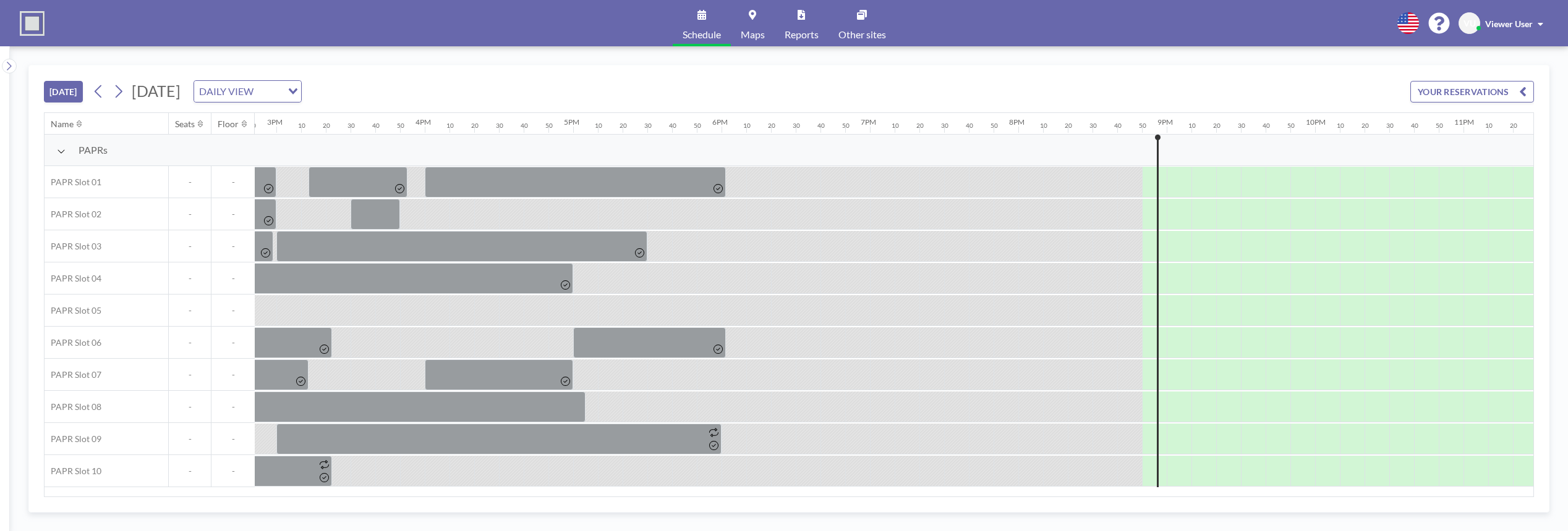
scroll to position [0, 2296]
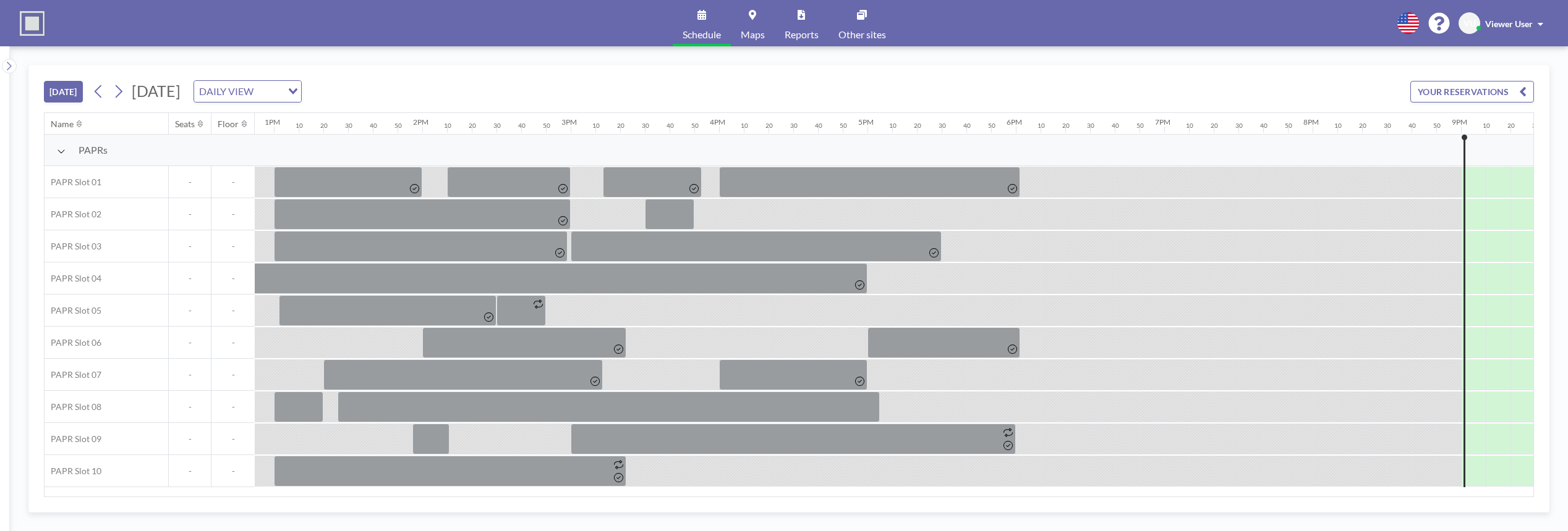
scroll to position [0, 2296]
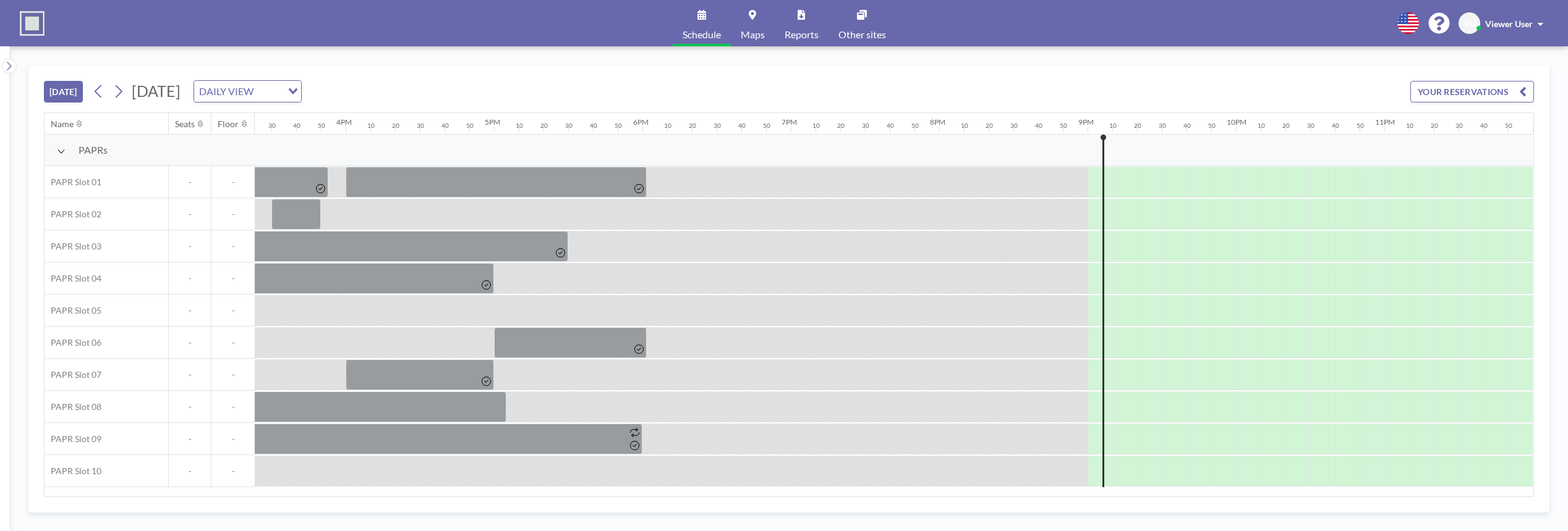
scroll to position [0, 2296]
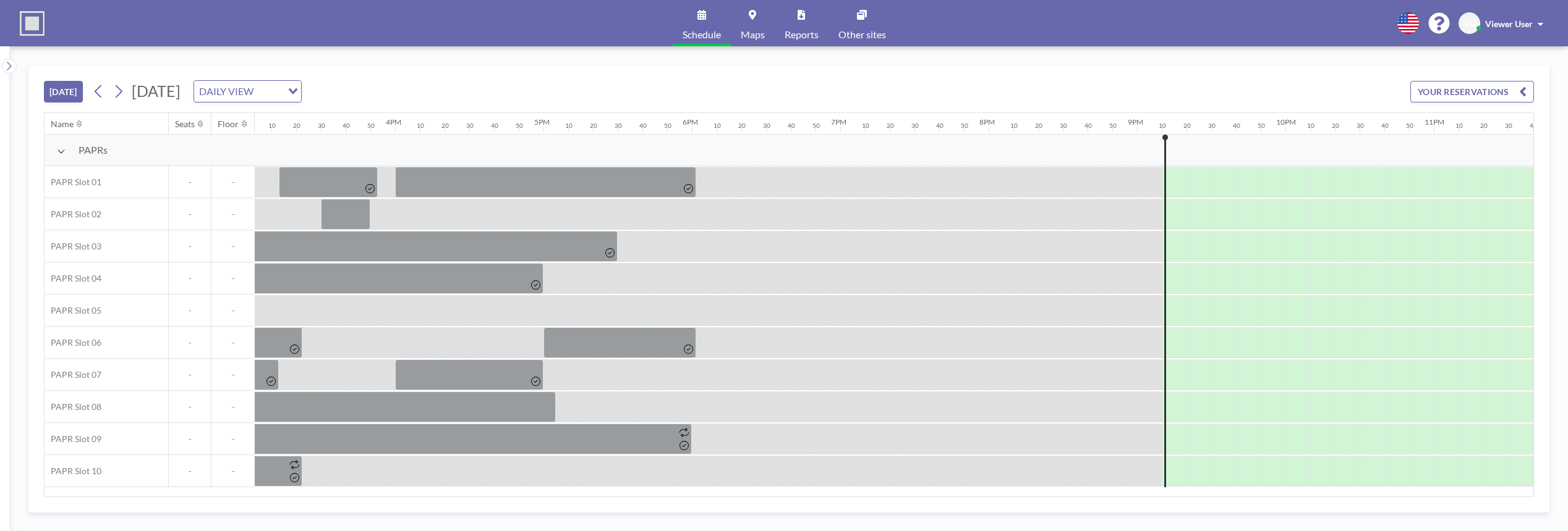
scroll to position [0, 2296]
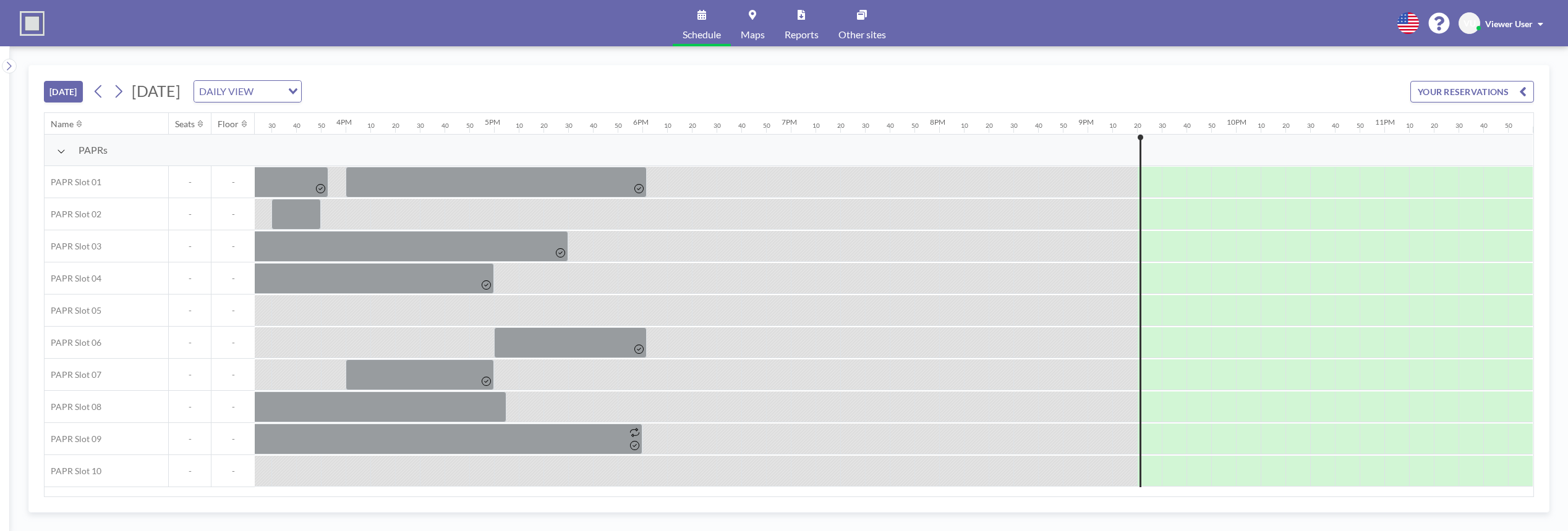
scroll to position [0, 2296]
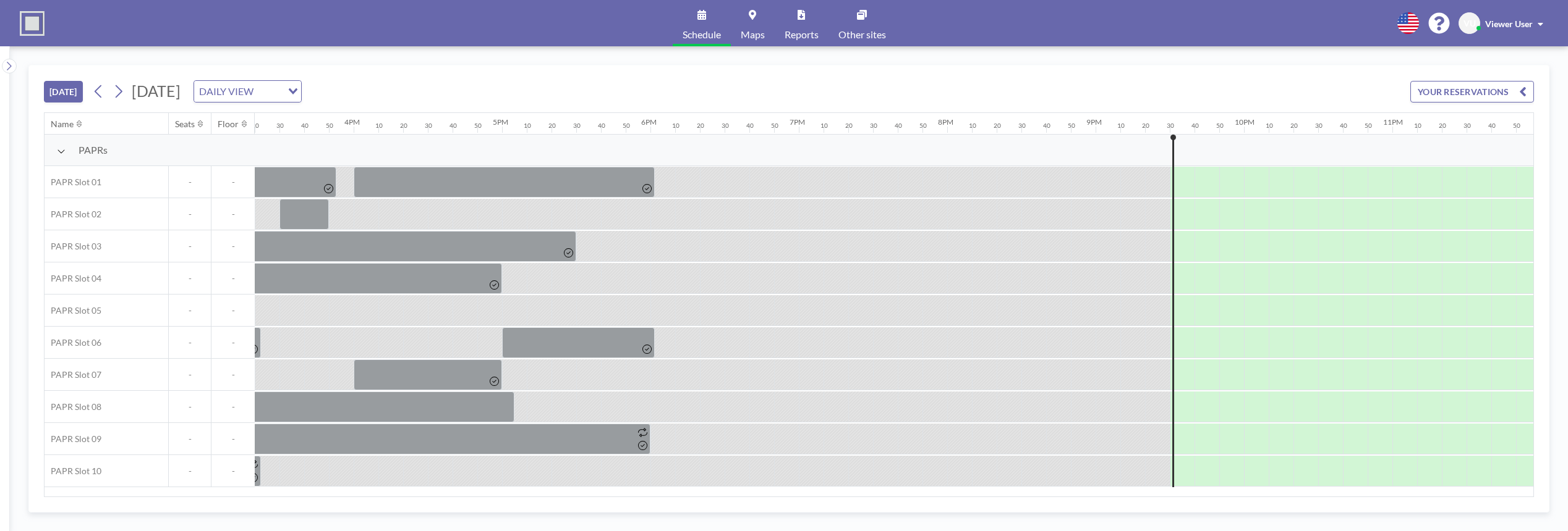
scroll to position [0, 2296]
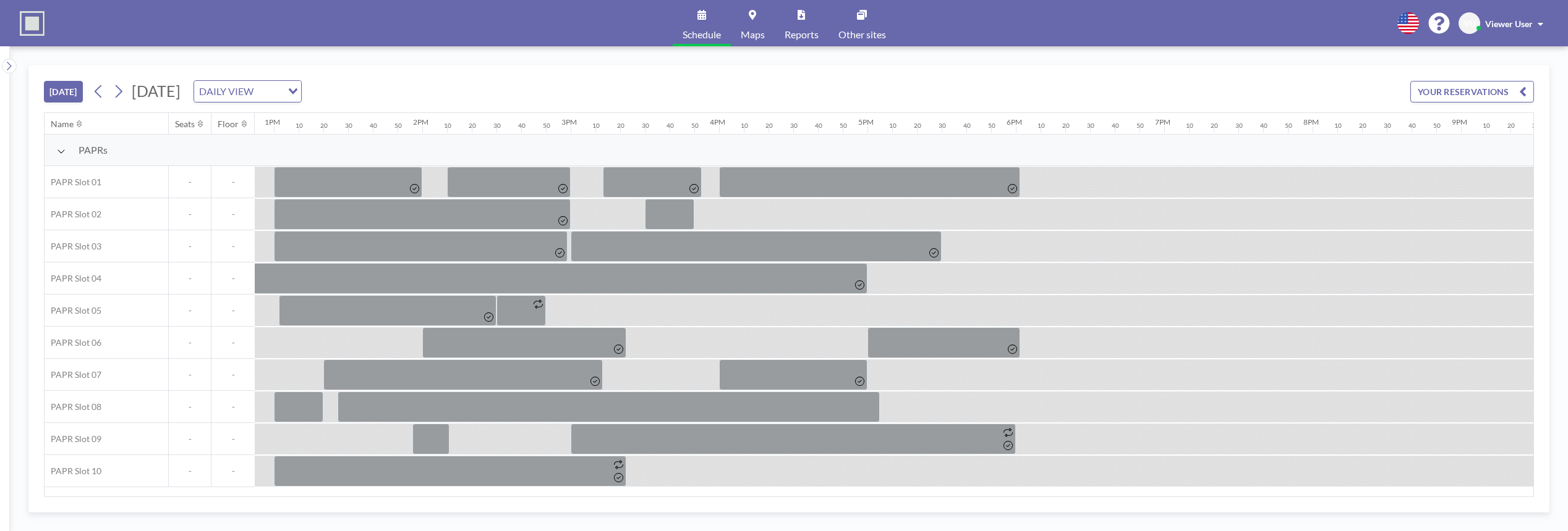
scroll to position [0, 2296]
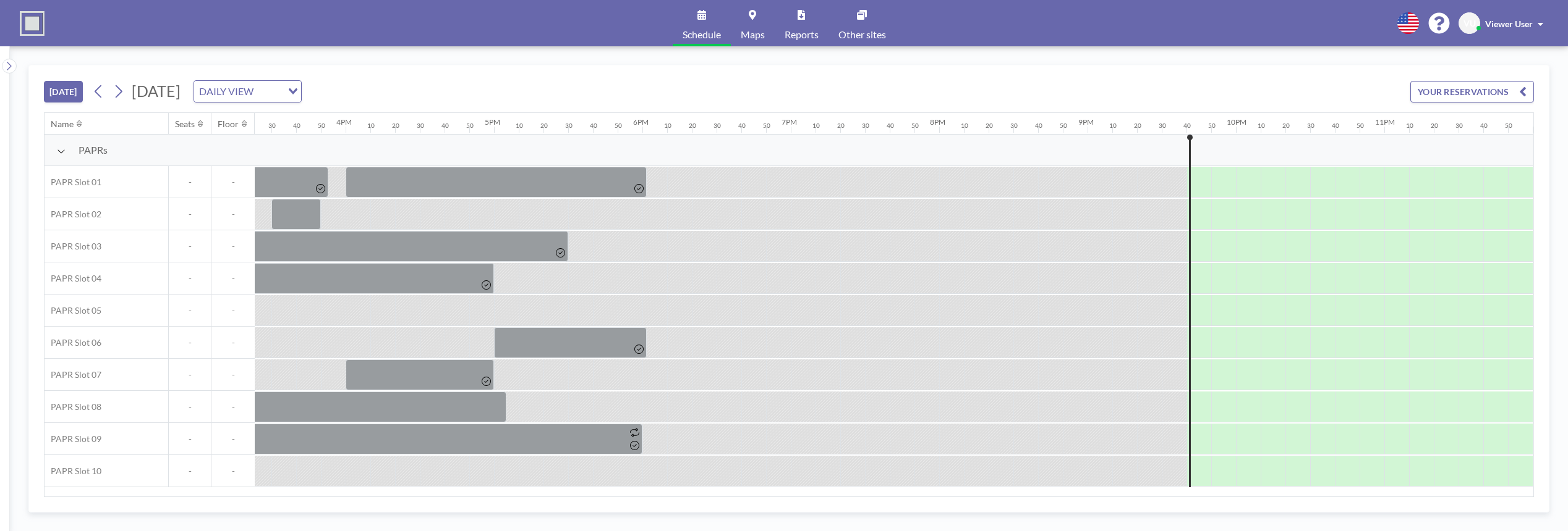
scroll to position [0, 2296]
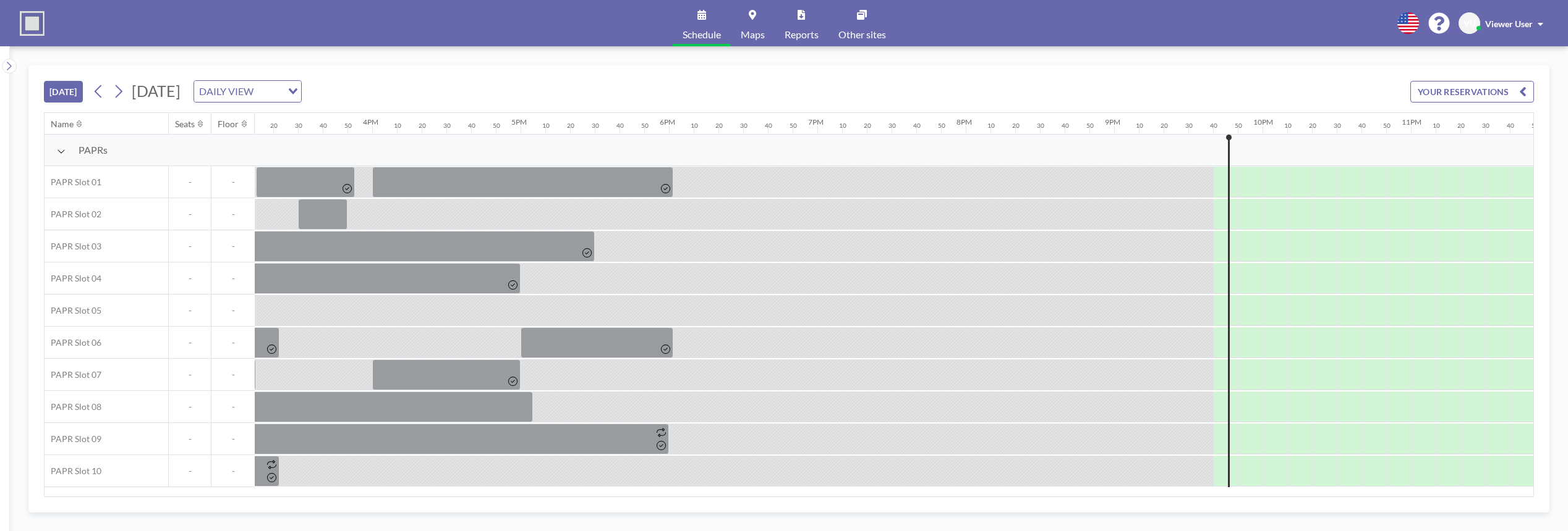
scroll to position [0, 2296]
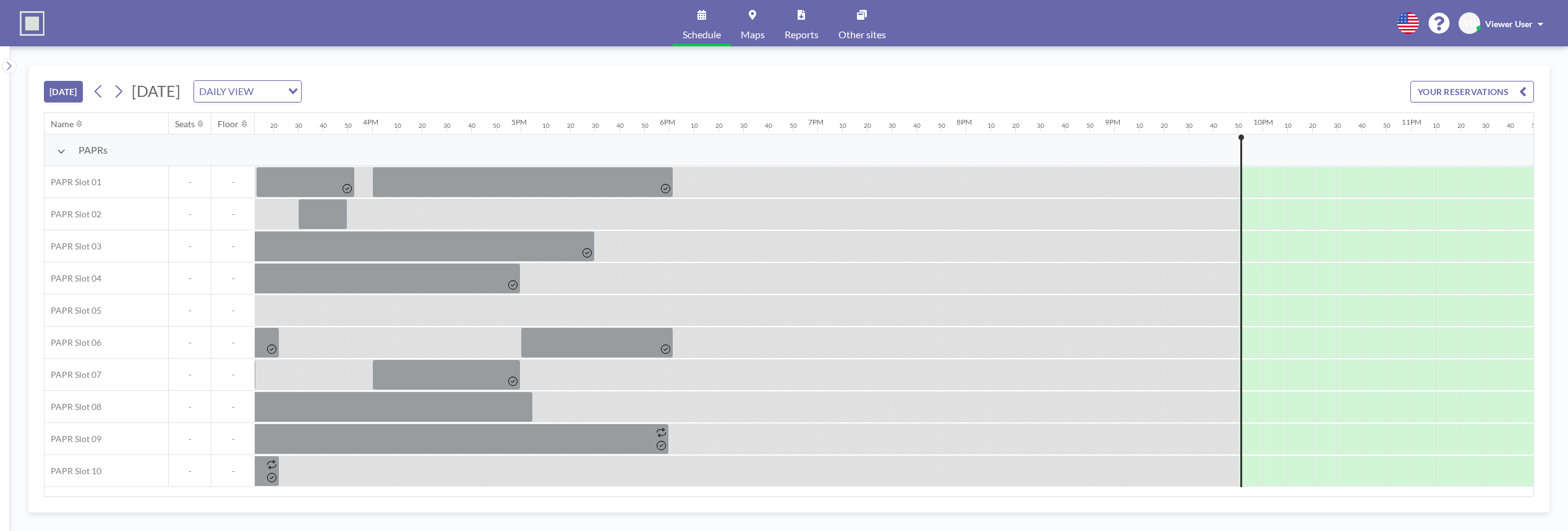
scroll to position [0, 2296]
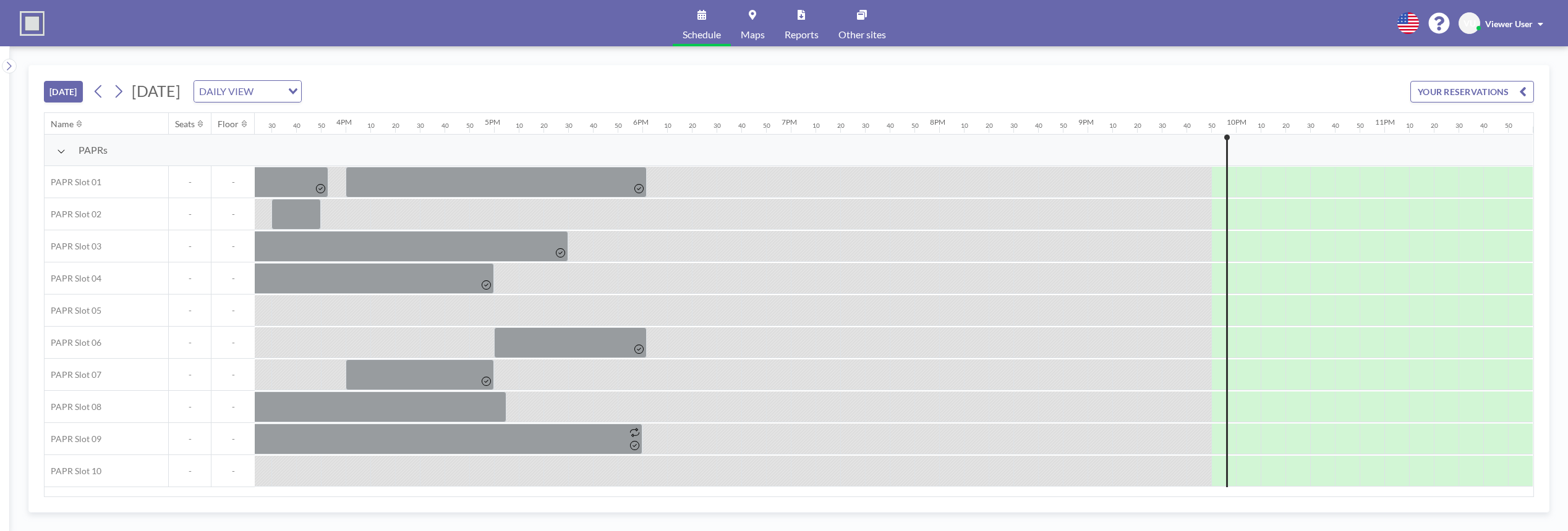
scroll to position [0, 2296]
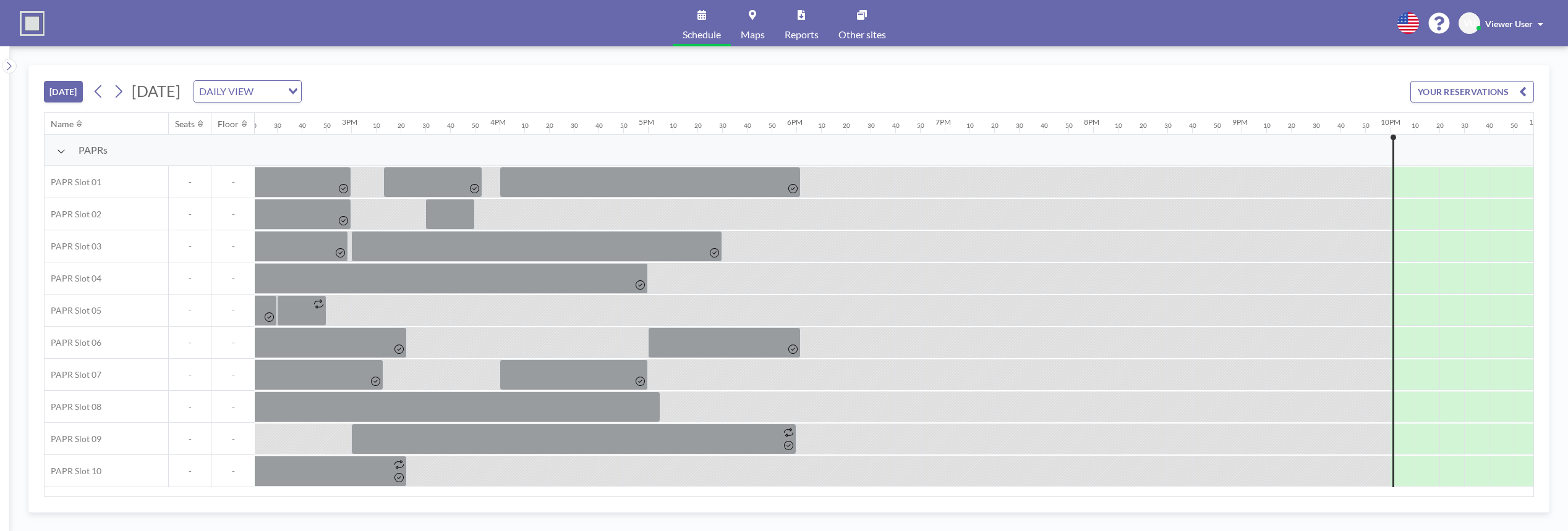
scroll to position [0, 2296]
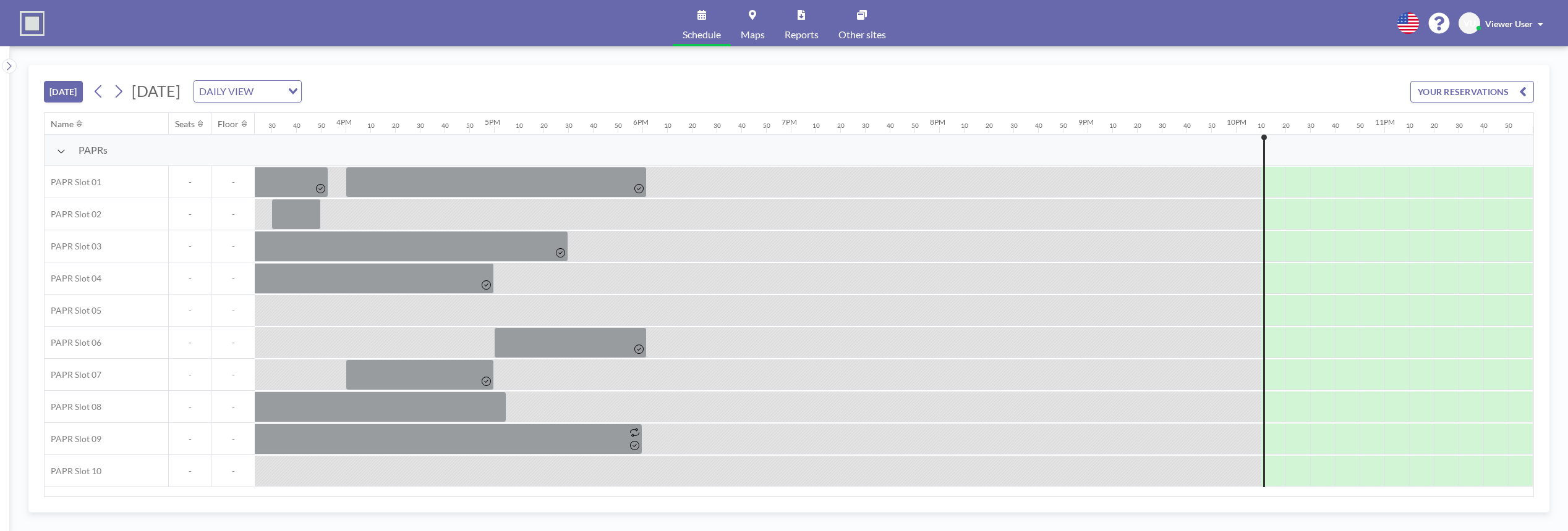
scroll to position [0, 2296]
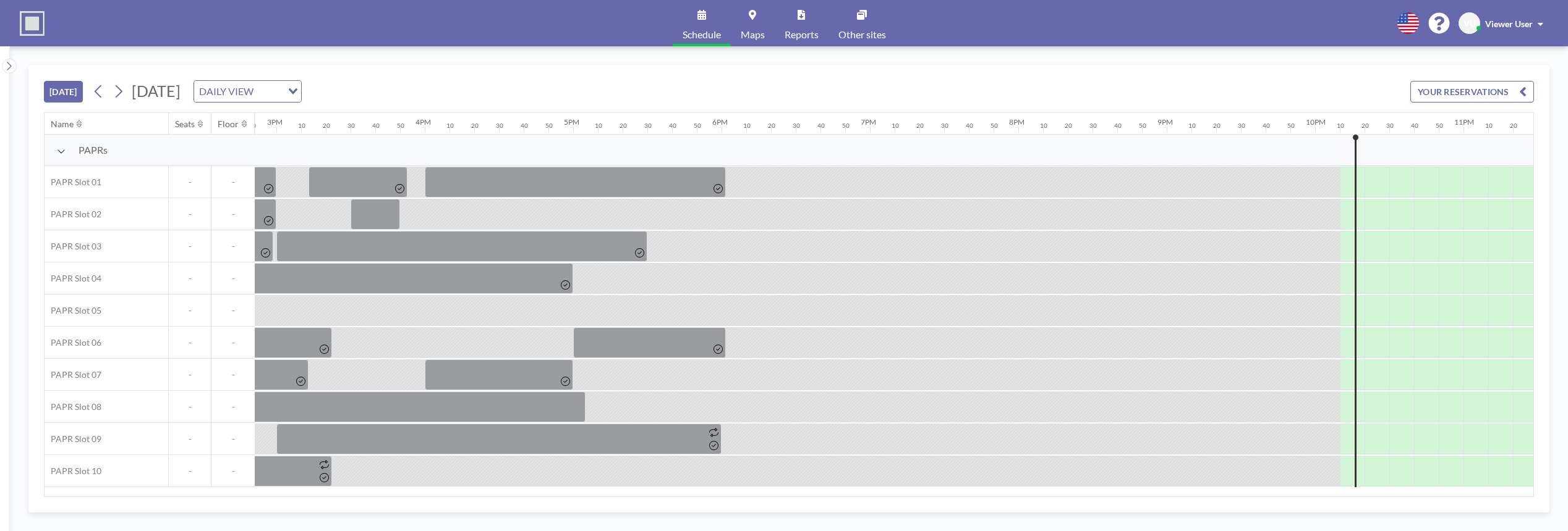
scroll to position [0, 2296]
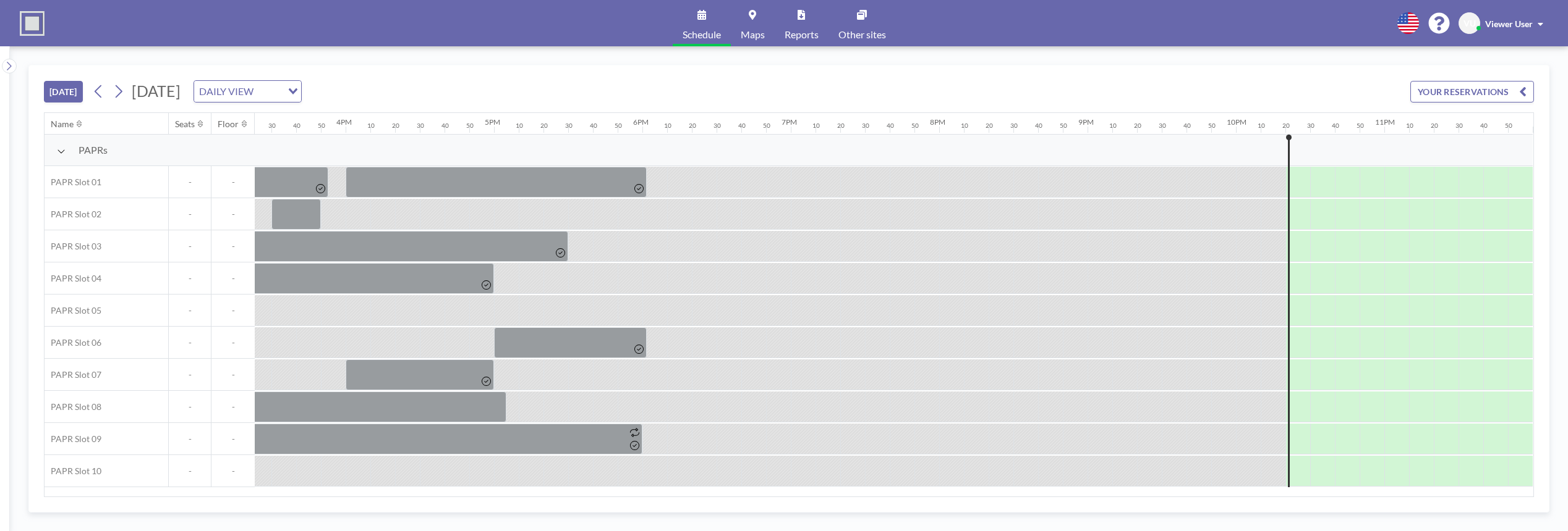
scroll to position [0, 2296]
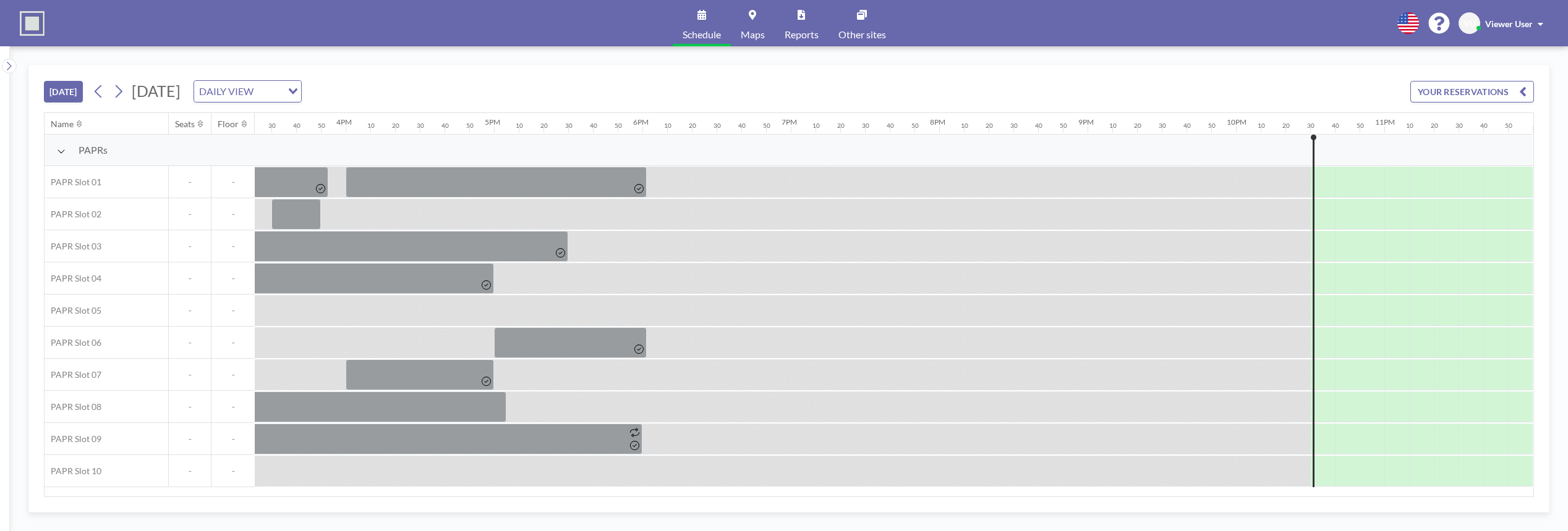
scroll to position [0, 2296]
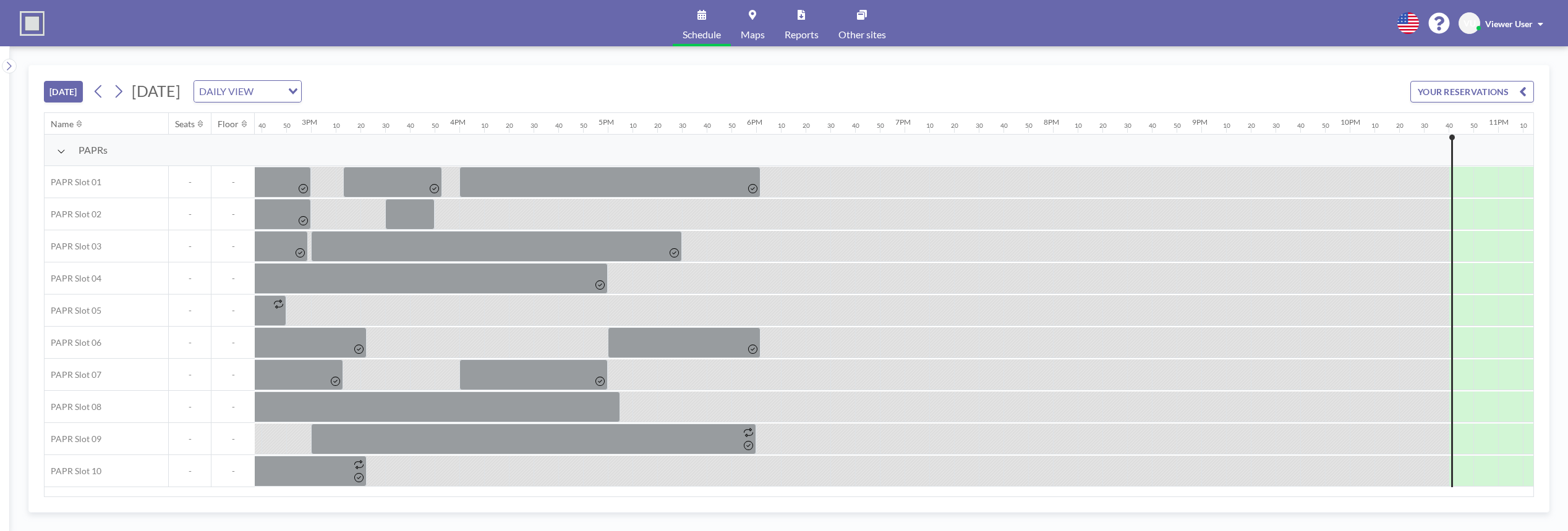
scroll to position [0, 2296]
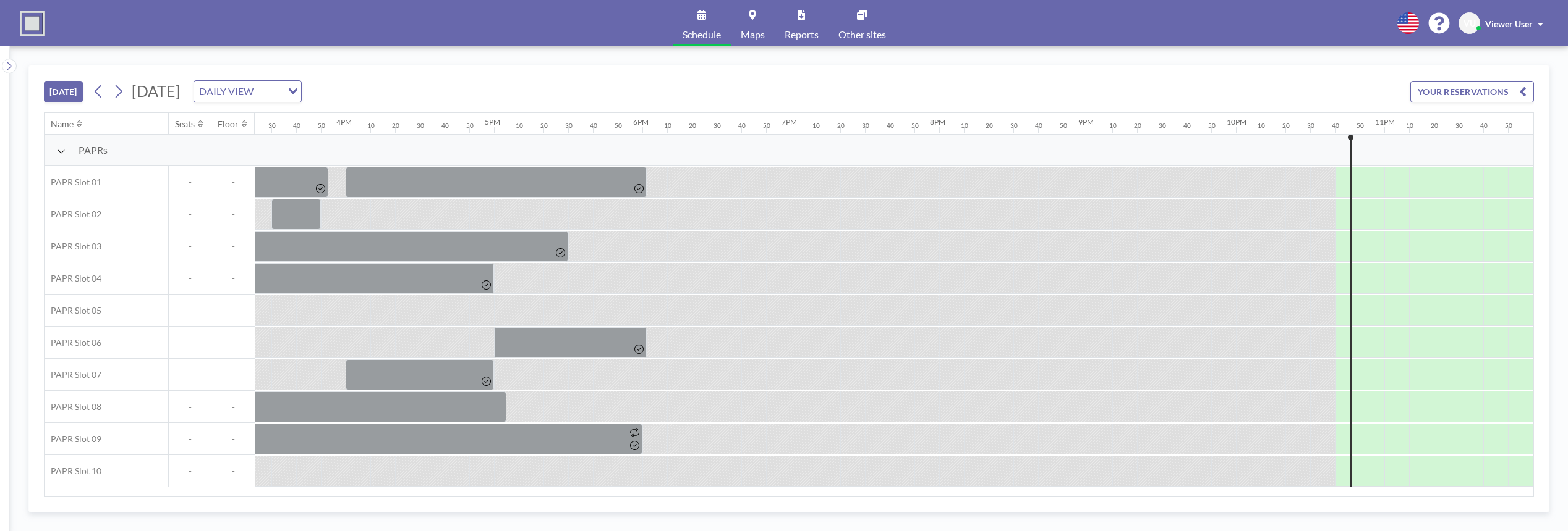
scroll to position [0, 2296]
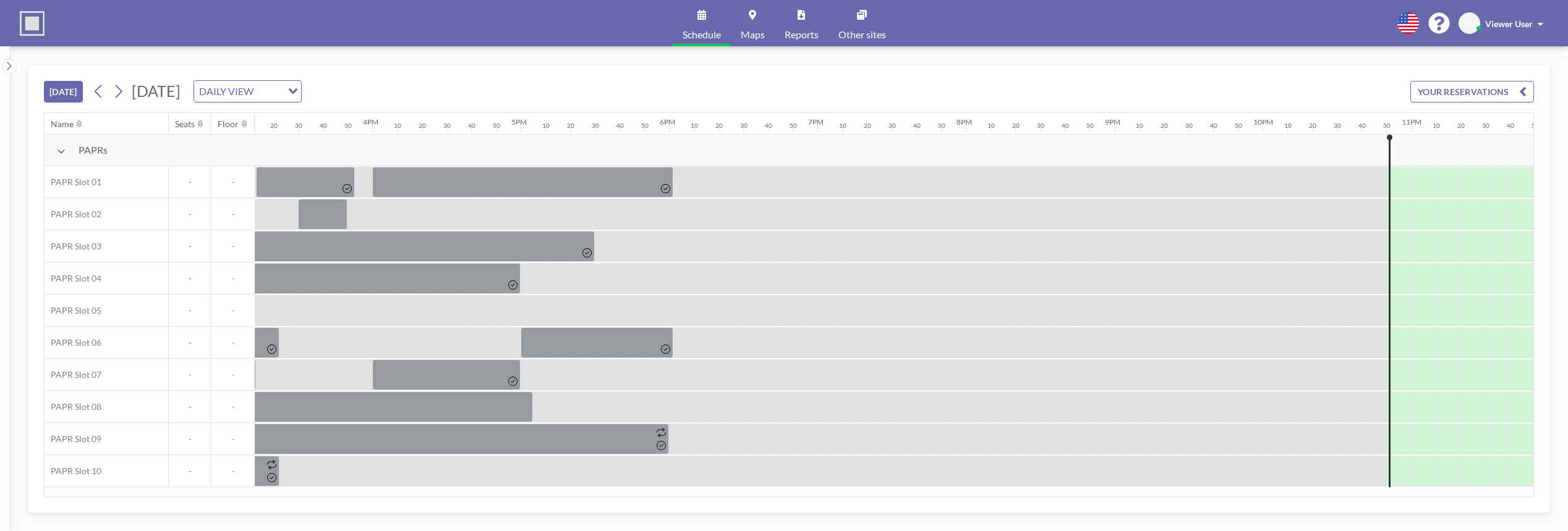
scroll to position [0, 2296]
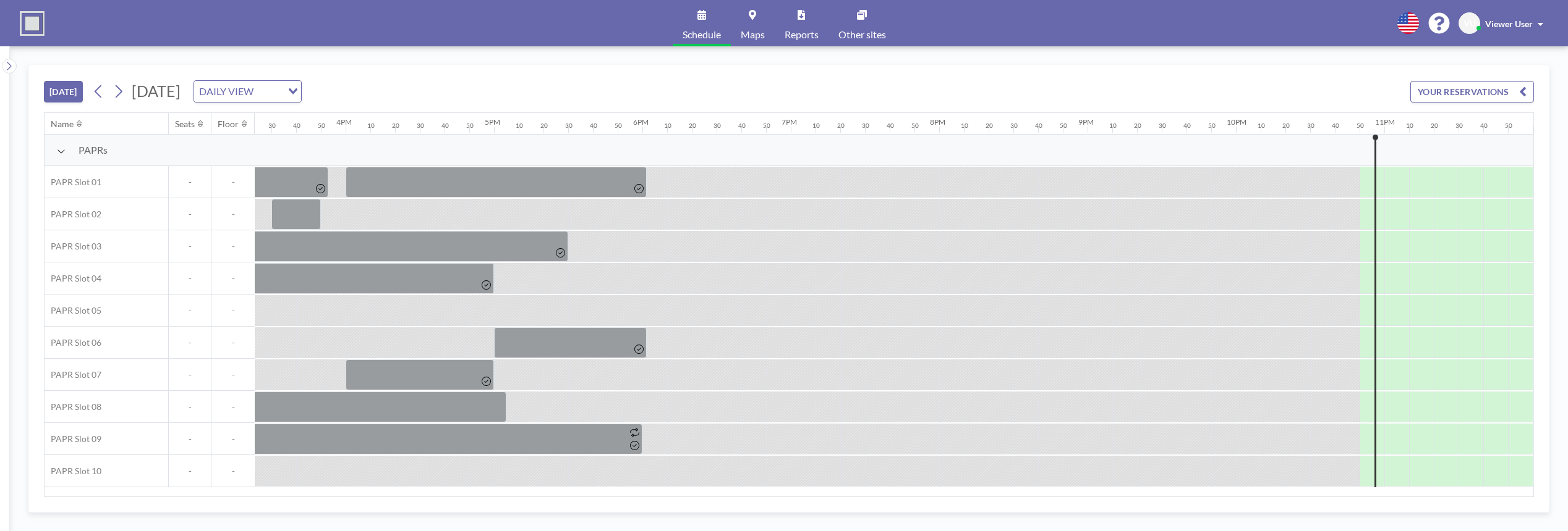
scroll to position [0, 2296]
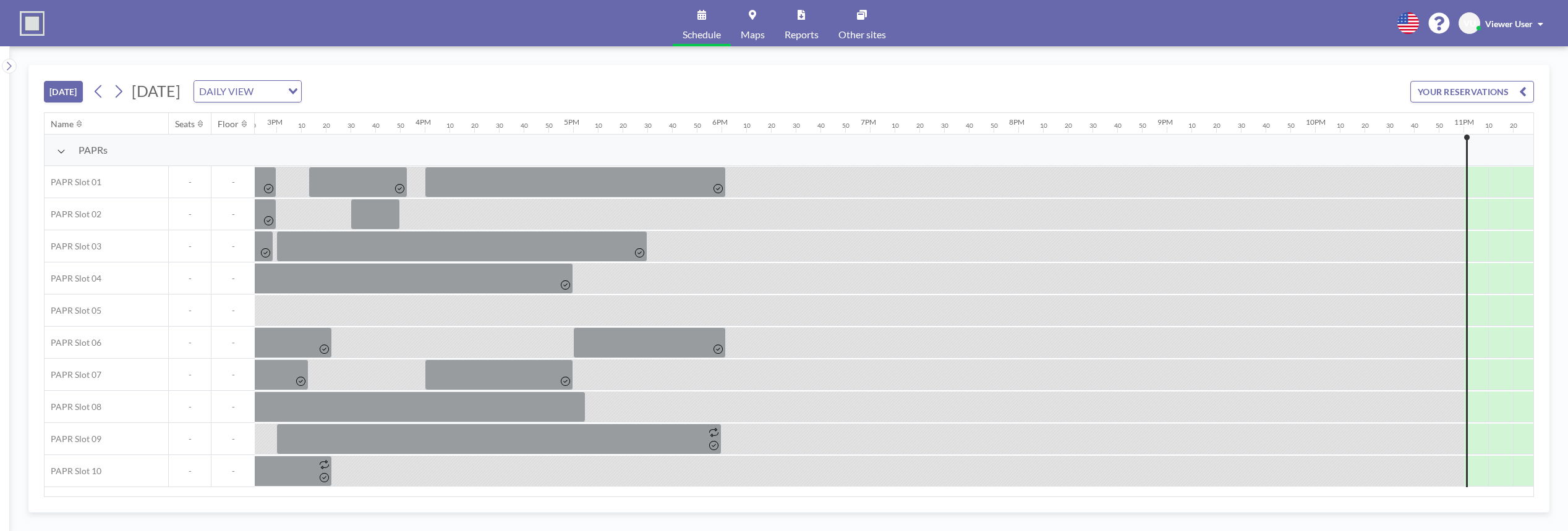
scroll to position [0, 2296]
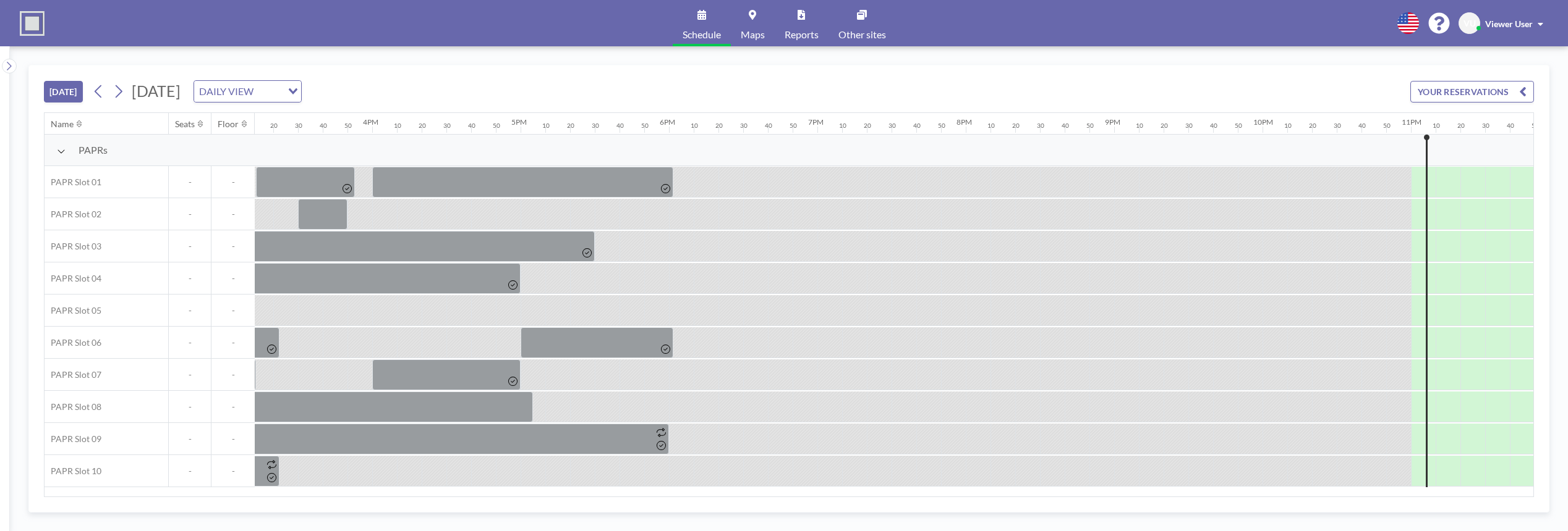
scroll to position [0, 2296]
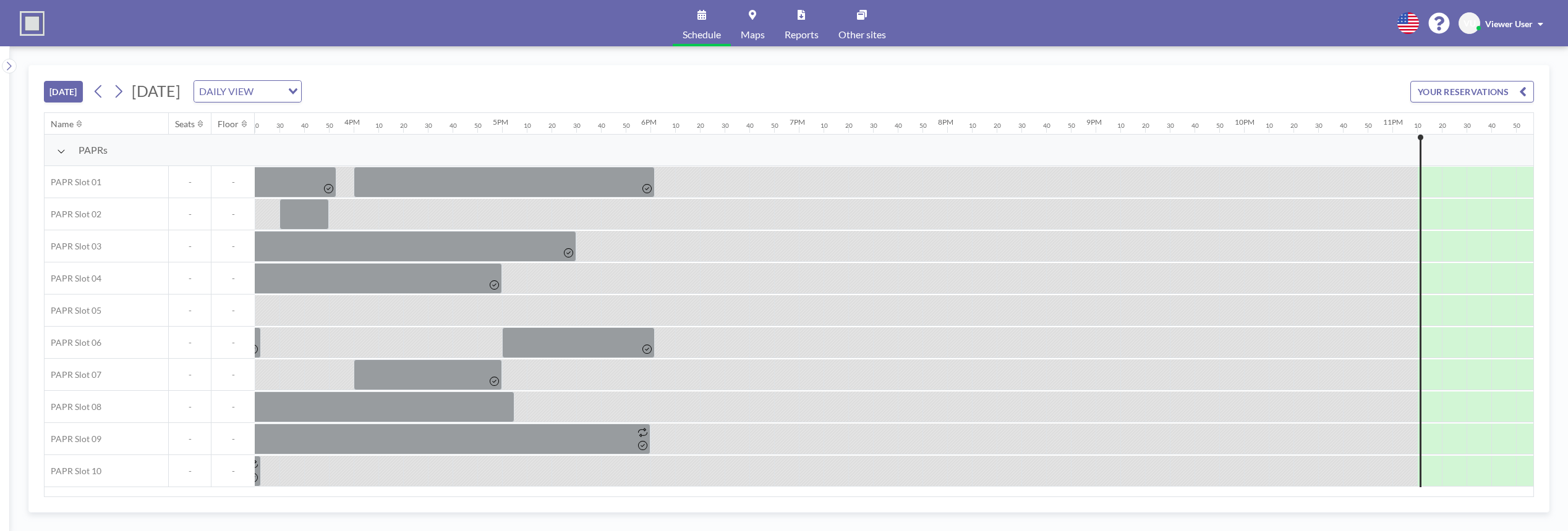
scroll to position [0, 2296]
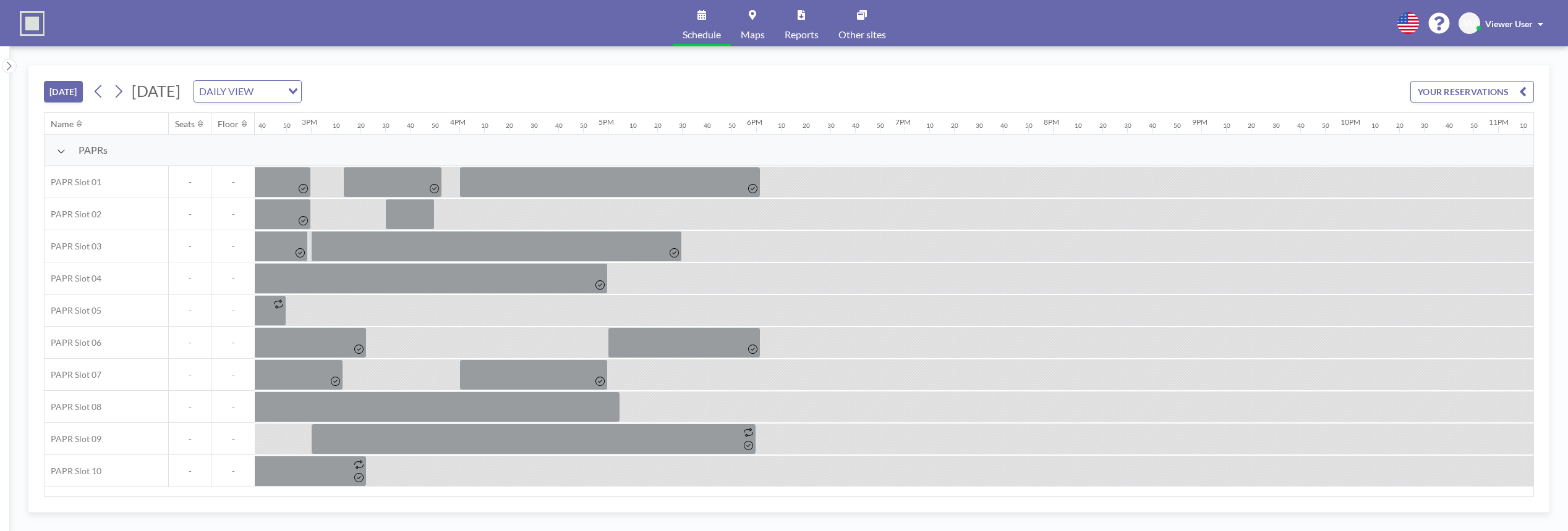
scroll to position [0, 2296]
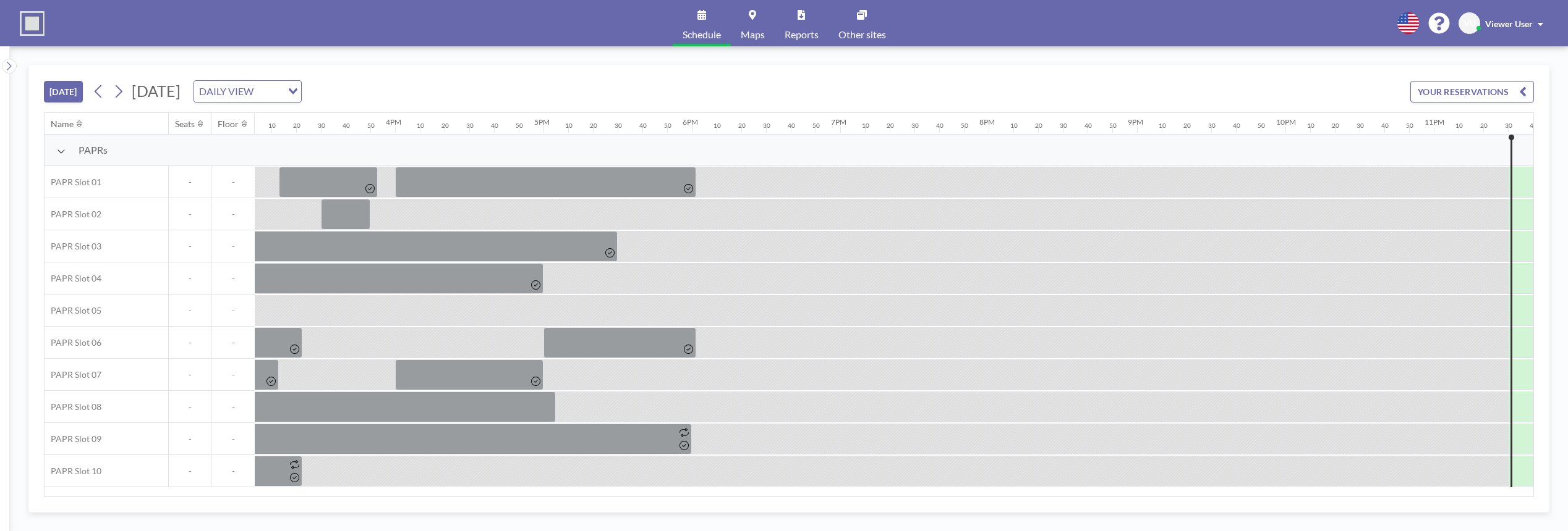
scroll to position [0, 2296]
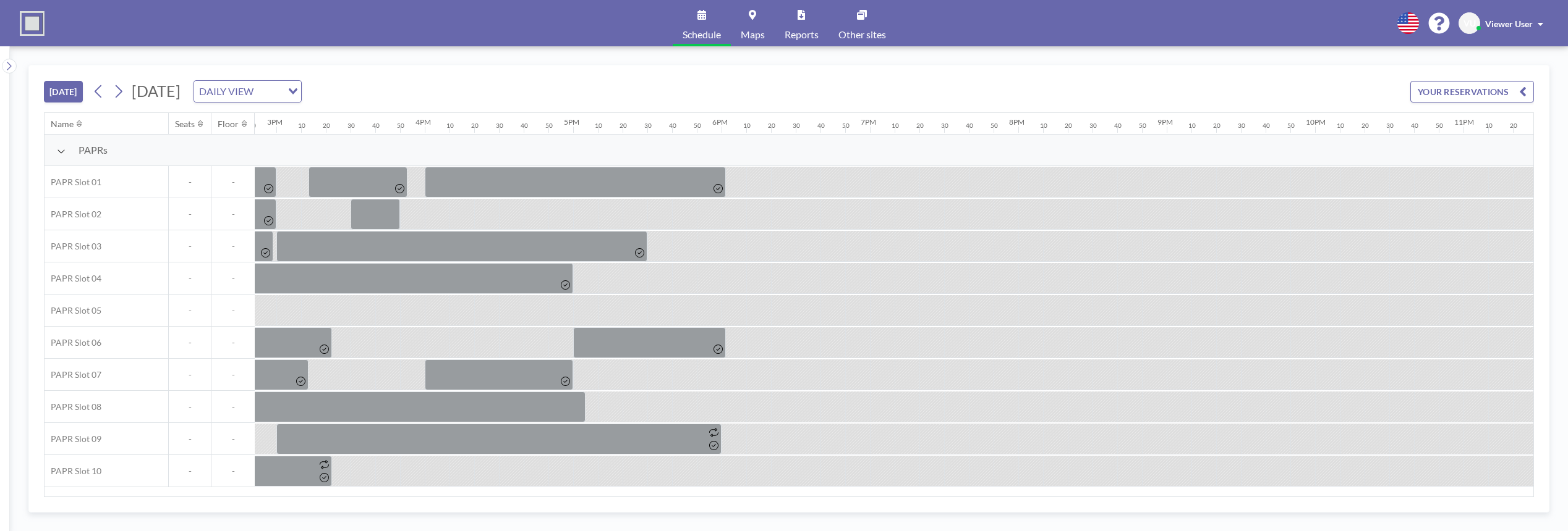
scroll to position [0, 2296]
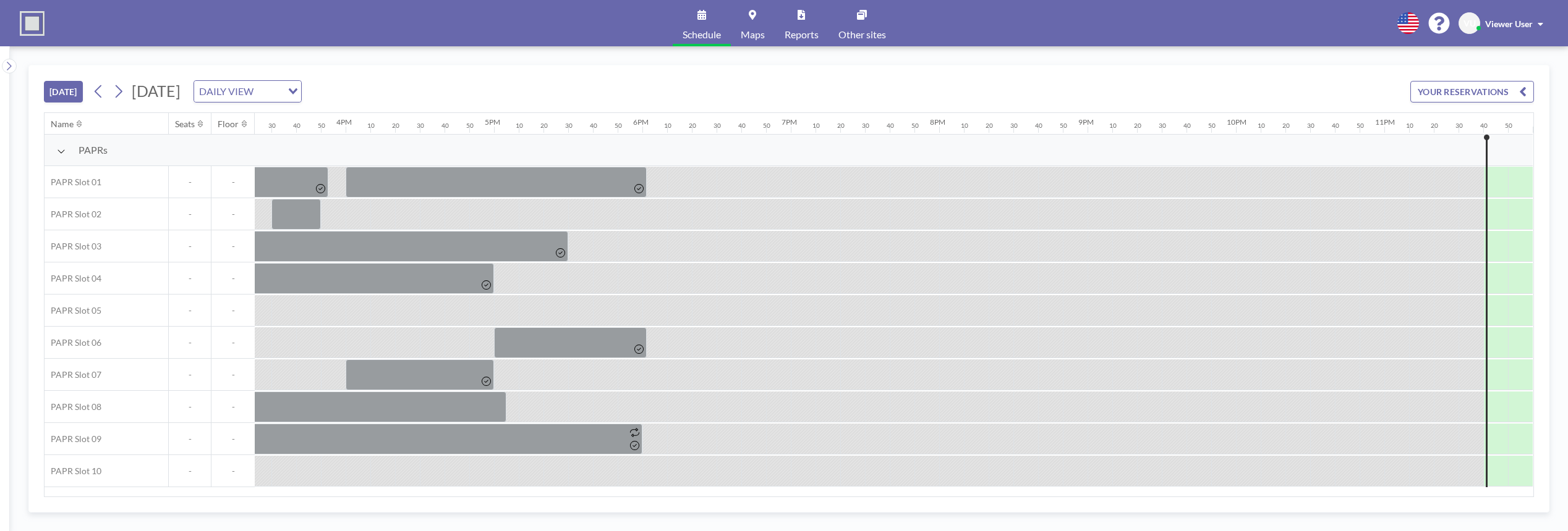
scroll to position [0, 2296]
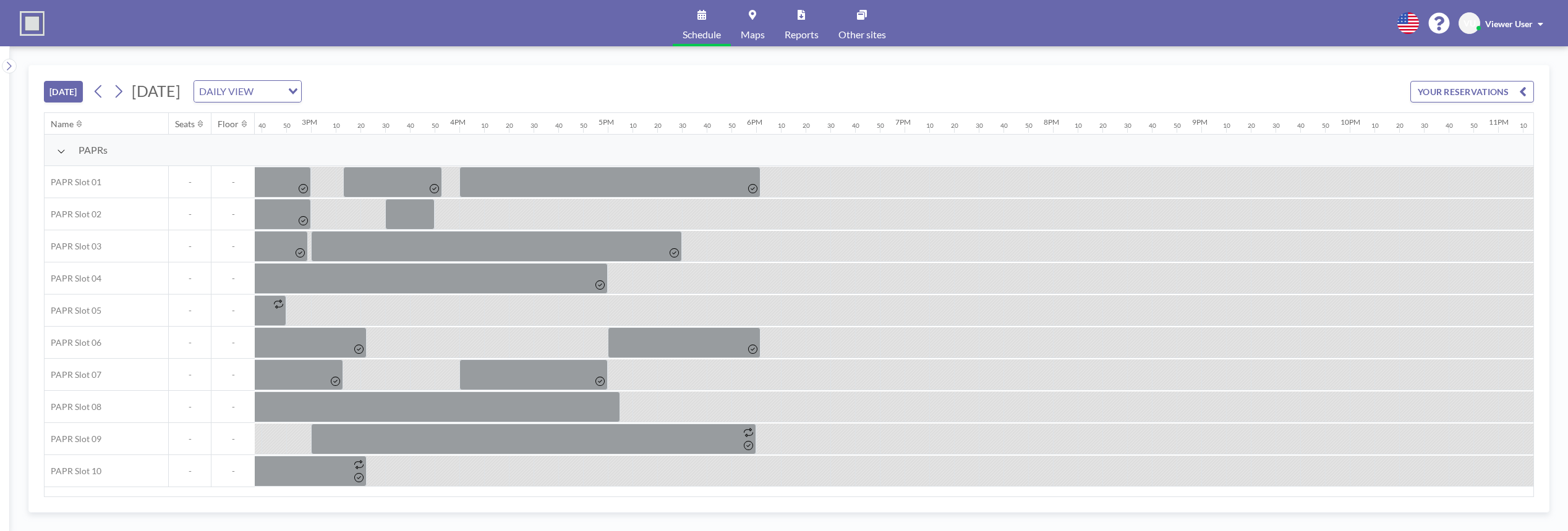
scroll to position [0, 2296]
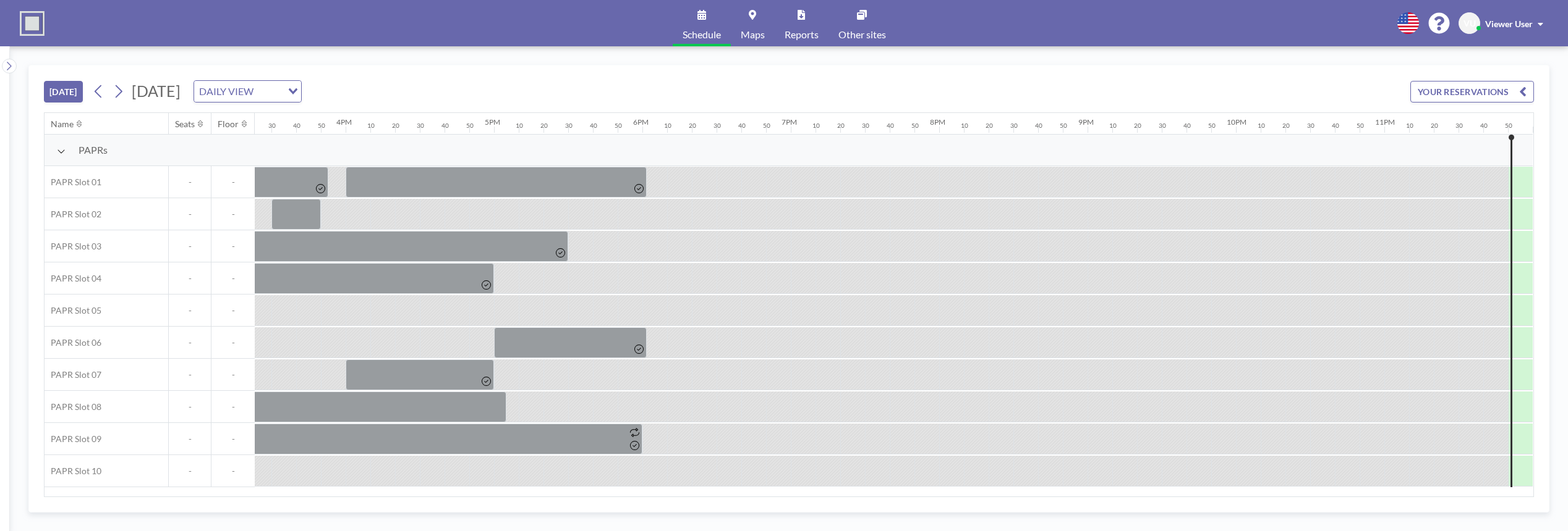
scroll to position [0, 2296]
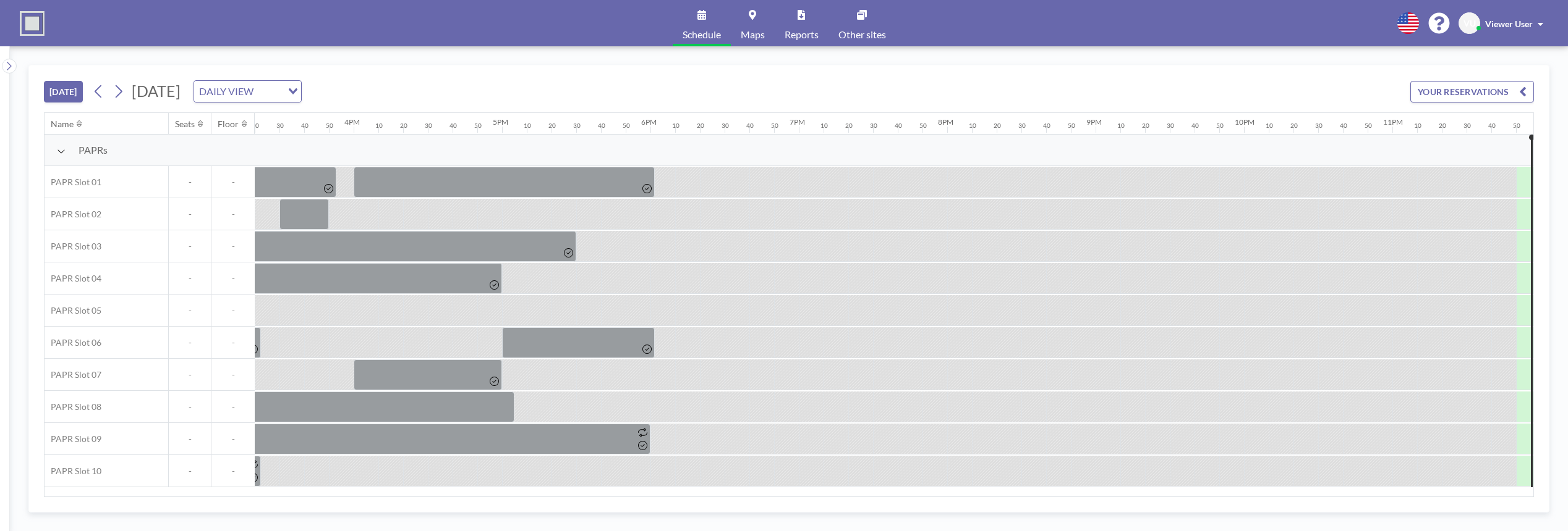
scroll to position [0, 2296]
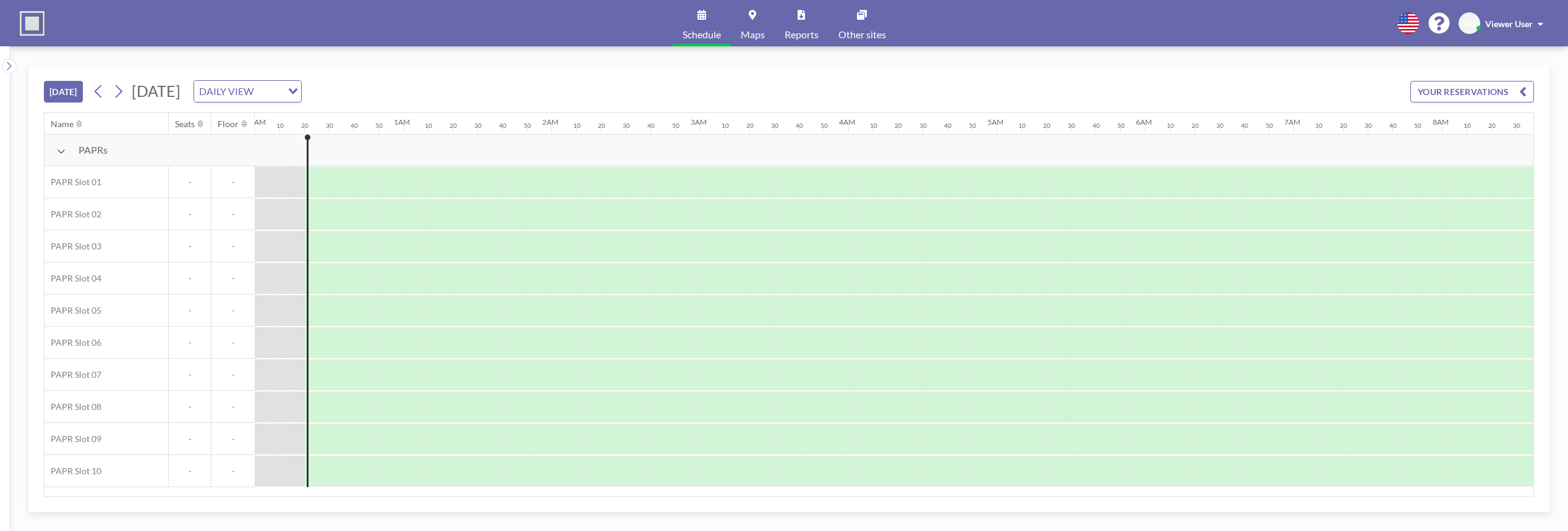
scroll to position [0, 25]
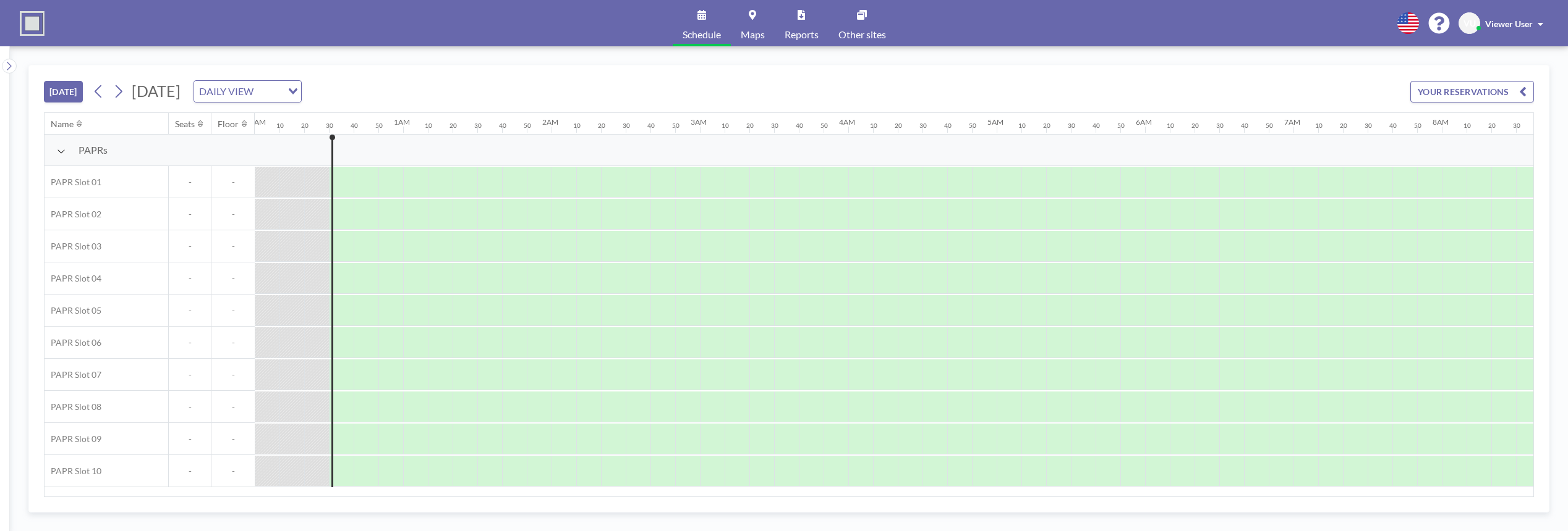
scroll to position [0, 49]
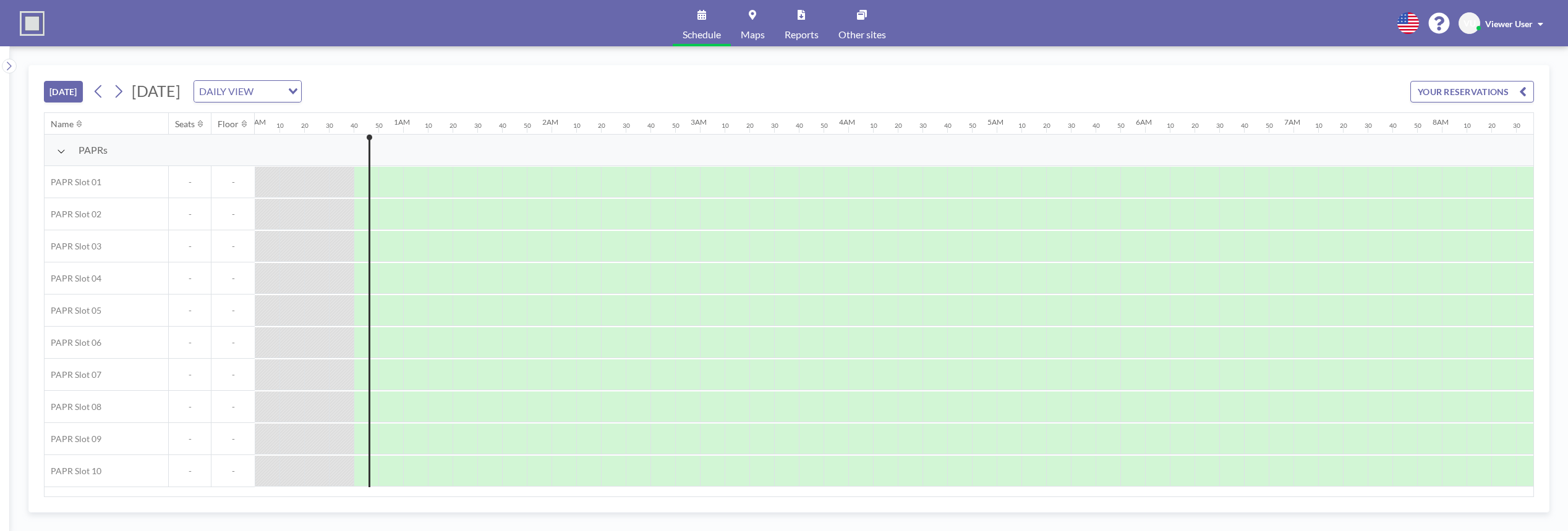
scroll to position [0, 74]
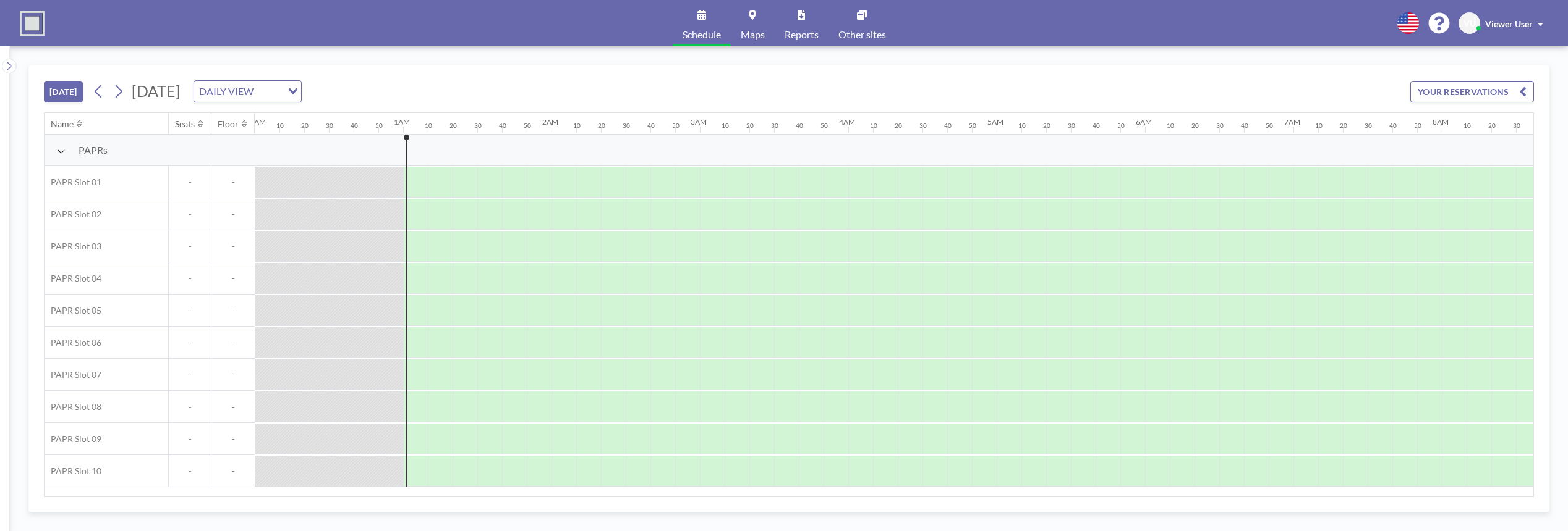
scroll to position [0, 124]
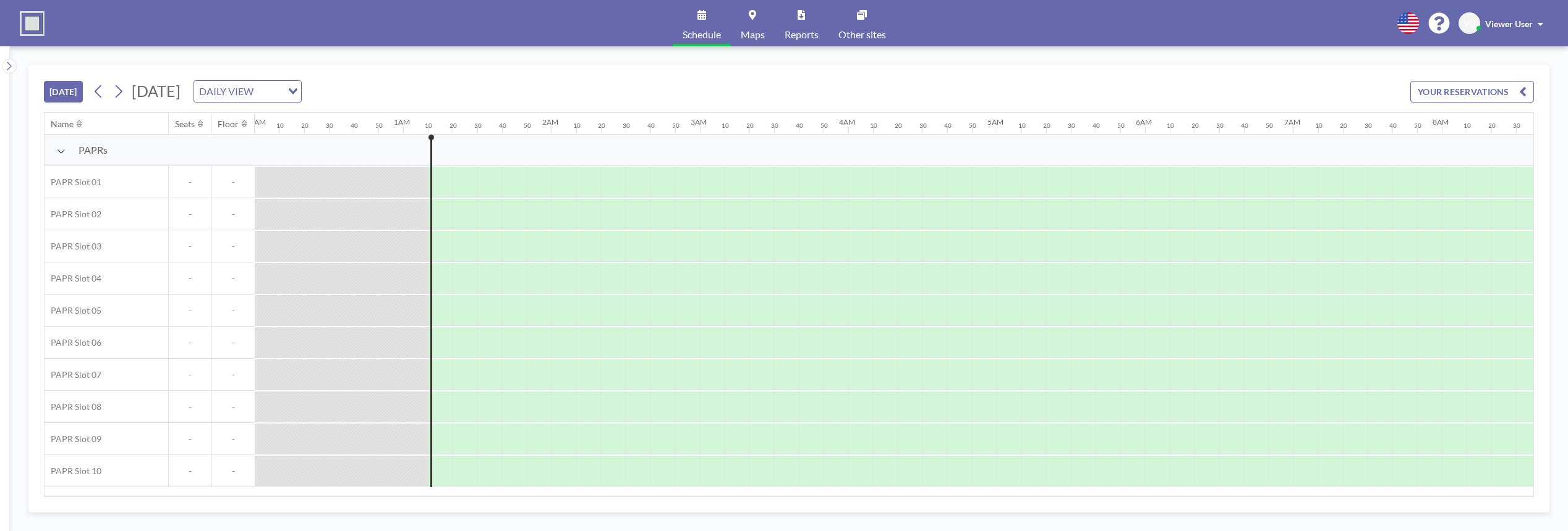
scroll to position [0, 148]
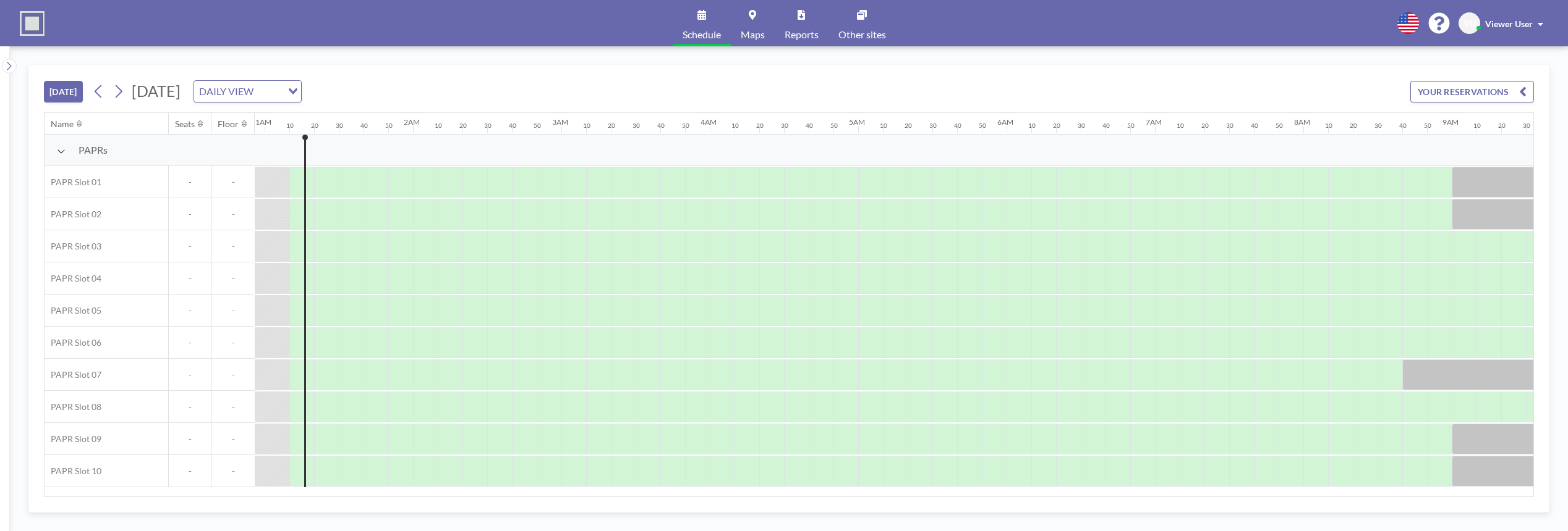
scroll to position [0, 148]
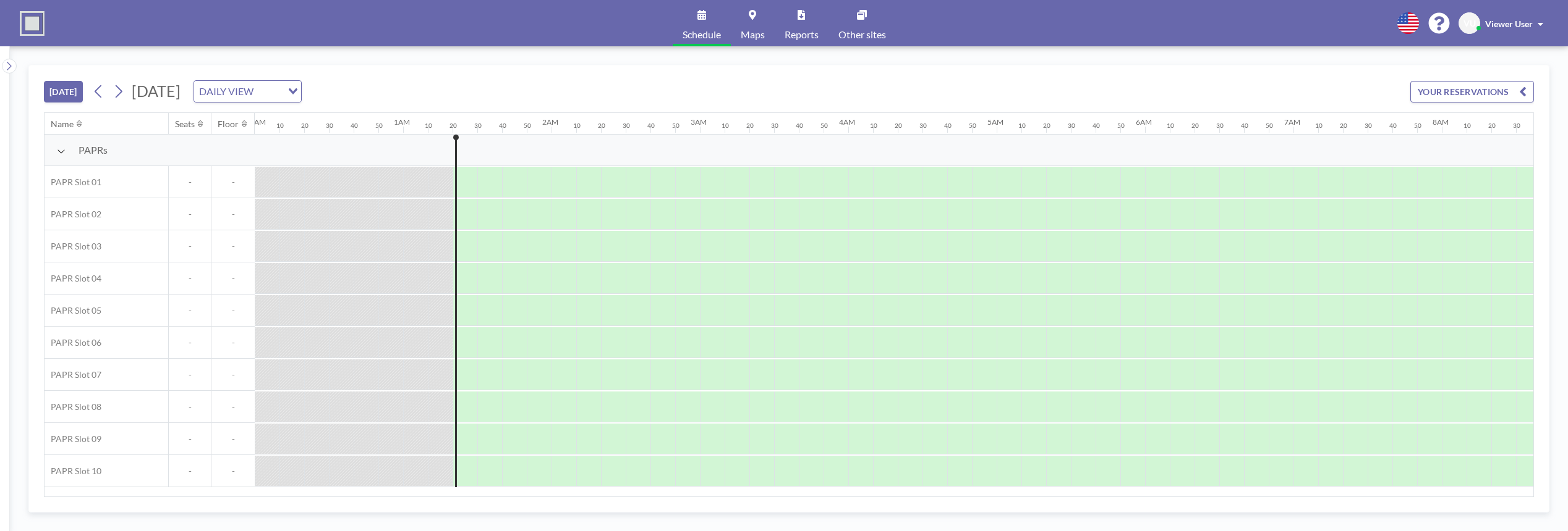
scroll to position [0, 173]
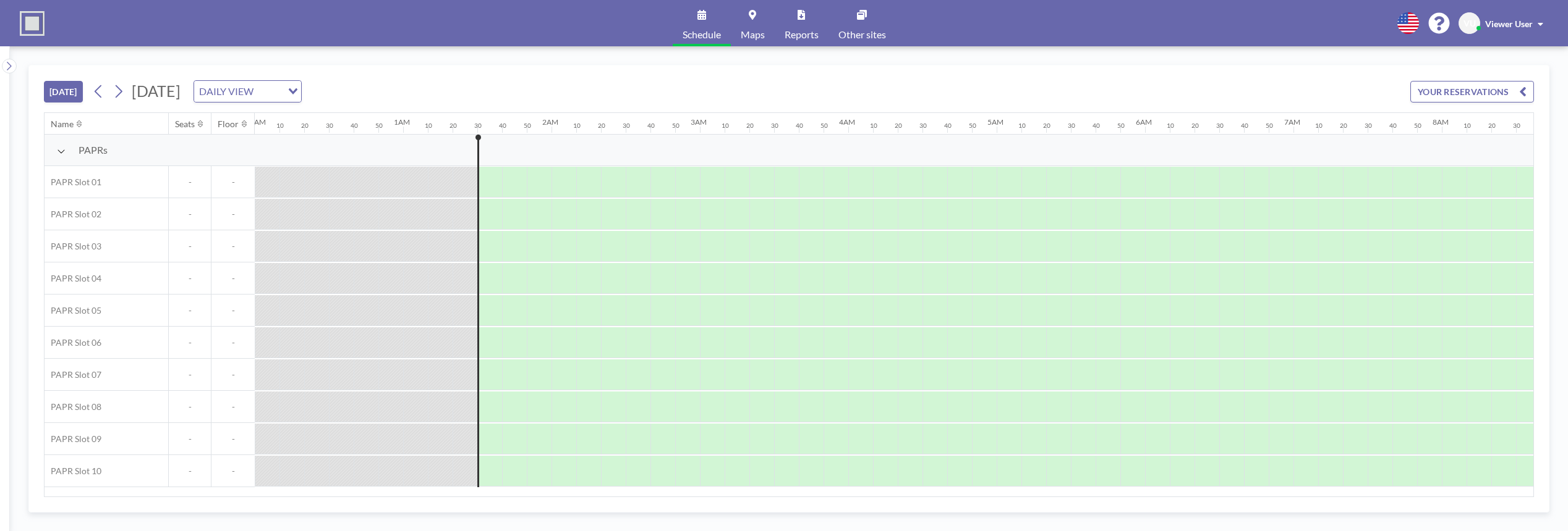
scroll to position [0, 173]
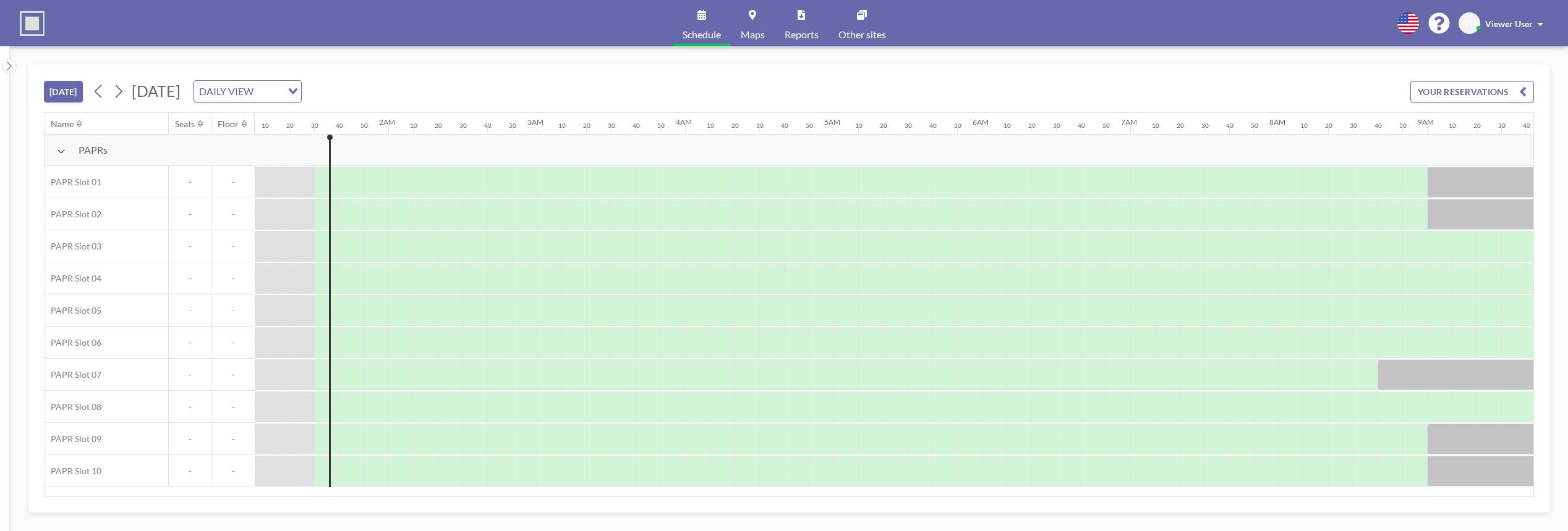
scroll to position [0, 198]
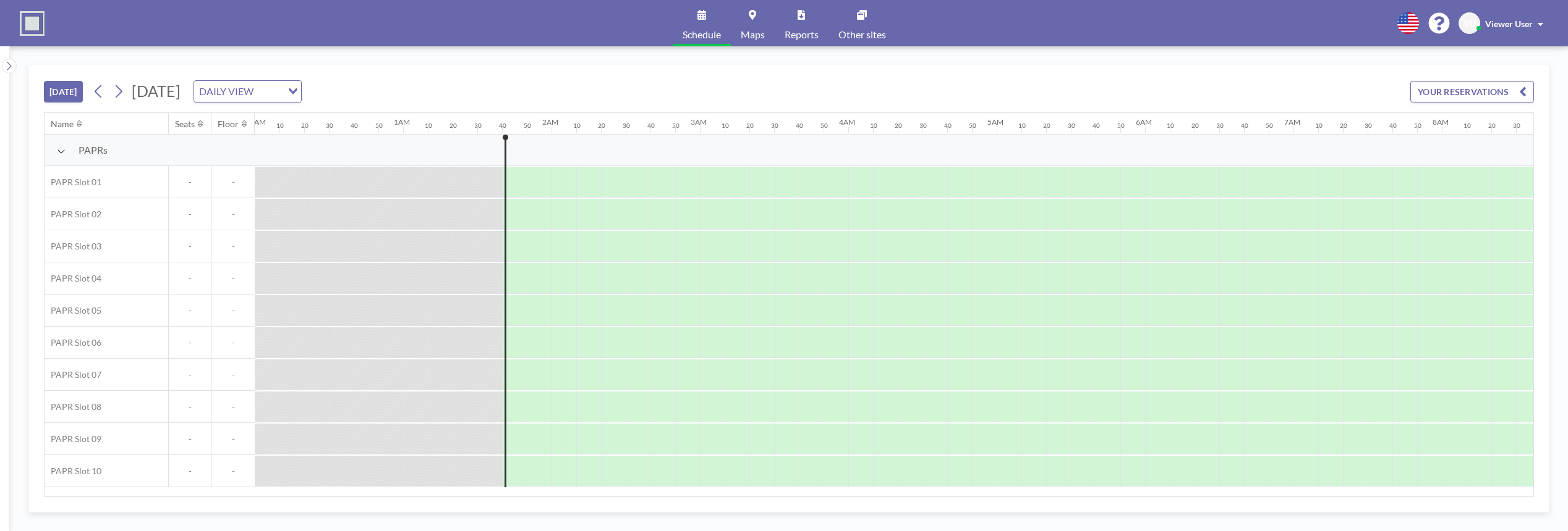
scroll to position [0, 223]
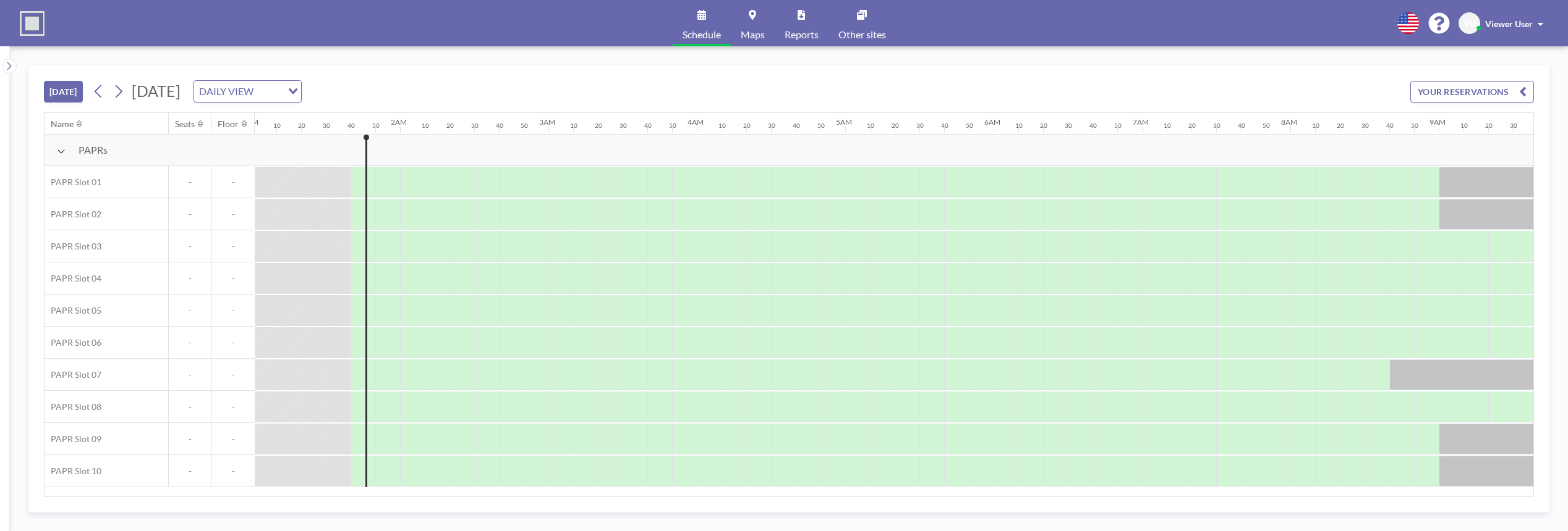
scroll to position [0, 223]
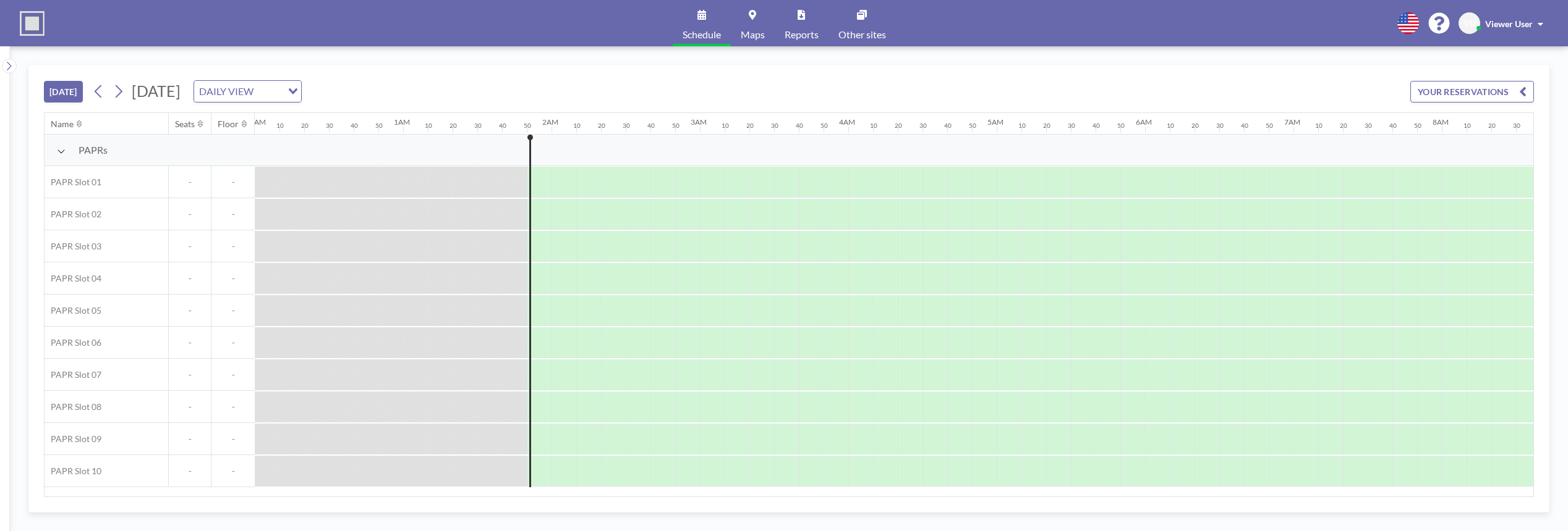
scroll to position [0, 247]
